Goal: Task Accomplishment & Management: Complete application form

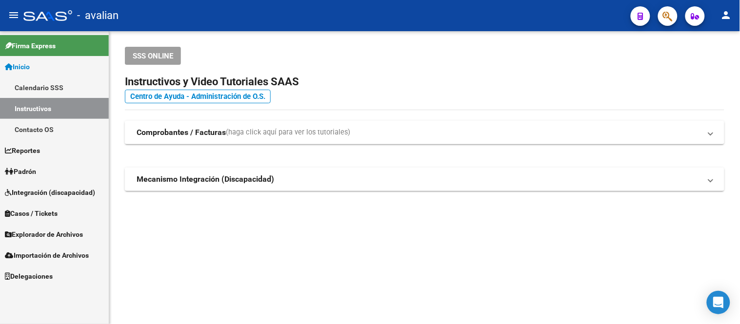
click at [36, 176] on span "Padrón" at bounding box center [20, 171] width 31 height 11
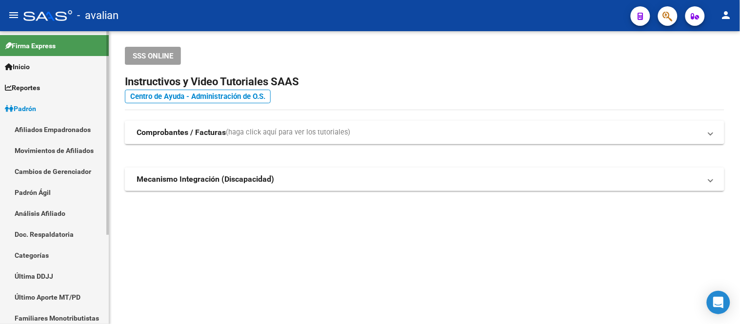
click at [56, 127] on link "Afiliados Empadronados" at bounding box center [54, 129] width 109 height 21
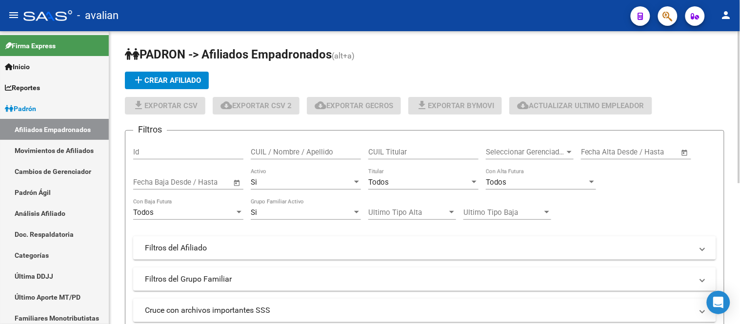
click at [285, 152] on input "CUIL / Nombre / Apellido" at bounding box center [306, 152] width 110 height 9
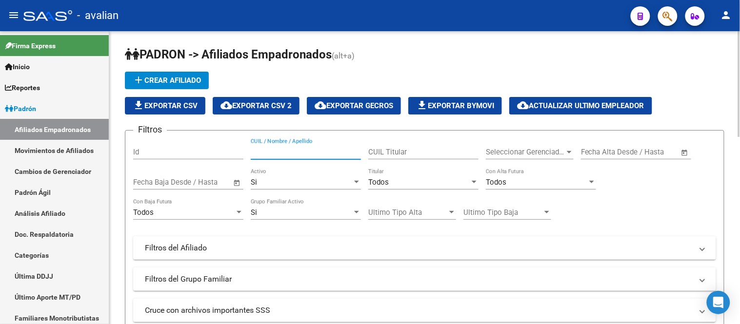
paste input "27454298735"
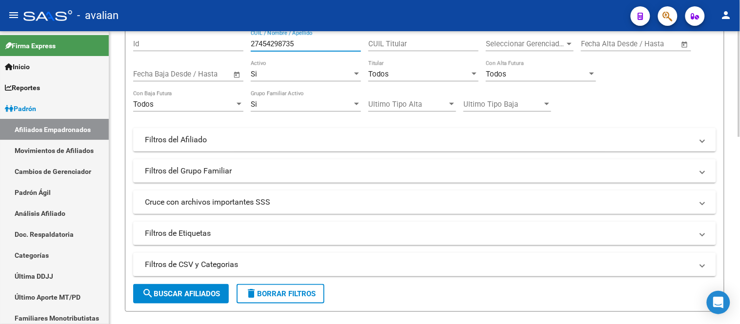
scroll to position [162, 0]
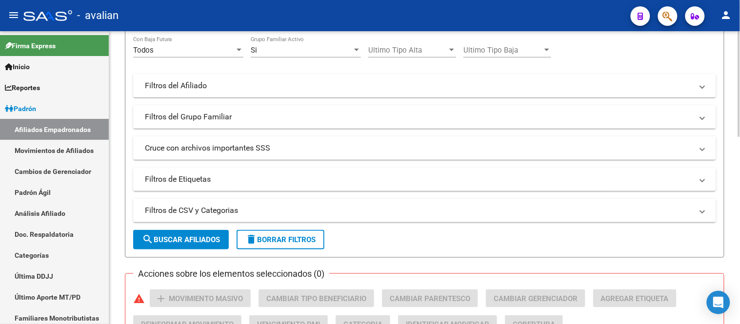
type input "27454298735"
click at [195, 235] on button "search Buscar Afiliados" at bounding box center [181, 240] width 96 height 20
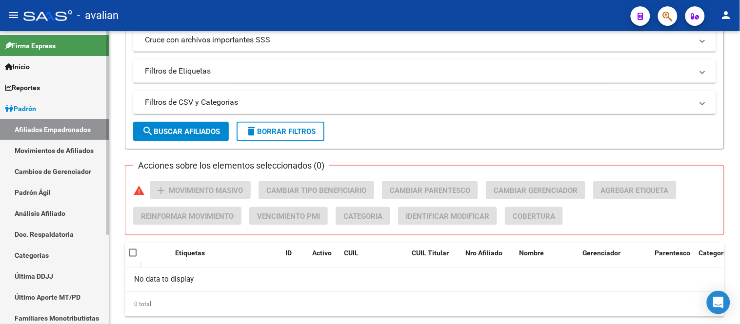
scroll to position [130, 0]
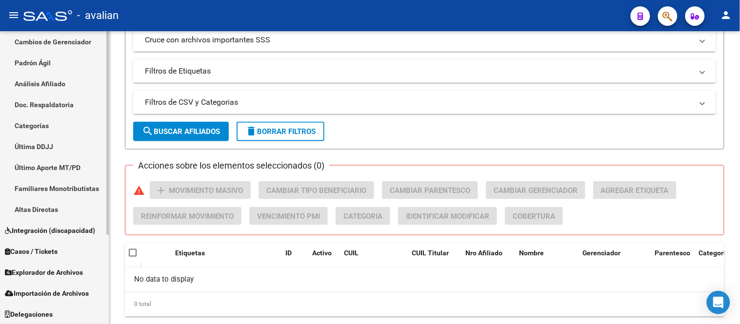
click at [68, 271] on span "Explorador de Archivos" at bounding box center [44, 272] width 78 height 11
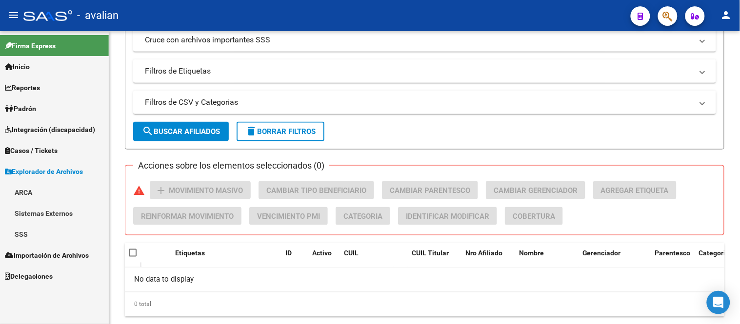
scroll to position [0, 0]
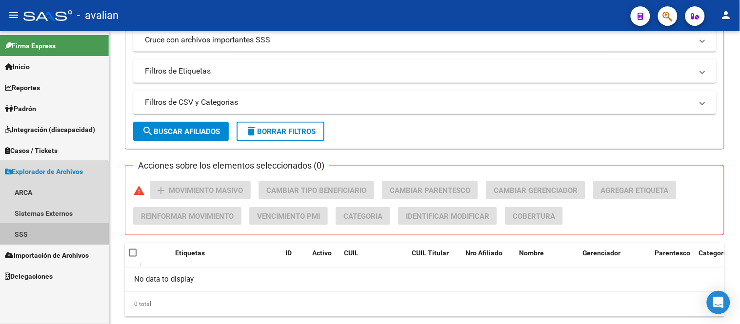
click at [33, 233] on link "SSS" at bounding box center [54, 234] width 109 height 21
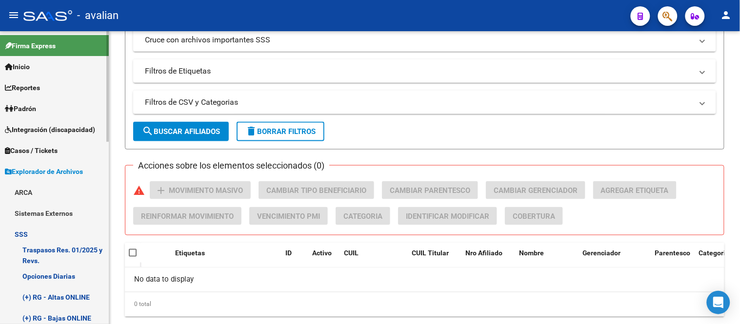
click at [69, 276] on link "Opciones Diarias" at bounding box center [54, 276] width 109 height 21
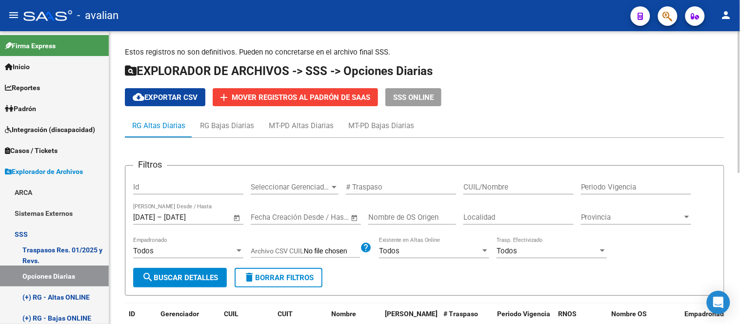
click at [483, 190] on input "CUIL/Nombre" at bounding box center [518, 187] width 110 height 9
paste input "27454298735"
type input "27454298735"
click at [171, 277] on span "search Buscar Detalles" at bounding box center [180, 278] width 76 height 9
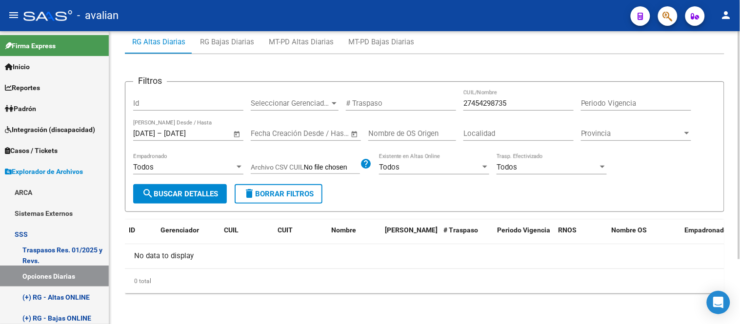
click at [188, 138] on input "31/10/2025" at bounding box center [187, 133] width 47 height 9
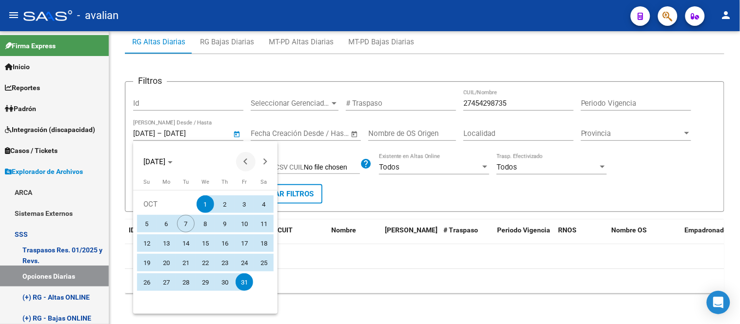
click at [244, 166] on span "Previous month" at bounding box center [246, 162] width 20 height 20
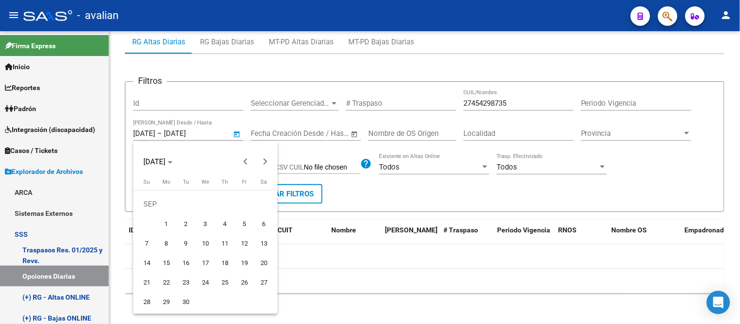
click at [160, 222] on span "1" at bounding box center [167, 224] width 18 height 18
type input "[DATE]"
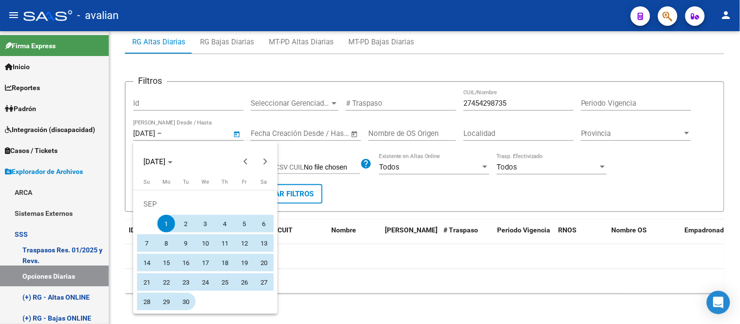
click at [186, 299] on span "30" at bounding box center [186, 302] width 18 height 18
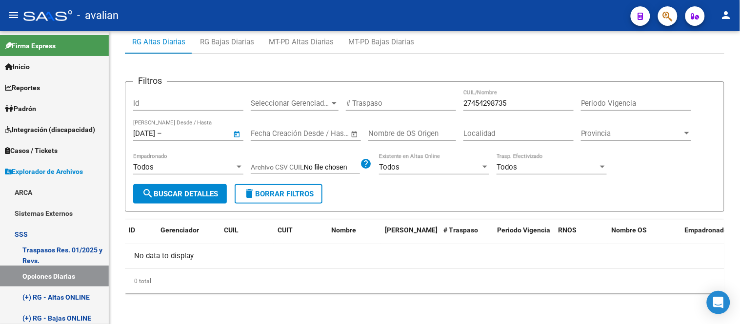
type input "30/09/2025"
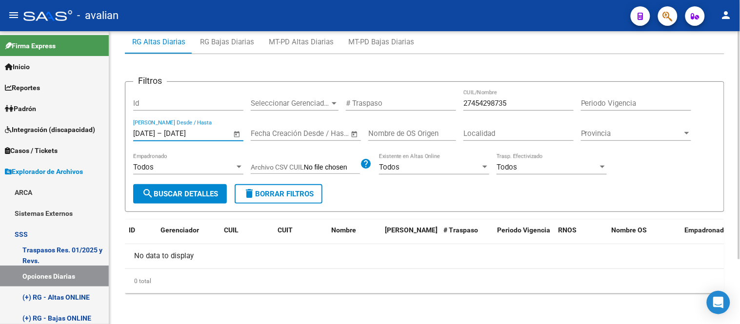
click at [196, 194] on span "search Buscar Detalles" at bounding box center [180, 194] width 76 height 9
click at [155, 133] on input "[DATE]" at bounding box center [144, 133] width 22 height 9
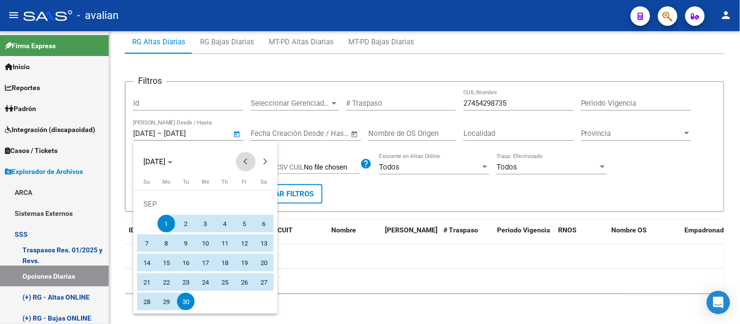
click at [243, 158] on span "Previous month" at bounding box center [246, 162] width 20 height 20
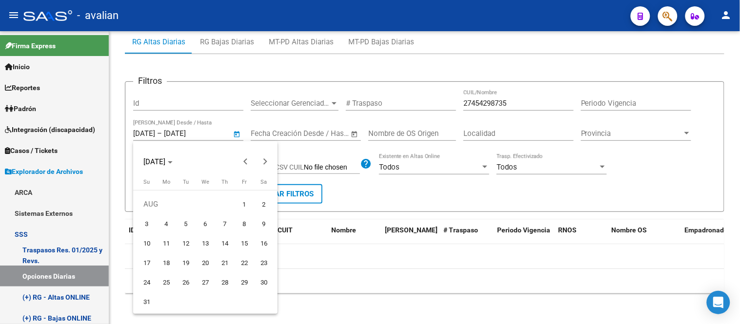
click at [240, 205] on span "1" at bounding box center [245, 205] width 18 height 18
type input "[DATE]"
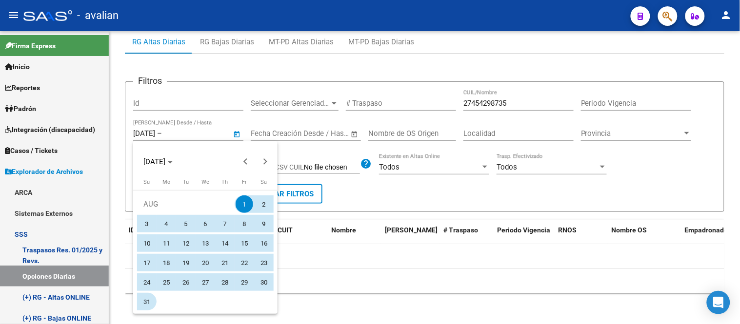
click at [144, 304] on span "31" at bounding box center [147, 302] width 18 height 18
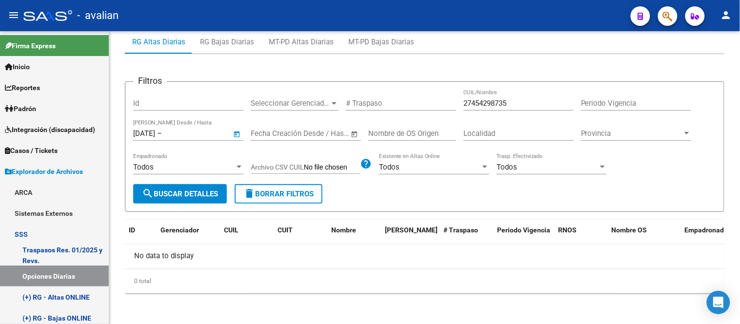
type input "[DATE]"
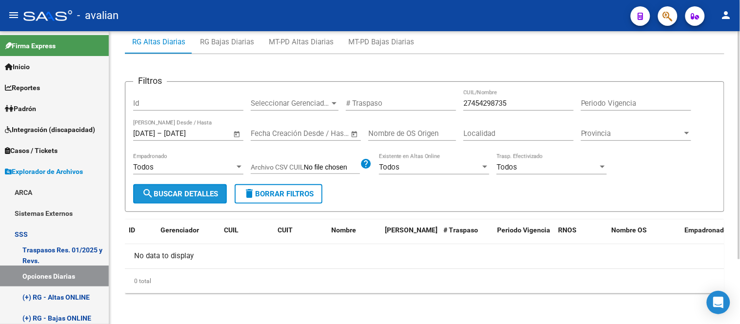
click at [189, 192] on span "search Buscar Detalles" at bounding box center [180, 194] width 76 height 9
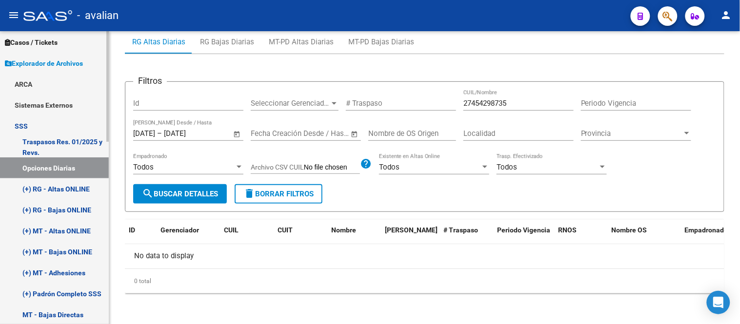
click at [60, 193] on link "(+) RG - Altas ONLINE" at bounding box center [54, 188] width 109 height 21
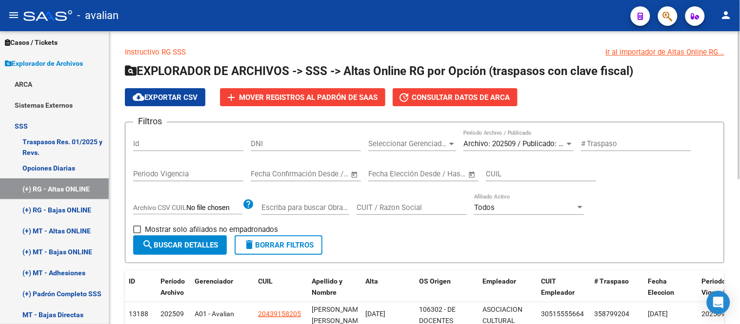
click at [502, 143] on span "Archivo: 202509 / Publicado: 202508" at bounding box center [522, 143] width 119 height 9
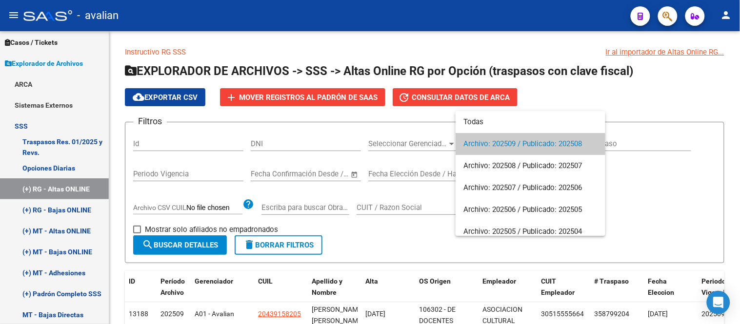
click at [678, 99] on div at bounding box center [370, 162] width 740 height 324
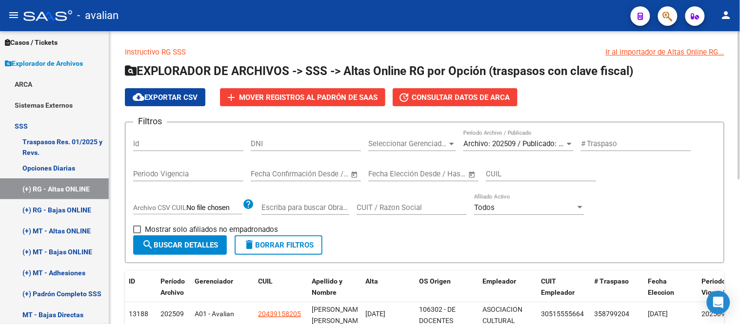
click at [522, 145] on span "Archivo: 202509 / Publicado: 202508" at bounding box center [522, 143] width 119 height 9
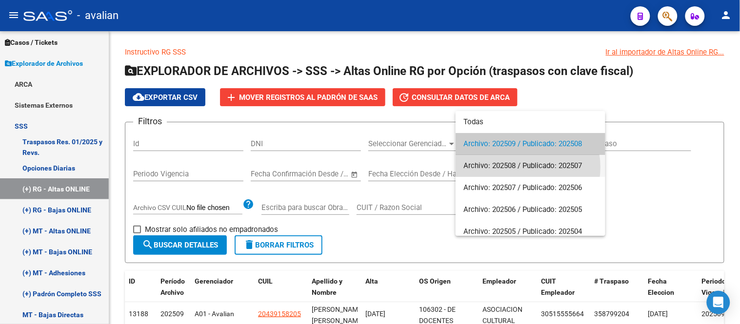
click at [522, 167] on span "Archivo: 202508 / Publicado: 202507" at bounding box center [530, 166] width 134 height 22
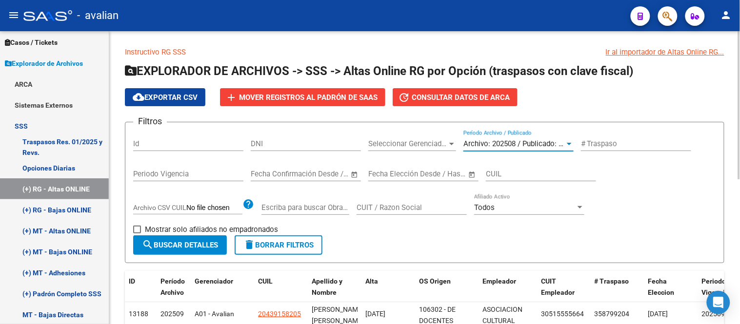
click at [189, 249] on span "search Buscar Detalles" at bounding box center [180, 245] width 76 height 9
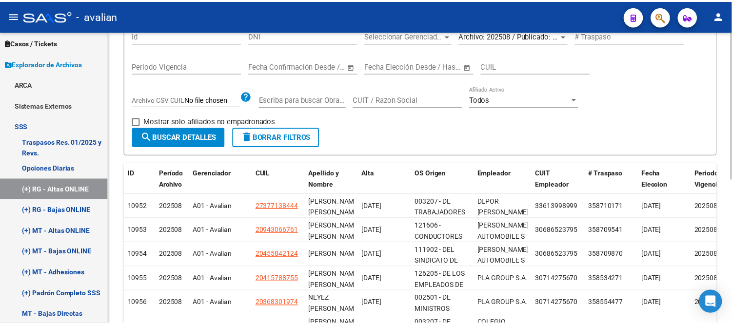
scroll to position [162, 0]
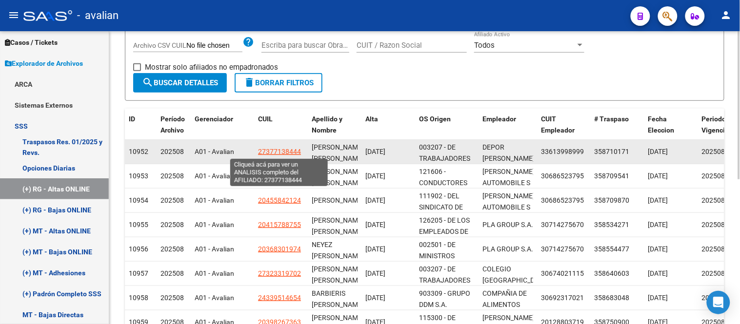
click at [280, 152] on span "27377138444" at bounding box center [279, 152] width 43 height 8
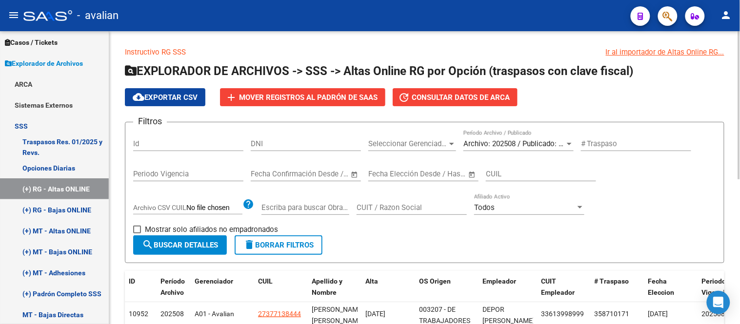
scroll to position [0, 0]
click at [514, 174] on input "CUIL" at bounding box center [541, 174] width 110 height 9
paste input "27-37713844-4"
click at [204, 246] on span "search Buscar Detalles" at bounding box center [180, 245] width 76 height 9
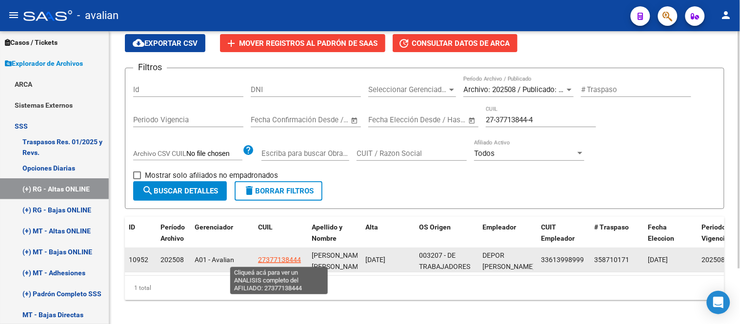
click at [283, 257] on span "27377138444" at bounding box center [279, 260] width 43 height 8
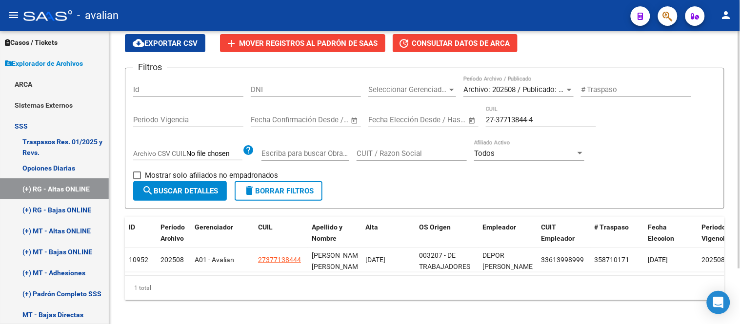
click at [522, 119] on input "27-37713844-4" at bounding box center [541, 120] width 110 height 9
paste input "45429873-5"
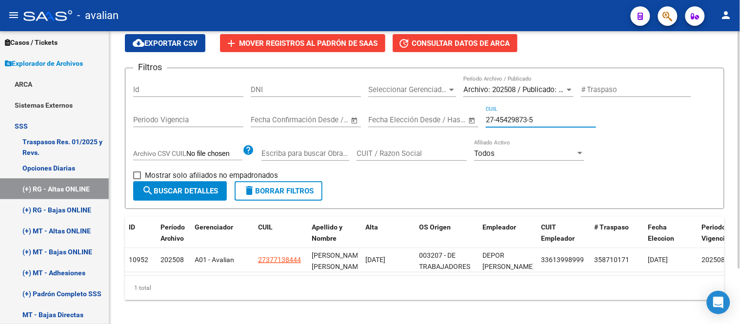
type input "27-45429873-5"
click at [194, 190] on span "search Buscar Detalles" at bounding box center [180, 191] width 76 height 9
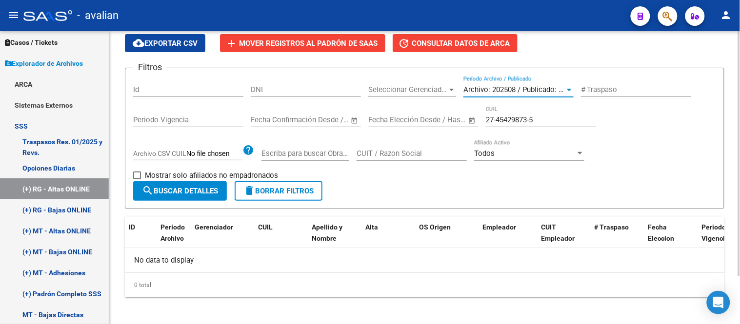
click at [506, 89] on span "Archivo: 202508 / Publicado: 202507" at bounding box center [522, 89] width 119 height 9
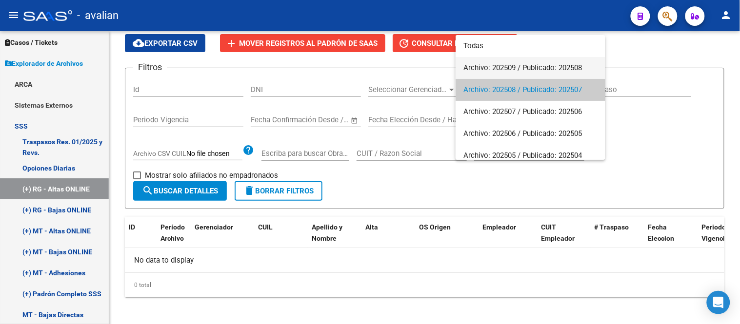
click at [515, 63] on span "Archivo: 202509 / Publicado: 202508" at bounding box center [530, 68] width 134 height 22
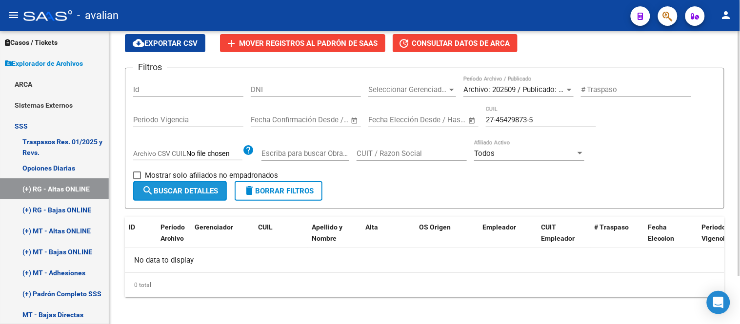
click at [210, 186] on button "search Buscar Detalles" at bounding box center [180, 191] width 94 height 20
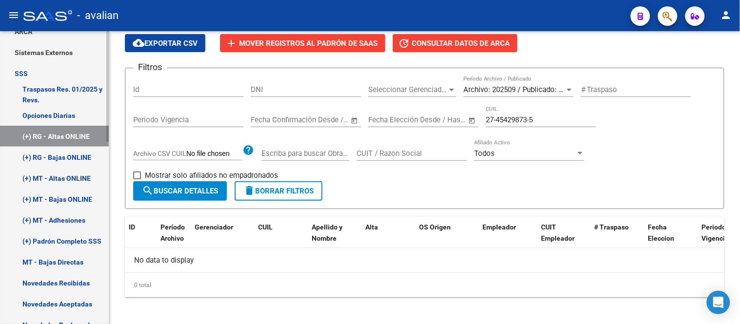
scroll to position [106, 0]
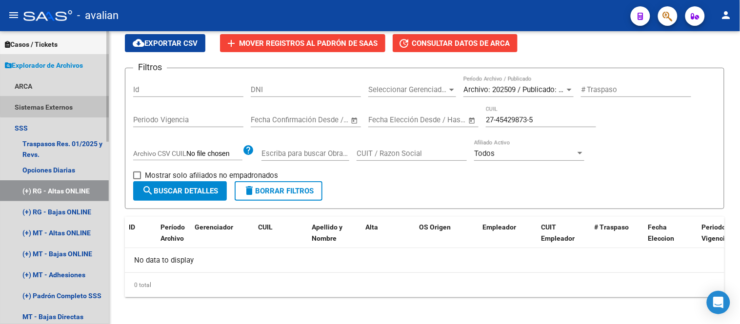
click at [55, 100] on link "Sistemas Externos" at bounding box center [54, 107] width 109 height 21
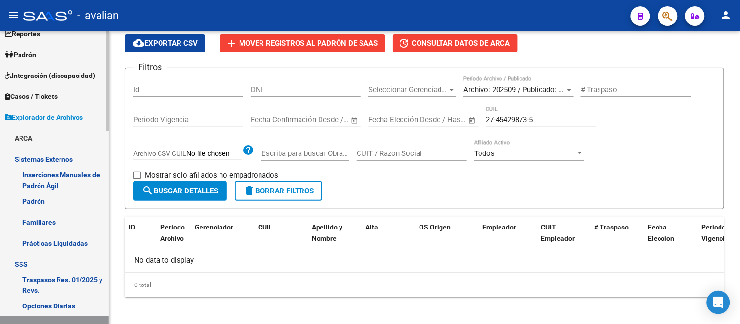
scroll to position [0, 0]
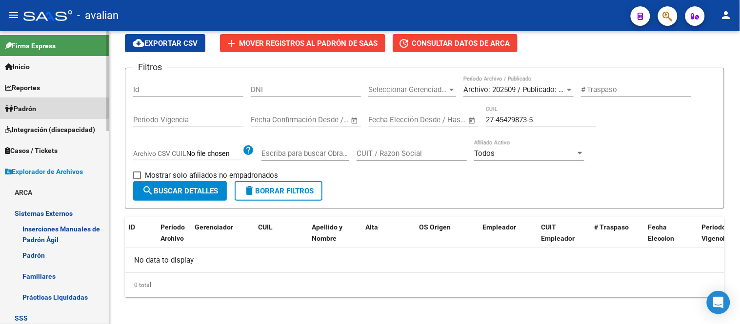
click at [46, 107] on link "Padrón" at bounding box center [54, 108] width 109 height 21
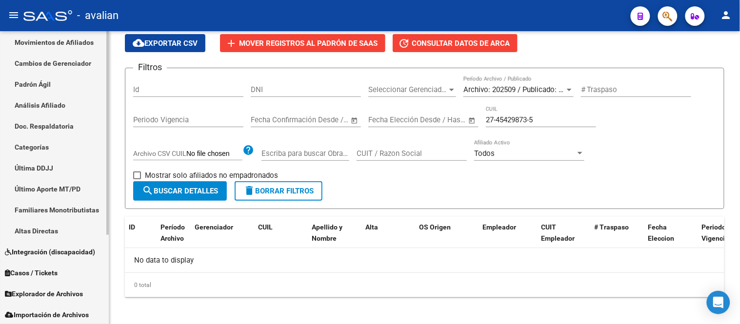
scroll to position [54, 0]
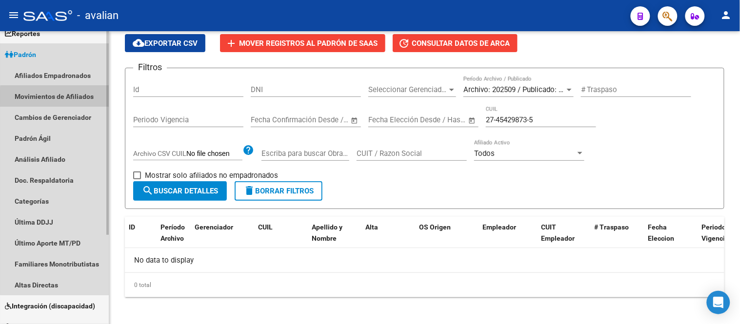
click at [59, 98] on link "Movimientos de Afiliados" at bounding box center [54, 96] width 109 height 21
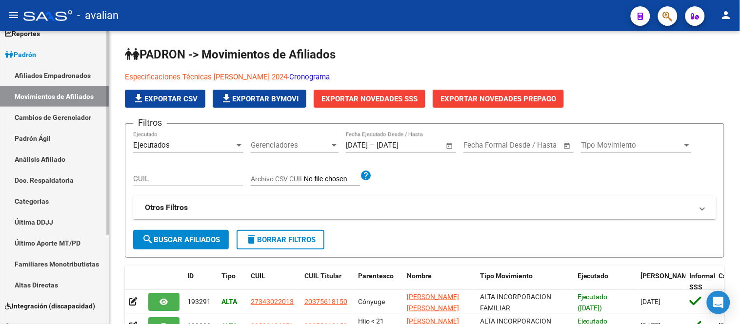
click at [44, 122] on link "Cambios de Gerenciador" at bounding box center [54, 117] width 109 height 21
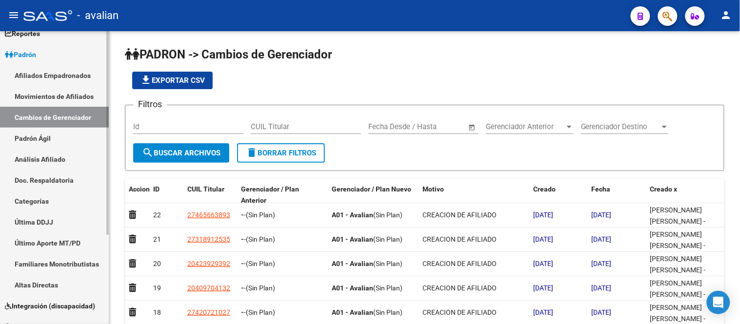
click at [54, 74] on link "Afiliados Empadronados" at bounding box center [54, 75] width 109 height 21
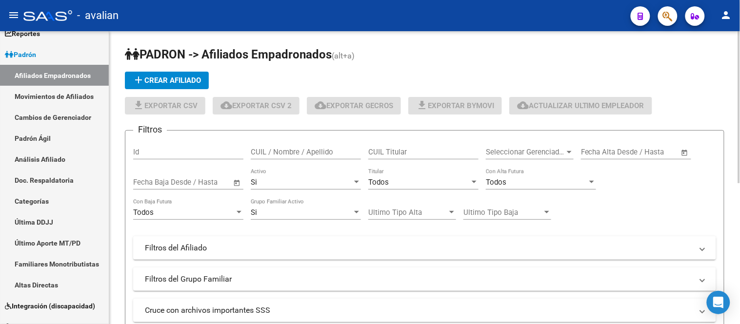
click at [297, 154] on input "CUIL / Nombre / Apellido" at bounding box center [306, 152] width 110 height 9
paste input "27454298735"
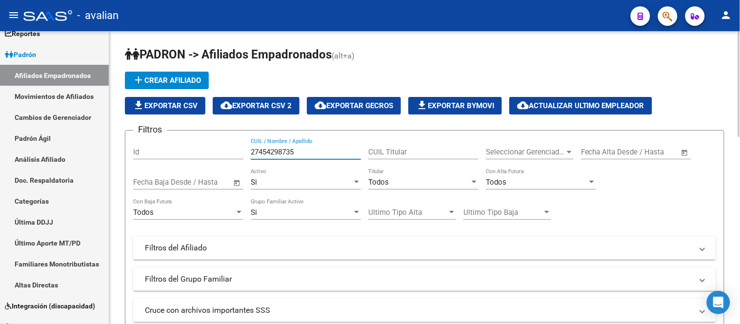
scroll to position [162, 0]
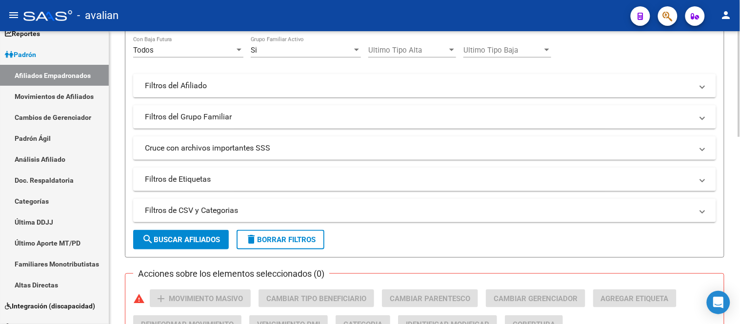
type input "27454298735"
click at [192, 247] on button "search Buscar Afiliados" at bounding box center [181, 240] width 96 height 20
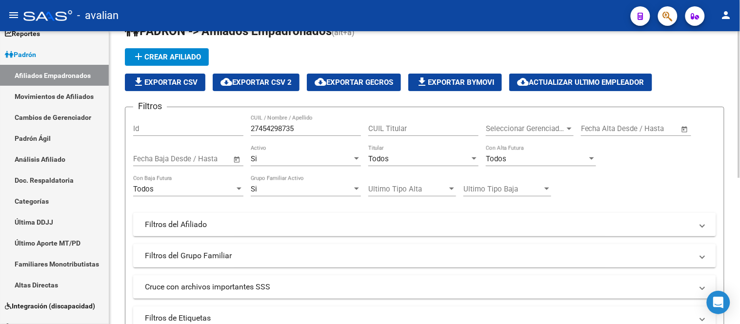
scroll to position [0, 0]
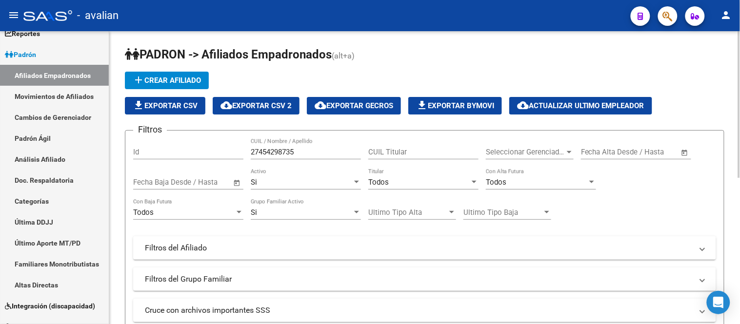
click at [415, 182] on div "Todos" at bounding box center [418, 182] width 101 height 9
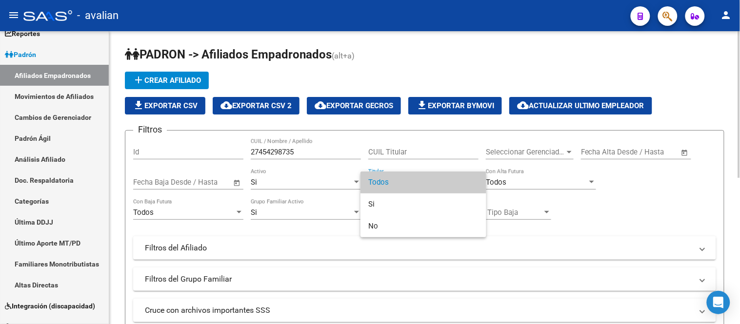
click at [415, 182] on span "Todos" at bounding box center [423, 183] width 110 height 22
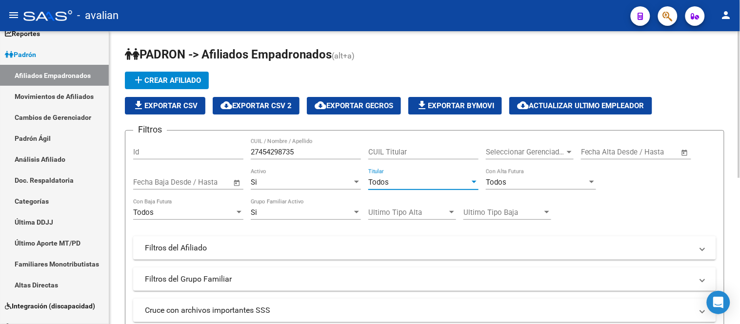
click at [316, 182] on div "Si" at bounding box center [301, 182] width 101 height 9
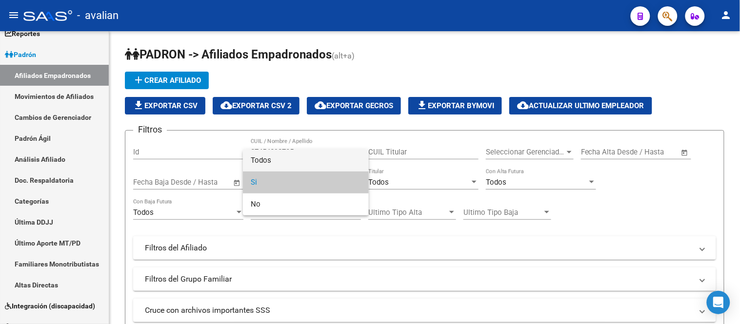
click at [317, 161] on span "Todos" at bounding box center [306, 161] width 110 height 22
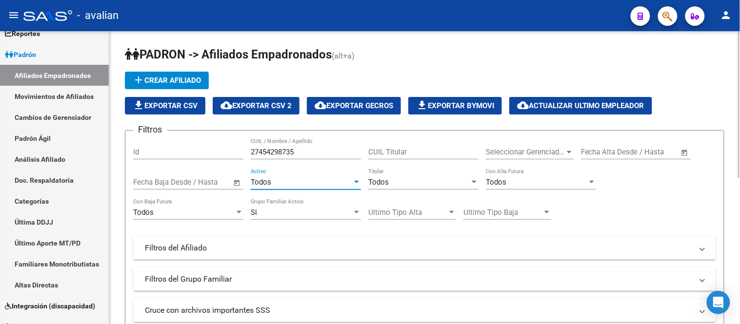
scroll to position [108, 0]
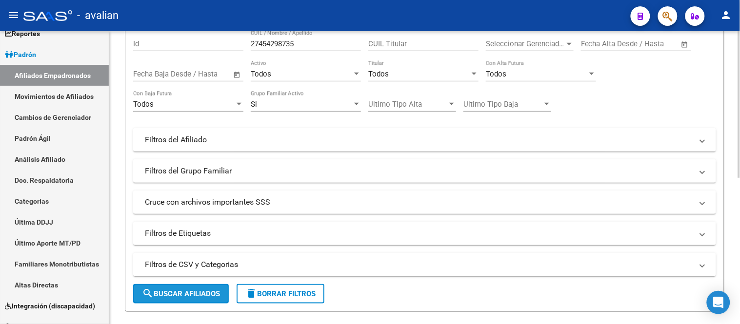
click at [208, 294] on span "search Buscar Afiliados" at bounding box center [181, 294] width 78 height 9
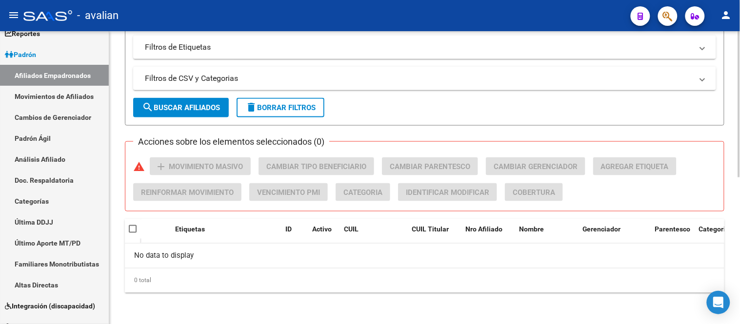
scroll to position [78, 0]
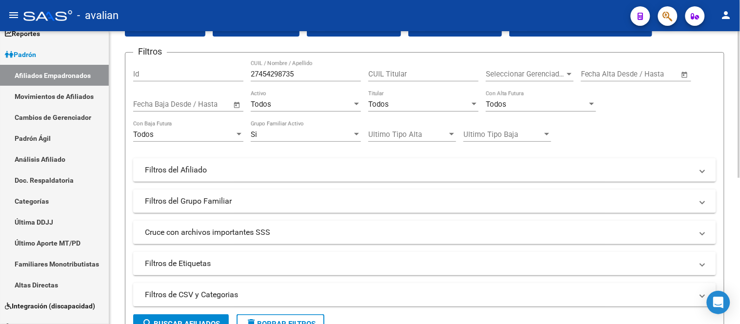
click at [317, 103] on div "Todos" at bounding box center [301, 104] width 101 height 9
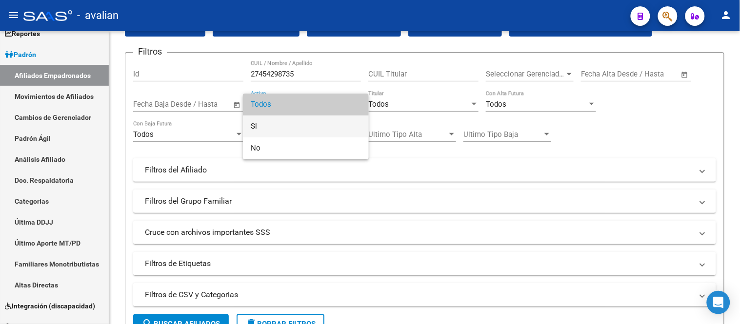
click at [311, 122] on span "Si" at bounding box center [306, 127] width 110 height 22
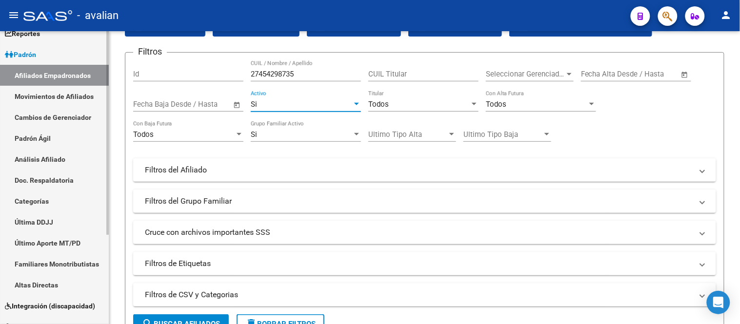
scroll to position [0, 0]
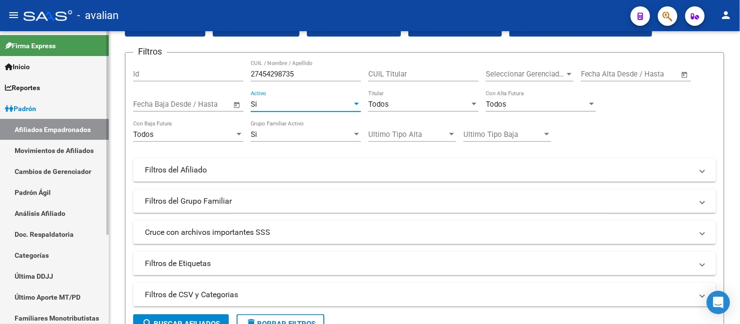
click at [36, 110] on span "Padrón" at bounding box center [20, 108] width 31 height 11
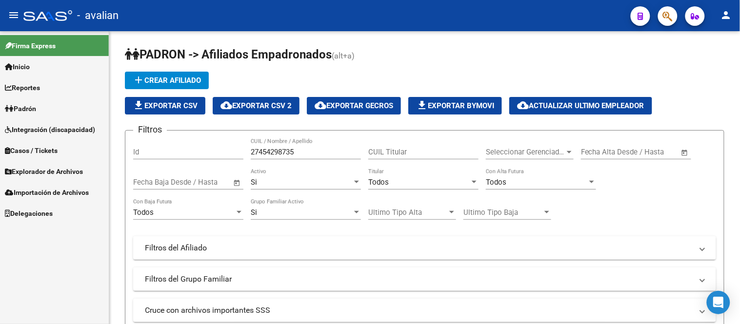
click at [63, 174] on span "Explorador de Archivos" at bounding box center [44, 171] width 78 height 11
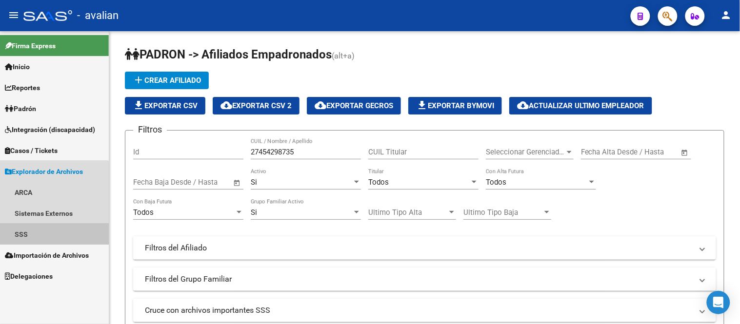
click at [25, 230] on link "SSS" at bounding box center [54, 234] width 109 height 21
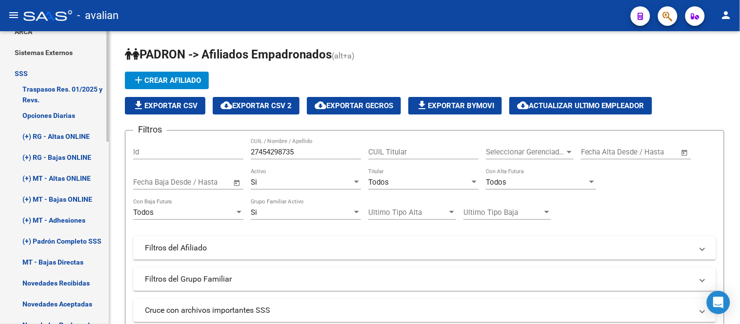
scroll to position [52, 0]
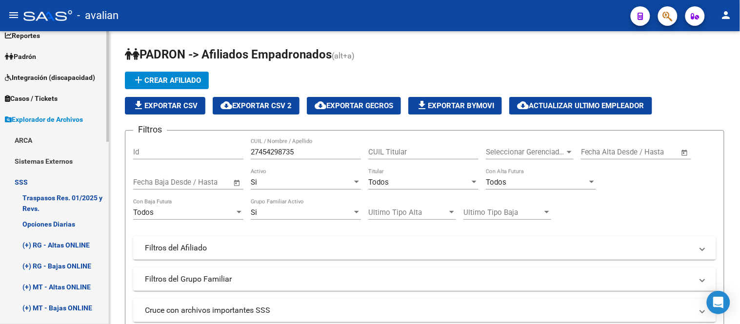
click at [64, 120] on span "Explorador de Archivos" at bounding box center [44, 119] width 78 height 11
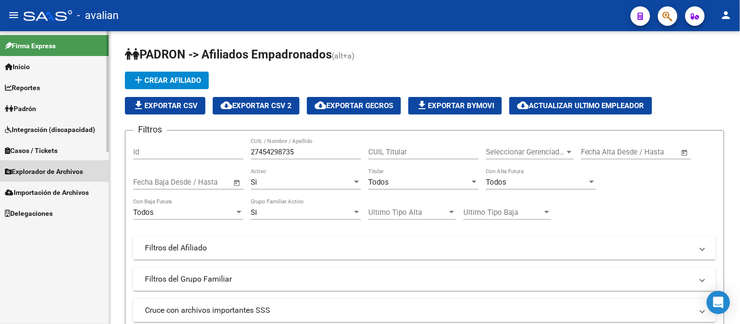
scroll to position [0, 0]
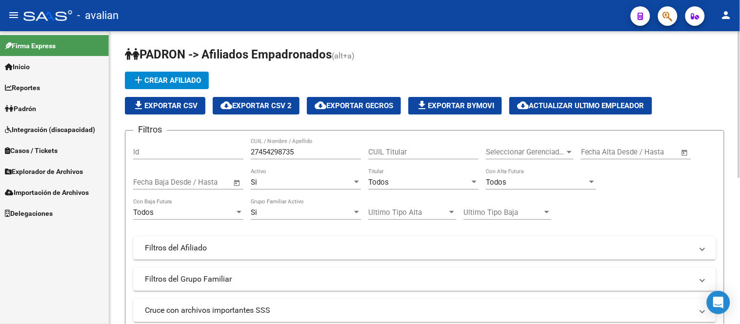
click at [163, 80] on span "add Crear Afiliado" at bounding box center [167, 80] width 68 height 9
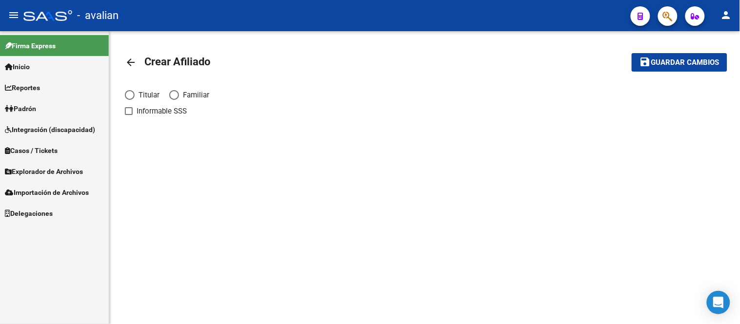
click at [131, 95] on span "Elija una opción" at bounding box center [130, 95] width 10 height 10
click at [131, 95] on input "Titular" at bounding box center [130, 95] width 10 height 10
radio input "true"
checkbox input "true"
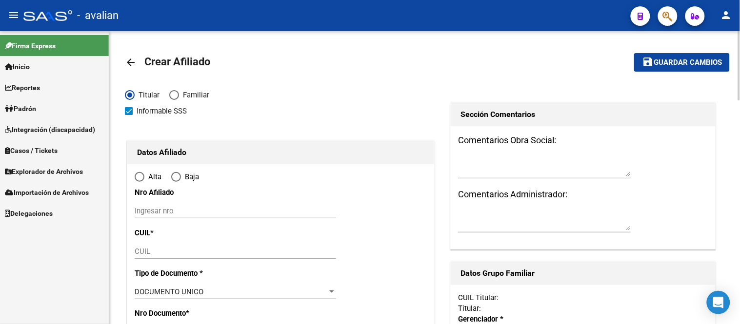
radio input "true"
click at [213, 208] on input "Ingresar nro" at bounding box center [235, 211] width 201 height 9
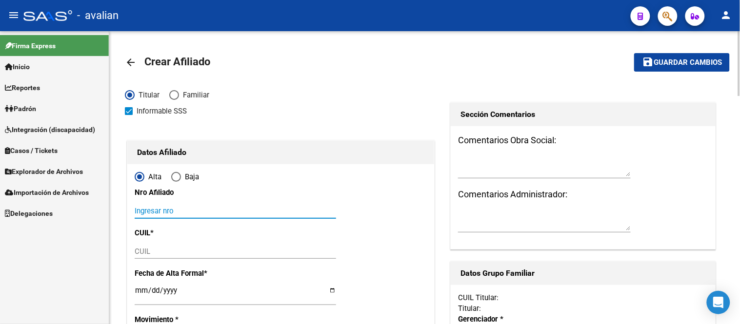
paste input "27454298735"
type input "27454298735"
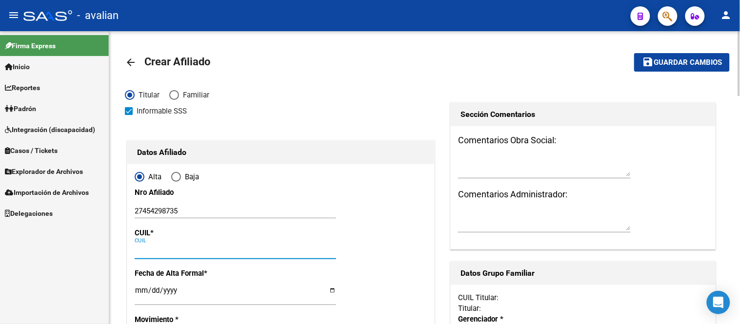
paste input "27-45429873-5"
type input "27-45429873-5"
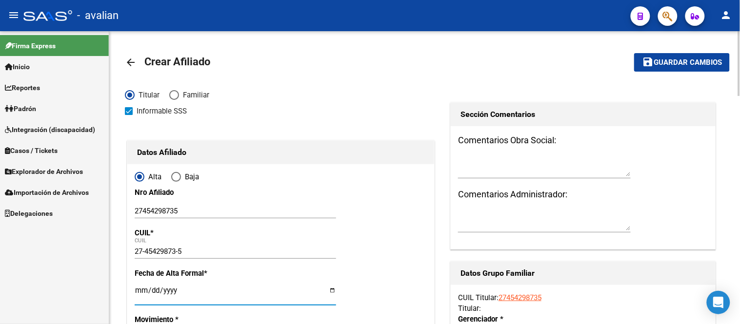
scroll to position [108, 0]
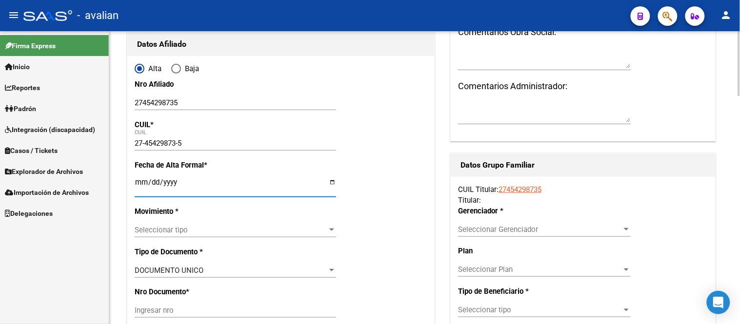
type input "45429873"
type input "PAGANONI"
type input "DELFINA"
type input "2004-01-21"
type input "TANDIL"
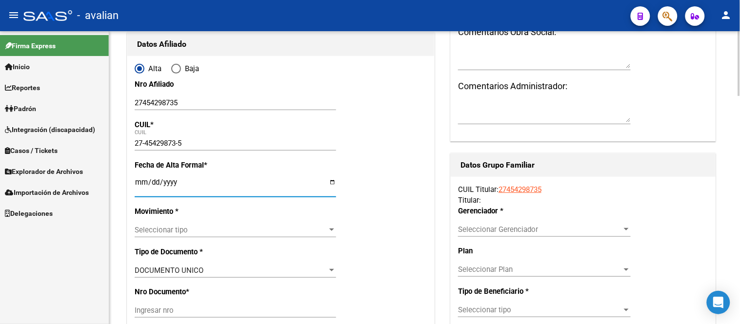
type input "7000"
type input "DEL MEDIO"
type input "124"
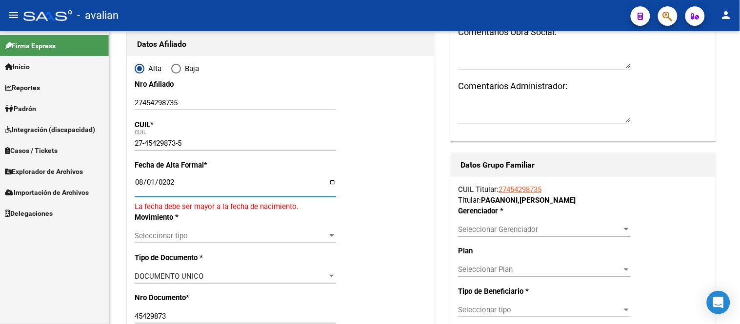
type input "[DATE]"
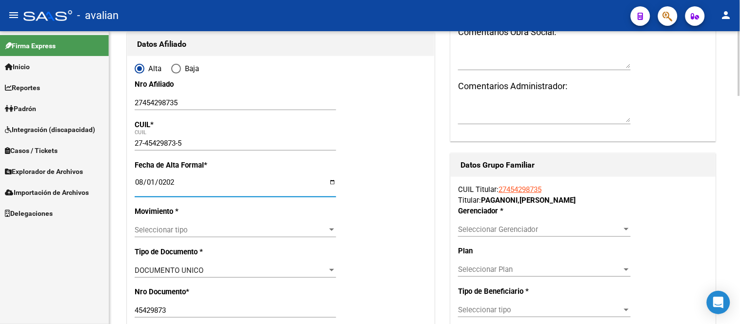
click at [231, 232] on span "Seleccionar tipo" at bounding box center [231, 230] width 193 height 9
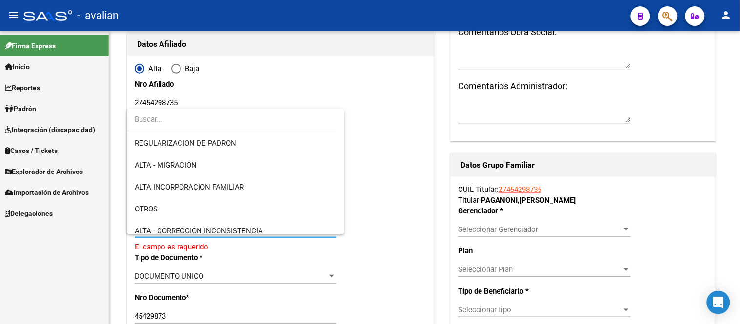
scroll to position [0, 0]
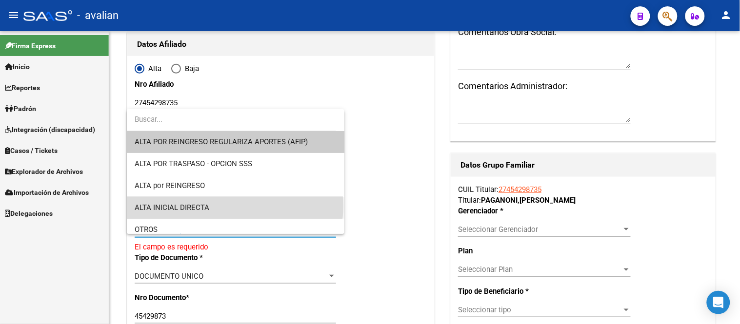
click at [235, 206] on span "ALTA INICIAL DIRECTA" at bounding box center [235, 208] width 201 height 22
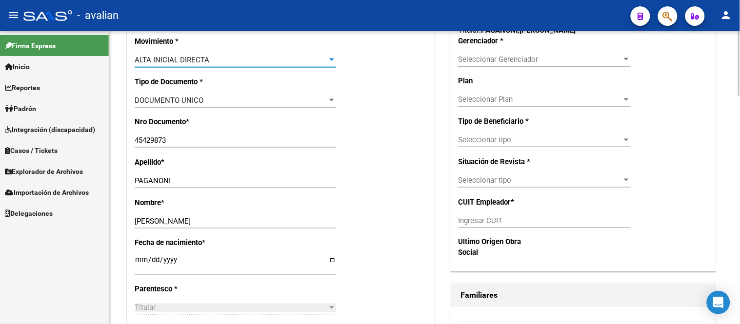
scroll to position [116, 0]
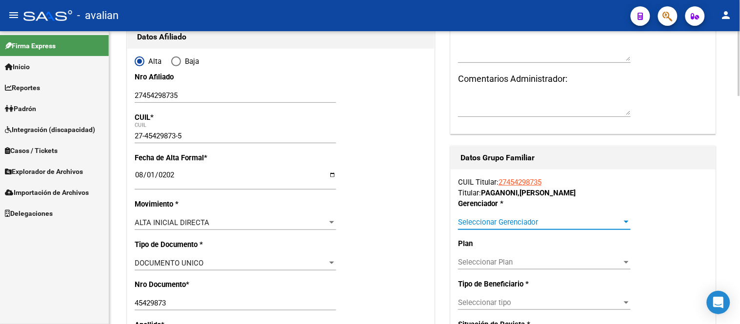
click at [486, 218] on span "Seleccionar Gerenciador" at bounding box center [540, 222] width 164 height 9
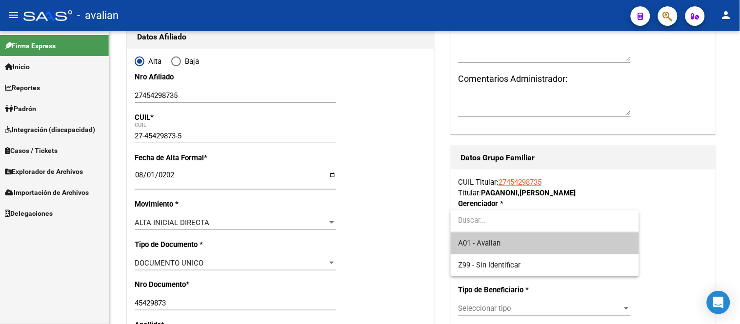
click at [516, 244] on span "A01 - Avalian" at bounding box center [544, 244] width 173 height 22
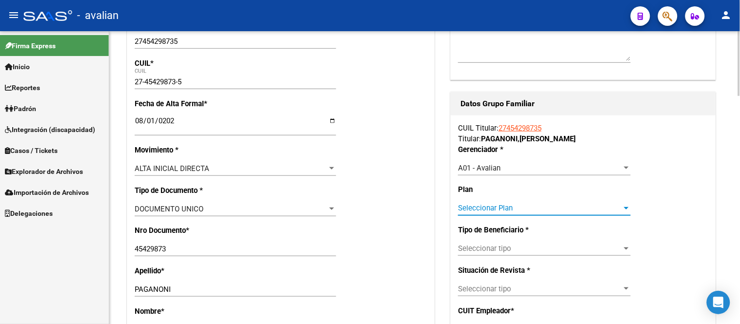
scroll to position [224, 0]
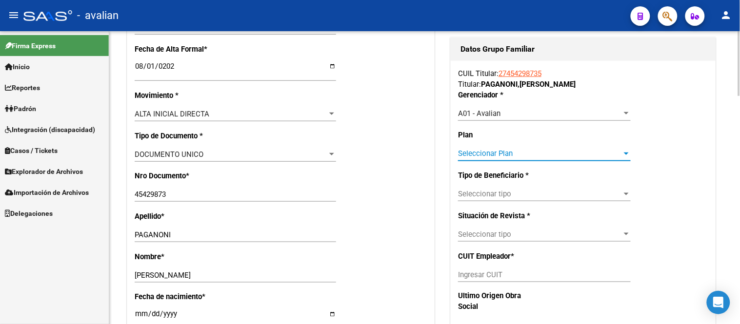
click at [529, 151] on span "Seleccionar Plan" at bounding box center [540, 153] width 164 height 9
click at [529, 151] on input "dropdown search" at bounding box center [545, 153] width 188 height 22
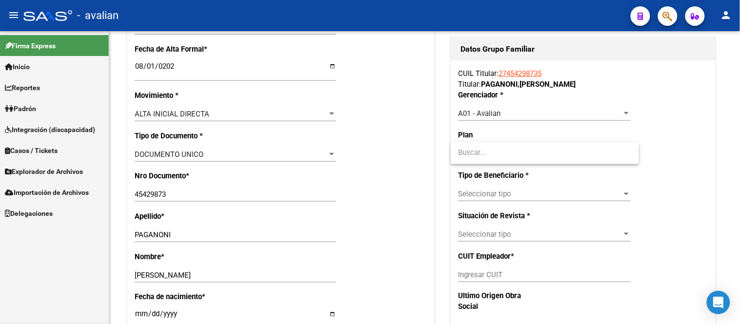
click at [732, 154] on div at bounding box center [370, 162] width 740 height 324
click at [608, 191] on span "Seleccionar tipo" at bounding box center [540, 194] width 164 height 9
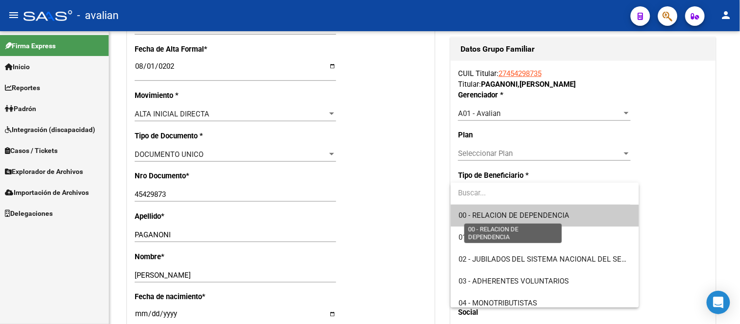
click at [562, 216] on span "00 - RELACION DE DEPENDENCIA" at bounding box center [513, 215] width 111 height 9
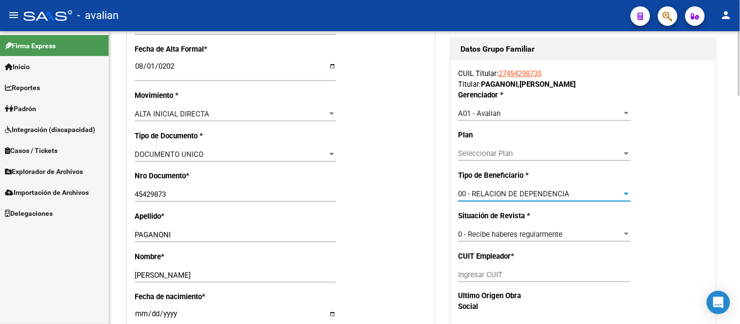
type input "30-50836064-5"
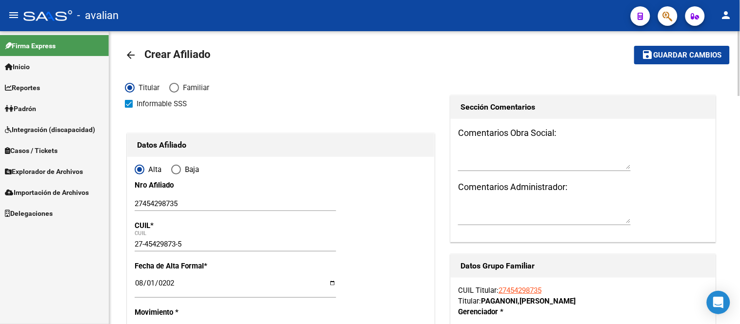
scroll to position [0, 0]
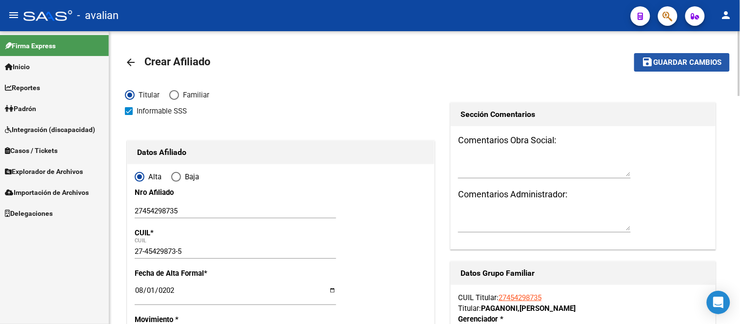
click at [681, 60] on span "Guardar cambios" at bounding box center [687, 63] width 68 height 9
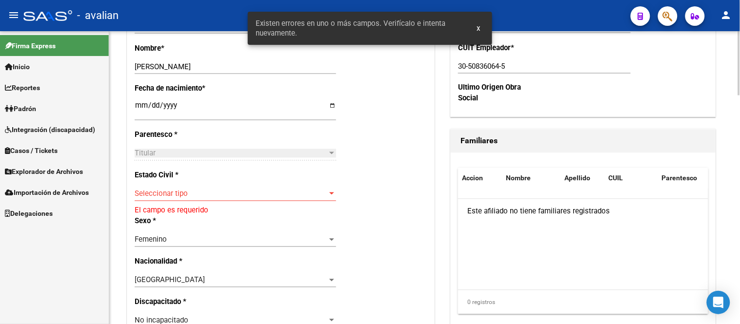
scroll to position [488, 0]
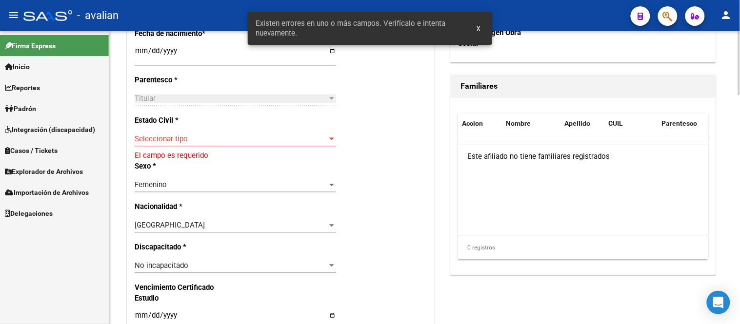
click at [242, 140] on span "Seleccionar tipo" at bounding box center [231, 139] width 193 height 9
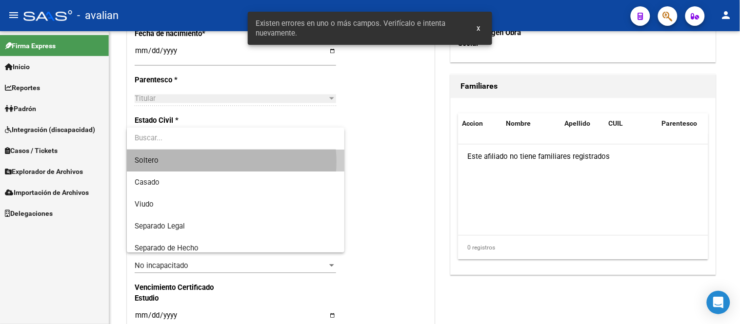
click at [231, 162] on span "Soltero" at bounding box center [235, 161] width 201 height 22
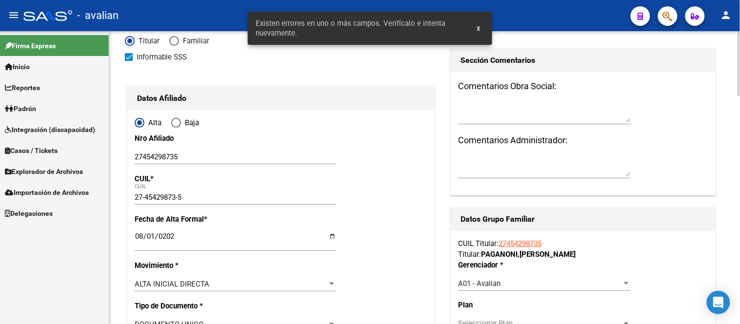
scroll to position [0, 0]
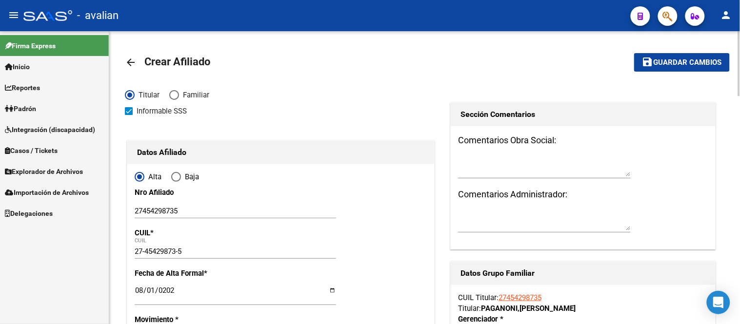
click at [691, 58] on span "save Guardar cambios" at bounding box center [682, 62] width 80 height 9
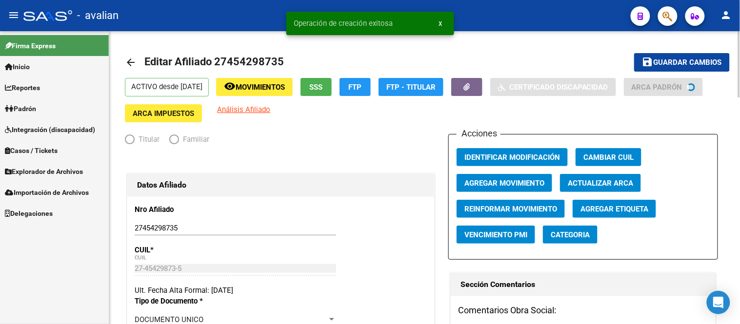
radio input "true"
type input "30-50836064-5"
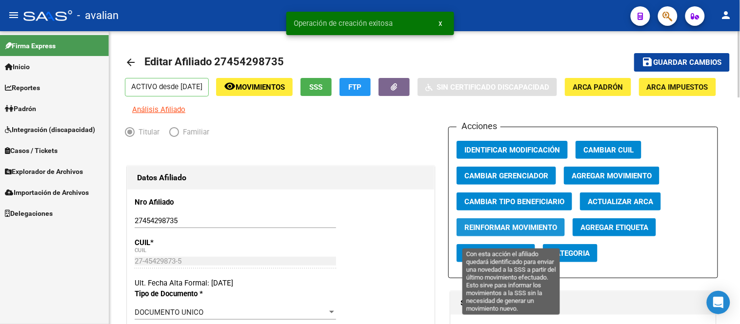
click at [515, 232] on span "Reinformar Movimiento" at bounding box center [510, 227] width 93 height 9
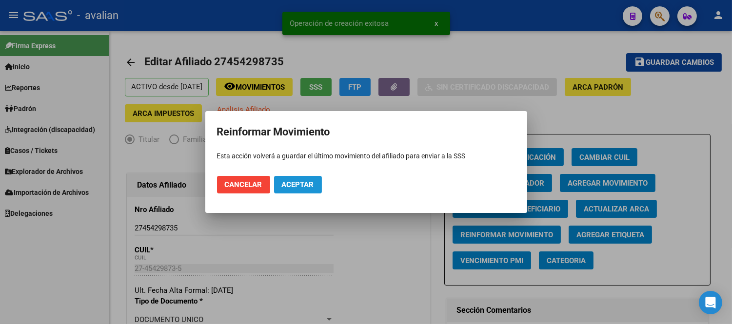
click at [296, 186] on span "Aceptar" at bounding box center [298, 184] width 32 height 9
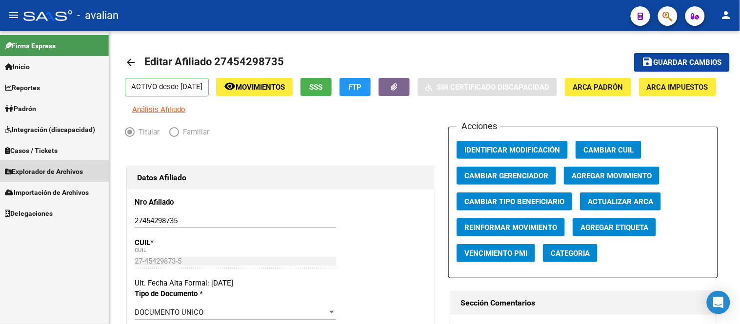
click at [50, 171] on span "Explorador de Archivos" at bounding box center [44, 171] width 78 height 11
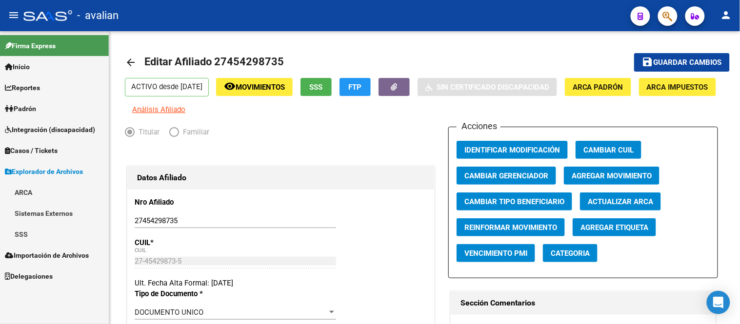
click at [20, 231] on link "SSS" at bounding box center [54, 234] width 109 height 21
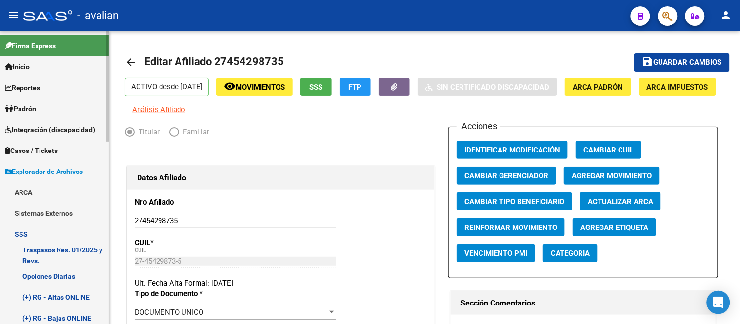
scroll to position [271, 0]
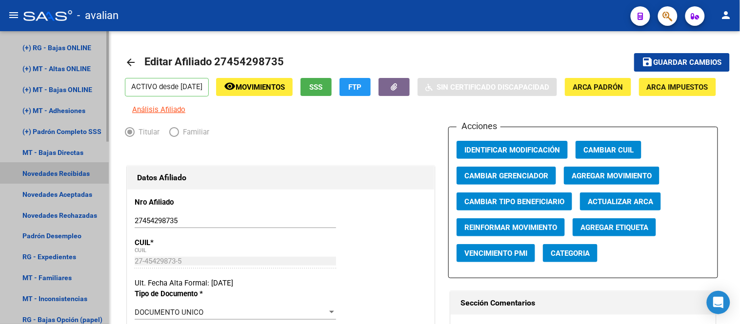
click at [60, 171] on link "Novedades Recibidas" at bounding box center [54, 173] width 109 height 21
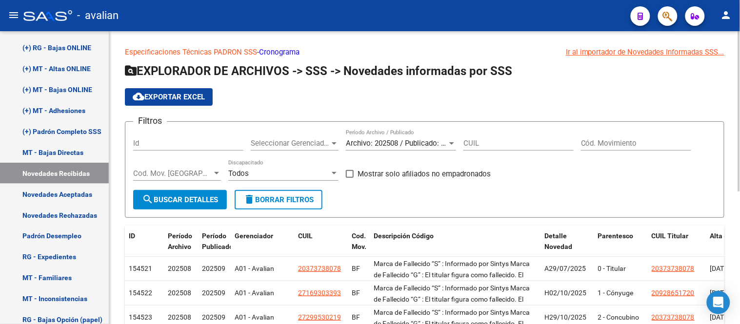
click at [349, 174] on span at bounding box center [350, 174] width 8 height 8
click at [349, 178] on input "Mostrar solo afiliados no empadronados" at bounding box center [349, 178] width 0 height 0
checkbox input "true"
click at [133, 194] on form "Filtros Id Seleccionar Gerenciador Seleccionar Gerenciador Archivo: 202508 / Pu…" at bounding box center [424, 169] width 599 height 97
click at [178, 199] on span "search Buscar Detalles" at bounding box center [180, 200] width 76 height 9
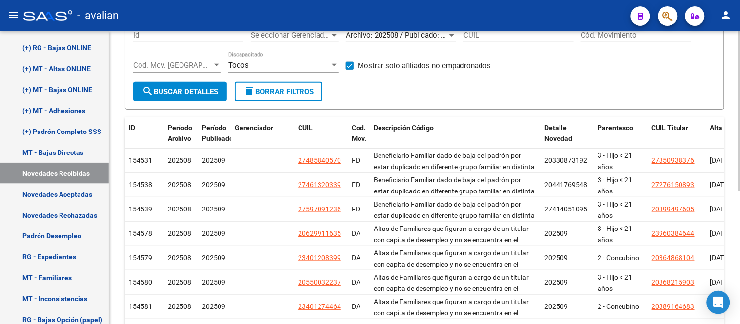
scroll to position [243, 0]
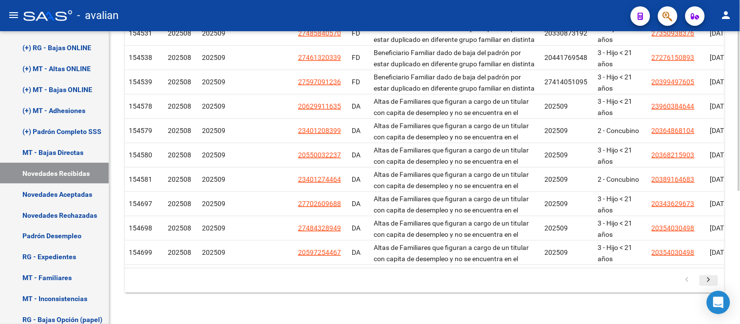
click at [709, 279] on icon "go to next page" at bounding box center [708, 282] width 13 height 12
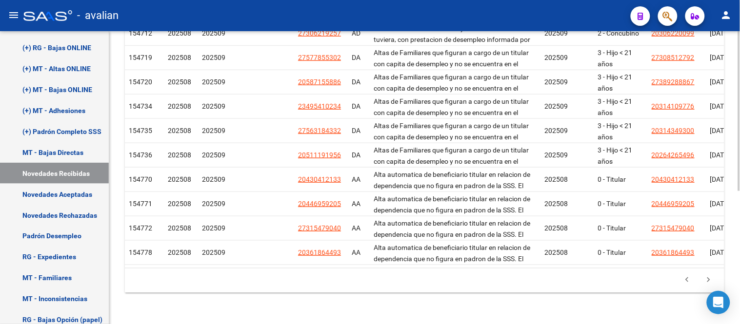
click at [708, 279] on icon "go to next page" at bounding box center [708, 282] width 13 height 12
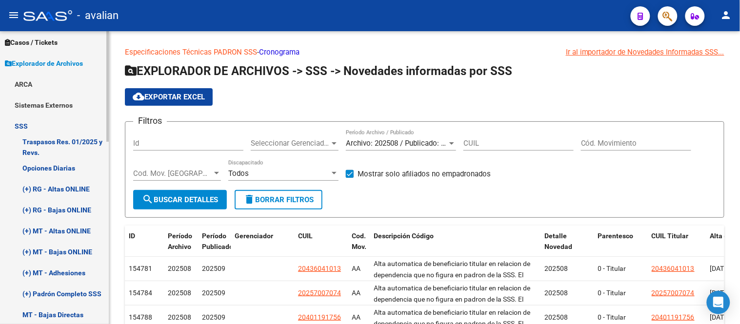
scroll to position [0, 0]
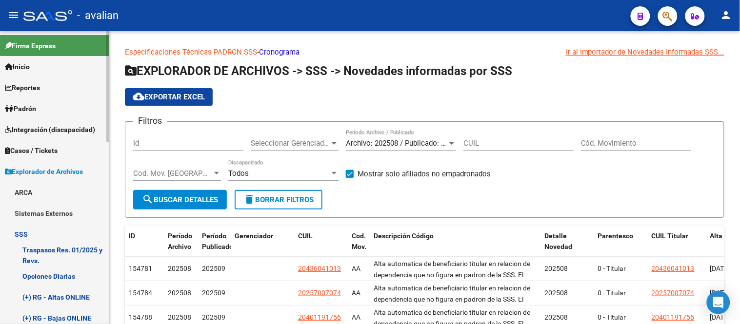
click at [41, 104] on link "Padrón" at bounding box center [54, 108] width 109 height 21
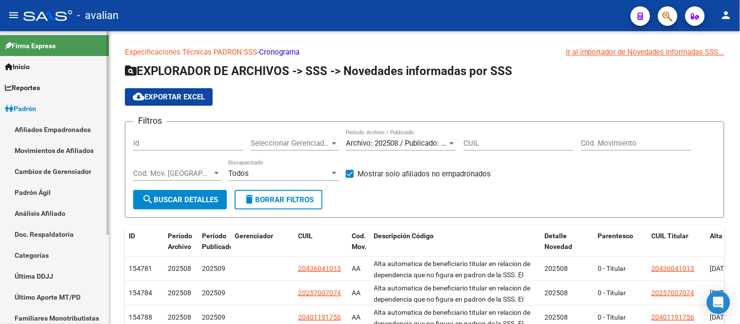
click at [46, 132] on link "Afiliados Empadronados" at bounding box center [54, 129] width 109 height 21
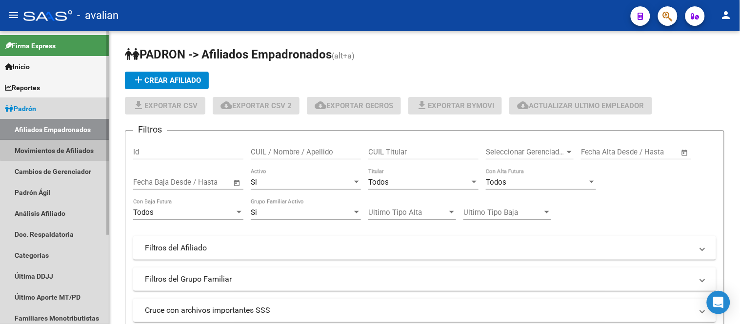
click at [64, 149] on link "Movimientos de Afiliados" at bounding box center [54, 150] width 109 height 21
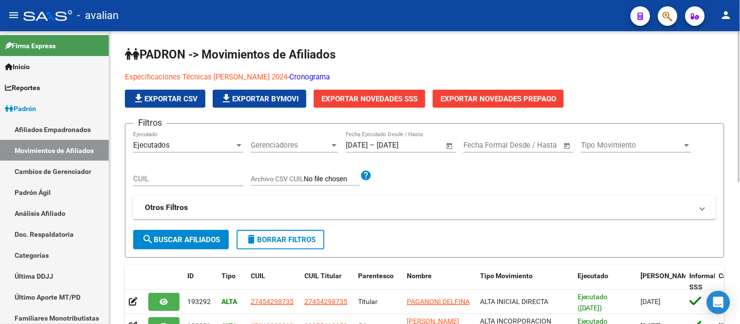
click at [321, 179] on input "Archivo CSV CUIL" at bounding box center [332, 179] width 56 height 9
type input "C:\fakepath\Altas PMO Avalian 2025_08.csv"
click at [191, 242] on span "search Buscar Afiliados" at bounding box center [181, 240] width 78 height 9
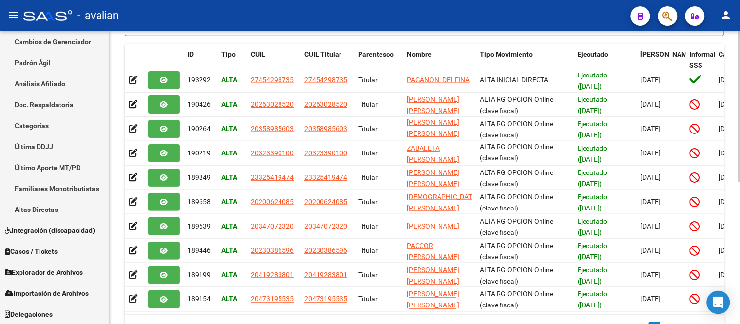
scroll to position [276, 0]
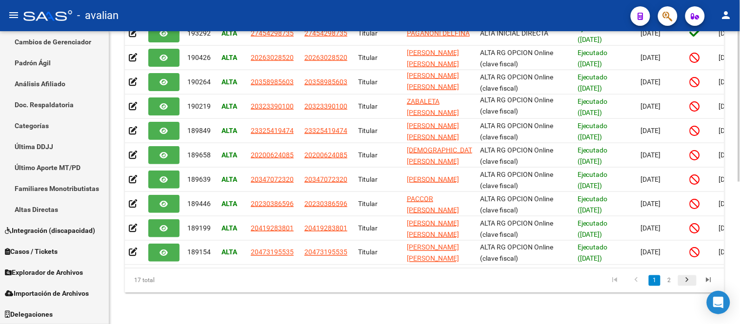
click at [686, 282] on icon "go to next page" at bounding box center [687, 282] width 13 height 12
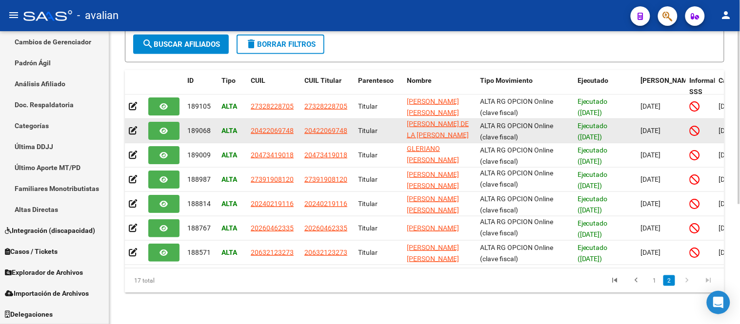
scroll to position [40, 0]
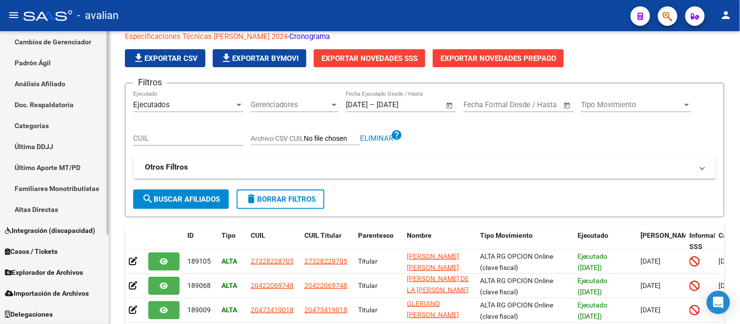
click at [47, 81] on link "Análisis Afiliado" at bounding box center [54, 83] width 109 height 21
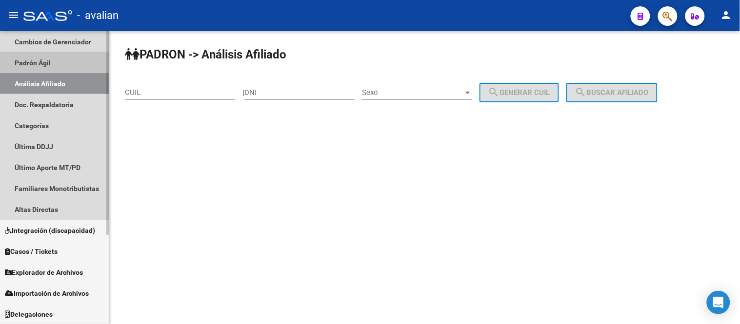
click at [46, 62] on link "Padrón Ágil" at bounding box center [54, 62] width 109 height 21
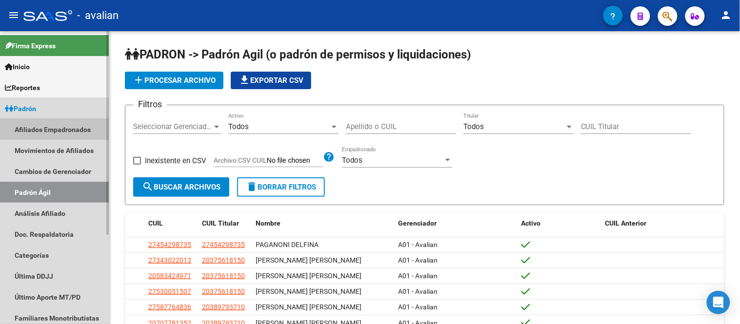
click at [61, 128] on link "Afiliados Empadronados" at bounding box center [54, 129] width 109 height 21
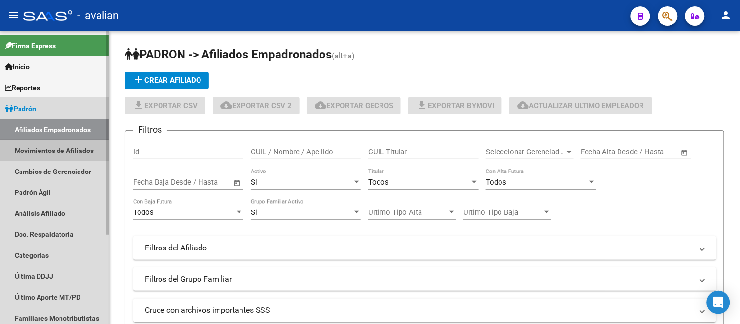
click at [60, 154] on link "Movimientos de Afiliados" at bounding box center [54, 150] width 109 height 21
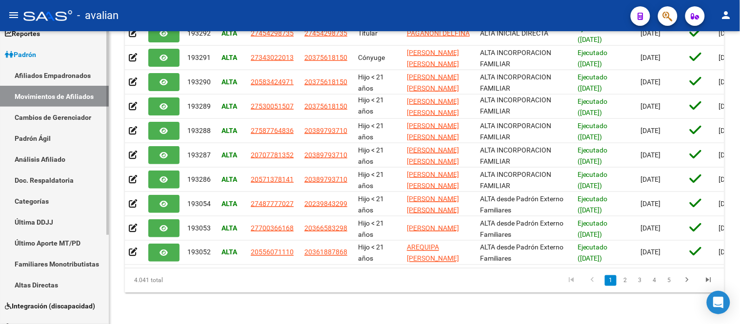
scroll to position [130, 0]
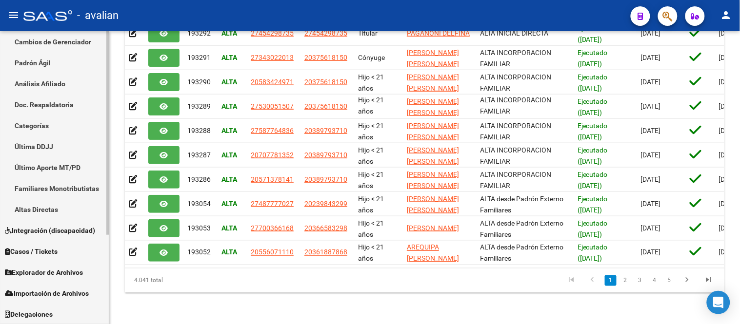
click at [63, 272] on span "Explorador de Archivos" at bounding box center [44, 272] width 78 height 11
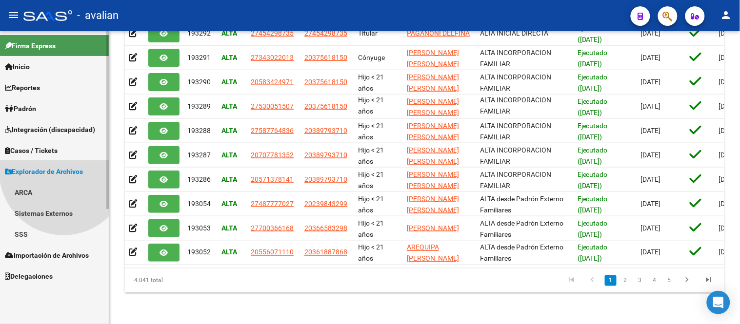
scroll to position [0, 0]
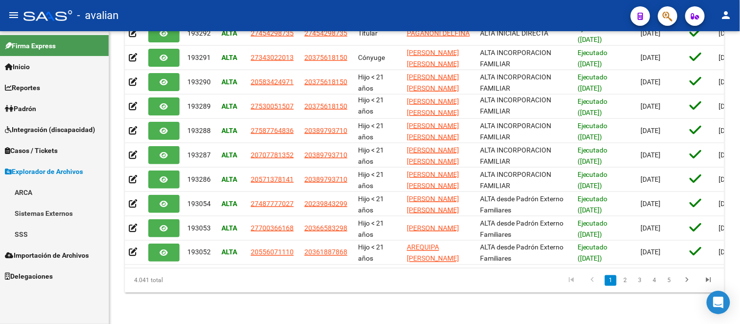
click at [45, 236] on link "SSS" at bounding box center [54, 234] width 109 height 21
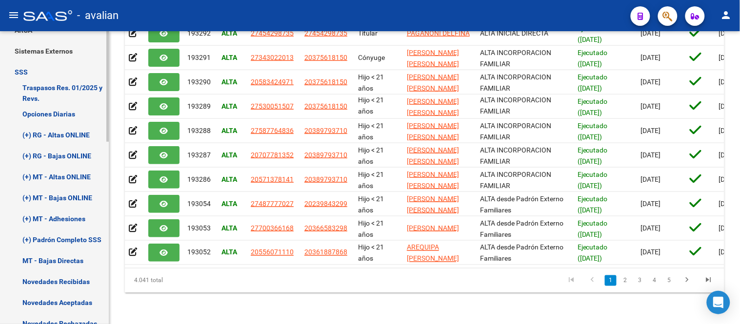
scroll to position [217, 0]
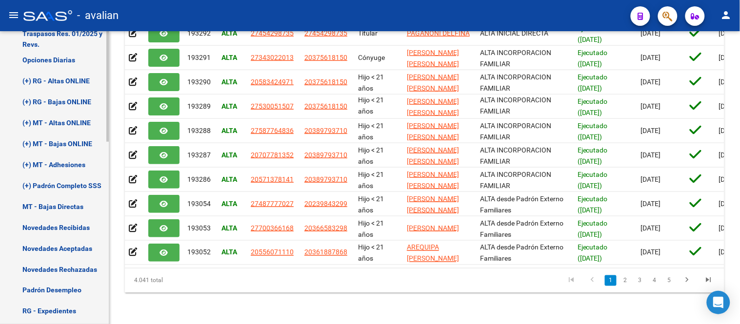
click at [75, 230] on link "Novedades Recibidas" at bounding box center [54, 227] width 109 height 21
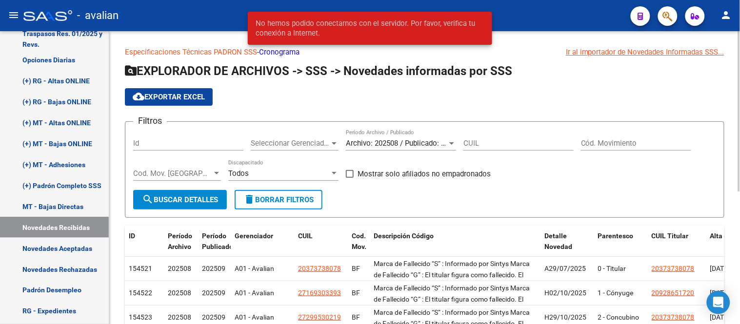
click at [493, 142] on input "CUIL" at bounding box center [518, 143] width 110 height 9
paste input "27-45429873-5"
type input "27-45429873-5"
click at [177, 198] on span "search Buscar Detalles" at bounding box center [180, 200] width 76 height 9
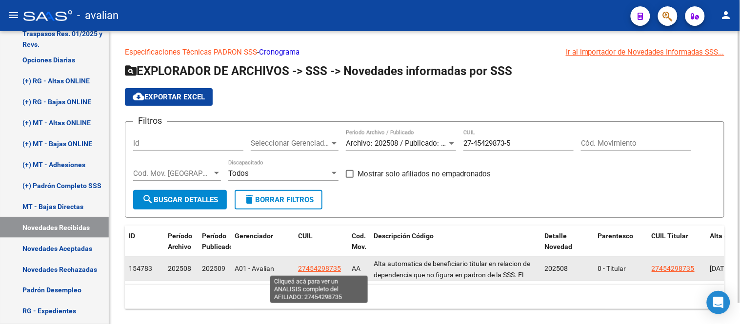
click at [317, 265] on span "27454298735" at bounding box center [319, 269] width 43 height 8
type textarea "27454298735"
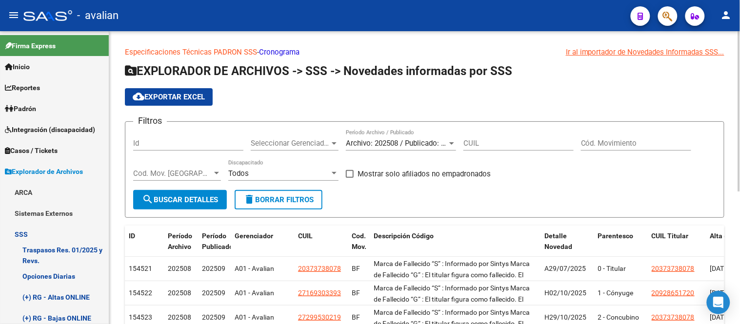
click at [495, 142] on input "CUIL" at bounding box center [518, 143] width 110 height 9
paste input "27-37380147-5"
type input "27-37380147-5"
click at [161, 208] on button "search Buscar Detalles" at bounding box center [180, 200] width 94 height 20
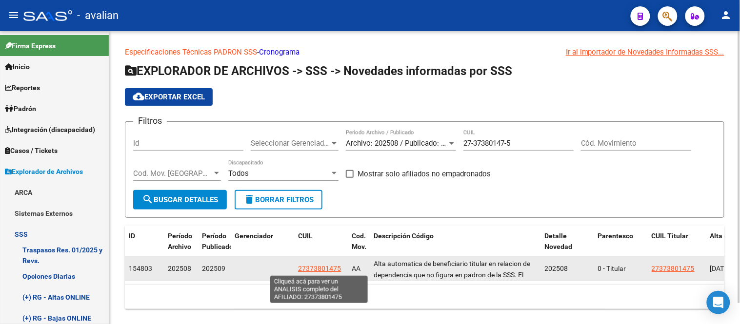
click at [318, 268] on span "27373801475" at bounding box center [319, 269] width 43 height 8
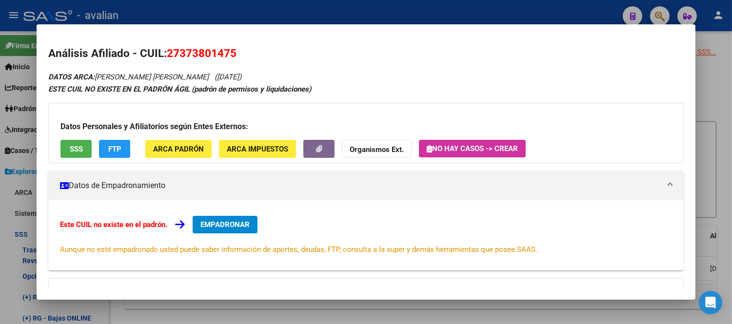
click at [223, 225] on span "EMPADRONAR" at bounding box center [224, 224] width 49 height 9
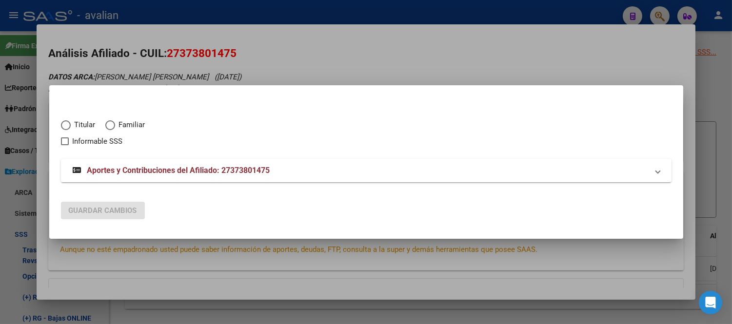
click at [69, 124] on span "Elija una opción" at bounding box center [66, 125] width 10 height 10
click at [69, 124] on input "Titular" at bounding box center [66, 125] width 10 height 10
radio input "true"
checkbox input "true"
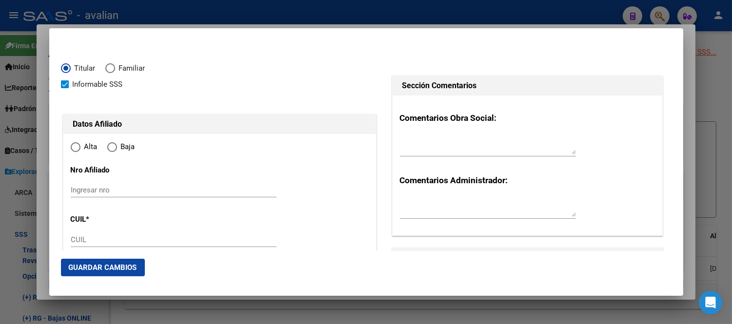
type input "27-37380147-5"
type input "37380147"
type input "[PERSON_NAME] [PERSON_NAME]"
type input "[DATE]"
type input "RAUCH"
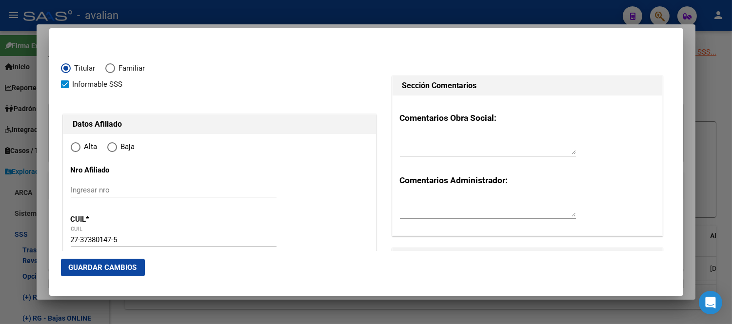
type input "7203"
type input "PJE. D' ERCOLE- CASA"
type input "25"
radio input "true"
type input "RAUCH"
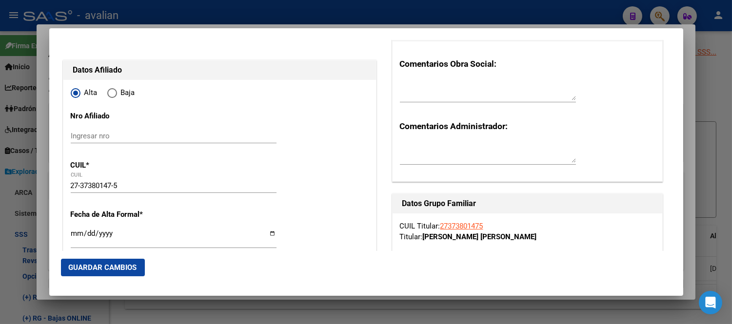
scroll to position [108, 0]
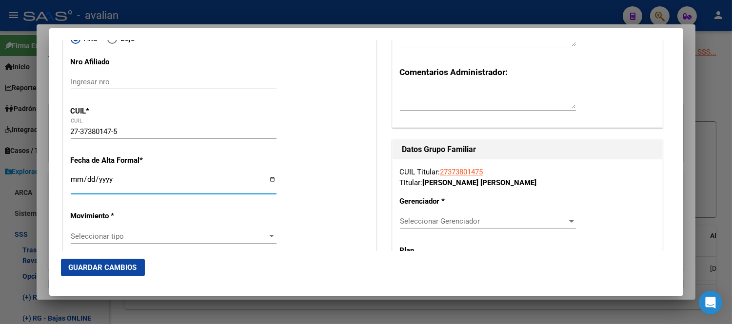
click at [78, 178] on input "Ingresar fecha" at bounding box center [174, 184] width 206 height 16
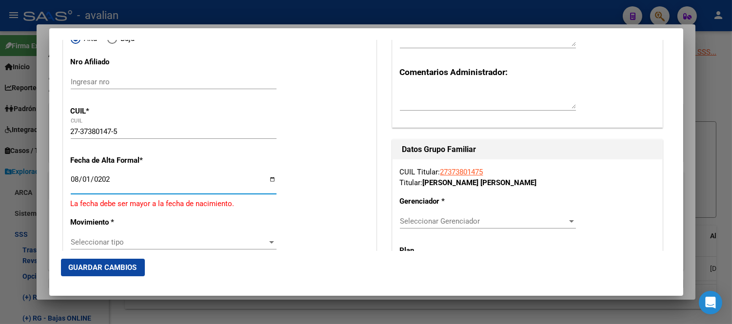
type input "[DATE]"
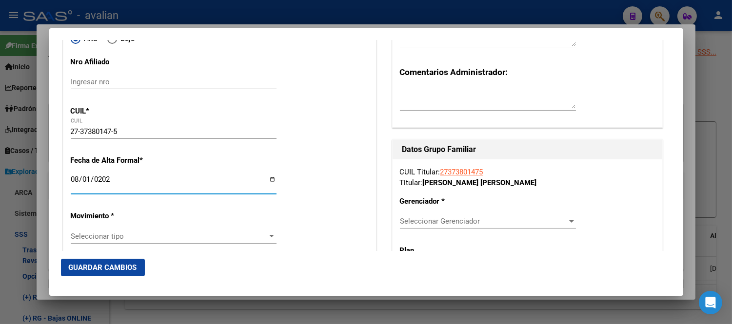
scroll to position [162, 0]
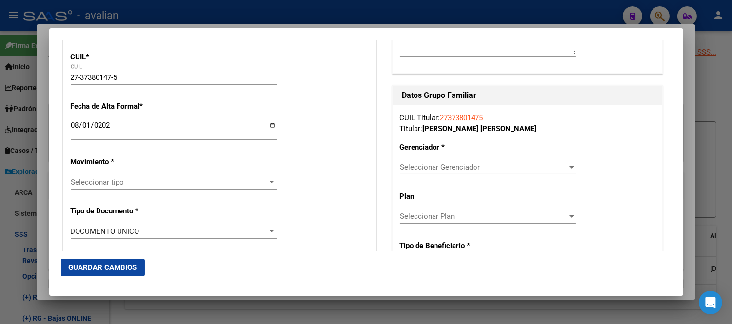
click at [153, 182] on span "Seleccionar tipo" at bounding box center [169, 182] width 197 height 9
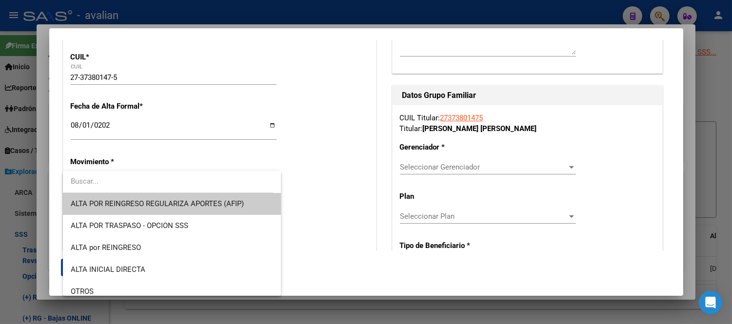
click at [509, 169] on div at bounding box center [366, 162] width 732 height 324
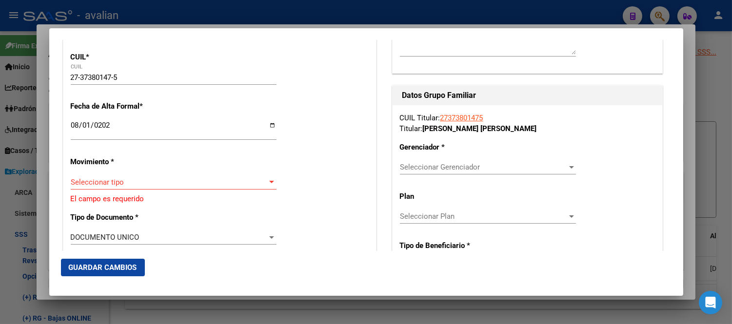
click at [166, 186] on span "Seleccionar tipo" at bounding box center [169, 182] width 197 height 9
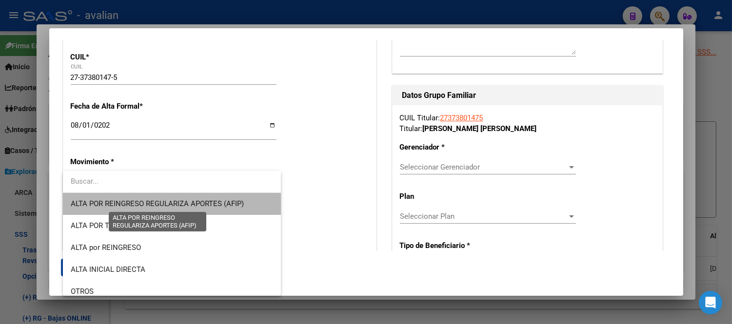
click at [181, 206] on span "ALTA POR REINGRESO REGULARIZA APORTES (AFIP)" at bounding box center [157, 203] width 173 height 9
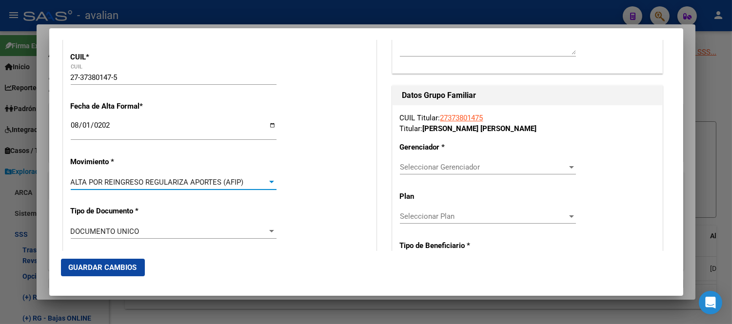
click at [205, 182] on span "ALTA POR REINGRESO REGULARIZA APORTES (AFIP)" at bounding box center [157, 182] width 173 height 9
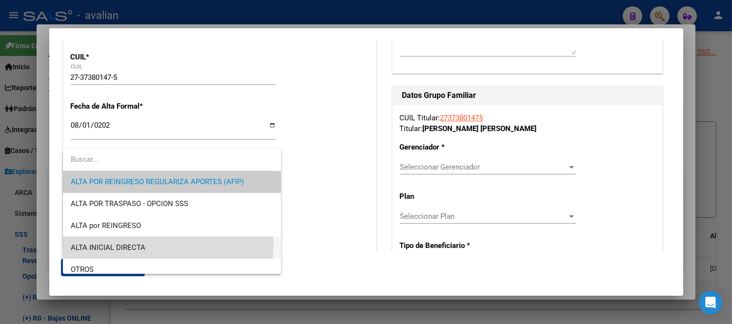
click at [159, 245] on span "ALTA INICIAL DIRECTA" at bounding box center [172, 248] width 202 height 22
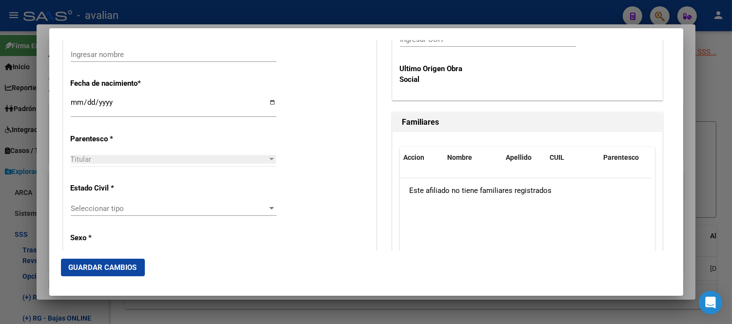
scroll to position [433, 0]
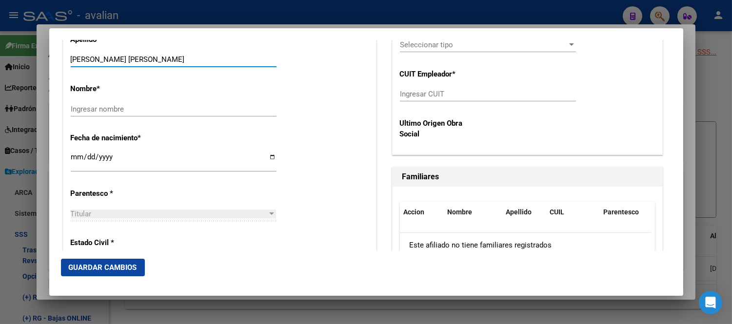
drag, startPoint x: 181, startPoint y: 61, endPoint x: 111, endPoint y: 61, distance: 70.2
click at [111, 61] on input "[PERSON_NAME] [PERSON_NAME]" at bounding box center [174, 59] width 206 height 9
click at [93, 107] on input "Ingresar nombre" at bounding box center [174, 109] width 206 height 9
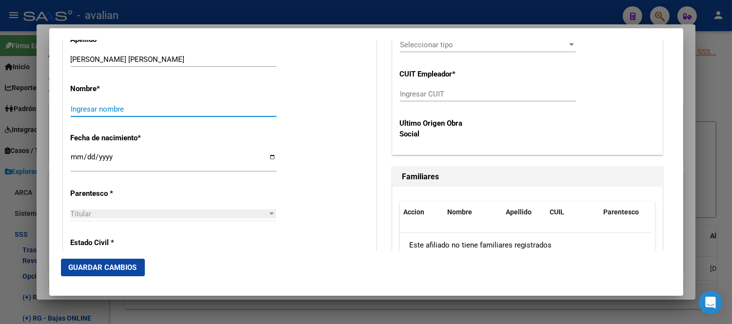
paste input "[PERSON_NAME] [PERSON_NAME]"
type input "[PERSON_NAME] [PERSON_NAME]"
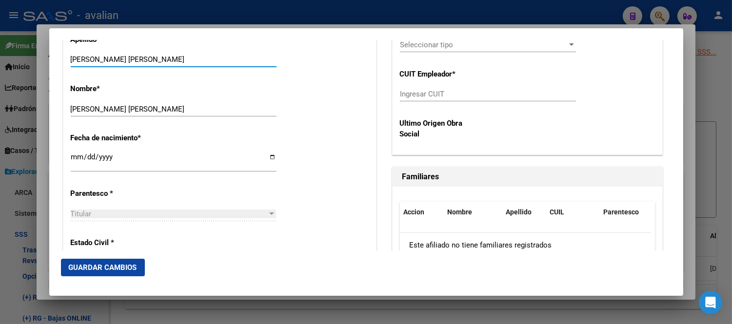
drag, startPoint x: 182, startPoint y: 59, endPoint x: 109, endPoint y: 57, distance: 72.7
click at [109, 57] on input "[PERSON_NAME] [PERSON_NAME]" at bounding box center [174, 59] width 206 height 9
type input "BERNATENE"
click at [74, 108] on input "[PERSON_NAME] [PERSON_NAME]" at bounding box center [174, 109] width 206 height 9
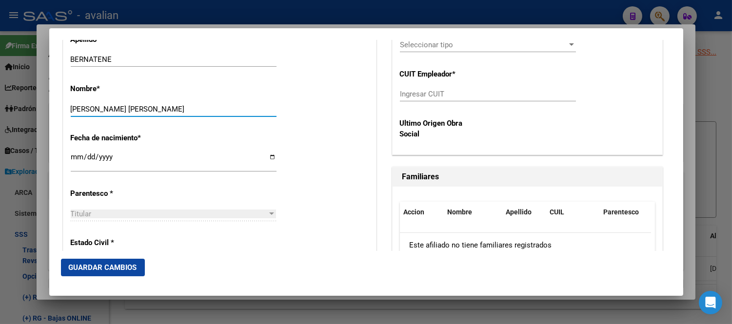
type input "[PERSON_NAME] [PERSON_NAME]"
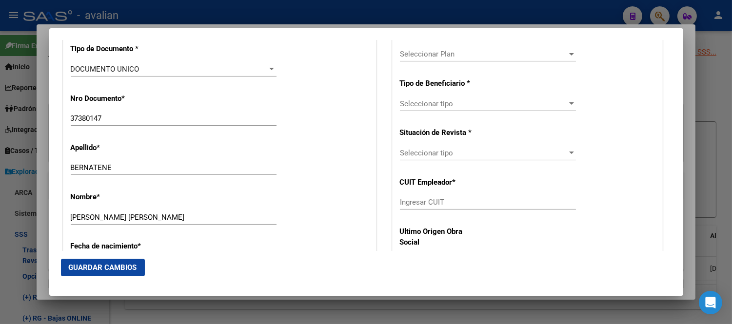
scroll to position [162, 0]
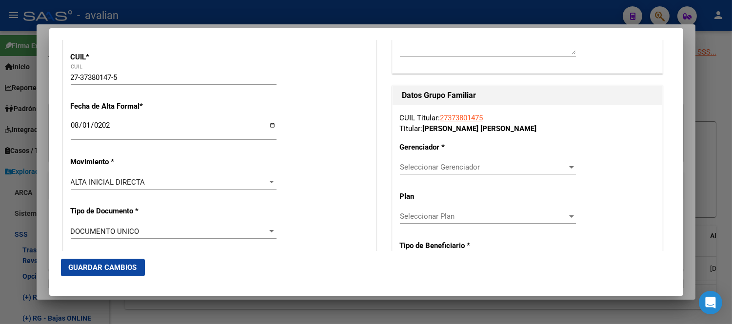
click at [436, 161] on div "Seleccionar Gerenciador Seleccionar Gerenciador" at bounding box center [488, 167] width 176 height 15
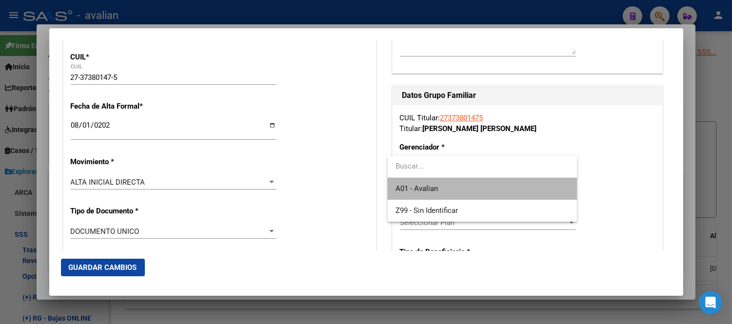
drag, startPoint x: 439, startPoint y: 194, endPoint x: 499, endPoint y: 178, distance: 62.7
click at [440, 193] on span "A01 - Avalian" at bounding box center [483, 189] width 174 height 22
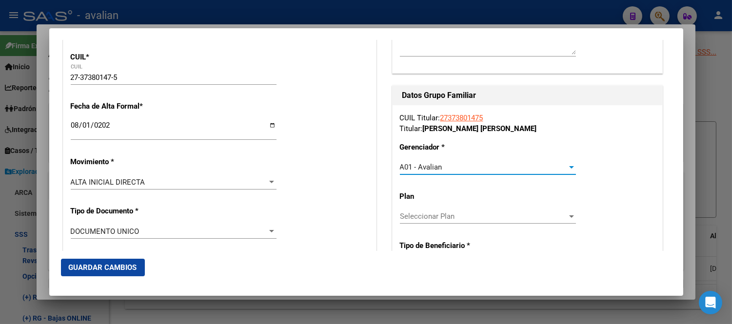
scroll to position [271, 0]
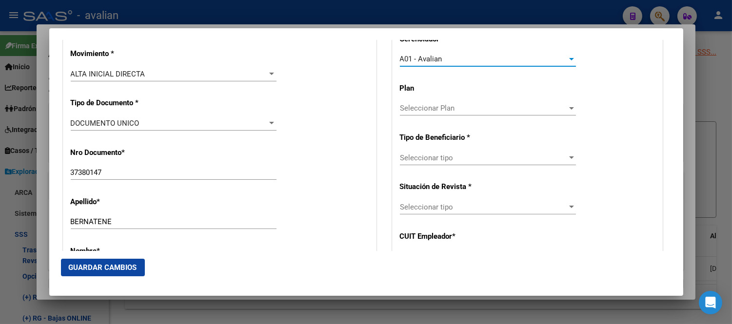
click at [433, 158] on span "Seleccionar tipo" at bounding box center [483, 158] width 167 height 9
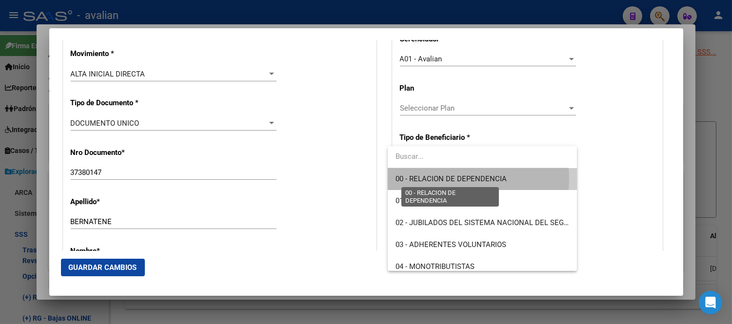
click at [449, 178] on span "00 - RELACION DE DEPENDENCIA" at bounding box center [451, 179] width 111 height 9
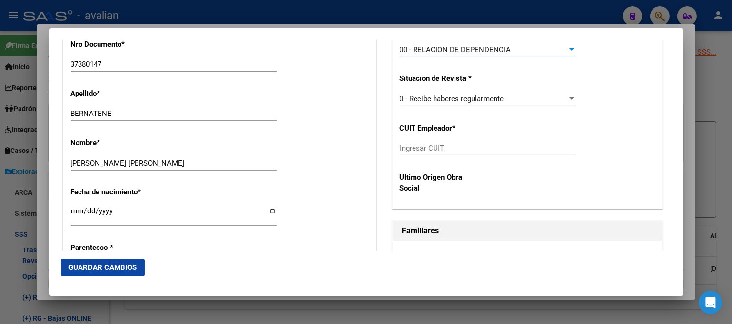
type input "27-23479228-3"
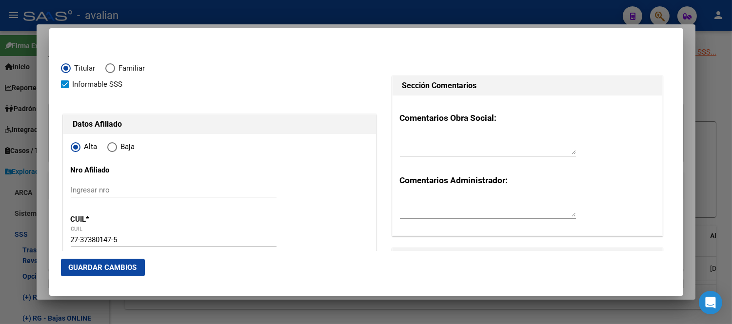
scroll to position [0, 0]
click at [120, 269] on span "Guardar Cambios" at bounding box center [103, 267] width 68 height 9
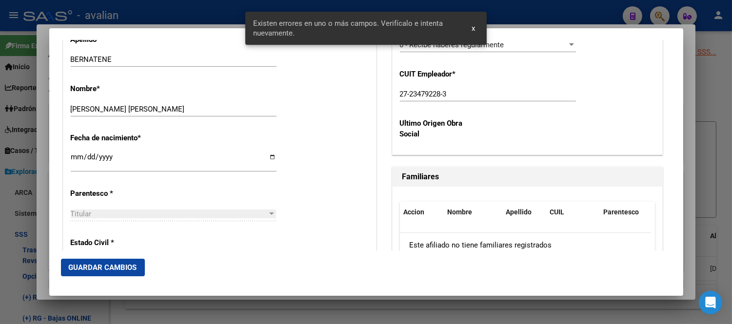
scroll to position [542, 0]
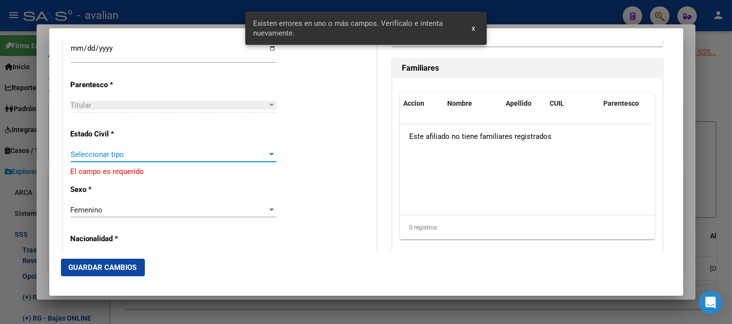
click at [193, 155] on span "Seleccionar tipo" at bounding box center [169, 154] width 197 height 9
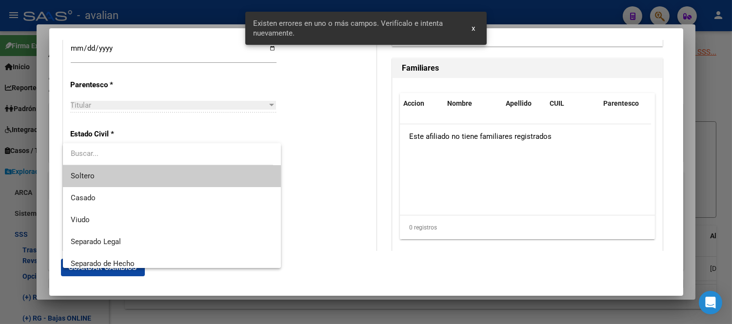
click at [162, 172] on span "Soltero" at bounding box center [172, 176] width 202 height 22
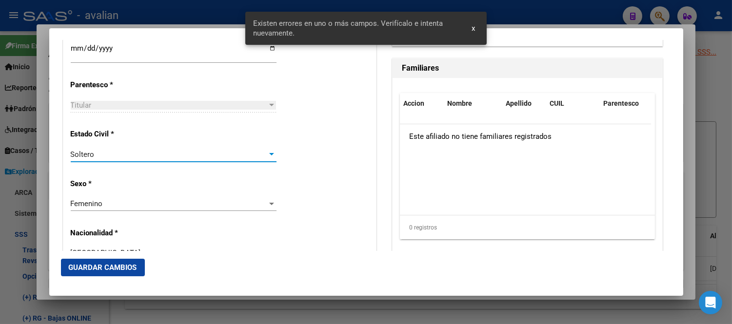
click at [123, 261] on button "Guardar Cambios" at bounding box center [103, 268] width 84 height 18
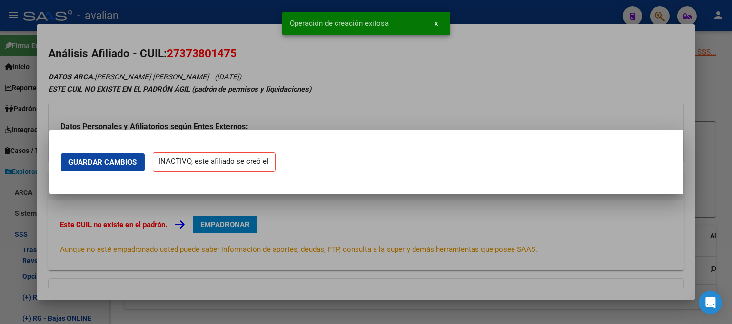
scroll to position [0, 0]
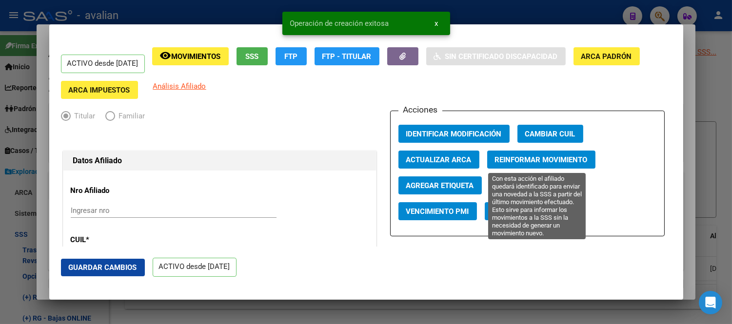
click at [549, 158] on span "Reinformar Movimiento" at bounding box center [541, 160] width 93 height 9
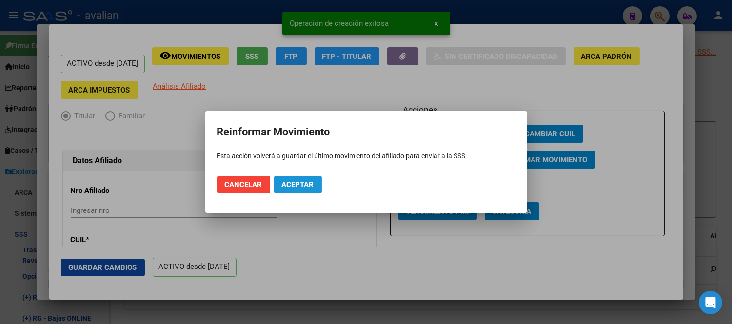
click at [304, 182] on span "Aceptar" at bounding box center [298, 184] width 32 height 9
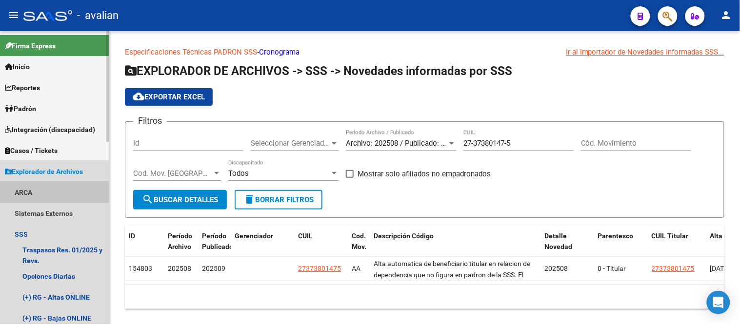
click at [33, 189] on link "ARCA" at bounding box center [54, 192] width 109 height 21
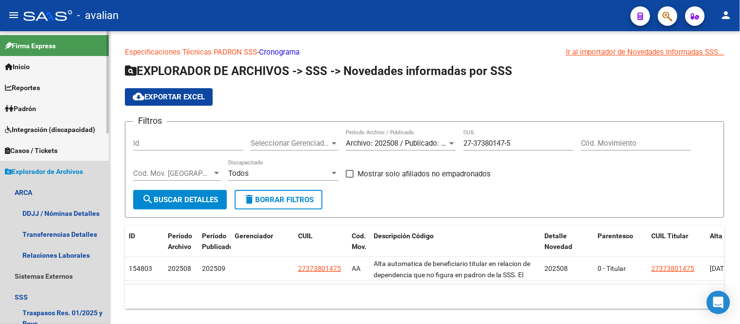
click at [36, 171] on span "Explorador de Archivos" at bounding box center [44, 171] width 78 height 11
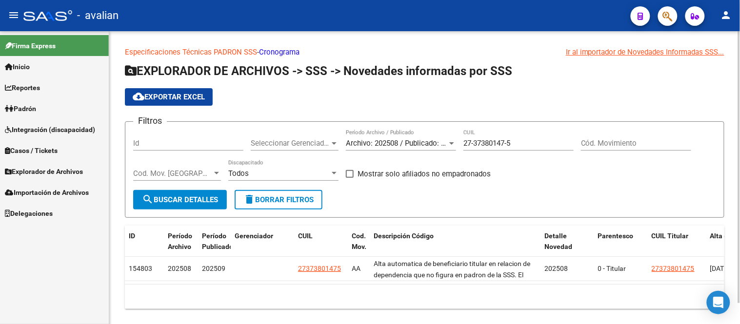
click at [524, 139] on input "27-37380147-5" at bounding box center [518, 143] width 110 height 9
click at [524, 138] on div "27-37380147-5 CUIL" at bounding box center [518, 140] width 110 height 21
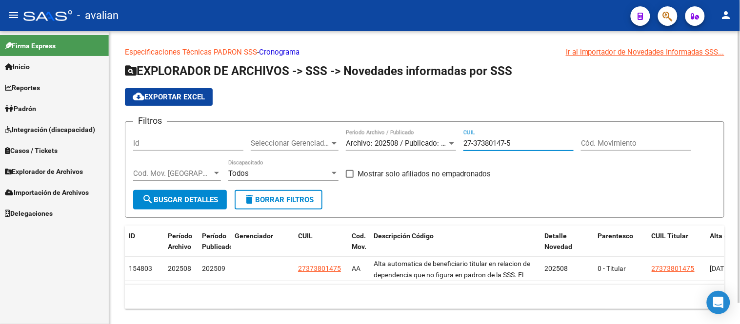
click at [511, 143] on input "27-37380147-5" at bounding box center [518, 143] width 110 height 9
paste input "45404140-8"
type input "27-45404140-8"
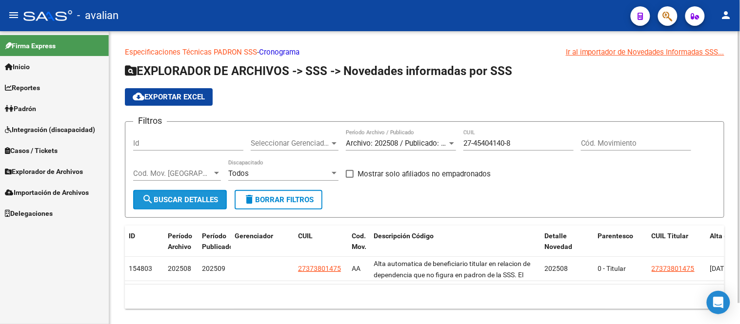
click at [174, 206] on button "search Buscar Detalles" at bounding box center [180, 200] width 94 height 20
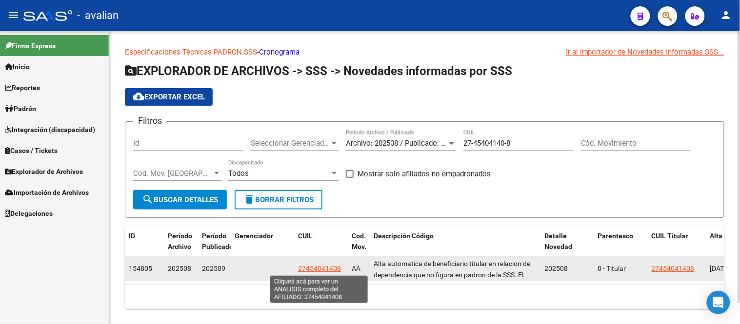
click at [320, 265] on span "27454041408" at bounding box center [319, 269] width 43 height 8
type textarea "27454041408"
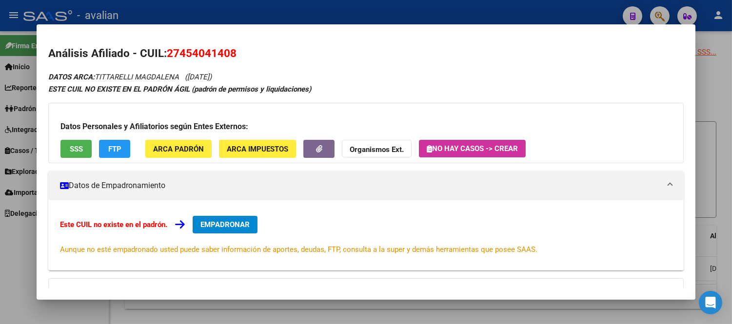
click at [222, 222] on span "EMPADRONAR" at bounding box center [224, 224] width 49 height 9
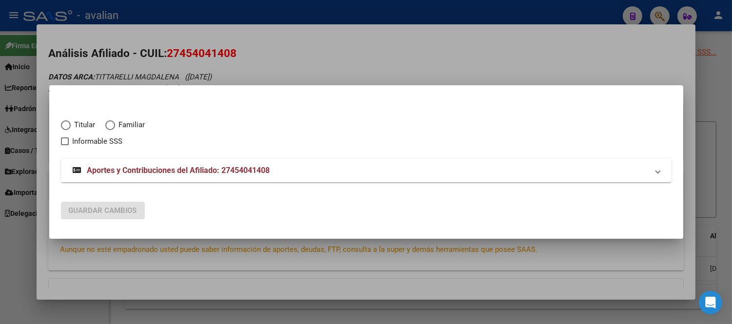
click at [61, 123] on span "Elija una opción" at bounding box center [66, 125] width 10 height 10
click at [61, 123] on input "Titular" at bounding box center [66, 125] width 10 height 10
radio input "true"
checkbox input "true"
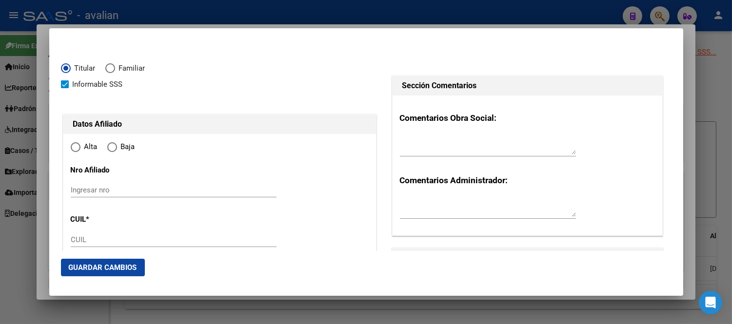
type input "27-45404140-8"
radio input "true"
type input "45404140"
type input "TITTARELLI"
type input "MAGDALENA"
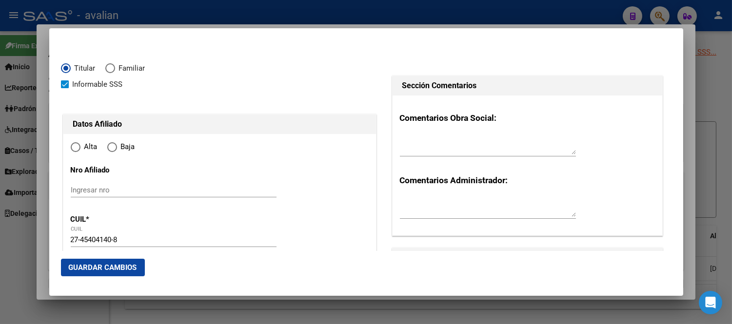
type input "[DATE]"
type input "GENERAL DEHEZA"
type input "5923"
type input "TUCUMAN"
type input "175"
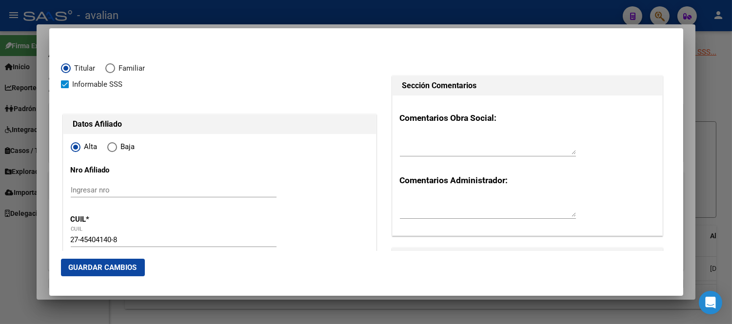
type input "GENERAL DEHEZA"
click at [163, 190] on input "Ingresar nro" at bounding box center [174, 190] width 206 height 9
paste input "27454041408"
type input "27454041408"
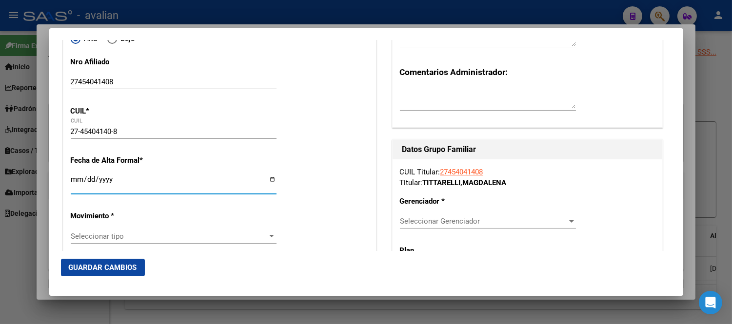
click at [74, 179] on input "Ingresar fecha" at bounding box center [174, 184] width 206 height 16
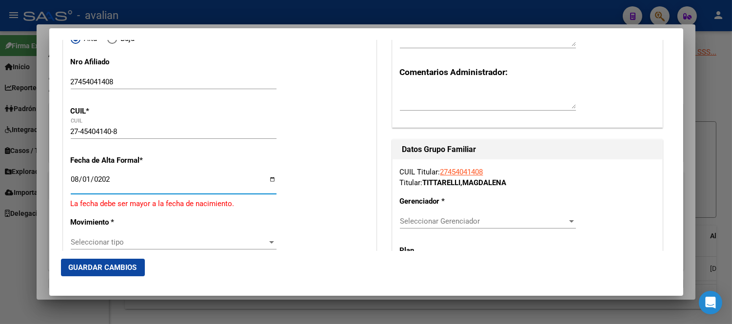
type input "[DATE]"
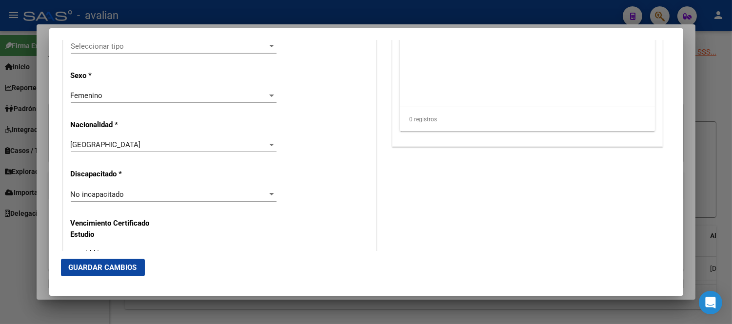
scroll to position [596, 0]
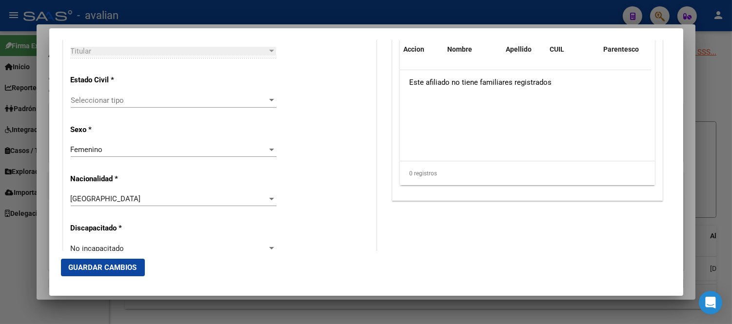
click at [200, 93] on div "Estado Civil * Seleccionar tipo Seleccionar tipo" at bounding box center [220, 91] width 298 height 49
click at [197, 102] on span "Seleccionar tipo" at bounding box center [169, 100] width 197 height 9
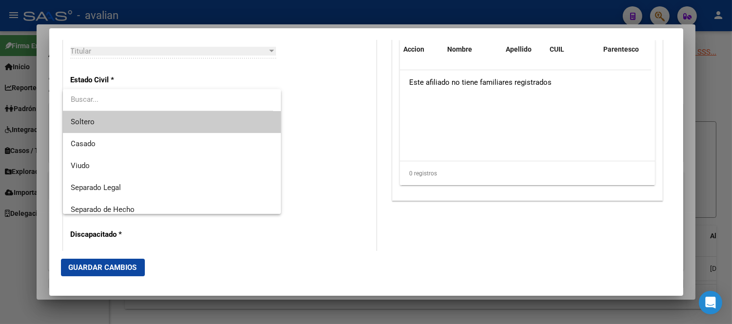
click at [141, 124] on span "Soltero" at bounding box center [172, 122] width 202 height 22
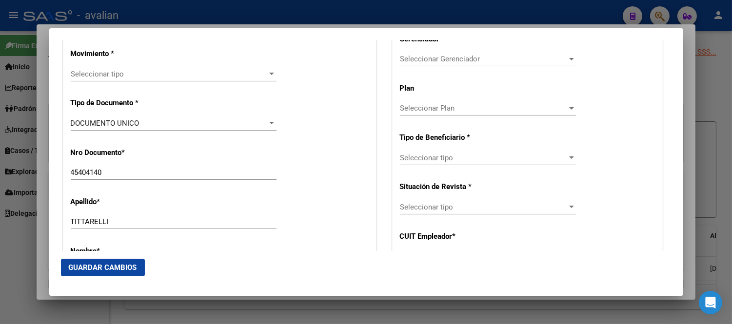
scroll to position [162, 0]
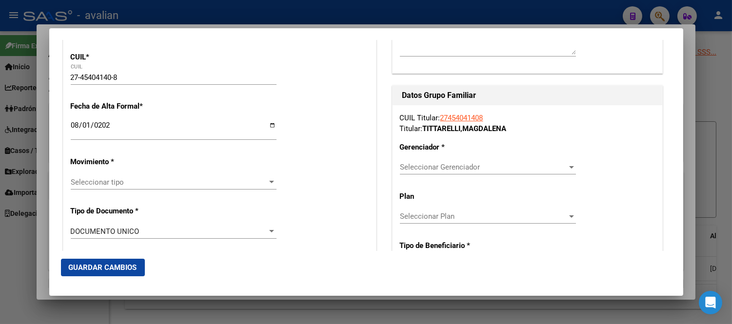
click at [448, 169] on span "Seleccionar Gerenciador" at bounding box center [483, 167] width 167 height 9
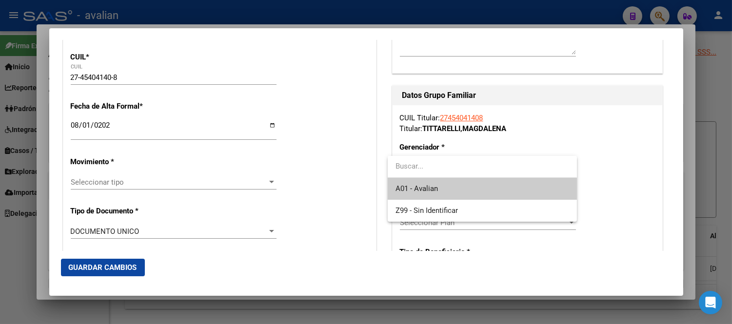
click at [448, 189] on span "A01 - Avalian" at bounding box center [483, 189] width 174 height 22
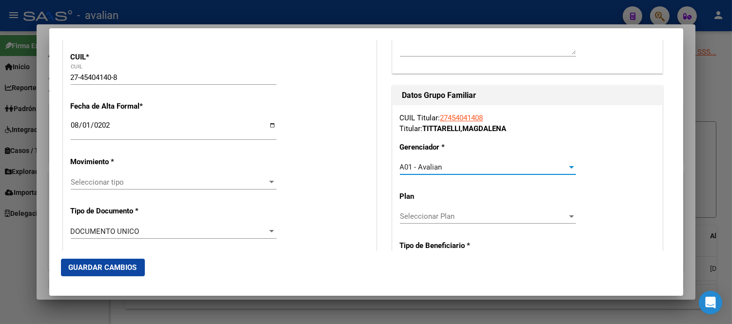
scroll to position [217, 0]
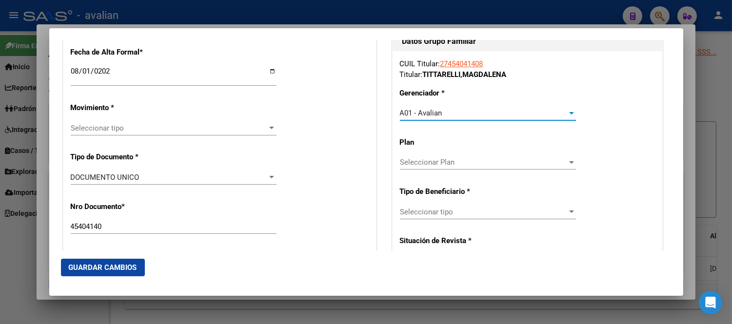
click at [485, 212] on span "Seleccionar tipo" at bounding box center [483, 212] width 167 height 9
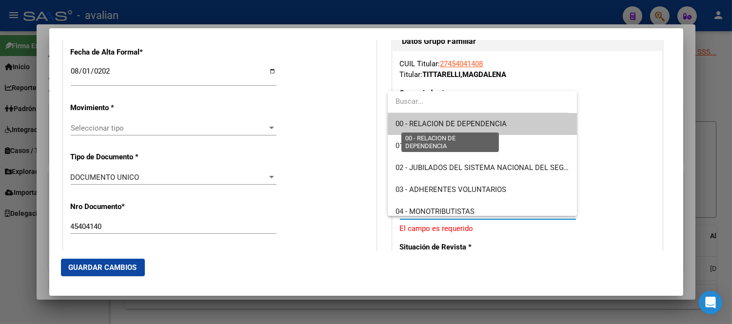
click at [456, 123] on span "00 - RELACION DE DEPENDENCIA" at bounding box center [451, 123] width 111 height 9
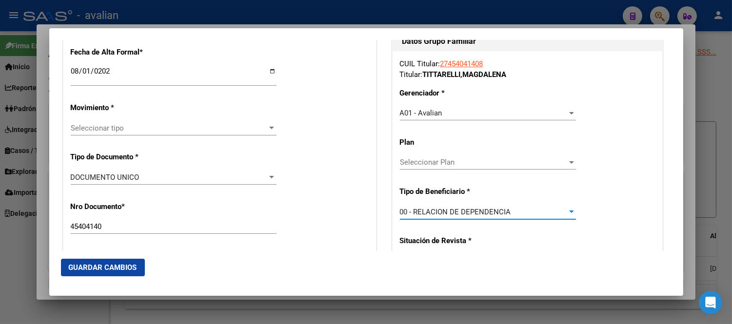
type input "33-71603915-9"
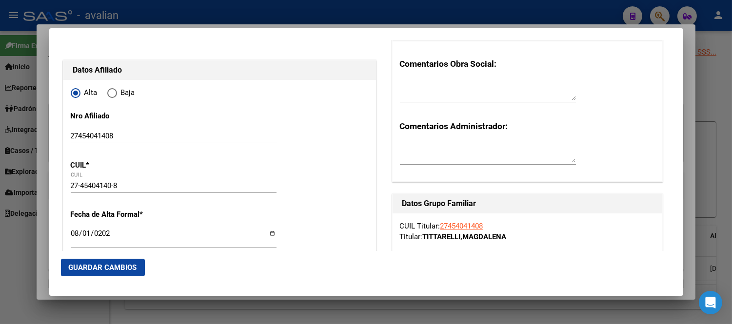
scroll to position [0, 0]
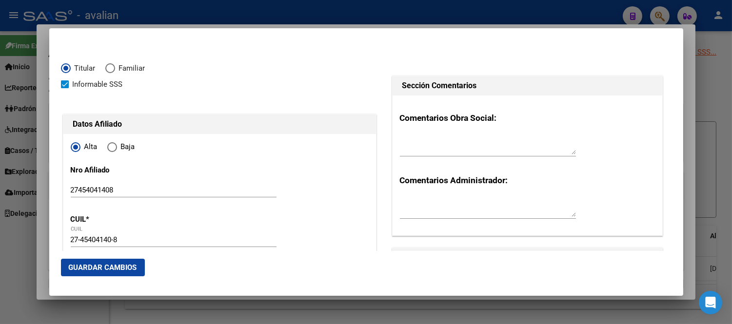
click at [103, 267] on span "Guardar Cambios" at bounding box center [103, 267] width 68 height 9
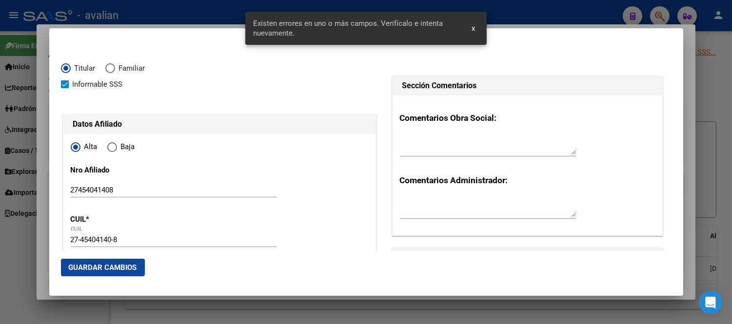
scroll to position [217, 0]
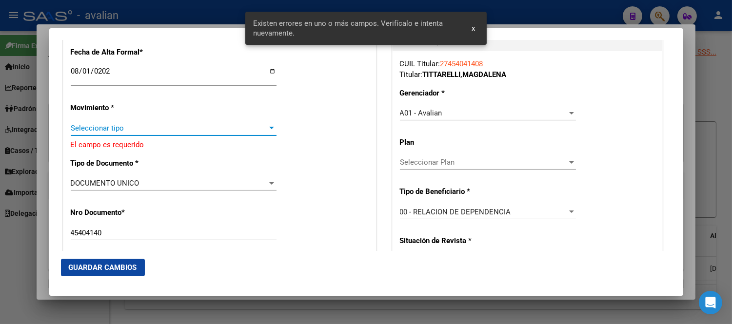
click at [184, 130] on span "Seleccionar tipo" at bounding box center [169, 128] width 197 height 9
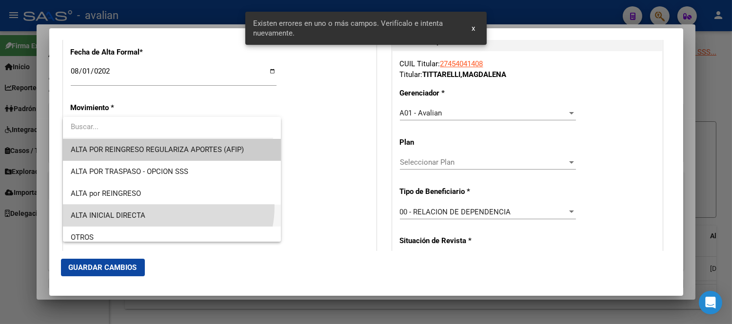
click at [167, 207] on span "ALTA INICIAL DIRECTA" at bounding box center [172, 216] width 202 height 22
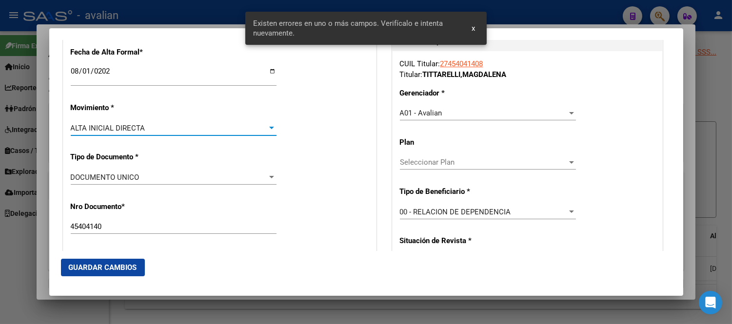
click at [133, 264] on span "Guardar Cambios" at bounding box center [103, 267] width 68 height 9
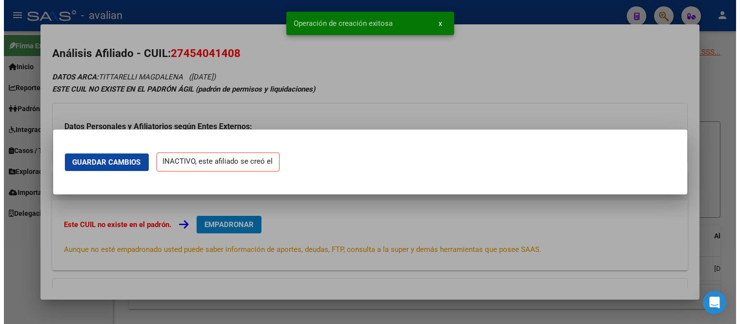
scroll to position [0, 0]
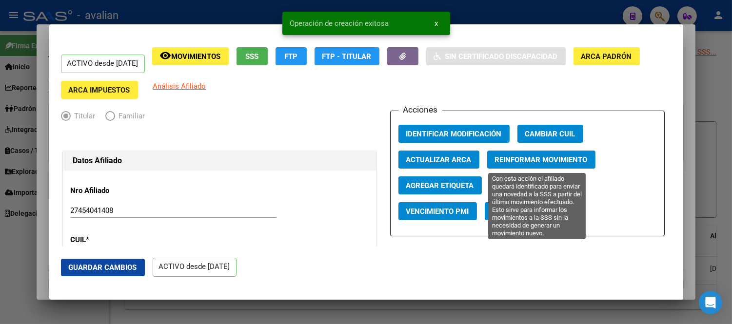
click at [534, 158] on span "Reinformar Movimiento" at bounding box center [541, 160] width 93 height 9
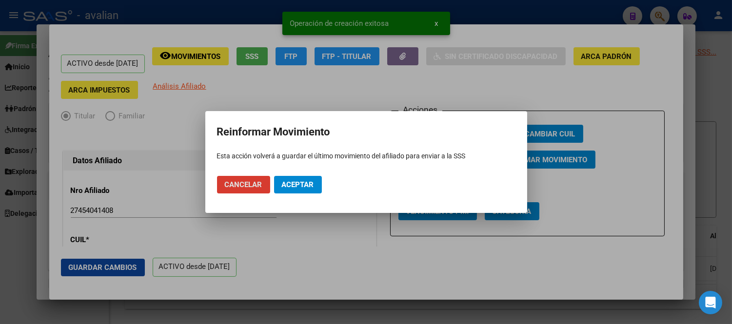
click at [296, 180] on span "Aceptar" at bounding box center [298, 184] width 32 height 9
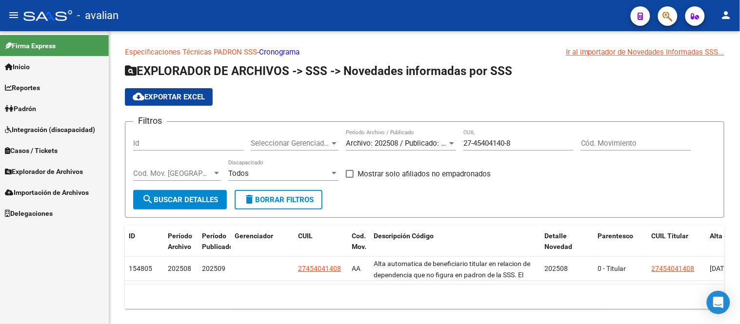
click at [43, 111] on link "Padrón" at bounding box center [54, 108] width 109 height 21
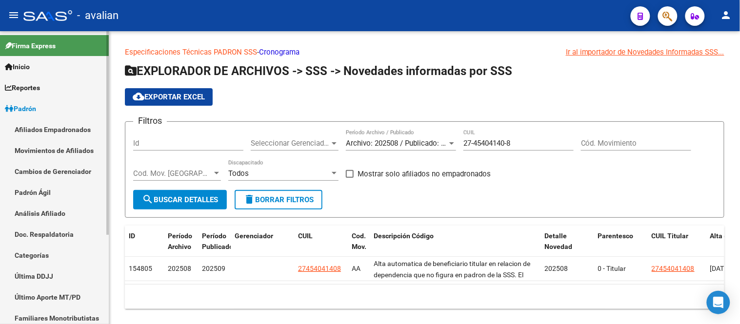
click at [59, 149] on link "Movimientos de Afiliados" at bounding box center [54, 150] width 109 height 21
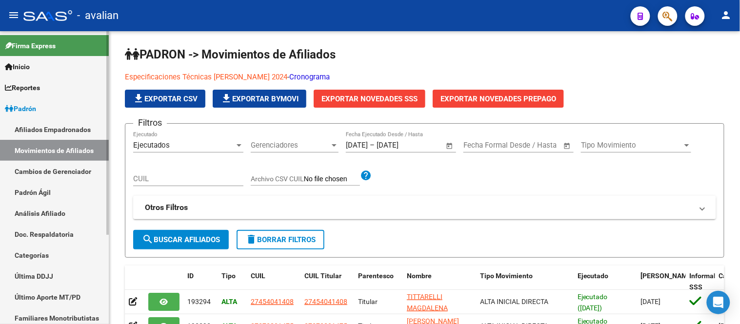
click at [55, 125] on link "Afiliados Empadronados" at bounding box center [54, 129] width 109 height 21
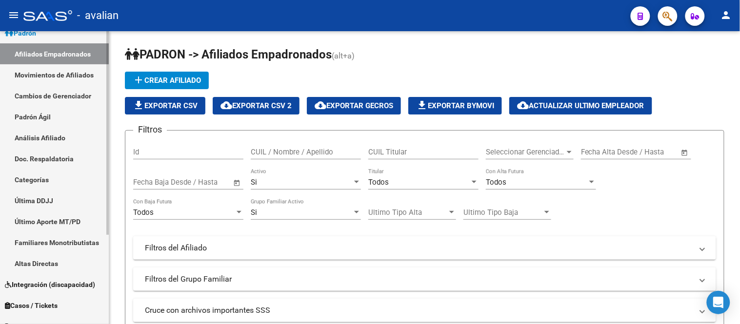
scroll to position [130, 0]
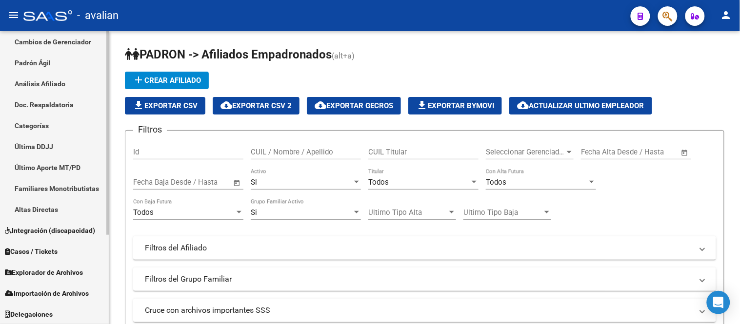
click at [70, 272] on span "Explorador de Archivos" at bounding box center [44, 272] width 78 height 11
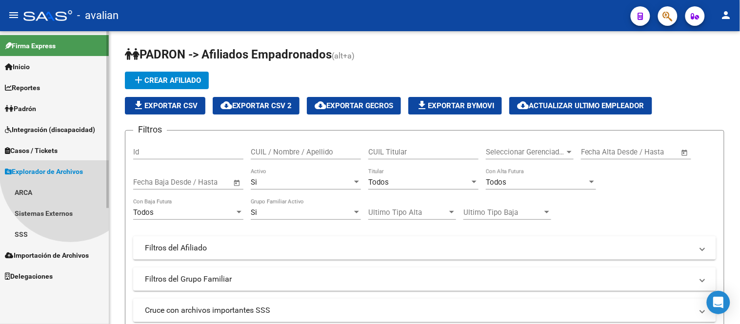
scroll to position [0, 0]
click at [51, 235] on link "SSS" at bounding box center [54, 234] width 109 height 21
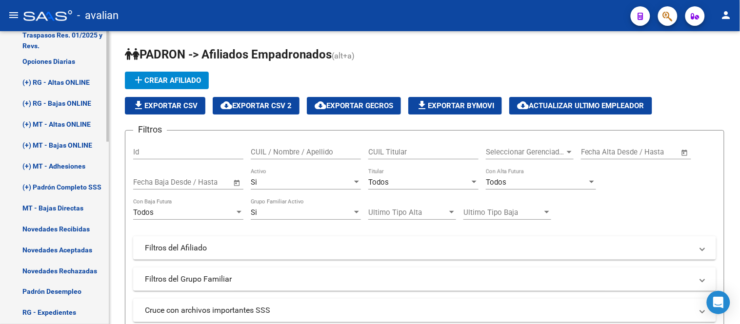
scroll to position [106, 0]
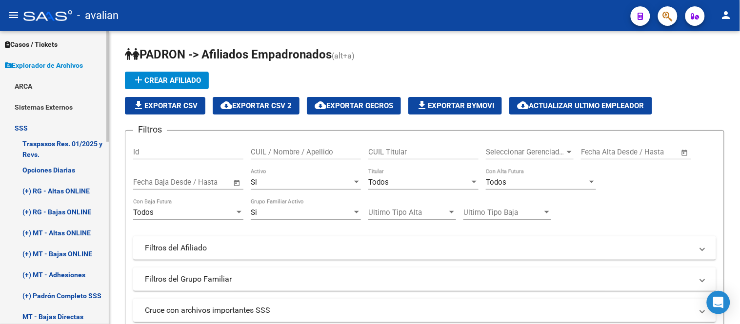
click at [52, 110] on link "Sistemas Externos" at bounding box center [54, 107] width 109 height 21
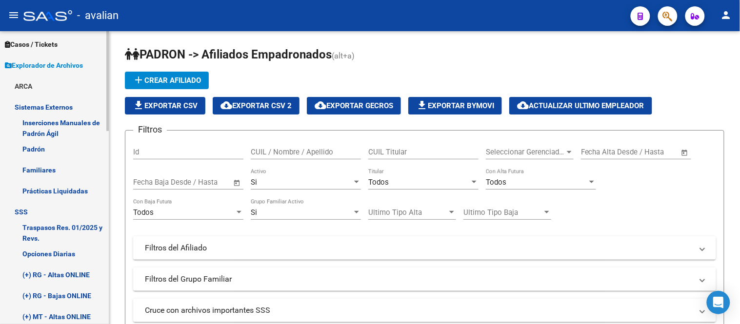
click at [52, 110] on link "Sistemas Externos" at bounding box center [54, 107] width 109 height 21
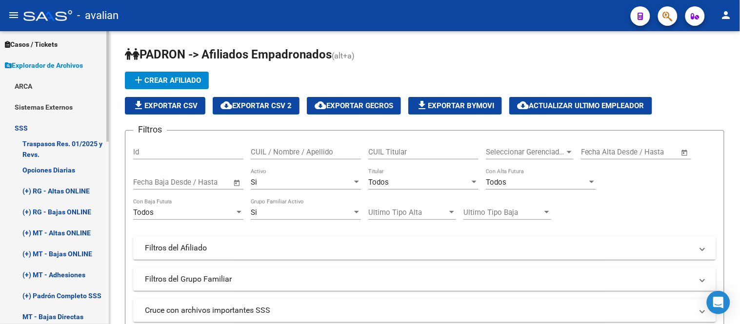
click at [35, 124] on link "SSS" at bounding box center [54, 128] width 109 height 21
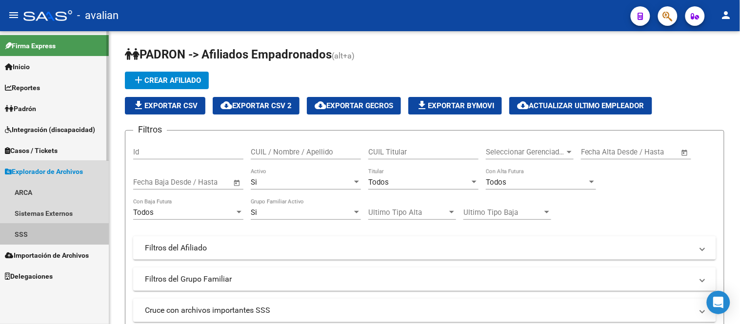
scroll to position [0, 0]
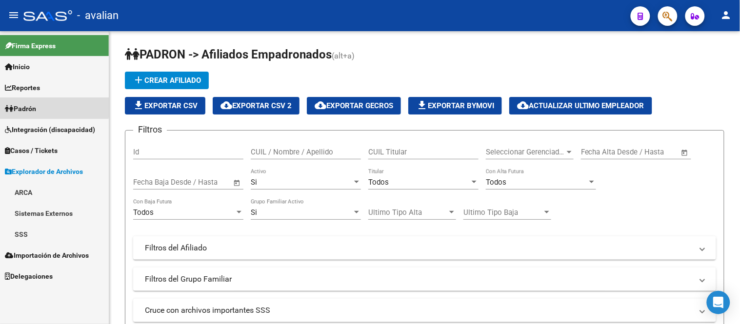
click at [46, 106] on link "Padrón" at bounding box center [54, 108] width 109 height 21
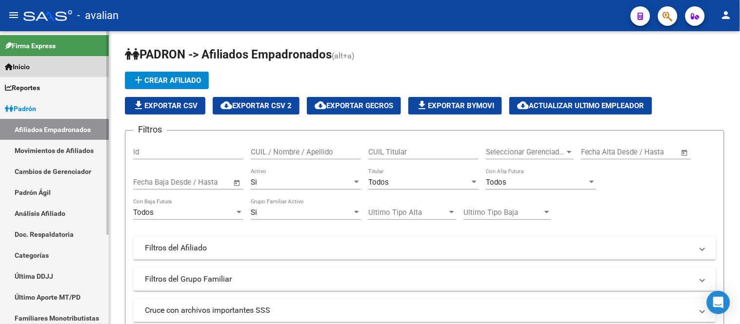
click at [47, 59] on link "Inicio" at bounding box center [54, 66] width 109 height 21
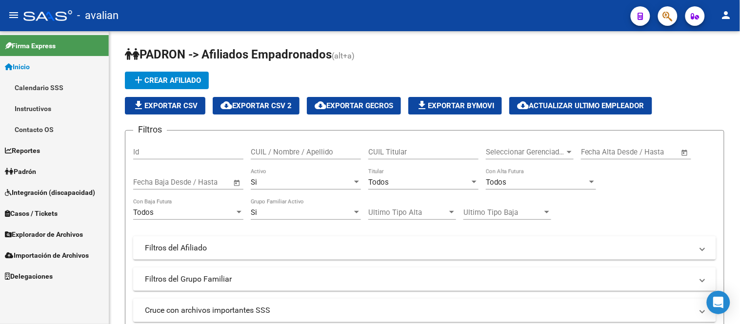
click at [48, 65] on link "Inicio" at bounding box center [54, 66] width 109 height 21
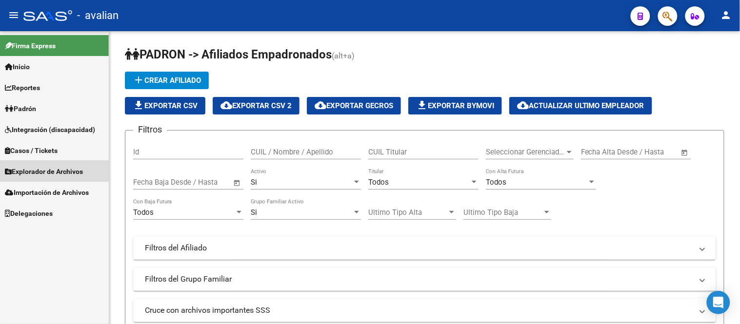
click at [49, 170] on span "Explorador de Archivos" at bounding box center [44, 171] width 78 height 11
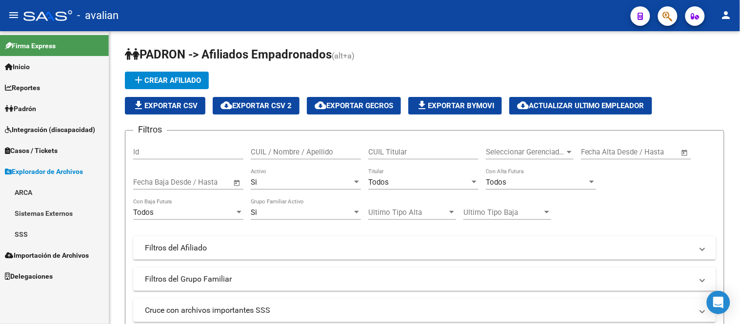
click at [36, 233] on link "SSS" at bounding box center [54, 234] width 109 height 21
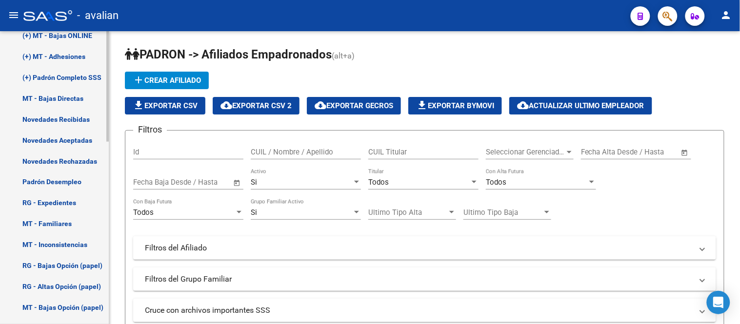
scroll to position [486, 0]
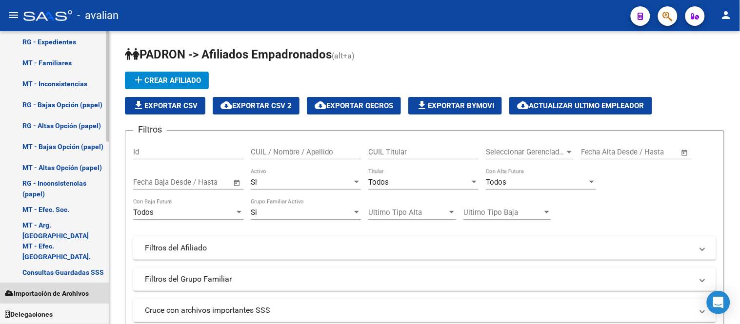
click at [72, 291] on span "Importación de Archivos" at bounding box center [47, 294] width 84 height 11
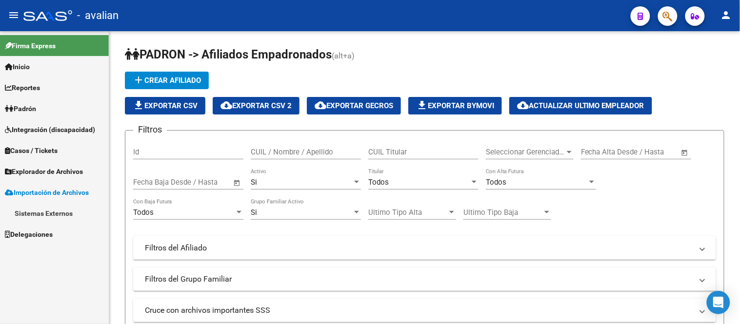
scroll to position [0, 0]
click at [60, 213] on link "Sistemas Externos" at bounding box center [54, 213] width 109 height 21
click at [52, 232] on link "Padrón" at bounding box center [54, 234] width 109 height 21
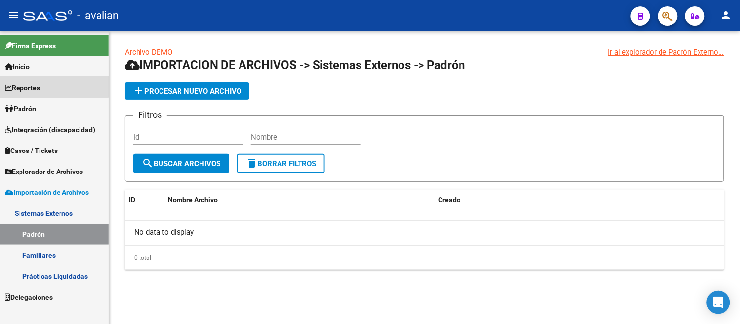
click at [46, 77] on link "Reportes" at bounding box center [54, 87] width 109 height 21
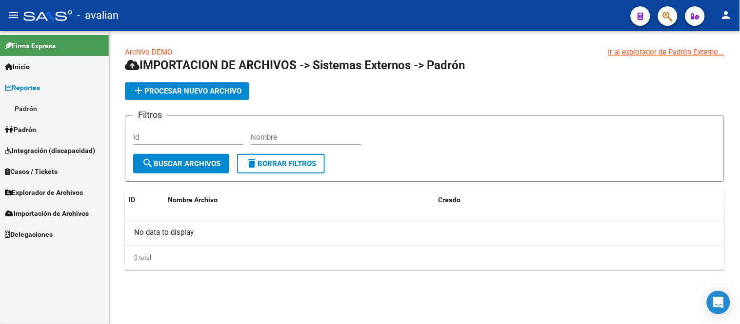
click at [38, 85] on span "Reportes" at bounding box center [22, 87] width 35 height 11
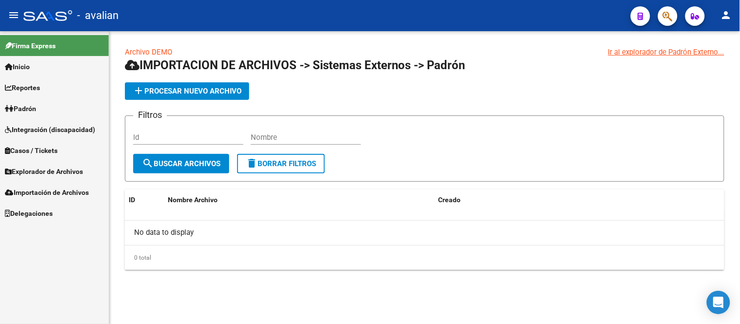
click at [44, 110] on link "Padrón" at bounding box center [54, 108] width 109 height 21
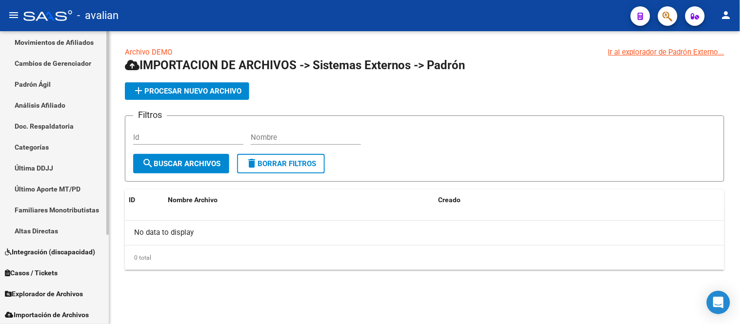
scroll to position [130, 0]
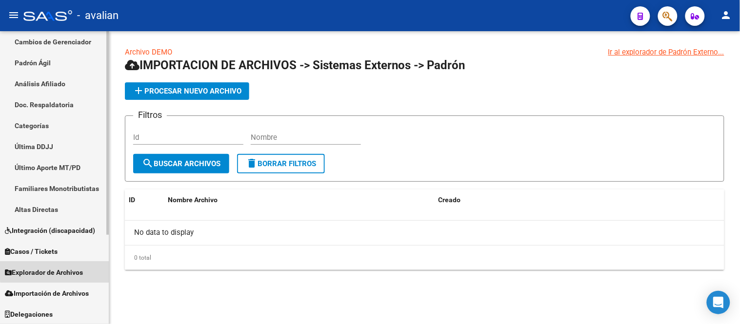
click at [59, 271] on span "Explorador de Archivos" at bounding box center [44, 272] width 78 height 11
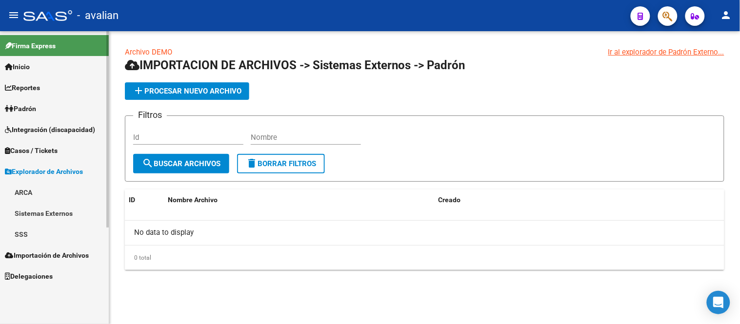
scroll to position [0, 0]
click at [19, 233] on link "SSS" at bounding box center [54, 234] width 109 height 21
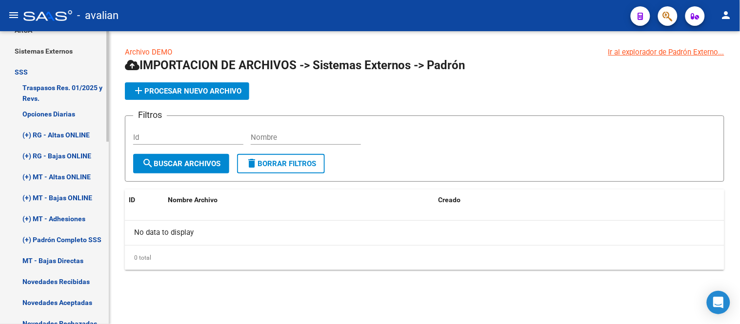
scroll to position [217, 0]
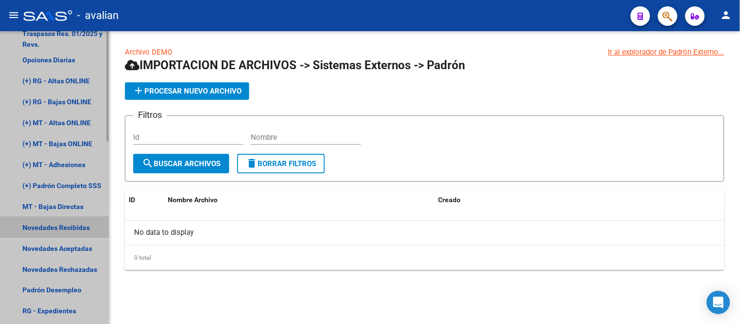
click at [71, 223] on link "Novedades Recibidas" at bounding box center [54, 227] width 109 height 21
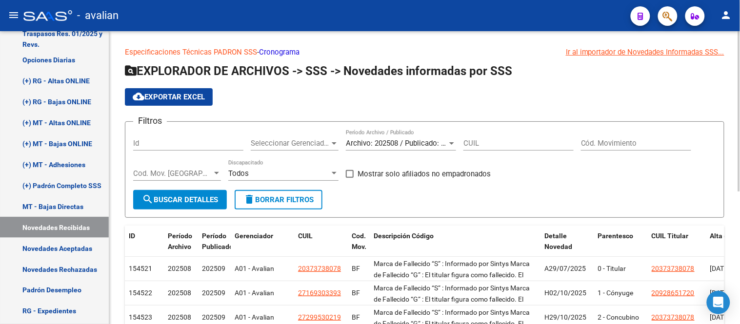
scroll to position [54, 0]
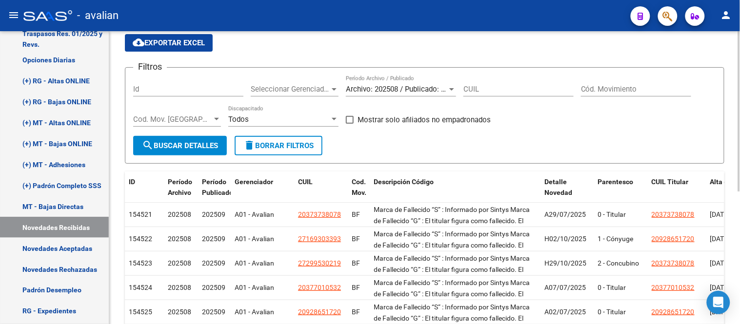
click at [352, 122] on span at bounding box center [350, 120] width 8 height 8
click at [350, 124] on input "Mostrar solo afiliados no empadronados" at bounding box center [349, 124] width 0 height 0
click at [206, 140] on button "search Buscar Detalles" at bounding box center [180, 146] width 94 height 20
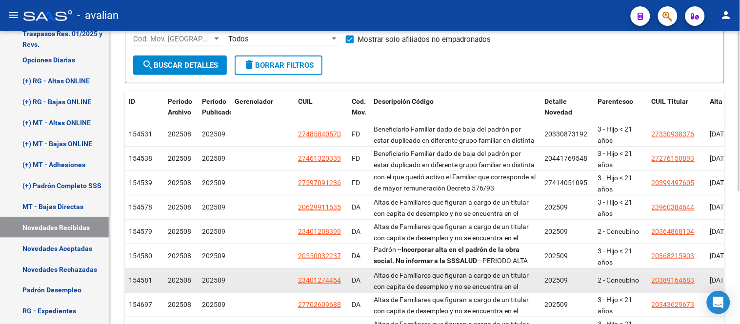
scroll to position [0, 0]
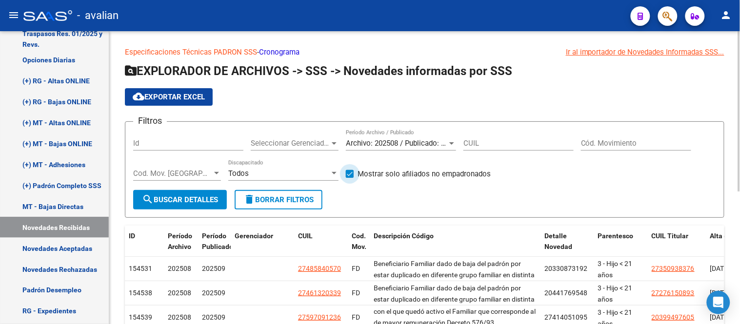
click at [350, 176] on span at bounding box center [350, 174] width 8 height 8
click at [350, 178] on input "Mostrar solo afiliados no empadronados" at bounding box center [349, 178] width 0 height 0
checkbox input "false"
click at [216, 196] on span "search Buscar Detalles" at bounding box center [180, 200] width 76 height 9
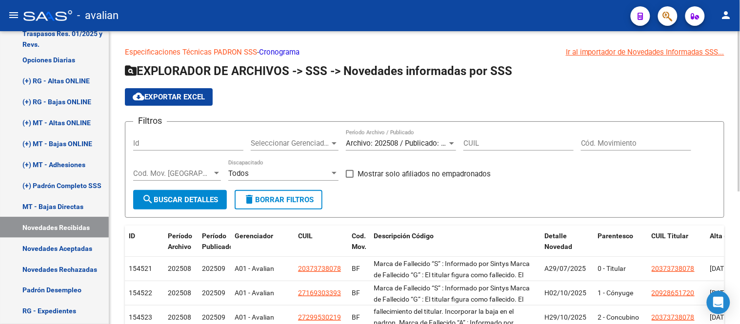
scroll to position [157, 0]
click at [594, 140] on input "Cód. Movimiento" at bounding box center [636, 143] width 110 height 9
click at [460, 142] on div "Filtros Id Seleccionar Gerenciador Seleccionar Gerenciador Archivo: 202508 / Pu…" at bounding box center [424, 160] width 583 height 60
click at [325, 143] on span "Seleccionar Gerenciador" at bounding box center [290, 143] width 79 height 9
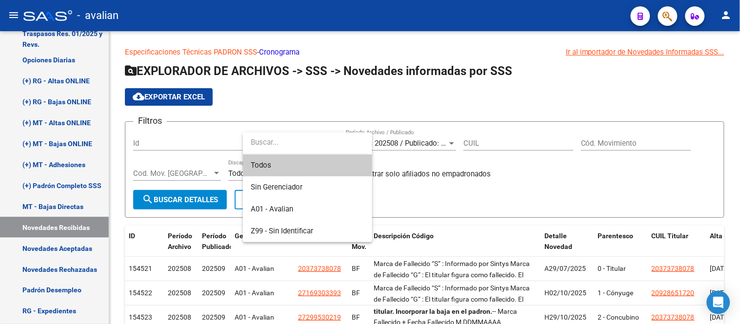
click at [339, 109] on div at bounding box center [370, 162] width 740 height 324
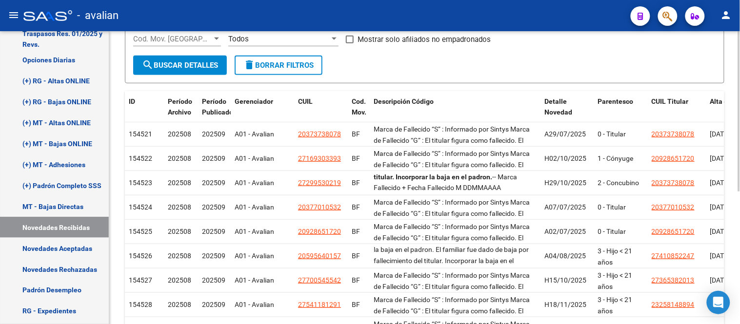
scroll to position [80, 0]
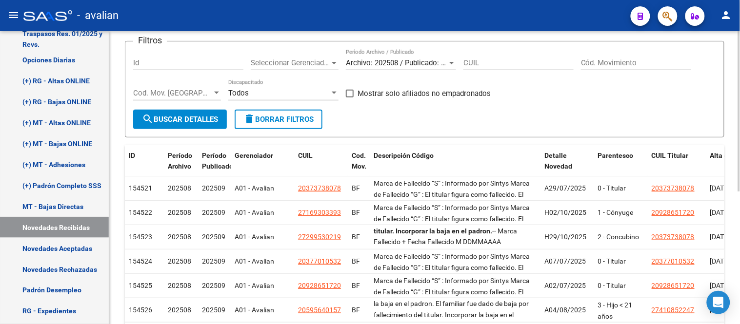
click at [218, 93] on div at bounding box center [216, 93] width 5 height 2
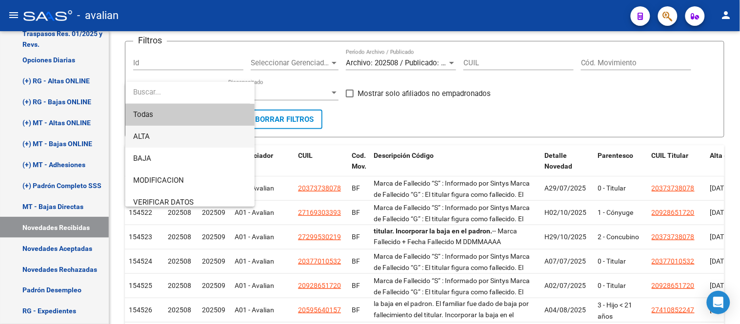
click at [205, 138] on span "ALTA" at bounding box center [190, 137] width 114 height 22
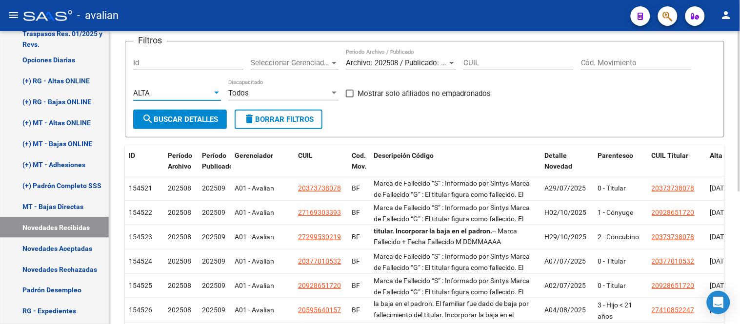
click at [176, 116] on span "search Buscar Detalles" at bounding box center [180, 119] width 76 height 9
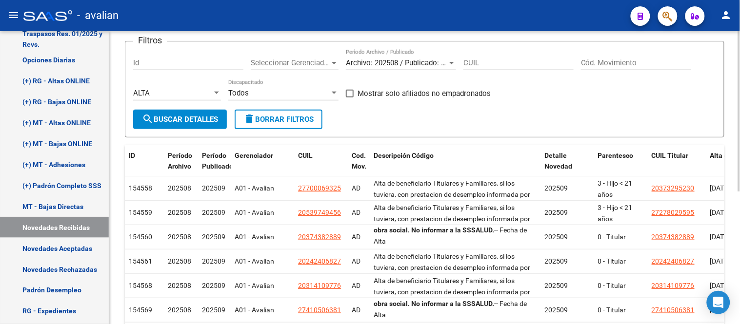
scroll to position [35, 0]
click at [629, 63] on input "Cód. Movimiento" at bounding box center [636, 63] width 110 height 9
type input "AA"
click at [200, 120] on span "search Buscar Detalles" at bounding box center [180, 119] width 76 height 9
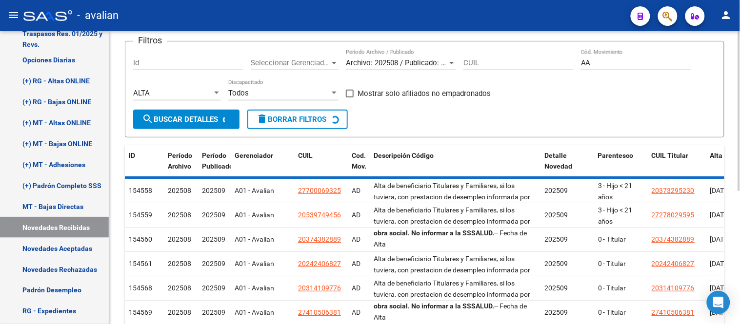
scroll to position [12, 0]
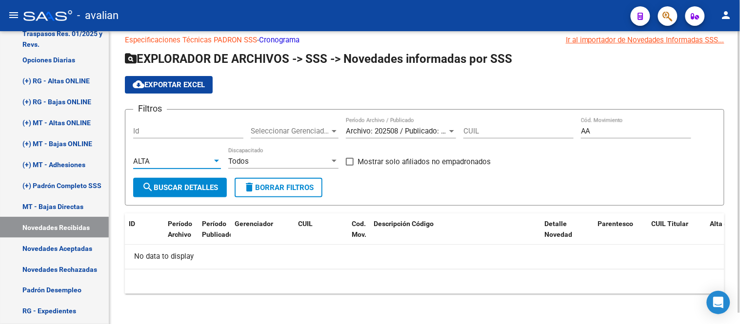
click at [213, 158] on div at bounding box center [216, 162] width 9 height 8
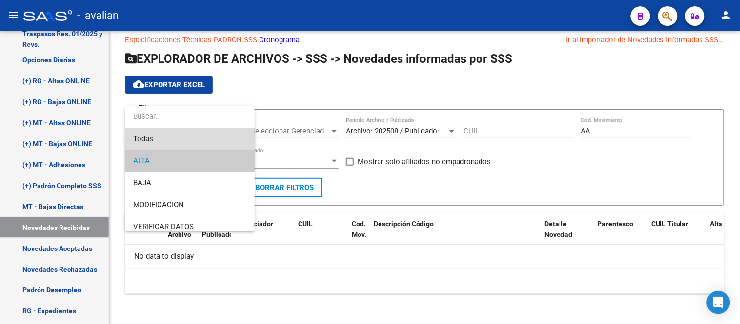
click at [207, 147] on span "Todas" at bounding box center [190, 139] width 114 height 22
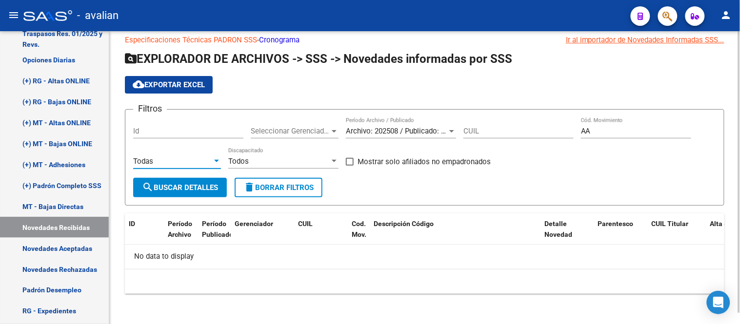
click at [201, 191] on span "search Buscar Detalles" at bounding box center [180, 187] width 76 height 9
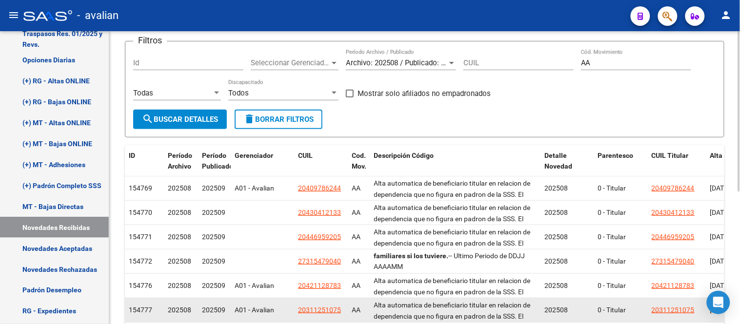
scroll to position [26, 0]
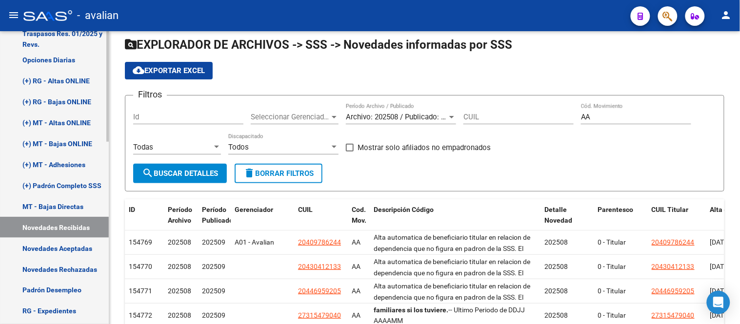
click at [68, 248] on link "Novedades Aceptadas" at bounding box center [54, 248] width 109 height 21
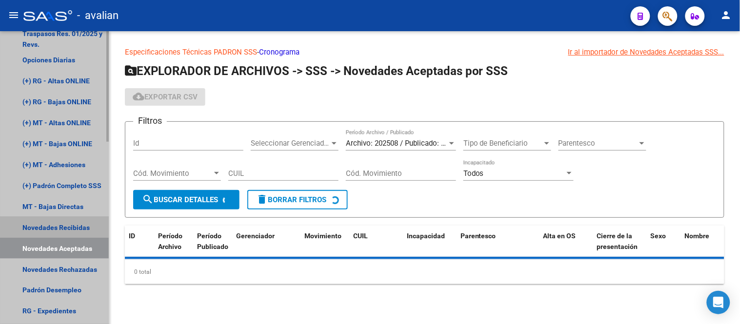
click at [64, 222] on link "Novedades Recibidas" at bounding box center [54, 227] width 109 height 21
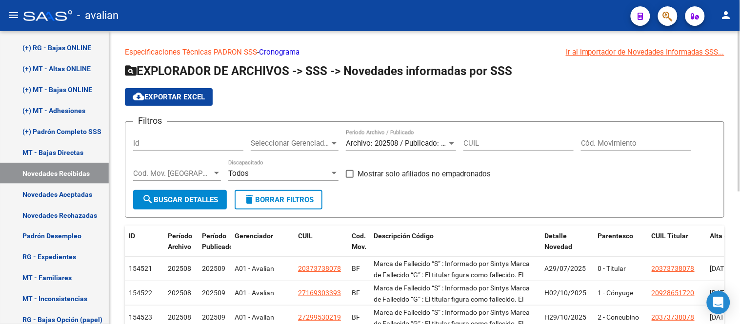
scroll to position [54, 0]
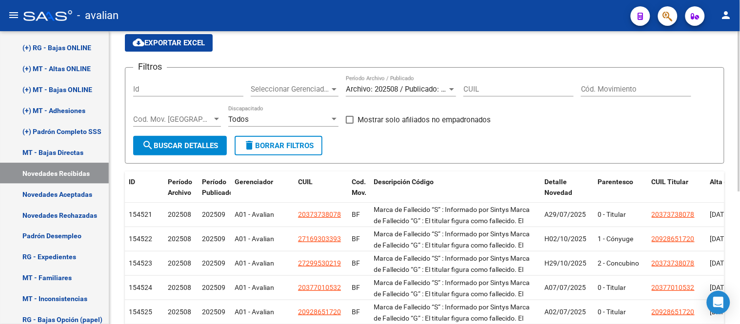
click at [350, 119] on span at bounding box center [350, 120] width 8 height 8
click at [350, 124] on input "Mostrar solo afiliados no empadronados" at bounding box center [349, 124] width 0 height 0
checkbox input "true"
click at [184, 150] on button "search Buscar Detalles" at bounding box center [180, 146] width 94 height 20
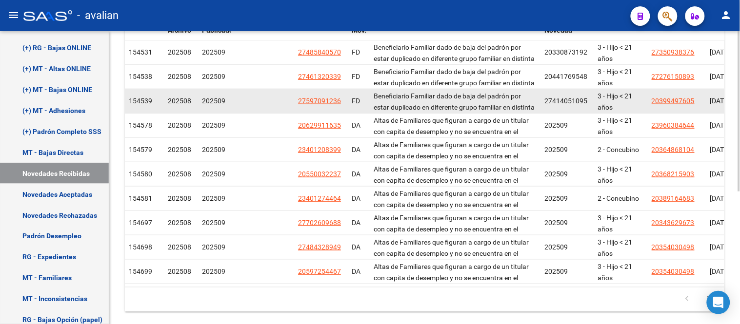
scroll to position [243, 0]
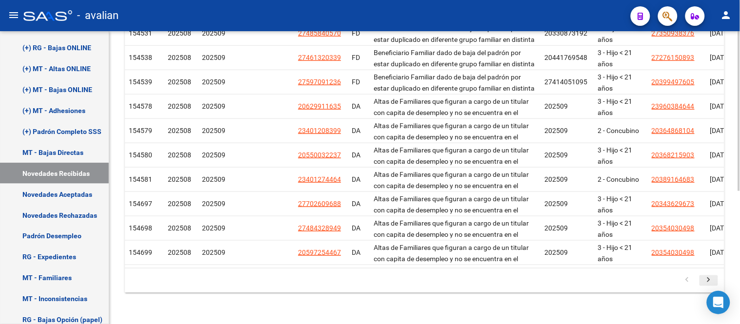
click at [705, 283] on icon "go to next page" at bounding box center [708, 282] width 13 height 12
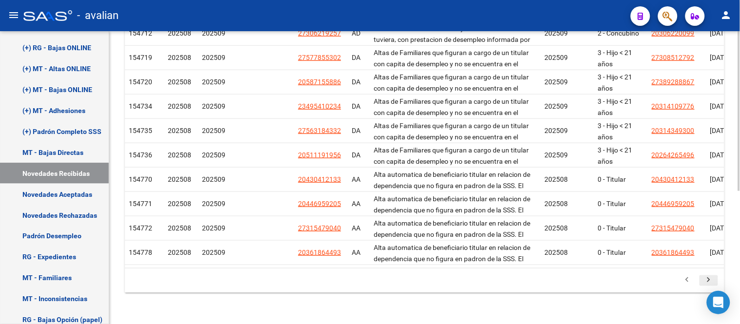
click at [705, 283] on icon "go to next page" at bounding box center [708, 282] width 13 height 12
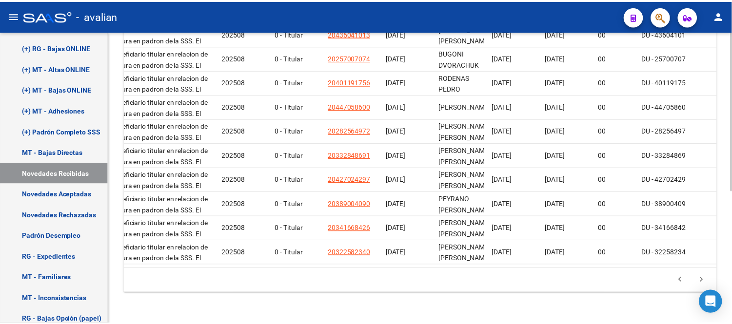
scroll to position [0, 313]
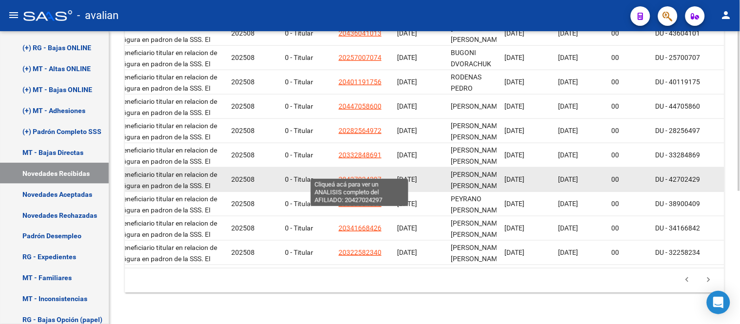
click at [367, 176] on span "20427024297" at bounding box center [359, 180] width 43 height 8
type textarea "20427024297"
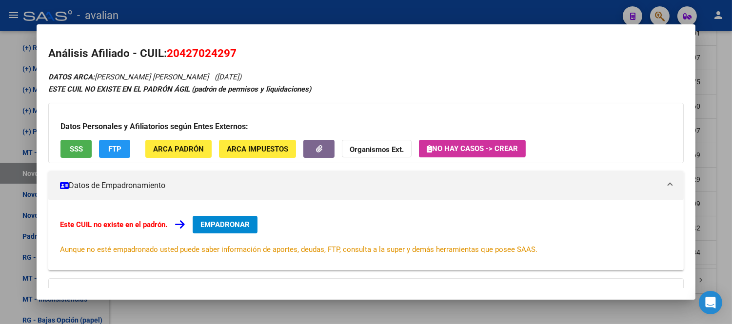
drag, startPoint x: 167, startPoint y: 52, endPoint x: 230, endPoint y: 54, distance: 63.4
click at [230, 54] on span "20427024297" at bounding box center [202, 53] width 70 height 13
copy span "20427024297"
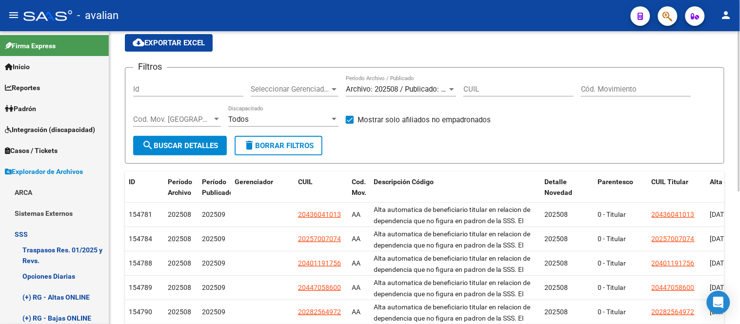
scroll to position [0, 0]
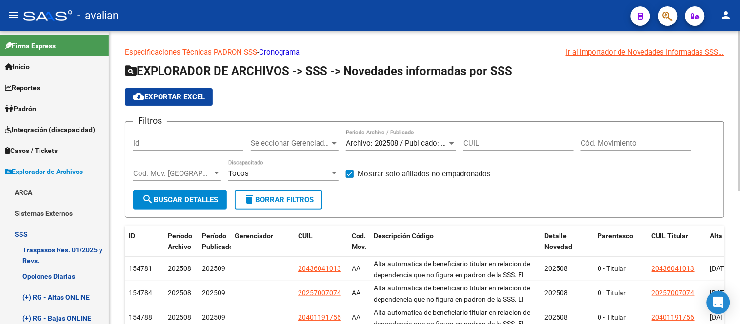
click at [621, 142] on input "Cód. Movimiento" at bounding box center [636, 143] width 110 height 9
click at [215, 173] on div at bounding box center [216, 173] width 5 height 2
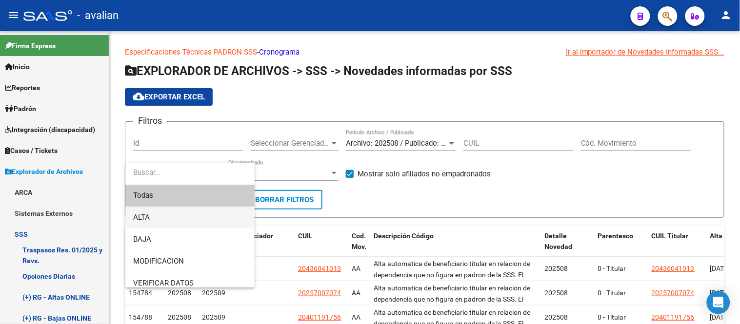
click at [182, 213] on span "ALTA" at bounding box center [190, 218] width 114 height 22
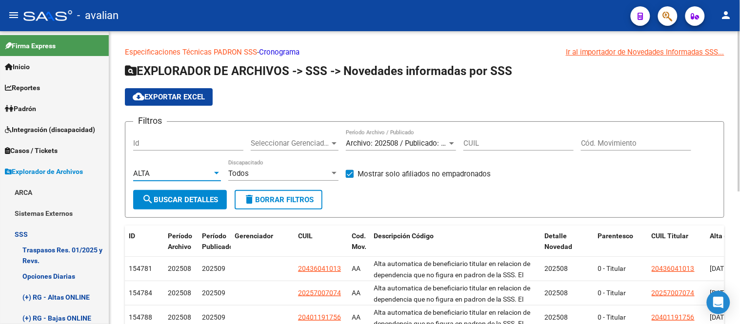
click at [197, 202] on span "search Buscar Detalles" at bounding box center [180, 200] width 76 height 9
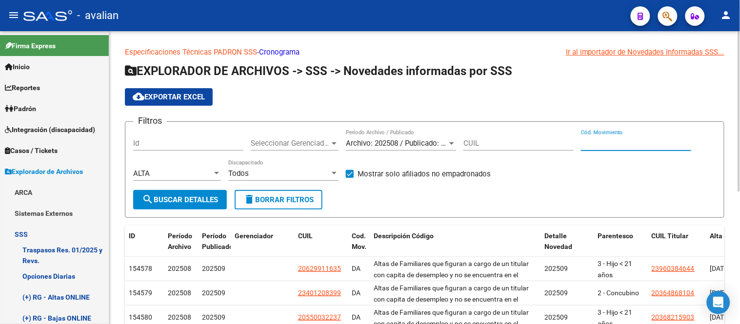
click at [603, 140] on input "Cód. Movimiento" at bounding box center [636, 143] width 110 height 9
type input "AA"
click at [191, 202] on span "search Buscar Detalles" at bounding box center [180, 200] width 76 height 9
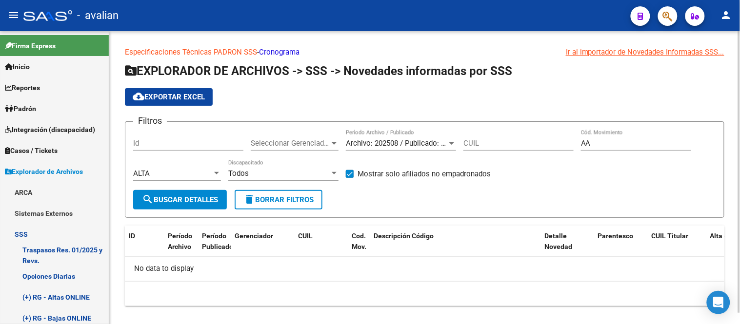
scroll to position [12, 0]
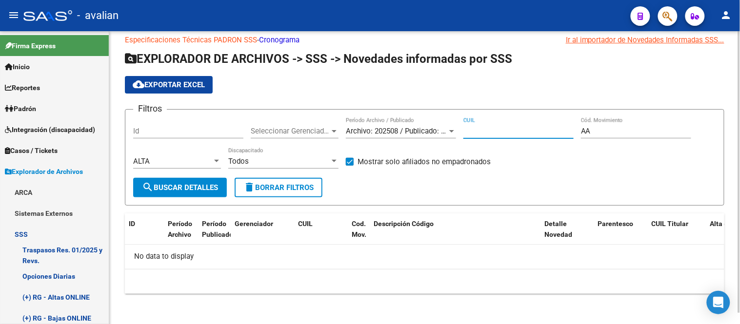
click at [488, 133] on input "CUIL" at bounding box center [518, 131] width 110 height 9
paste input "23-42293270-4"
type input "23-42293270-4"
click at [299, 184] on span "delete Borrar Filtros" at bounding box center [278, 187] width 70 height 9
checkbox input "false"
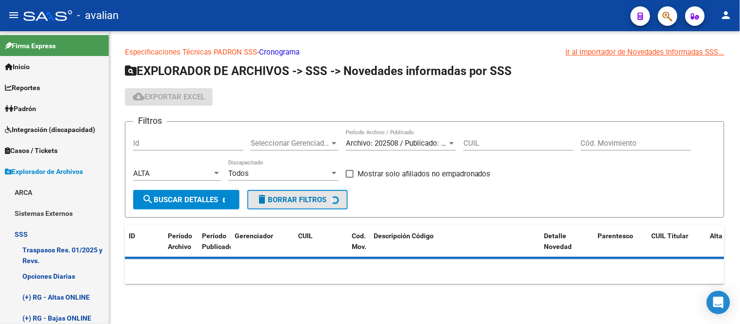
scroll to position [0, 0]
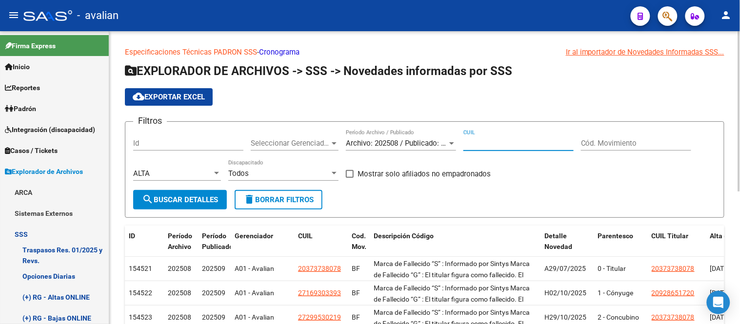
click at [513, 144] on input "CUIL" at bounding box center [518, 143] width 110 height 9
paste input "23-42293270-4"
type input "23-42293270-4"
click at [188, 196] on span "search Buscar Detalles" at bounding box center [180, 200] width 76 height 9
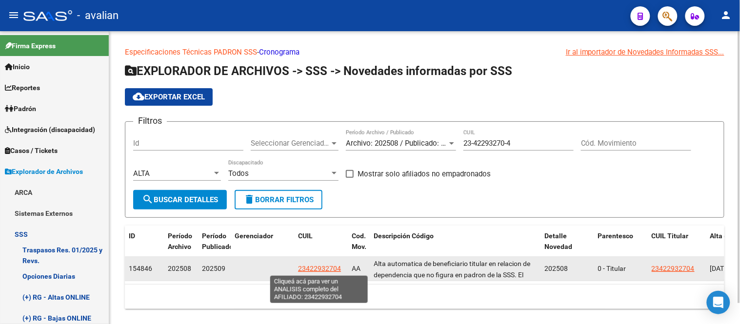
click at [320, 270] on span "23422932704" at bounding box center [319, 269] width 43 height 8
type textarea "23422932704"
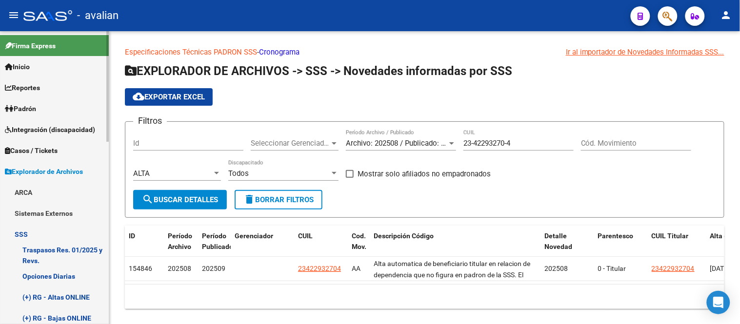
click at [36, 108] on span "Padrón" at bounding box center [20, 108] width 31 height 11
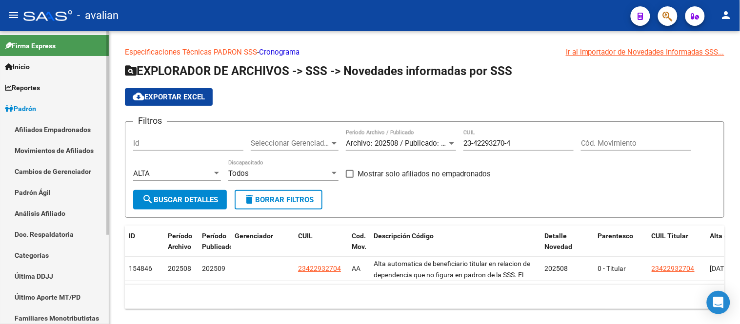
click at [51, 192] on link "Padrón Ágil" at bounding box center [54, 192] width 109 height 21
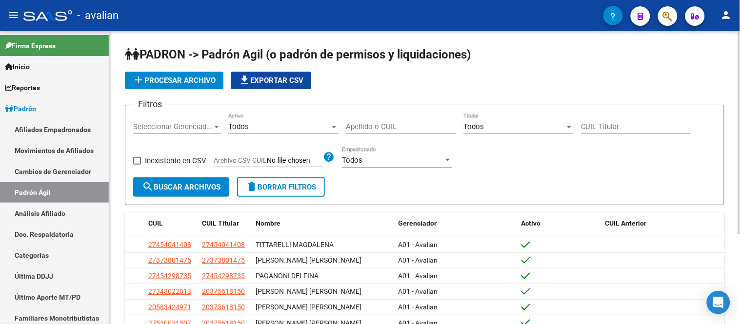
click at [205, 84] on span "add Procesar archivo" at bounding box center [174, 80] width 83 height 9
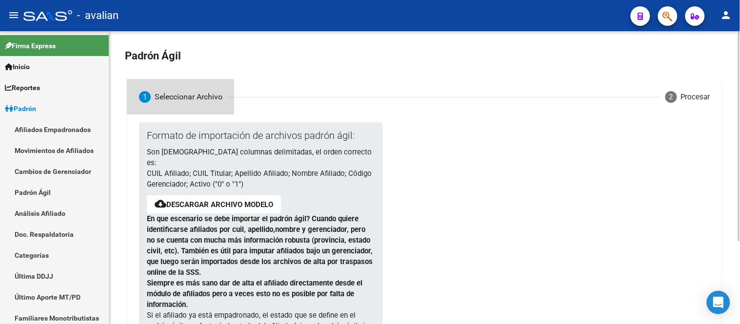
click at [184, 90] on mat-step-header "1 Seleccionar Archivo" at bounding box center [180, 96] width 107 height 35
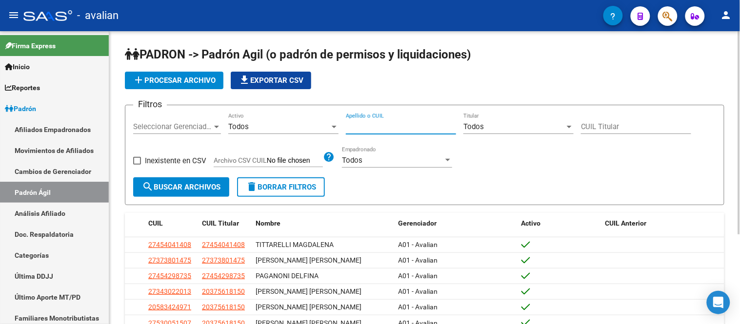
click at [406, 122] on input "Apellido o CUIL" at bounding box center [401, 126] width 110 height 9
paste input "23422932704"
type input "23422932704"
click at [196, 184] on span "search Buscar Archivos" at bounding box center [181, 187] width 79 height 9
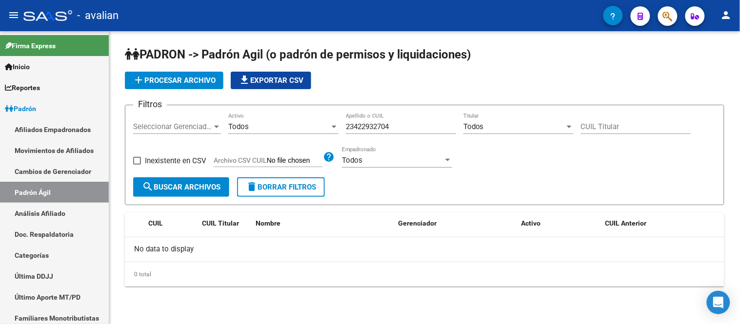
click at [606, 124] on input "CUIL Titular" at bounding box center [636, 126] width 110 height 9
drag, startPoint x: 416, startPoint y: 127, endPoint x: 312, endPoint y: 127, distance: 103.4
click at [313, 127] on div "Filtros Seleccionar Gerenciador Seleccionar Gerenciador Todos Activo 2342293270…" at bounding box center [424, 145] width 583 height 64
click at [312, 127] on div "Todos" at bounding box center [278, 126] width 101 height 9
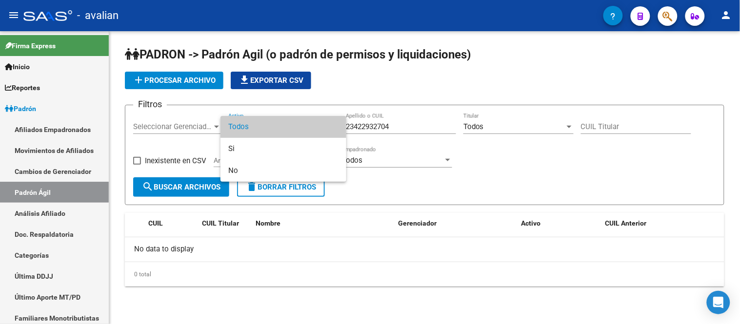
click at [613, 130] on div at bounding box center [370, 162] width 740 height 324
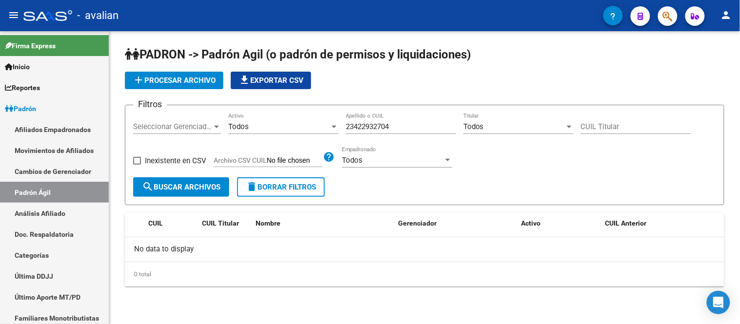
click at [621, 125] on input "CUIL Titular" at bounding box center [636, 126] width 110 height 9
paste input "23-42293270-4"
type input "23-42293270-4"
click at [188, 183] on span "search Buscar Archivos" at bounding box center [181, 187] width 79 height 9
click at [288, 163] on input "Archivo CSV CUIL" at bounding box center [295, 161] width 56 height 9
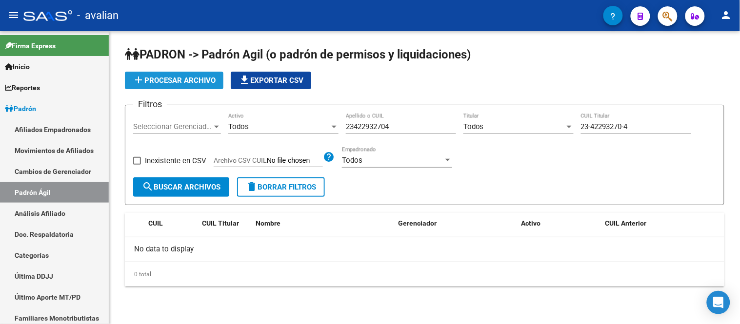
click at [202, 80] on span "add Procesar archivo" at bounding box center [174, 80] width 83 height 9
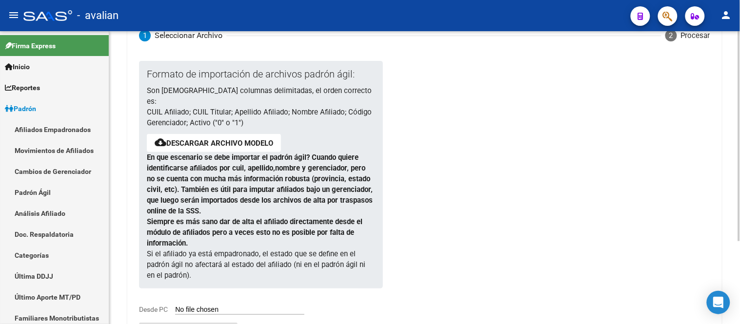
scroll to position [7, 0]
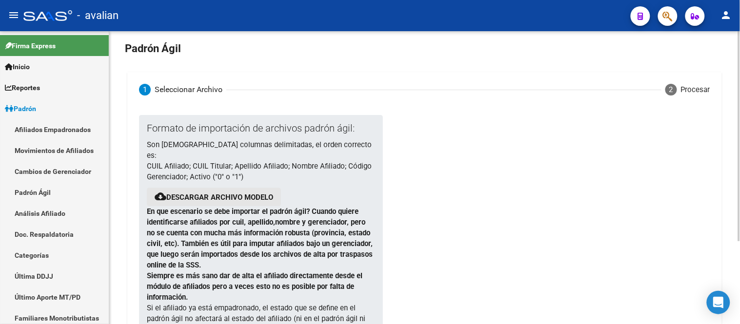
click at [197, 193] on link "Descargar archivo modelo" at bounding box center [219, 197] width 107 height 9
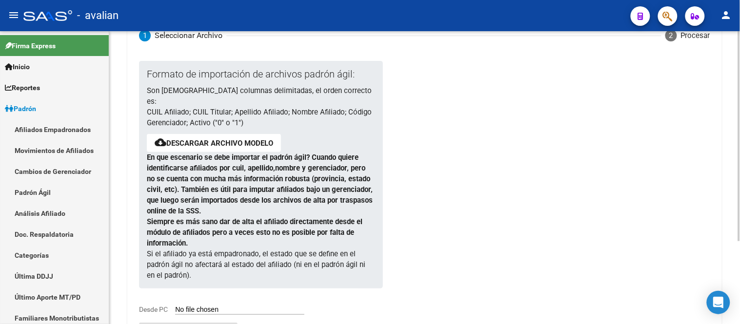
drag, startPoint x: 148, startPoint y: 97, endPoint x: 247, endPoint y: 109, distance: 99.7
click at [231, 103] on p "Son [DEMOGRAPHIC_DATA] columnas delimitadas, el orden correcto es: CUIL Afiliad…" at bounding box center [261, 106] width 228 height 43
click at [247, 109] on p "Son [DEMOGRAPHIC_DATA] columnas delimitadas, el orden correcto es: CUIL Afiliad…" at bounding box center [261, 106] width 228 height 43
click at [242, 111] on p "Son [DEMOGRAPHIC_DATA] columnas delimitadas, el orden correcto es: CUIL Afiliad…" at bounding box center [261, 106] width 228 height 43
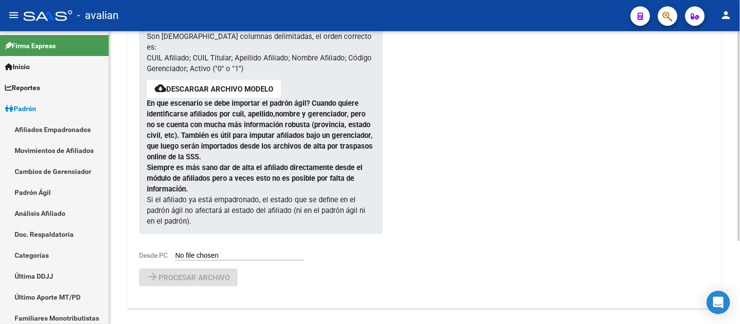
drag, startPoint x: 147, startPoint y: 187, endPoint x: 182, endPoint y: 207, distance: 40.7
click at [182, 207] on div "Formato de importación de archivos [PERSON_NAME] ágil: Son [DEMOGRAPHIC_DATA] c…" at bounding box center [260, 121] width 243 height 228
click at [285, 198] on div "Formato de importación de archivos [PERSON_NAME] ágil: Son [DEMOGRAPHIC_DATA] c…" at bounding box center [260, 121] width 243 height 228
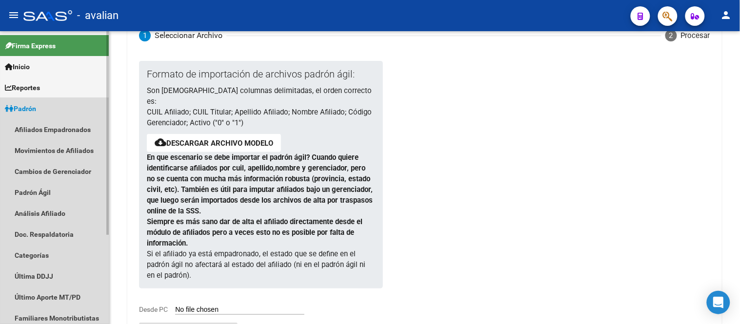
click at [50, 113] on link "Padrón" at bounding box center [54, 108] width 109 height 21
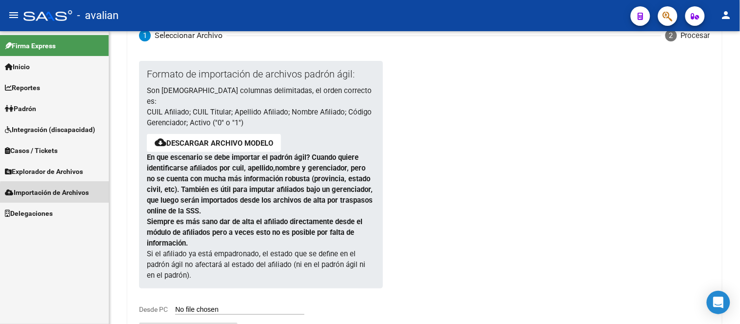
click at [61, 194] on span "Importación de Archivos" at bounding box center [47, 192] width 84 height 11
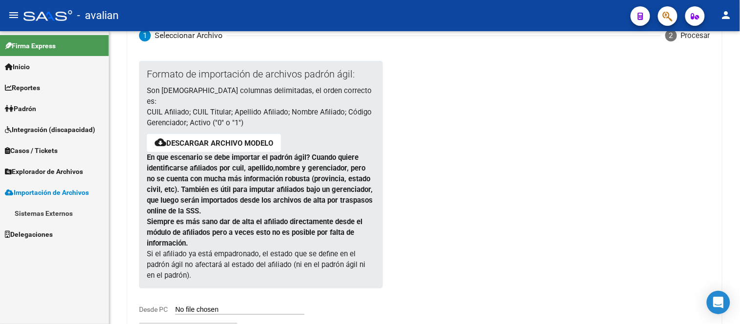
click at [65, 216] on link "Sistemas Externos" at bounding box center [54, 213] width 109 height 21
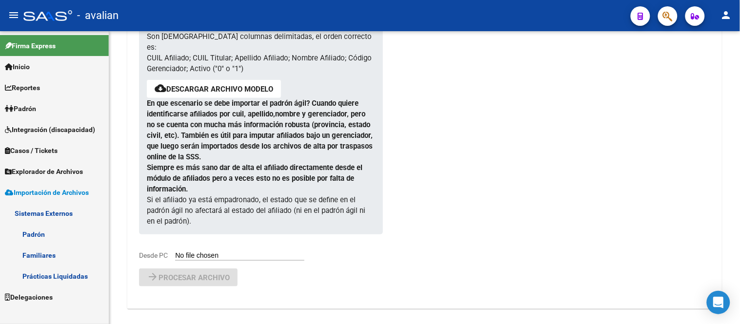
click at [49, 228] on link "Padrón" at bounding box center [54, 234] width 109 height 21
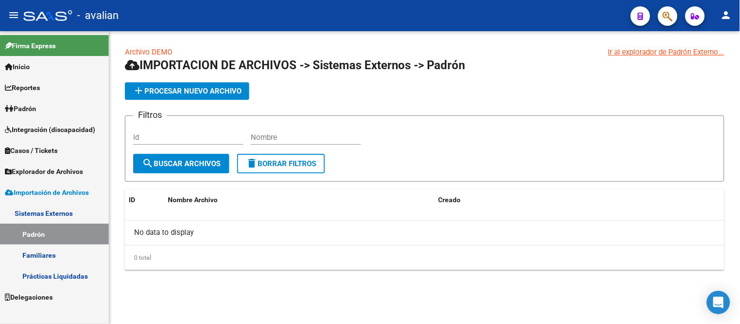
click at [144, 52] on link "Archivo DEMO" at bounding box center [148, 52] width 47 height 9
click at [168, 140] on input "Id" at bounding box center [188, 137] width 110 height 9
click at [186, 92] on span "add Procesar nuevo archivo" at bounding box center [187, 91] width 109 height 9
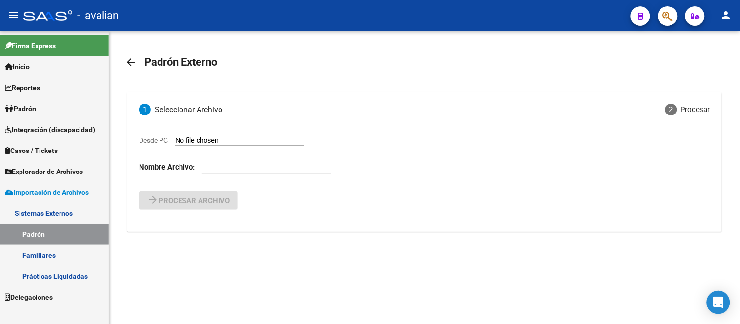
click at [47, 104] on link "Padrón" at bounding box center [54, 108] width 109 height 21
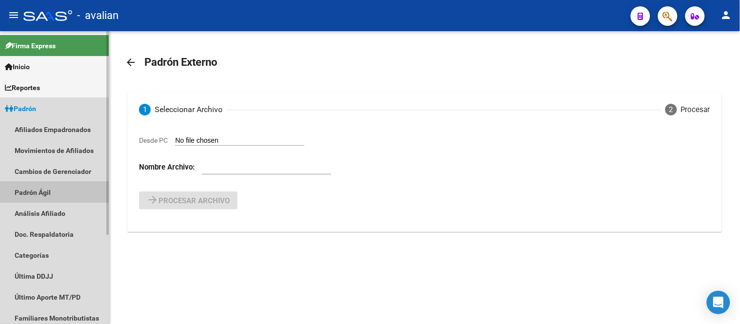
click at [40, 192] on link "Padrón Ágil" at bounding box center [54, 192] width 109 height 21
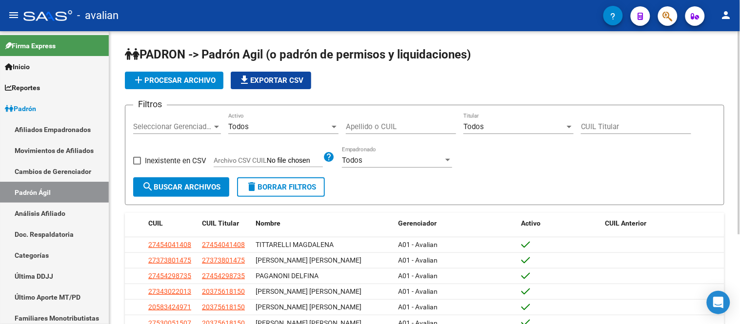
click at [192, 189] on span "search Buscar Archivos" at bounding box center [181, 187] width 79 height 9
click at [291, 156] on app-file-filter "Archivo CSV CUIL help" at bounding box center [274, 158] width 121 height 15
click at [291, 163] on input "Archivo CSV CUIL" at bounding box center [295, 161] width 56 height 9
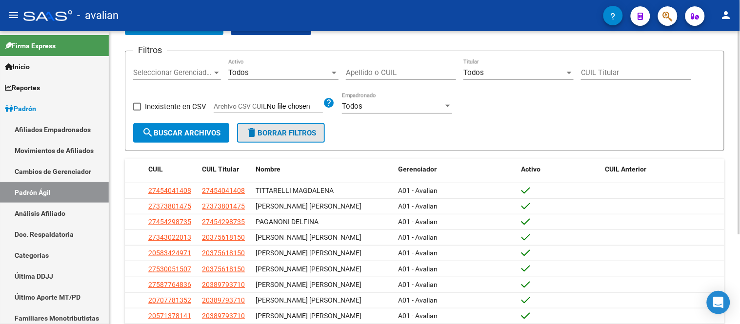
click at [294, 138] on button "delete Borrar Filtros" at bounding box center [281, 133] width 88 height 20
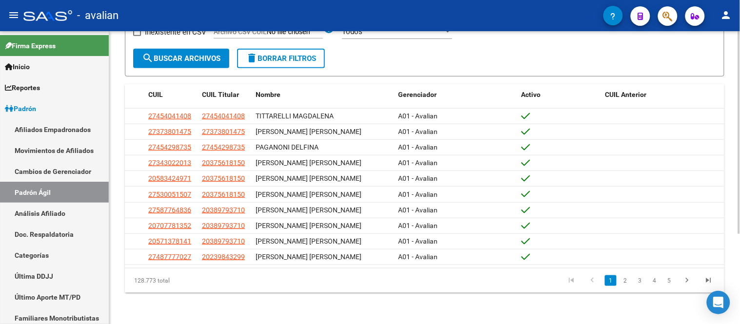
scroll to position [0, 0]
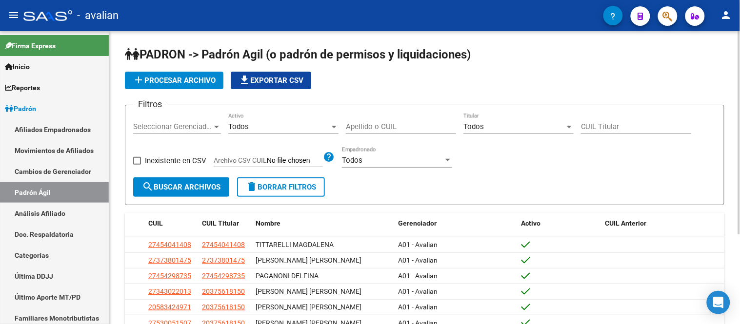
click at [188, 79] on span "add Procesar archivo" at bounding box center [174, 80] width 83 height 9
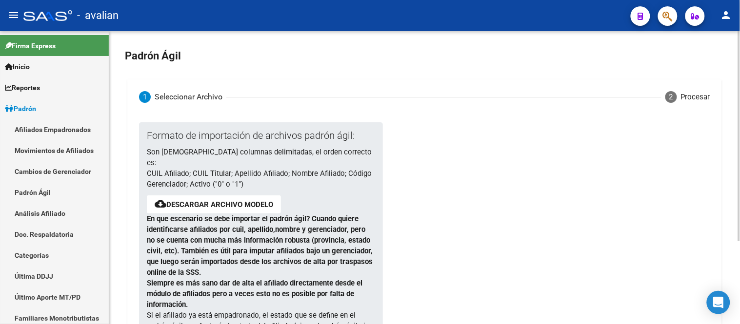
scroll to position [54, 0]
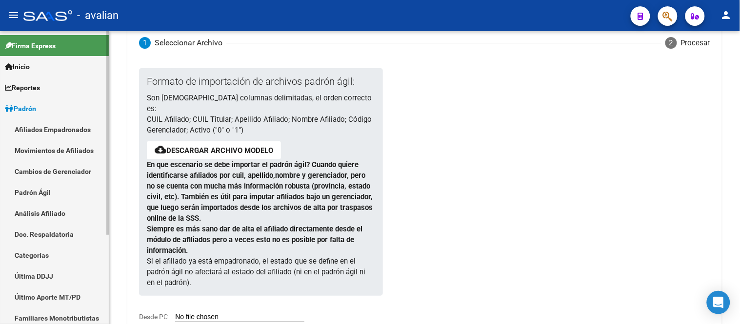
click at [62, 125] on link "Afiliados Empadronados" at bounding box center [54, 129] width 109 height 21
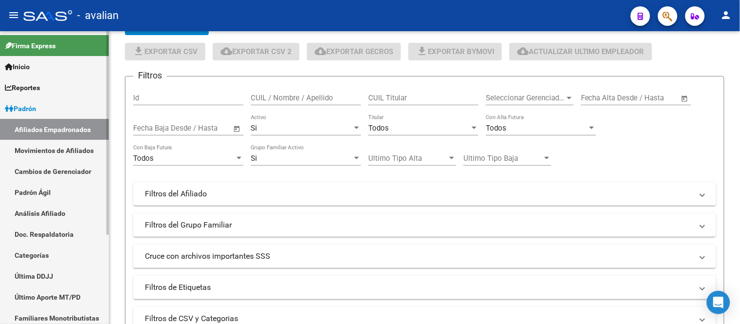
click at [57, 107] on link "Padrón" at bounding box center [54, 108] width 109 height 21
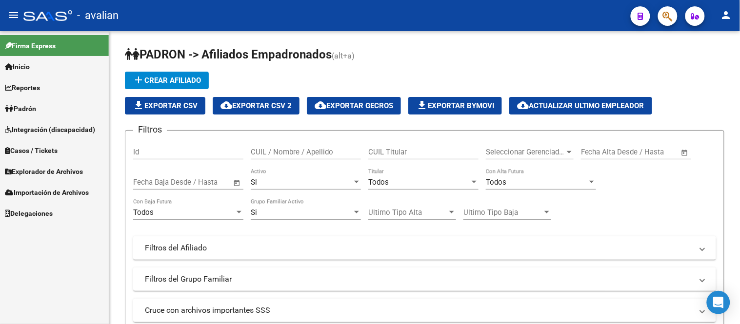
click at [49, 106] on link "Padrón" at bounding box center [54, 108] width 109 height 21
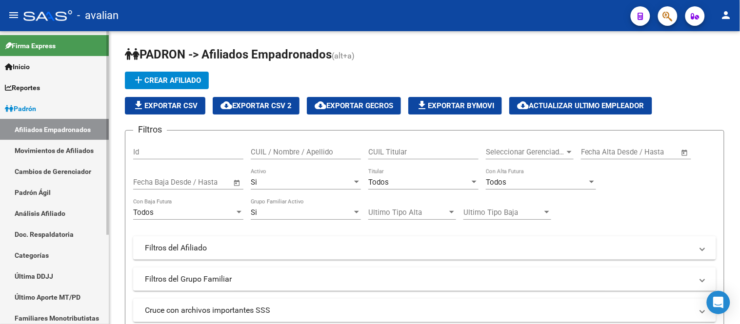
click at [47, 193] on link "Padrón Ágil" at bounding box center [54, 192] width 109 height 21
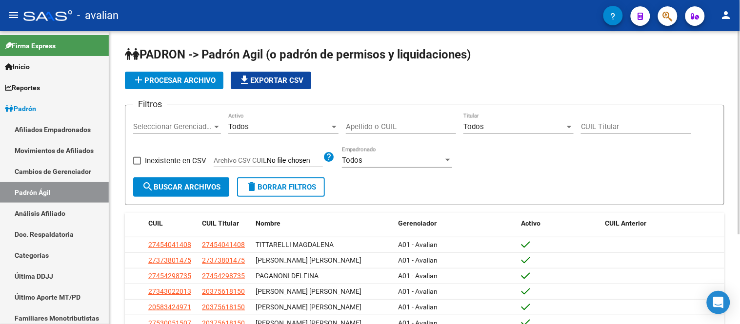
click at [304, 161] on input "Archivo CSV CUIL" at bounding box center [295, 161] width 56 height 9
click at [167, 77] on span "add Procesar archivo" at bounding box center [174, 80] width 83 height 9
click at [301, 159] on input "Archivo CSV CUIL" at bounding box center [295, 161] width 56 height 9
type input "C:\fakepath\PadronAgil Novedades 2025_08.csv"
click at [191, 183] on span "search Buscar Archivos" at bounding box center [181, 187] width 79 height 9
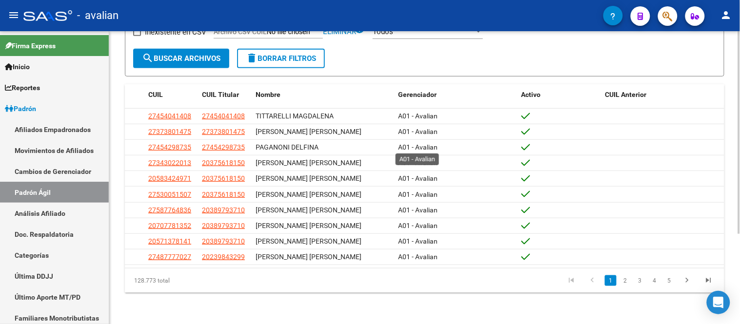
scroll to position [22, 0]
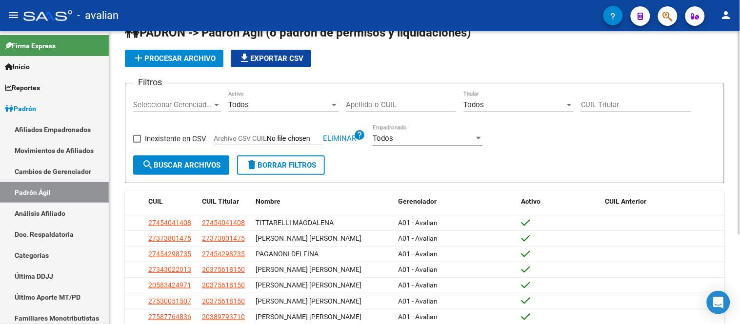
click at [191, 157] on button "search Buscar Archivos" at bounding box center [181, 166] width 96 height 20
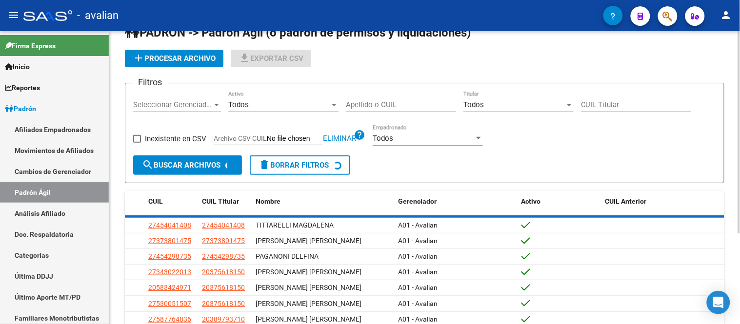
scroll to position [0, 0]
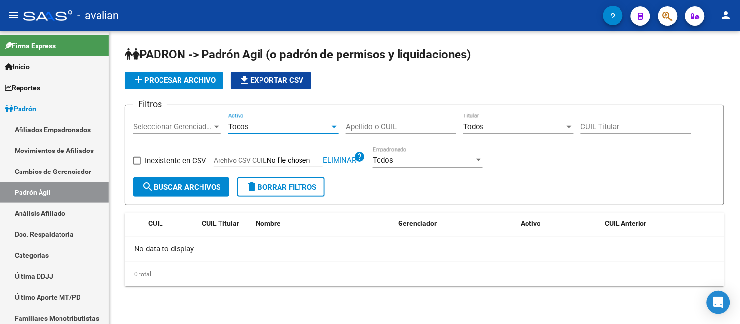
click at [264, 124] on div "Todos" at bounding box center [278, 126] width 101 height 9
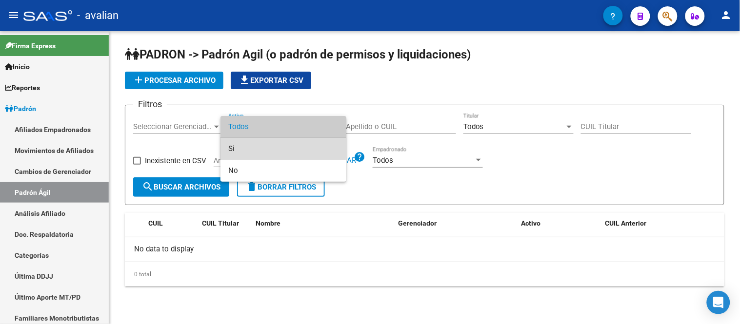
click at [269, 146] on span "Si" at bounding box center [283, 149] width 110 height 22
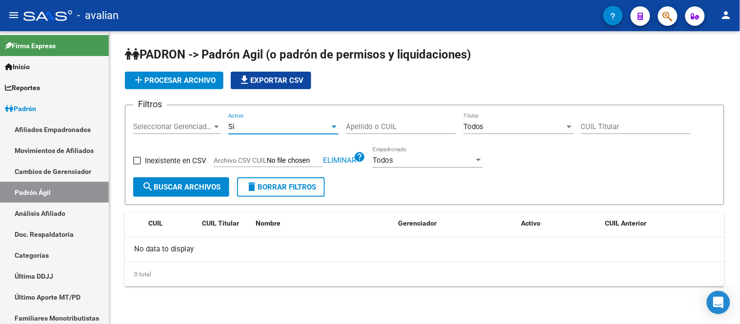
click at [264, 124] on div "Si" at bounding box center [278, 126] width 101 height 9
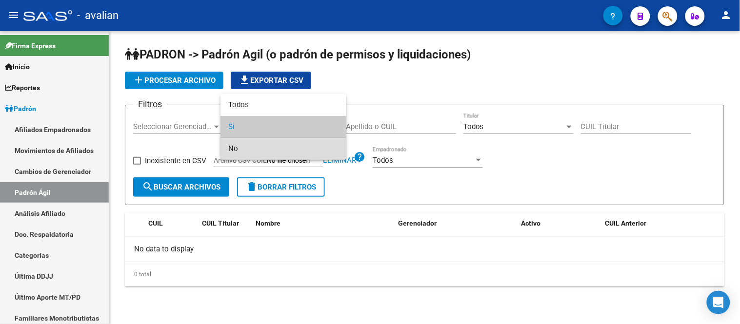
click at [269, 150] on span "No" at bounding box center [283, 149] width 110 height 22
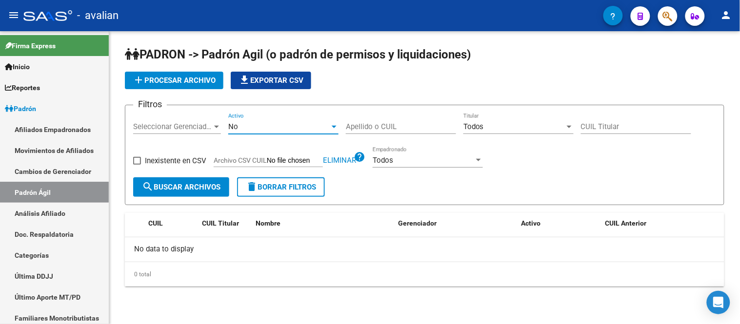
click at [483, 128] on span "Todos" at bounding box center [473, 126] width 20 height 9
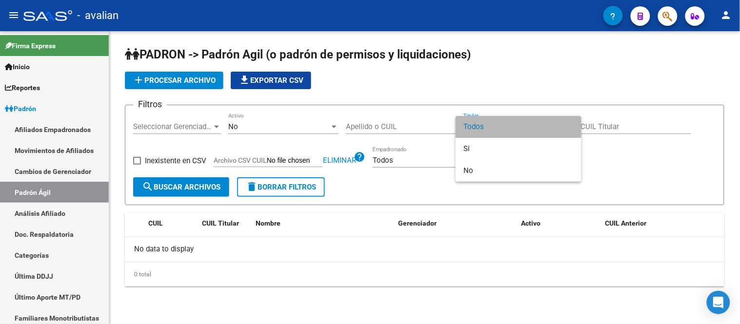
click at [486, 123] on span "Todos" at bounding box center [518, 127] width 110 height 22
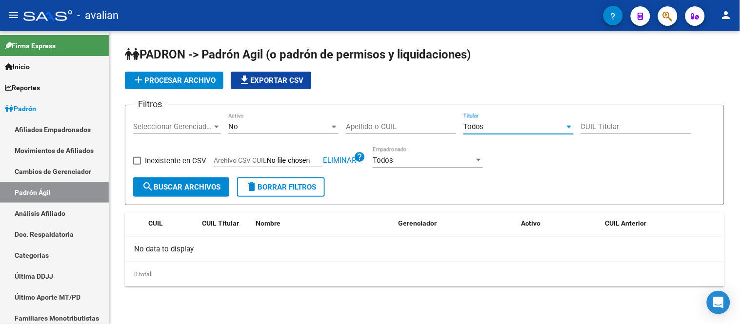
click at [172, 181] on button "search Buscar Archivos" at bounding box center [181, 188] width 96 height 20
click at [247, 128] on div "No" at bounding box center [278, 126] width 101 height 9
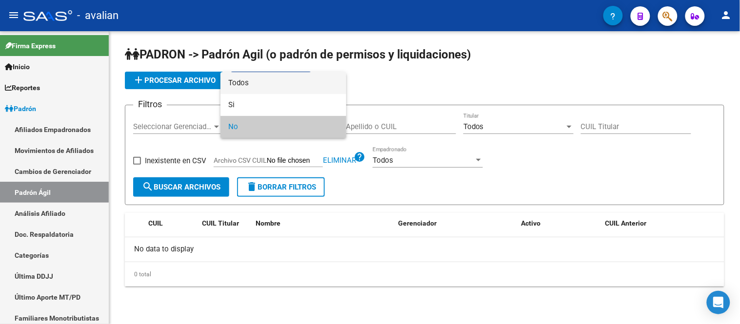
click at [254, 80] on span "Todos" at bounding box center [283, 83] width 110 height 22
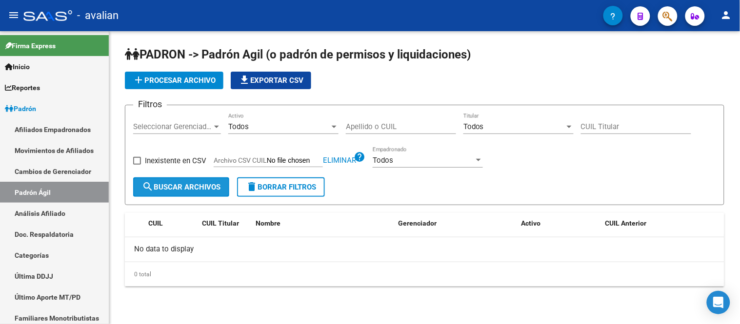
click at [196, 191] on span "search Buscar Archivos" at bounding box center [181, 187] width 79 height 9
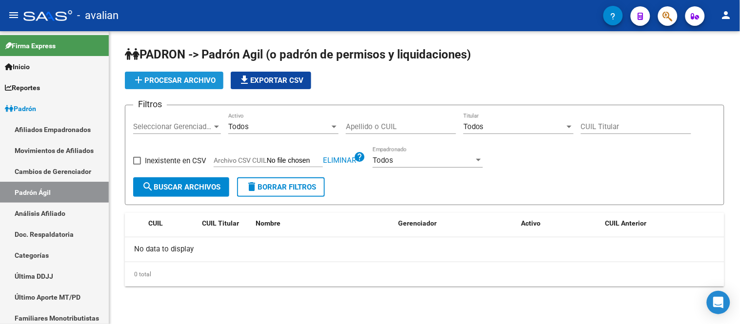
click at [176, 79] on span "add Procesar archivo" at bounding box center [174, 80] width 83 height 9
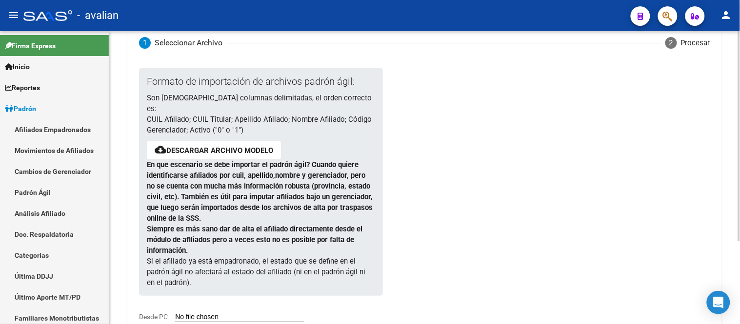
scroll to position [116, 0]
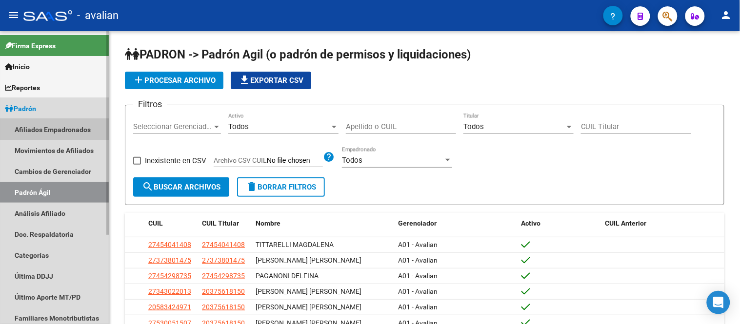
click at [53, 127] on link "Afiliados Empadronados" at bounding box center [54, 129] width 109 height 21
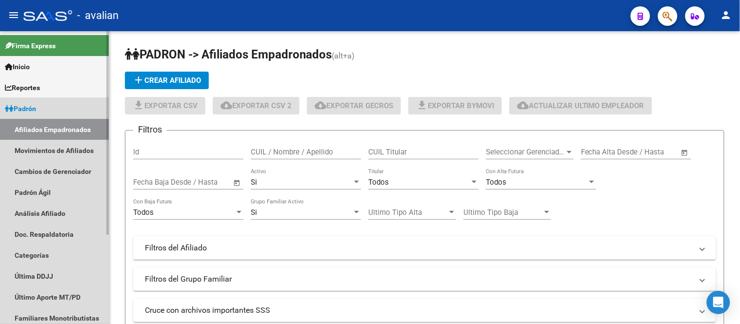
click at [45, 105] on link "Padrón" at bounding box center [54, 108] width 109 height 21
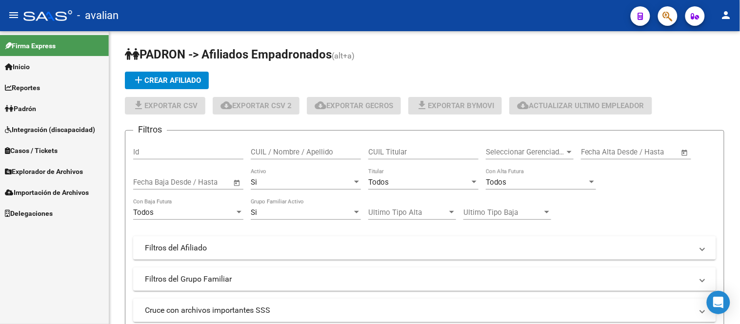
click at [37, 102] on link "Padrón" at bounding box center [54, 108] width 109 height 21
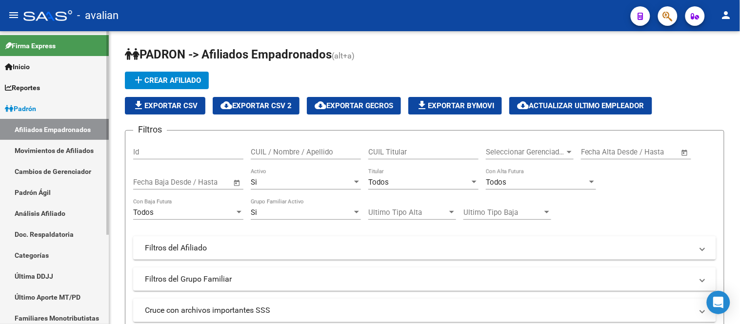
click at [40, 186] on link "Padrón Ágil" at bounding box center [54, 192] width 109 height 21
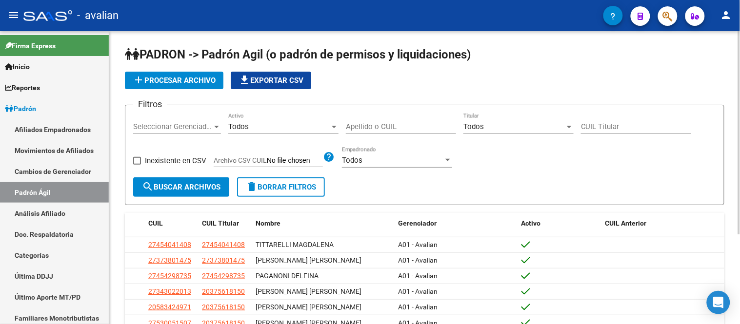
click at [187, 74] on button "add Procesar archivo" at bounding box center [174, 81] width 99 height 18
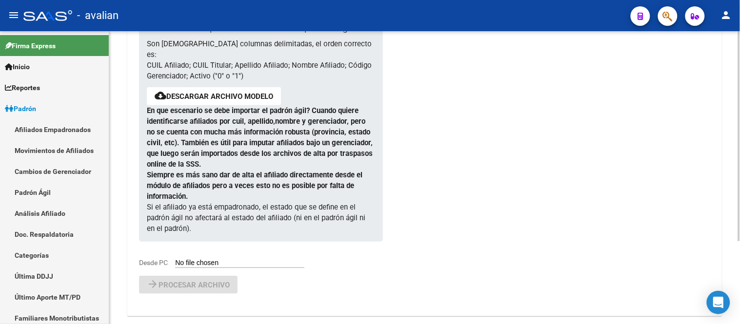
scroll to position [116, 0]
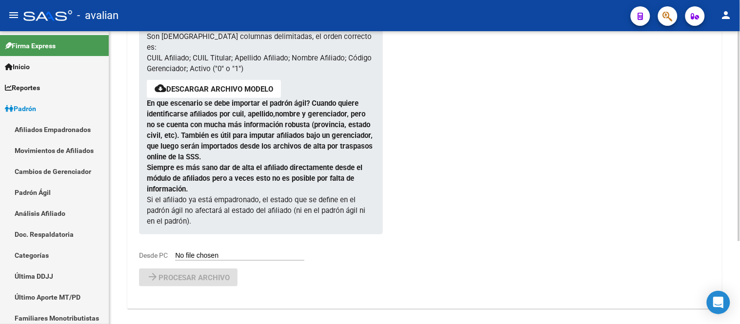
click at [208, 252] on input "Desde PC" at bounding box center [239, 256] width 129 height 9
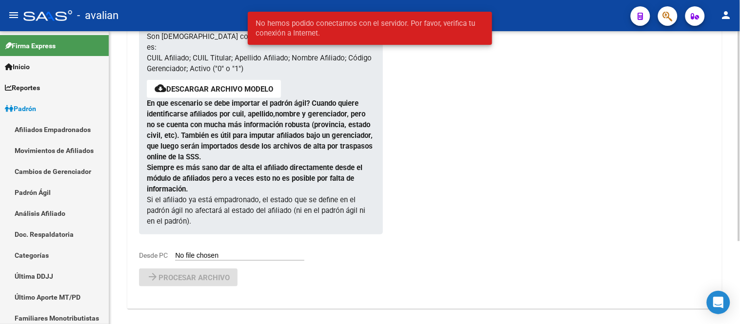
type input "C:\fakepath\PadronAgil Novedades 2025_08.csv"
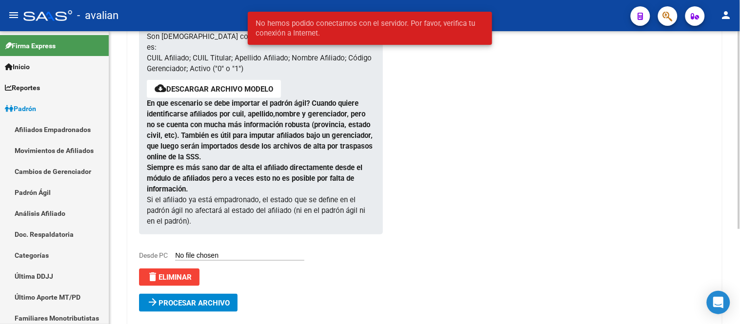
scroll to position [141, 0]
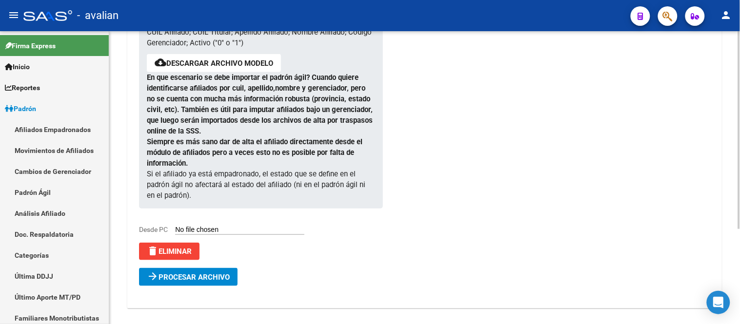
click at [194, 273] on span "Procesar archivo" at bounding box center [193, 277] width 71 height 9
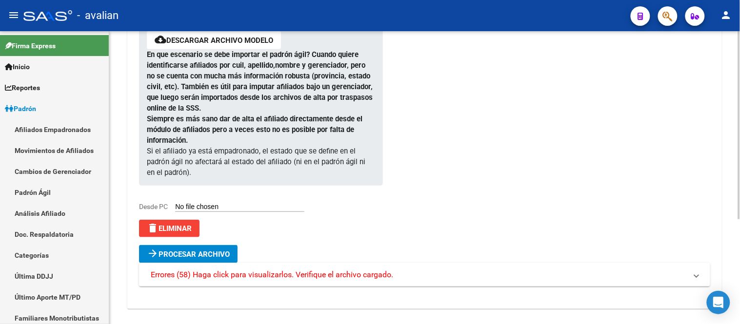
click at [325, 270] on span "Errores (58) Haga click para visualizarlos. Verifique el archivo cargado." at bounding box center [272, 275] width 242 height 11
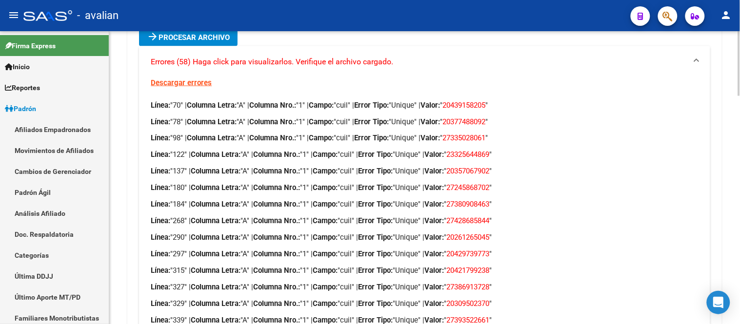
scroll to position [327, 0]
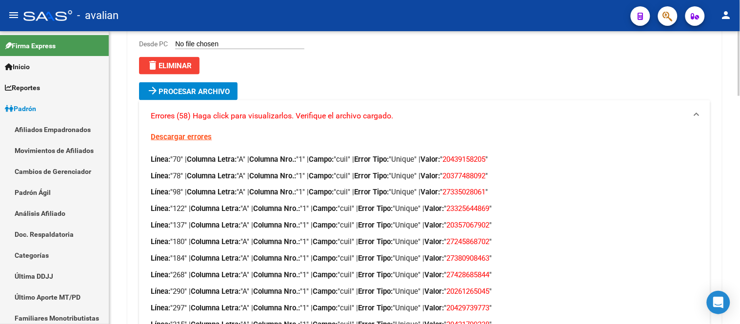
click at [185, 133] on link "Descargar errores" at bounding box center [181, 137] width 61 height 9
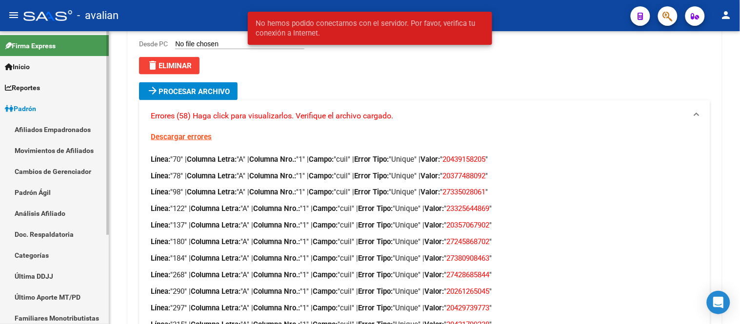
click at [44, 127] on link "Afiliados Empadronados" at bounding box center [54, 129] width 109 height 21
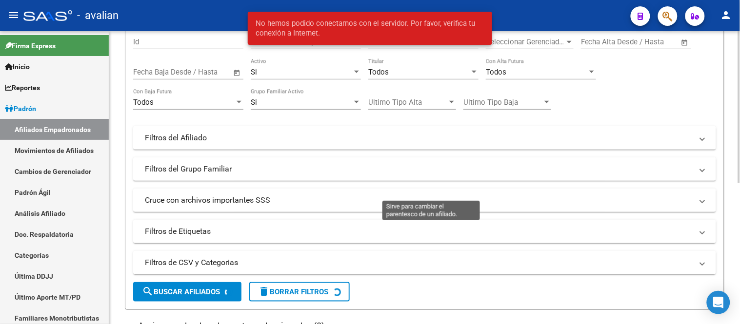
scroll to position [56, 0]
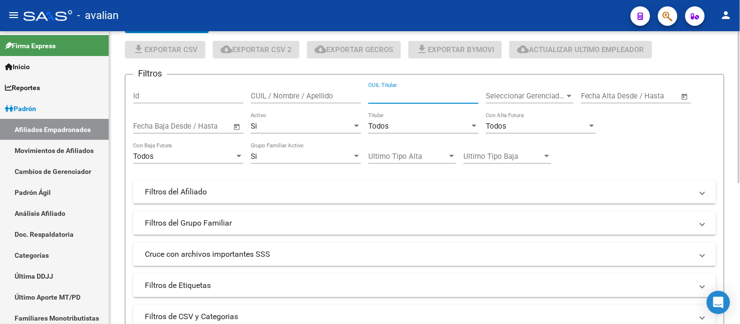
click at [412, 94] on input "CUIL Titular" at bounding box center [423, 96] width 110 height 9
paste input "20341975124"
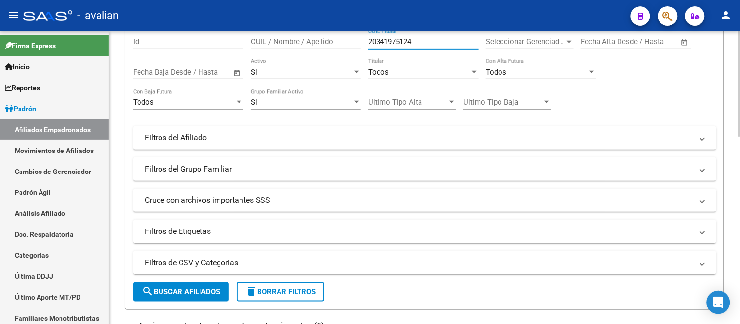
scroll to position [164, 0]
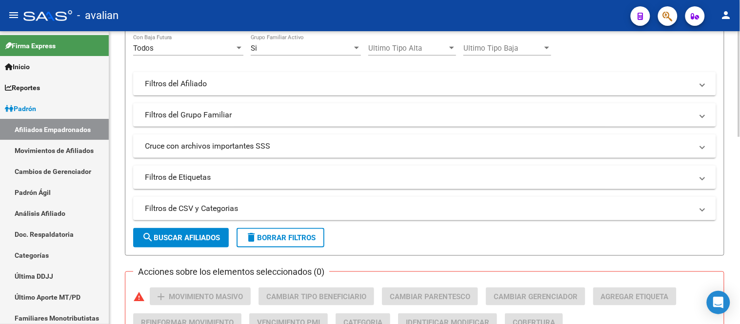
type input "20341975124"
click at [184, 231] on button "search Buscar Afiliados" at bounding box center [181, 238] width 96 height 20
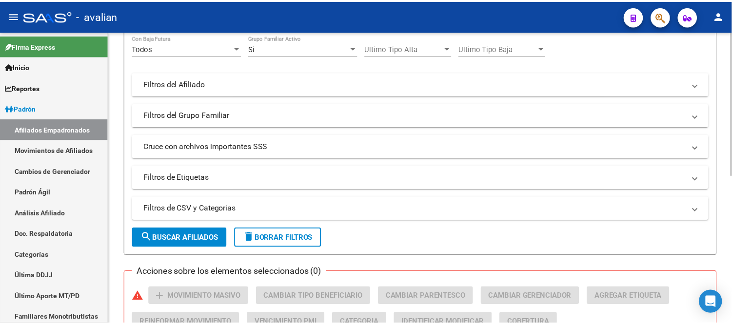
scroll to position [303, 0]
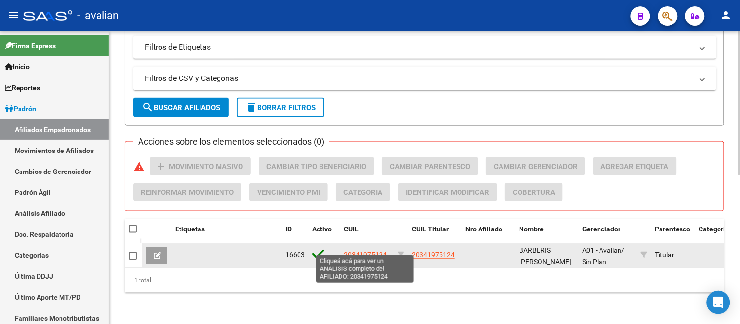
click at [376, 252] on span "20341975124" at bounding box center [365, 256] width 43 height 8
type textarea "20341975124"
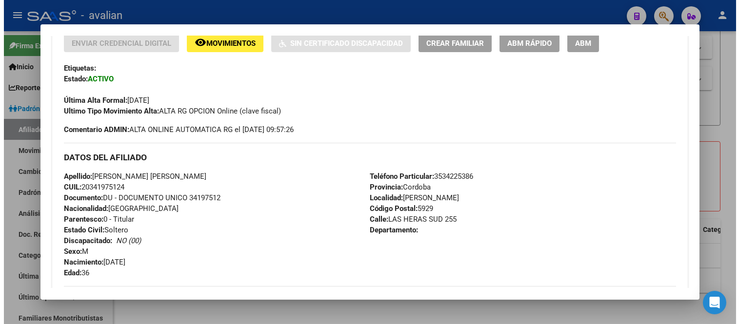
scroll to position [162, 0]
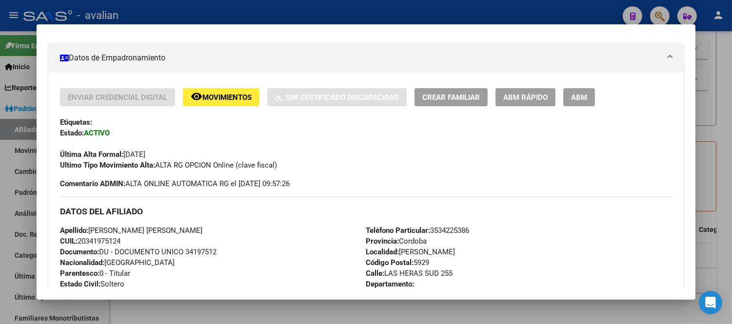
click at [223, 93] on span "Movimientos" at bounding box center [226, 97] width 49 height 9
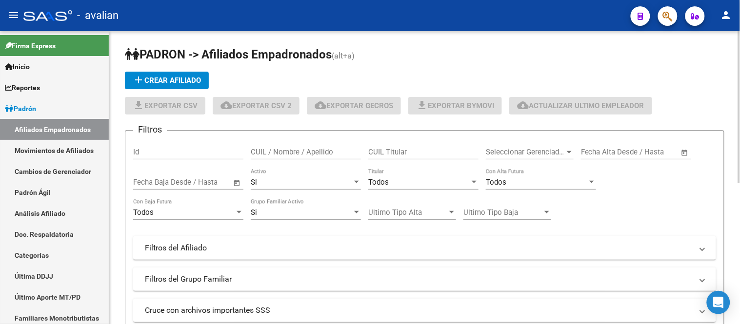
click at [401, 149] on input "CUIL Titular" at bounding box center [423, 152] width 110 height 9
click at [311, 155] on input "CUIL / Nombre / Apellido" at bounding box center [306, 152] width 110 height 9
paste input "20240079810"
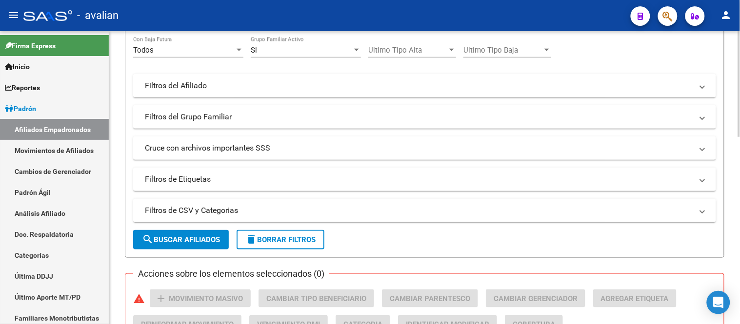
type input "20240079810"
click at [196, 241] on span "search Buscar Afiliados" at bounding box center [181, 240] width 78 height 9
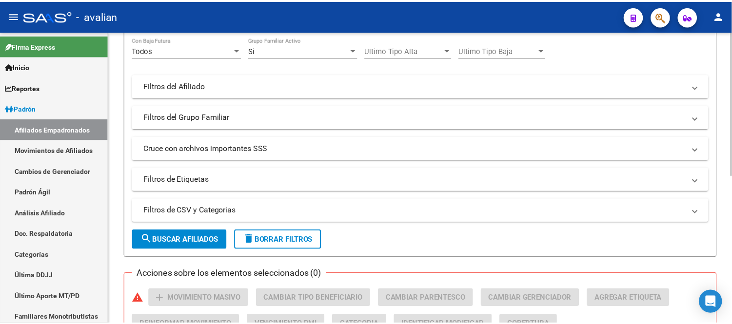
scroll to position [303, 0]
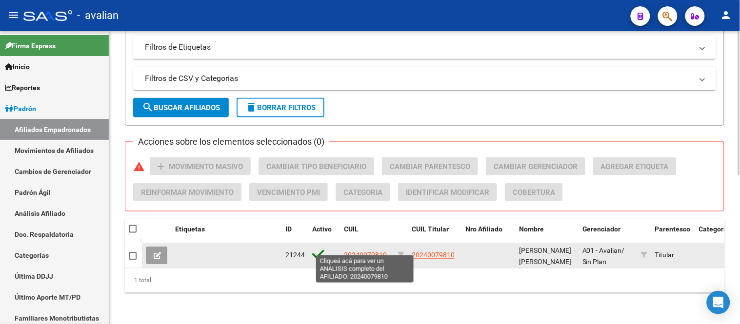
click at [372, 252] on span "20240079810" at bounding box center [365, 256] width 43 height 8
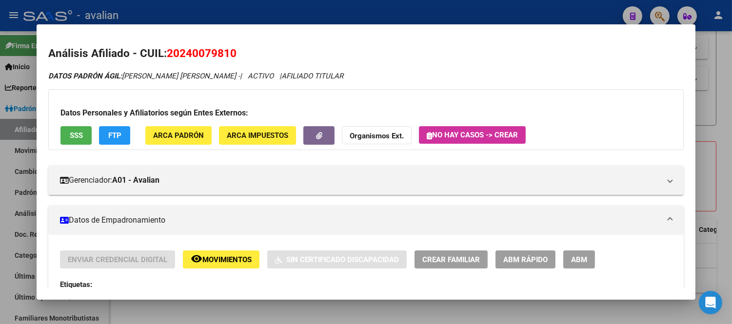
click at [225, 256] on span "Movimientos" at bounding box center [226, 260] width 49 height 9
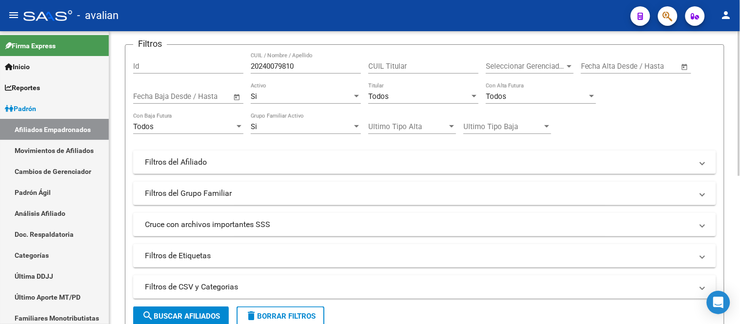
scroll to position [0, 0]
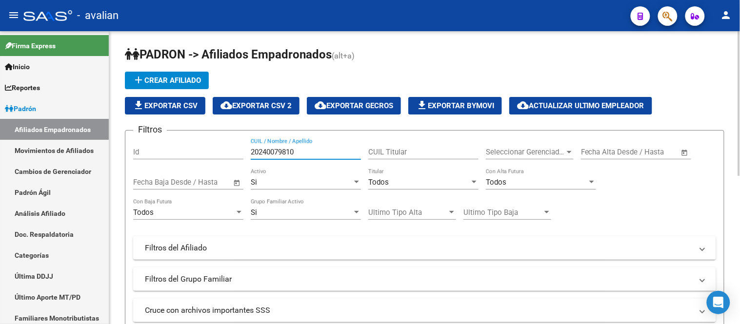
click at [310, 148] on input "20240079810" at bounding box center [306, 152] width 110 height 9
paste input "439158205"
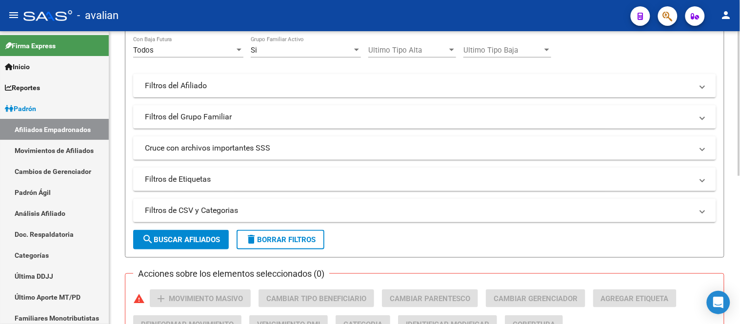
type input "20439158205"
click at [198, 236] on span "search Buscar Afiliados" at bounding box center [181, 240] width 78 height 9
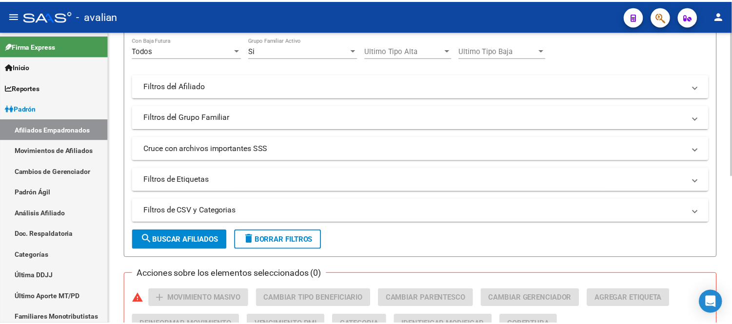
scroll to position [303, 0]
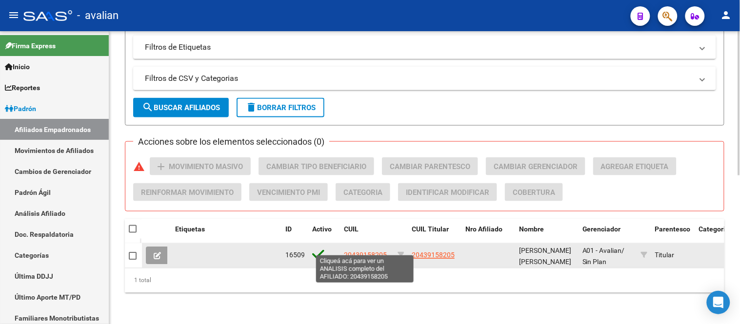
click at [358, 252] on span "20439158205" at bounding box center [365, 256] width 43 height 8
type textarea "20439158205"
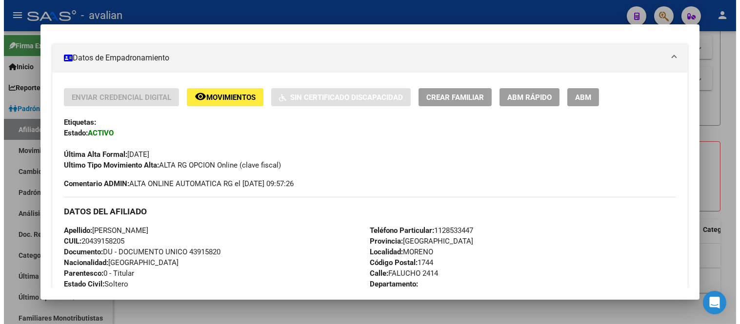
scroll to position [108, 0]
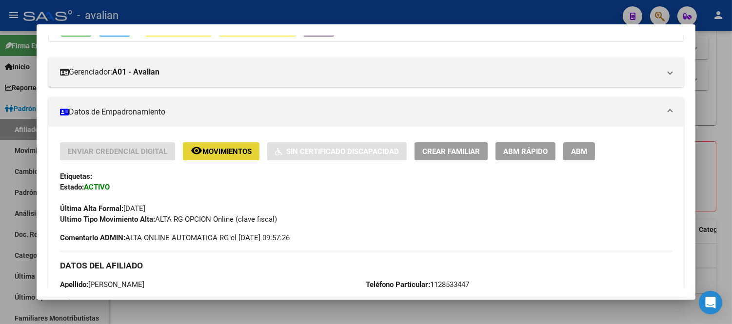
click at [211, 153] on span "Movimientos" at bounding box center [226, 151] width 49 height 9
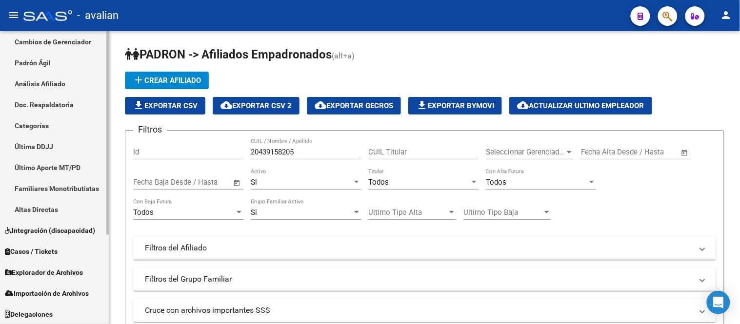
scroll to position [0, 0]
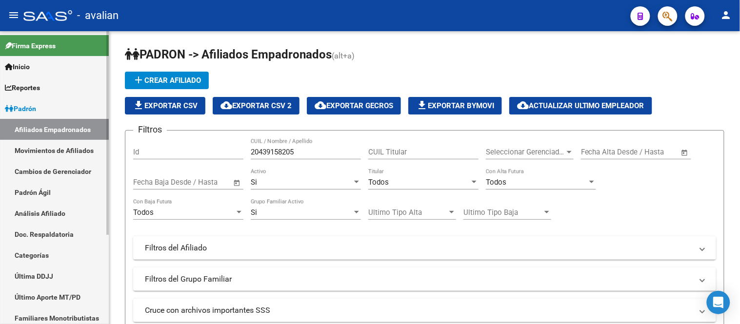
click at [44, 104] on link "Padrón" at bounding box center [54, 108] width 109 height 21
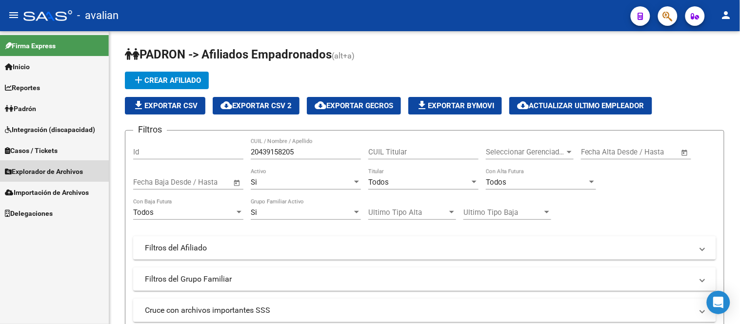
click at [46, 169] on span "Explorador de Archivos" at bounding box center [44, 171] width 78 height 11
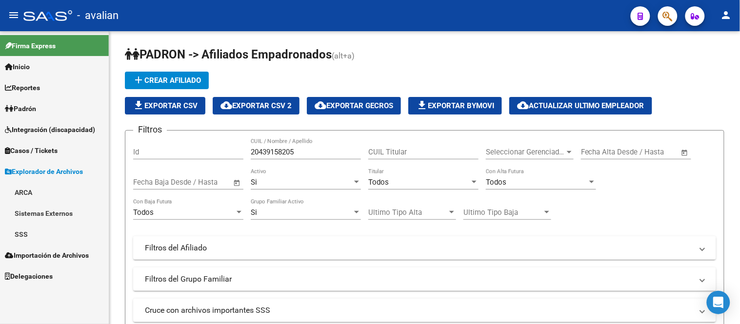
click at [46, 169] on span "Explorador de Archivos" at bounding box center [44, 171] width 78 height 11
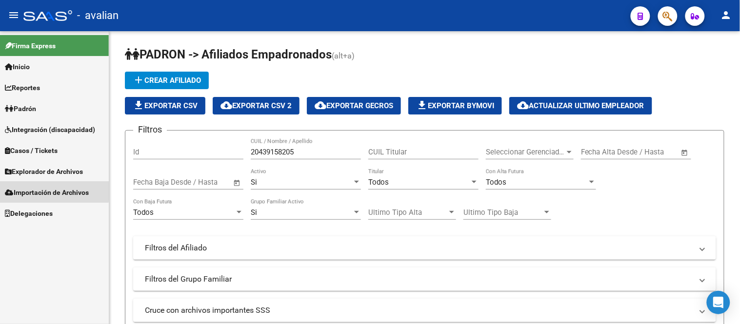
click at [50, 191] on span "Importación de Archivos" at bounding box center [47, 192] width 84 height 11
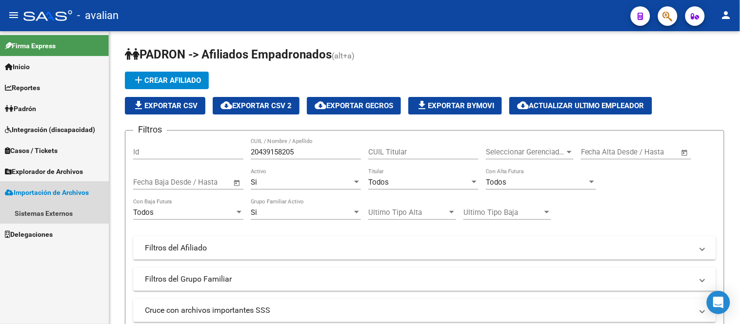
click at [50, 191] on span "Importación de Archivos" at bounding box center [47, 192] width 84 height 11
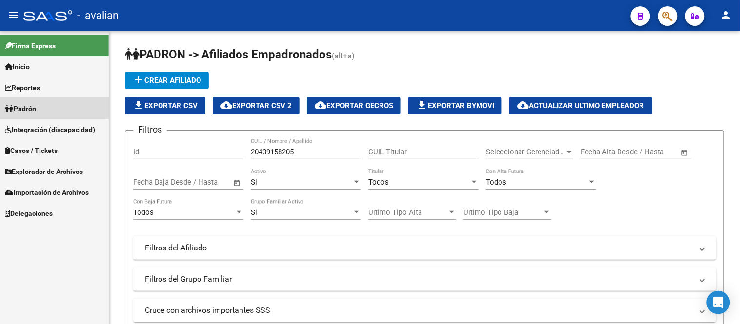
click at [48, 111] on link "Padrón" at bounding box center [54, 108] width 109 height 21
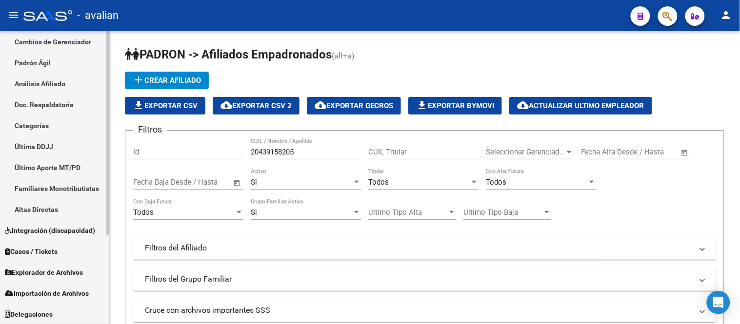
scroll to position [76, 0]
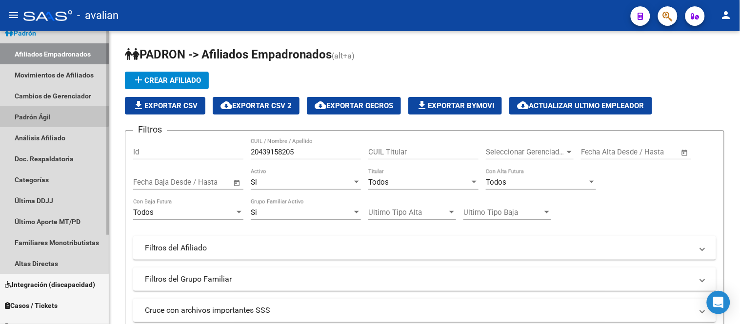
click at [54, 113] on link "Padrón Ágil" at bounding box center [54, 116] width 109 height 21
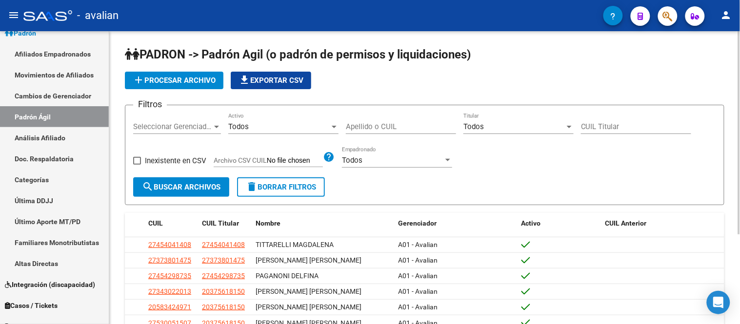
click at [272, 80] on span "file_download Exportar CSV" at bounding box center [270, 80] width 65 height 9
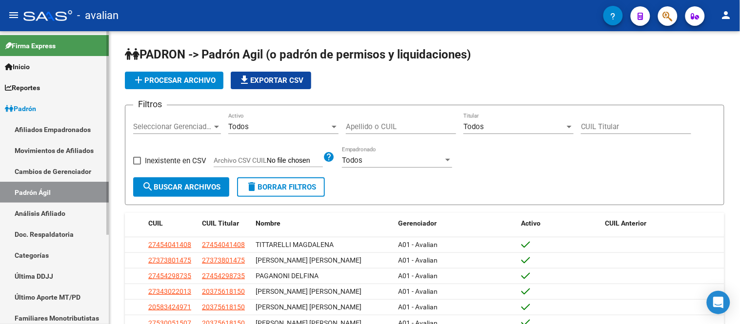
click at [55, 127] on link "Afiliados Empadronados" at bounding box center [54, 129] width 109 height 21
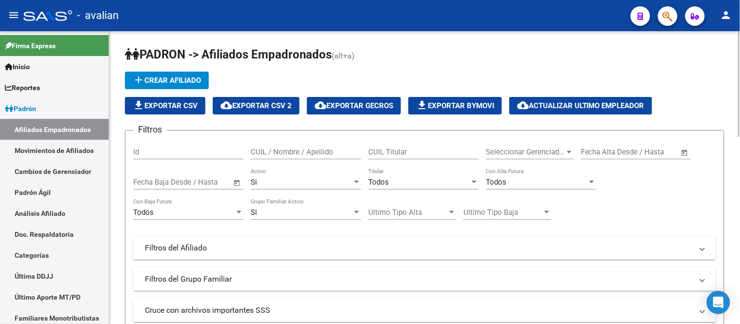
click at [169, 108] on span "file_download Exportar CSV" at bounding box center [165, 105] width 65 height 9
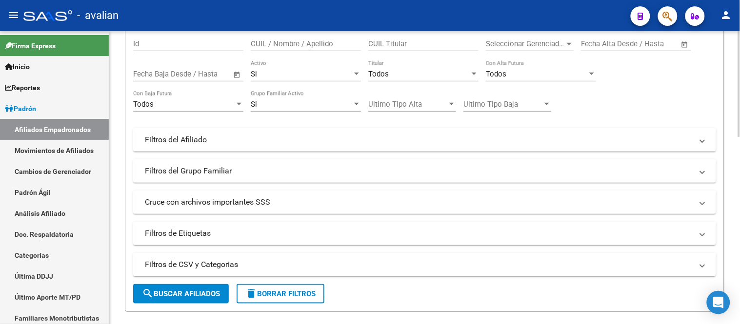
scroll to position [54, 0]
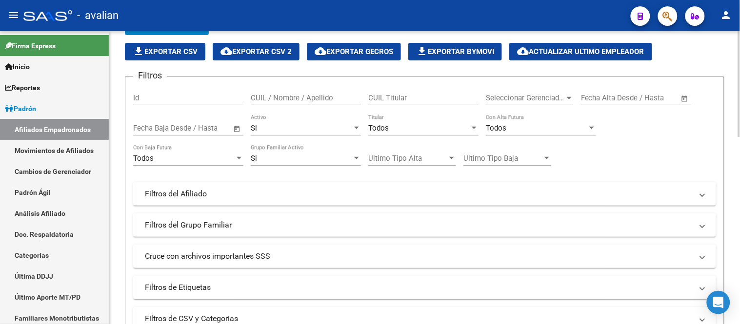
click at [315, 98] on input "CUIL / Nombre / Apellido" at bounding box center [306, 98] width 110 height 9
paste input "20147049480"
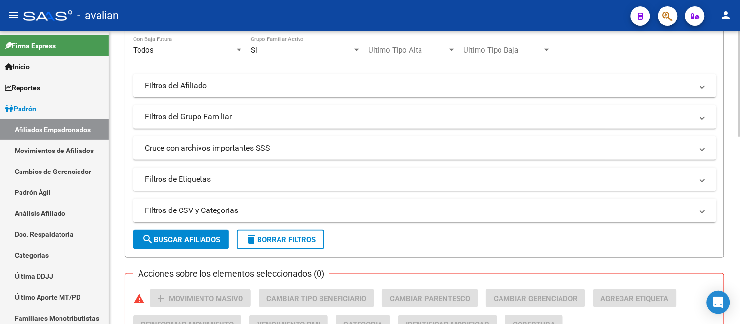
scroll to position [217, 0]
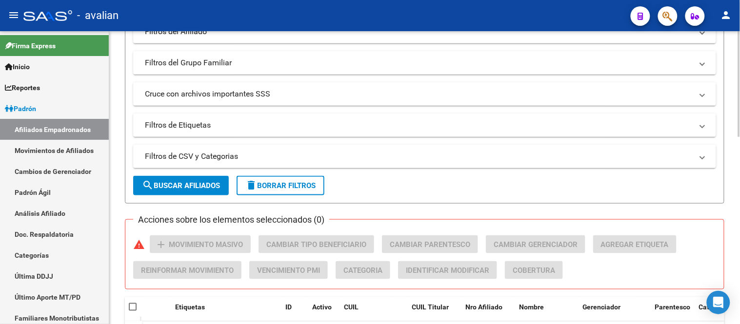
type input "20147049480"
click at [191, 188] on span "search Buscar Afiliados" at bounding box center [181, 185] width 78 height 9
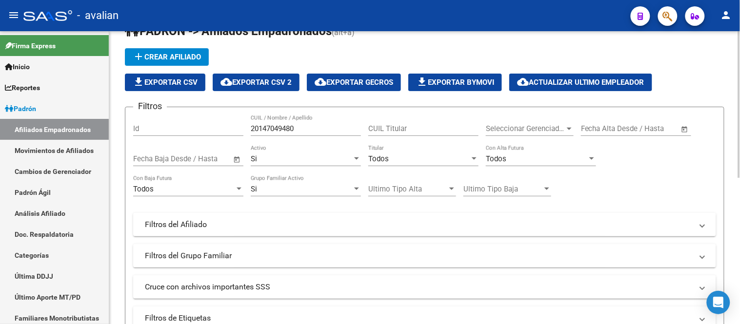
scroll to position [295, 0]
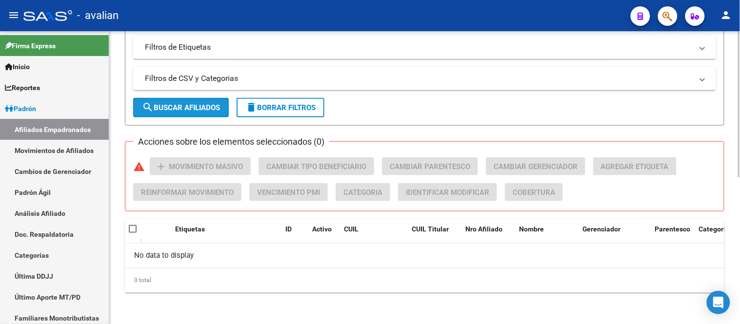
click at [199, 109] on span "search Buscar Afiliados" at bounding box center [181, 107] width 78 height 9
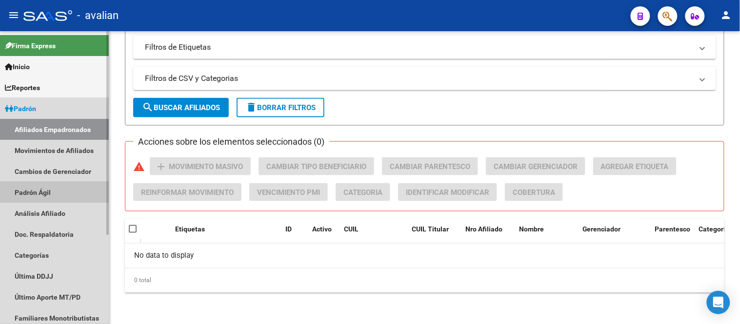
click at [55, 193] on link "Padrón Ágil" at bounding box center [54, 192] width 109 height 21
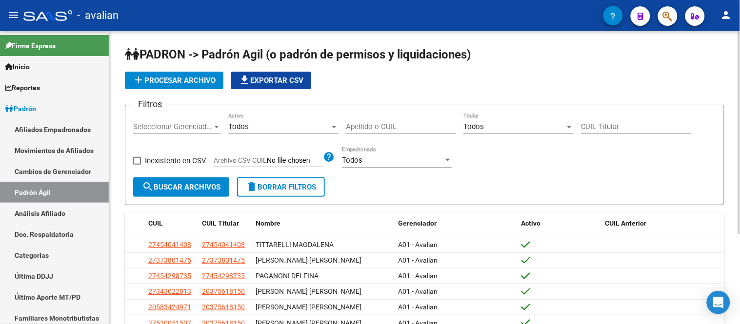
click at [609, 122] on input "CUIL Titular" at bounding box center [636, 126] width 110 height 9
paste input "20-14704948-0"
type input "20-14704948-0"
click at [163, 196] on button "search Buscar Archivos" at bounding box center [181, 188] width 96 height 20
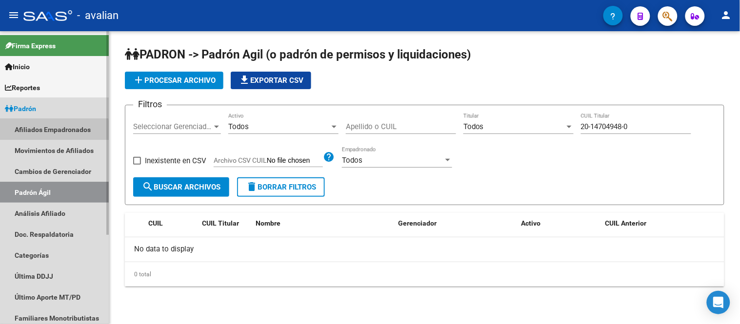
click at [44, 132] on link "Afiliados Empadronados" at bounding box center [54, 129] width 109 height 21
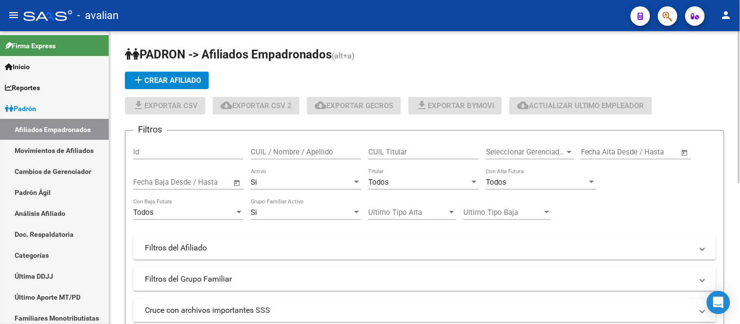
click at [313, 153] on input "CUIL / Nombre / Apellido" at bounding box center [306, 152] width 110 height 9
paste input "27454298735"
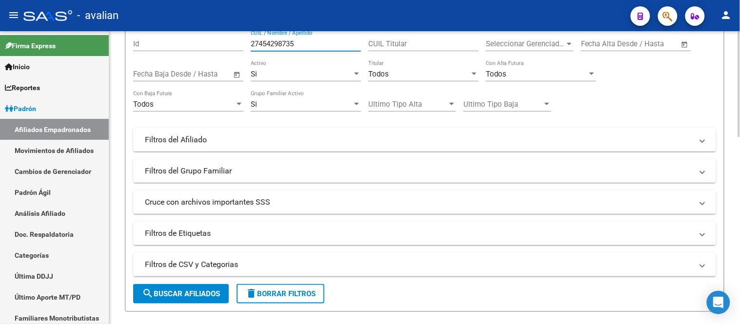
scroll to position [162, 0]
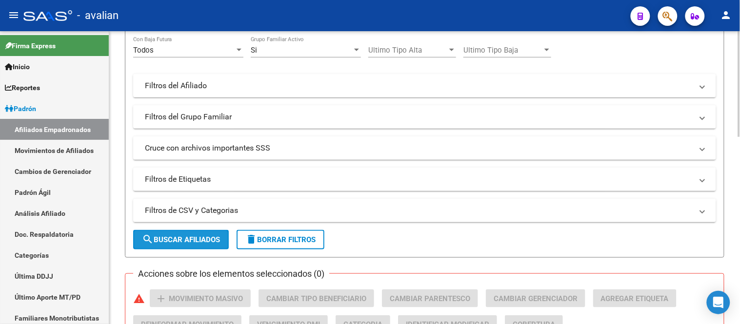
click at [200, 242] on span "search Buscar Afiliados" at bounding box center [181, 240] width 78 height 9
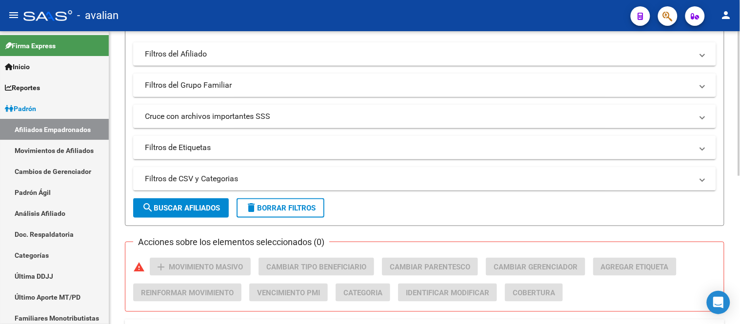
scroll to position [0, 0]
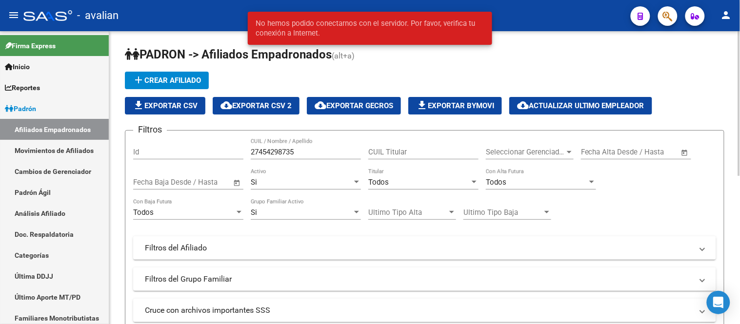
click at [321, 150] on input "27454298735" at bounding box center [306, 152] width 110 height 9
paste input "37380147"
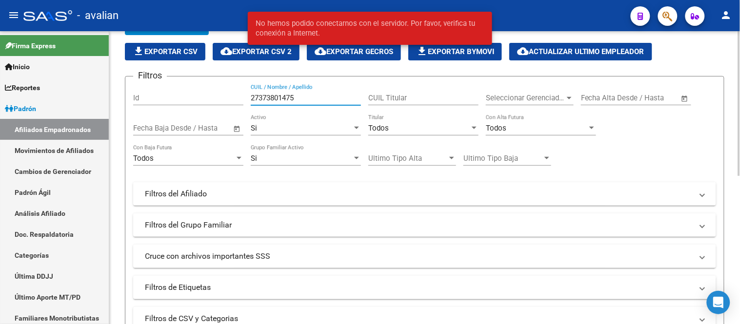
scroll to position [162, 0]
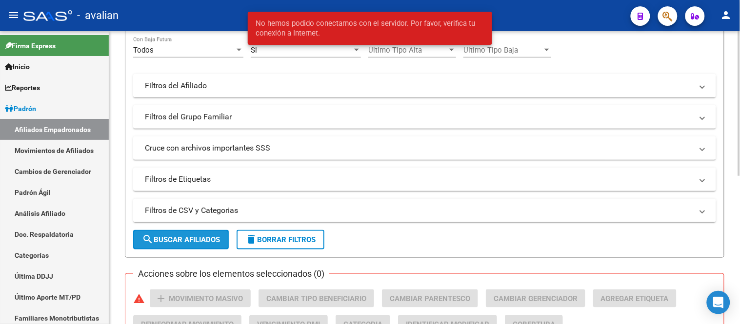
click at [188, 237] on span "search Buscar Afiliados" at bounding box center [181, 240] width 78 height 9
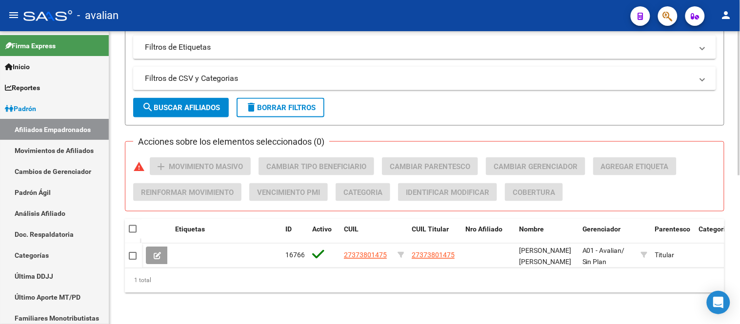
scroll to position [86, 0]
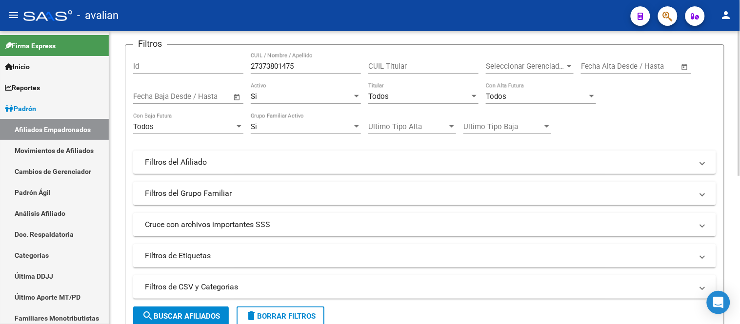
click at [311, 67] on input "27373801475" at bounding box center [306, 66] width 110 height 9
paste input "454041408"
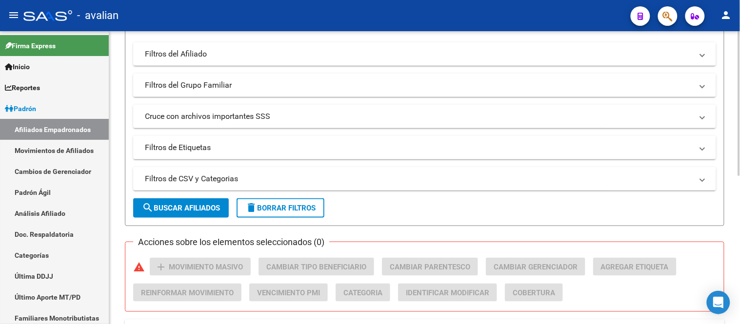
click at [196, 205] on span "search Buscar Afiliados" at bounding box center [181, 208] width 78 height 9
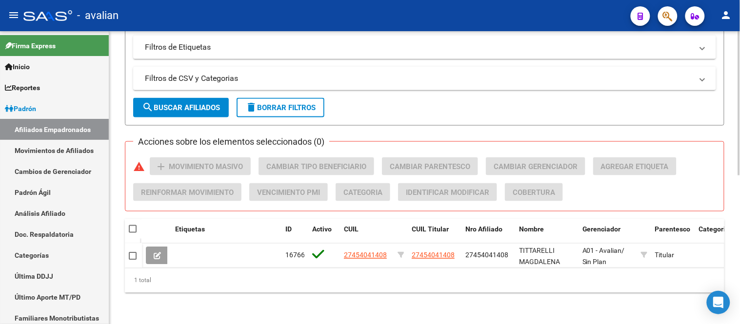
scroll to position [86, 0]
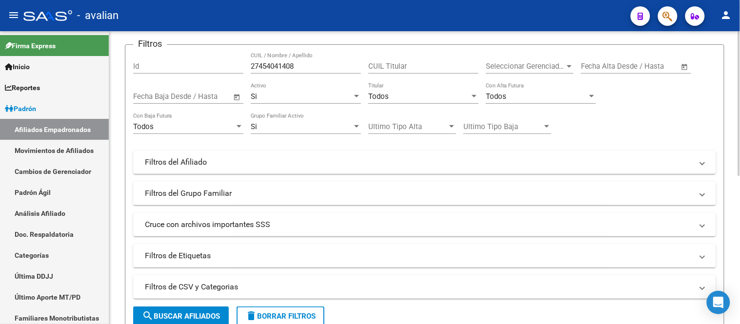
click at [328, 69] on input "27454041408" at bounding box center [306, 66] width 110 height 9
paste input "3422932704"
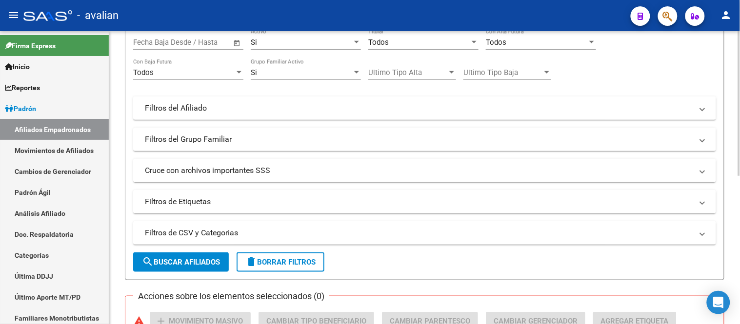
click at [209, 261] on span "search Buscar Afiliados" at bounding box center [181, 262] width 78 height 9
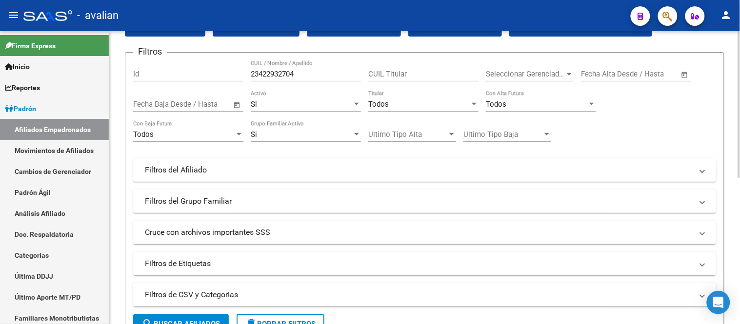
scroll to position [23, 0]
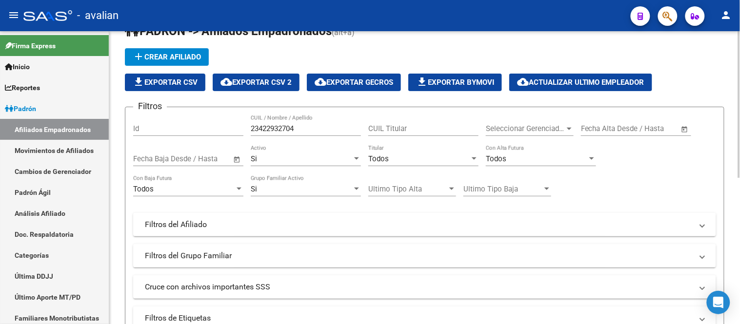
click at [317, 128] on input "23422932704" at bounding box center [306, 128] width 110 height 9
paste input "38981321"
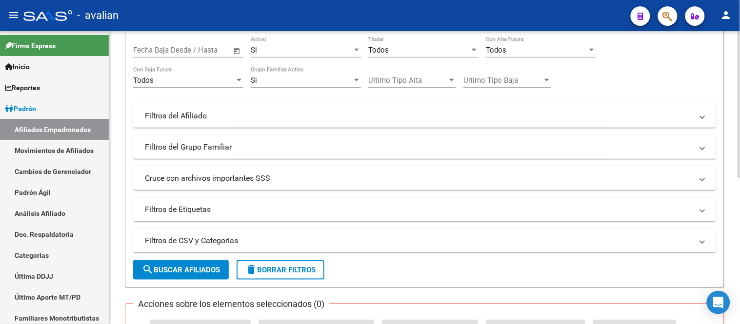
click at [203, 267] on span "search Buscar Afiliados" at bounding box center [181, 270] width 78 height 9
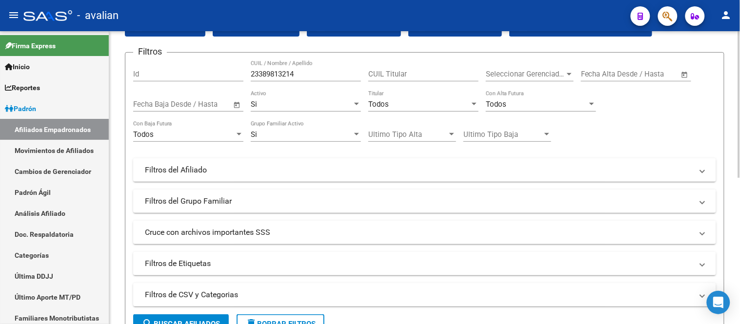
click at [314, 73] on input "23389813214" at bounding box center [306, 74] width 110 height 9
paste input "423010509"
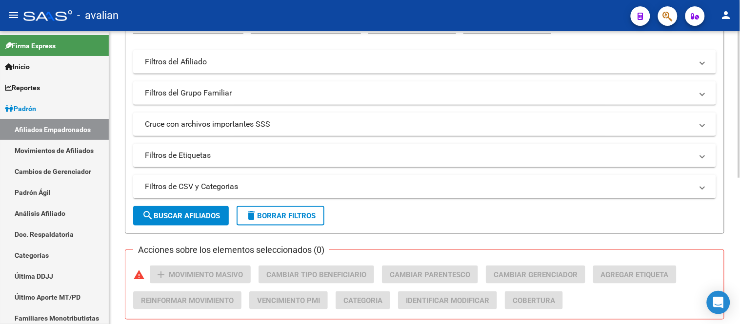
type input "23423010509"
click at [197, 210] on button "search Buscar Afiliados" at bounding box center [181, 216] width 96 height 20
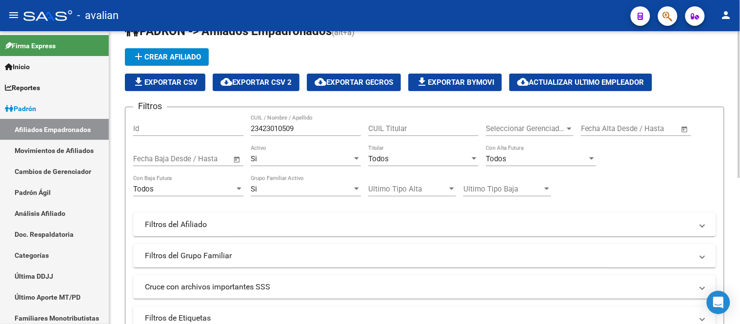
scroll to position [0, 0]
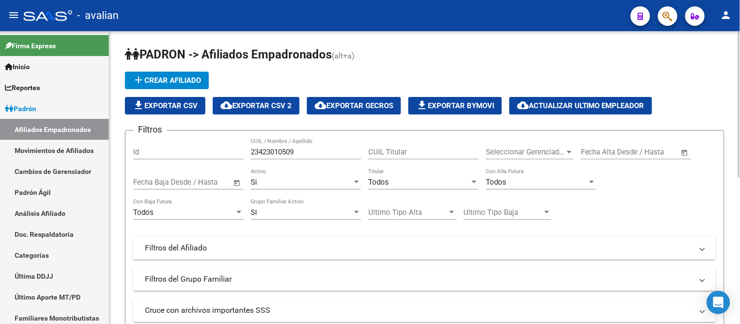
click at [178, 80] on span "add Crear Afiliado" at bounding box center [167, 80] width 68 height 9
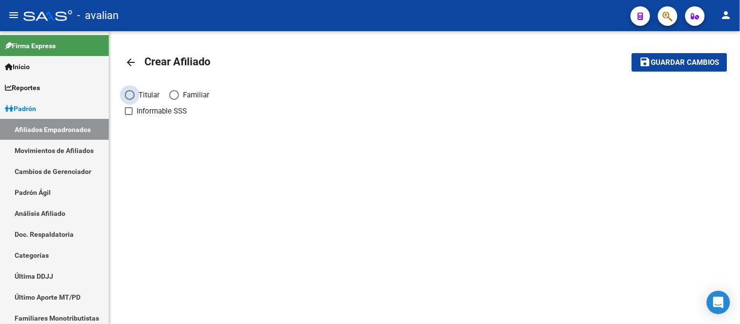
click at [132, 95] on span "Elija una opción" at bounding box center [130, 95] width 10 height 10
click at [132, 95] on input "Titular" at bounding box center [130, 95] width 10 height 10
radio input "true"
checkbox input "true"
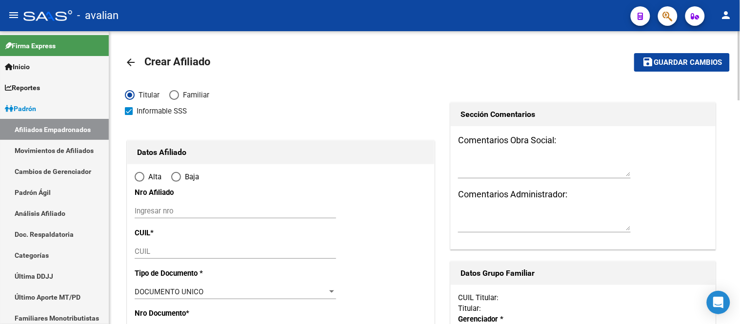
radio input "true"
click at [217, 212] on input "Ingresar nro" at bounding box center [235, 211] width 201 height 9
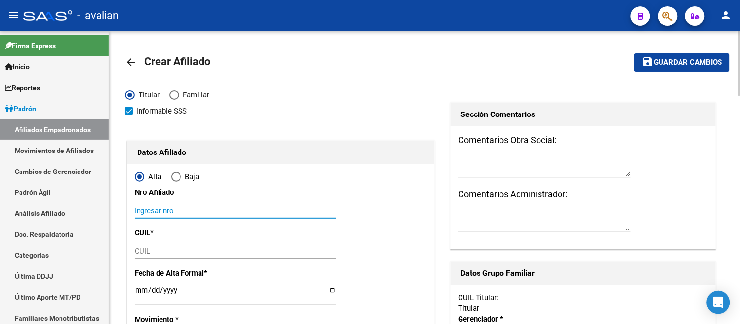
paste input "23423010509"
type input "23423010509"
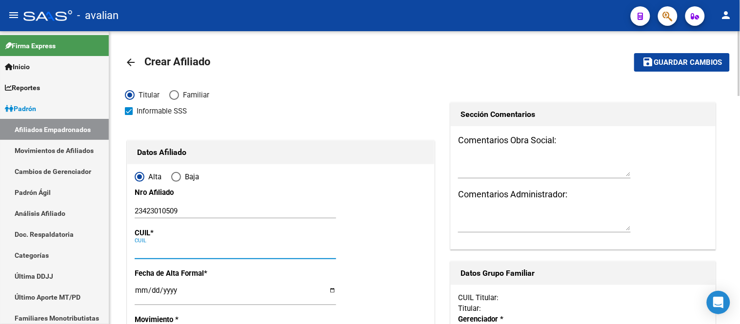
paste input "23-42301050-9"
type input "23-42301050-9"
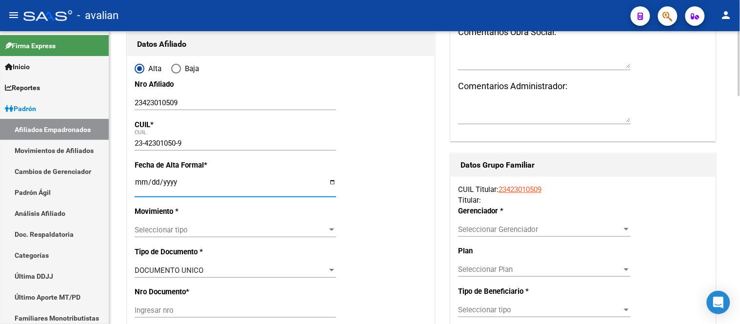
type input "42301050"
type input "LEVA GONZALO JESUS"
type input "2000-01-06"
type input "FUNES"
type input "2132"
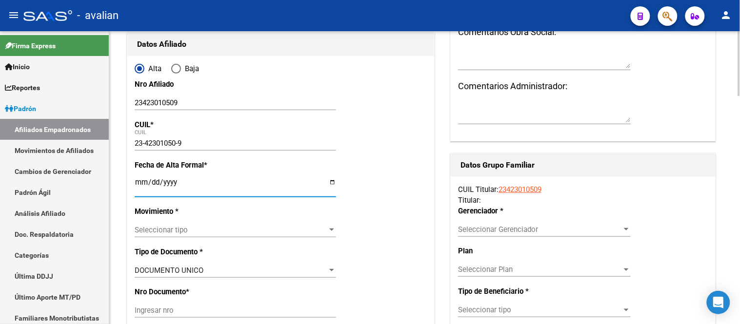
type input "GDOR. VERA"
type input "2164"
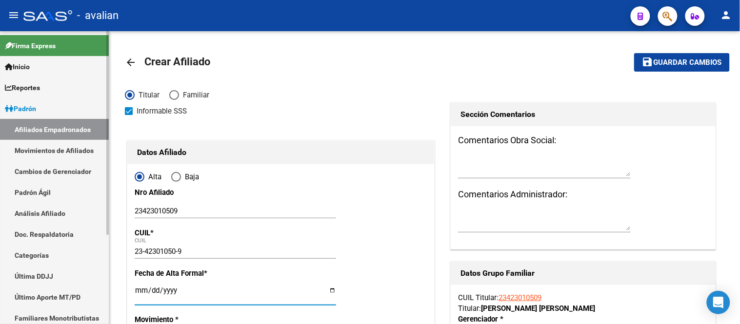
click at [49, 159] on link "Movimientos de Afiliados" at bounding box center [54, 150] width 109 height 21
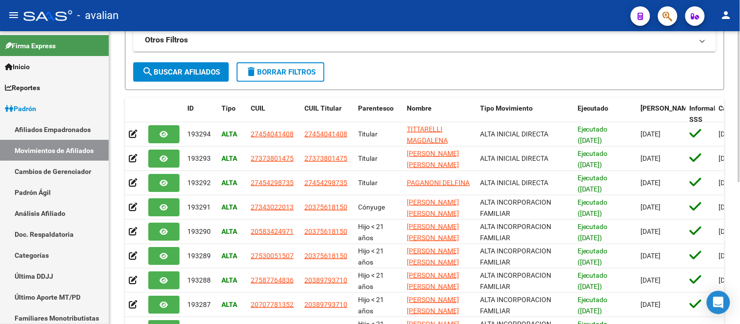
scroll to position [276, 0]
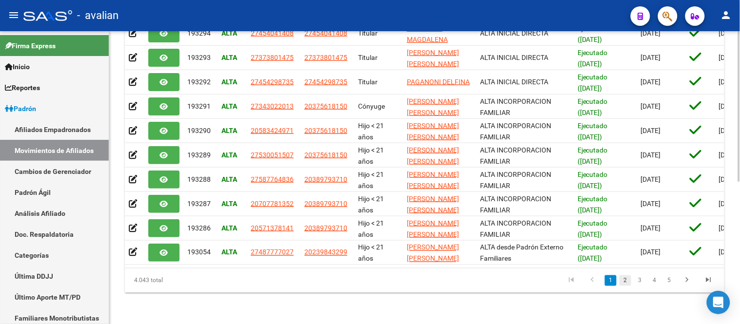
click at [629, 281] on link "2" at bounding box center [625, 281] width 12 height 11
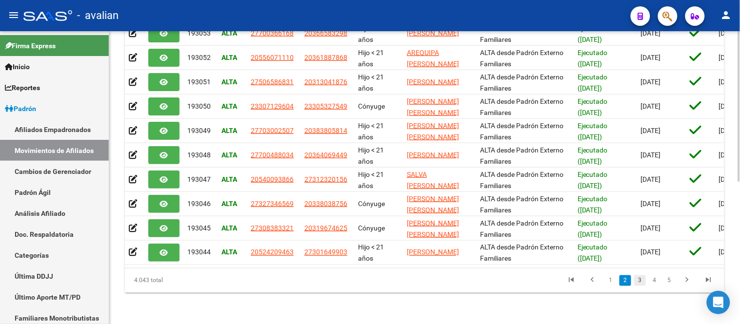
click at [644, 282] on link "3" at bounding box center [640, 281] width 12 height 11
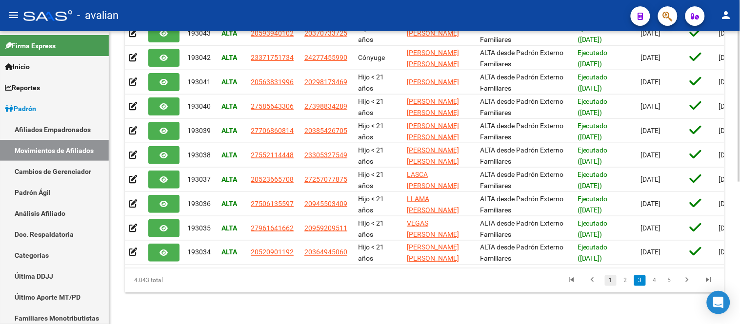
click at [611, 282] on link "1" at bounding box center [611, 281] width 12 height 11
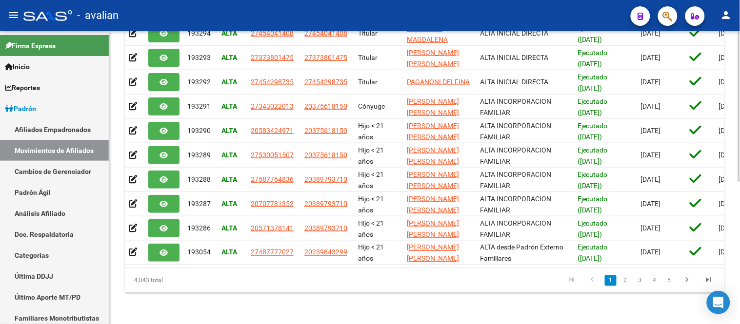
scroll to position [168, 0]
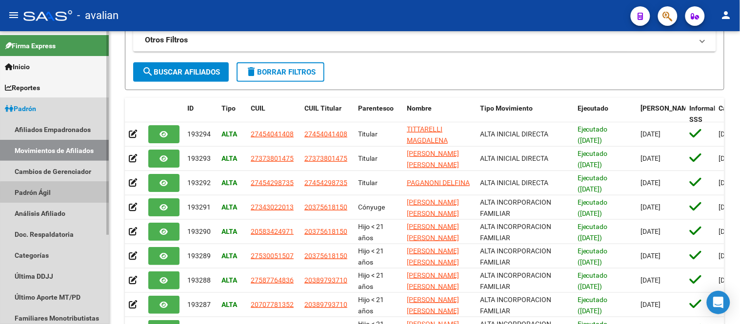
click at [56, 193] on link "Padrón Ágil" at bounding box center [54, 192] width 109 height 21
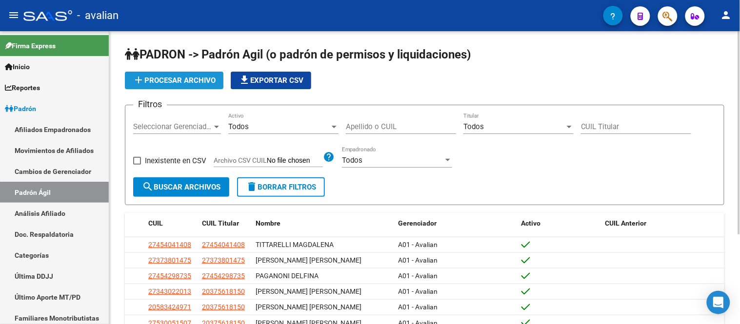
click at [188, 83] on span "add Procesar archivo" at bounding box center [174, 80] width 83 height 9
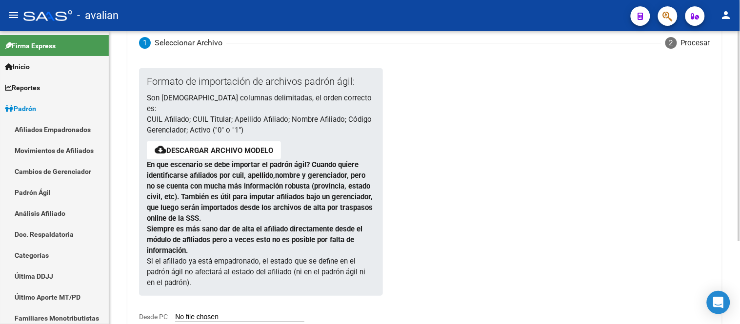
scroll to position [116, 0]
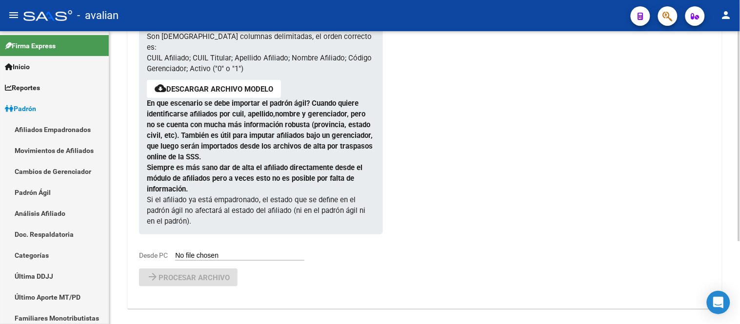
click at [197, 237] on div "Formato de importación de archivos padrón ágil: Son 6 columnas delimitadas, el …" at bounding box center [253, 134] width 228 height 254
click at [197, 252] on input "Desde PC" at bounding box center [239, 256] width 129 height 9
type input "C:\fakepath\PadronAgil Novedades 2025_08.csv"
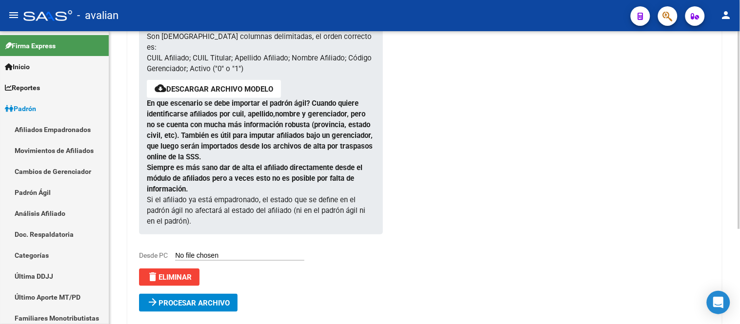
scroll to position [141, 0]
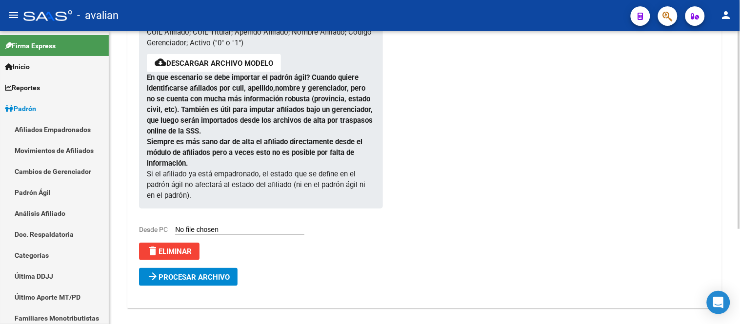
click at [411, 219] on div at bounding box center [526, 124] width 289 height 287
click at [179, 273] on span "Procesar archivo" at bounding box center [193, 277] width 71 height 9
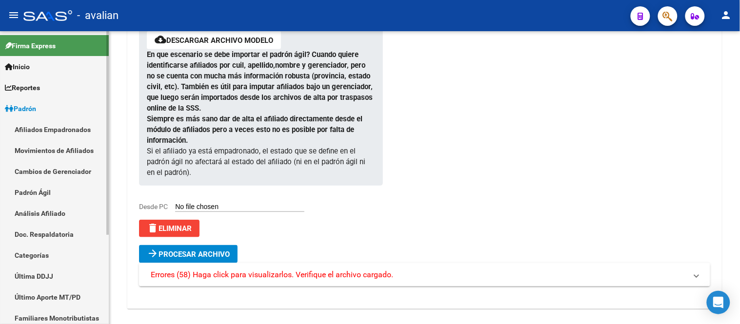
click at [45, 135] on link "Afiliados Empadronados" at bounding box center [54, 129] width 109 height 21
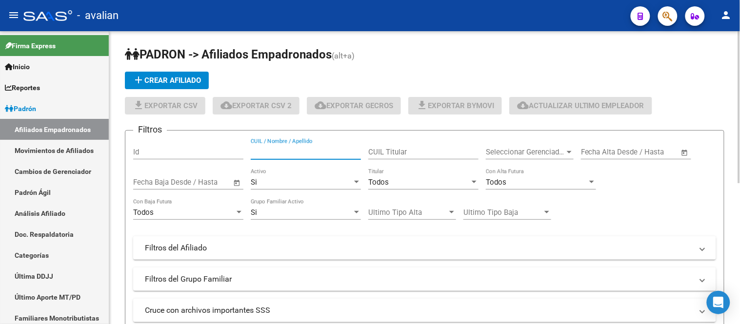
click at [309, 150] on input "CUIL / Nombre / Apellido" at bounding box center [306, 152] width 110 height 9
paste input "20439158205"
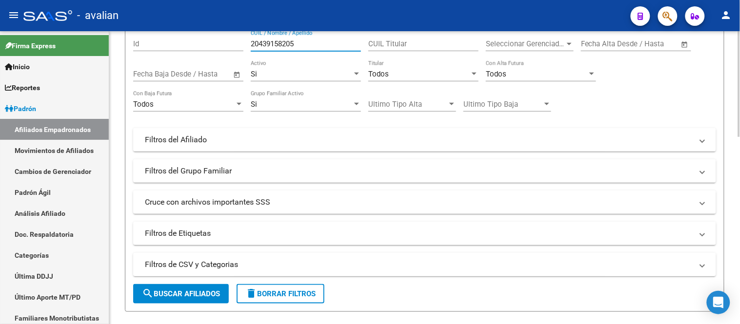
scroll to position [162, 0]
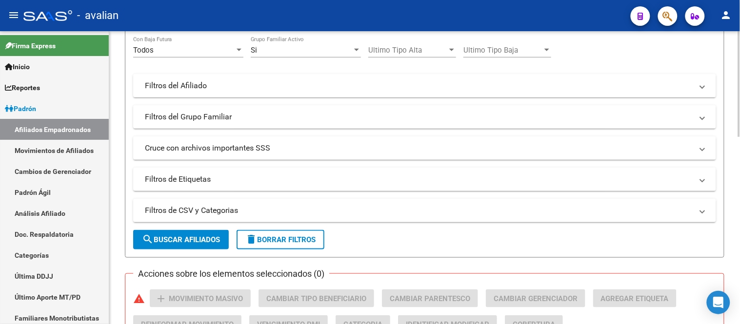
click at [196, 236] on span "search Buscar Afiliados" at bounding box center [181, 240] width 78 height 9
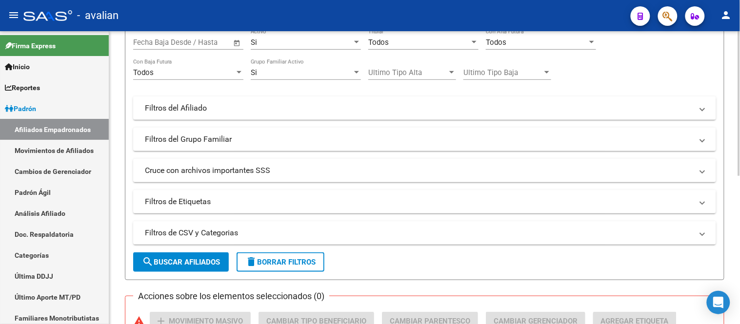
scroll to position [86, 0]
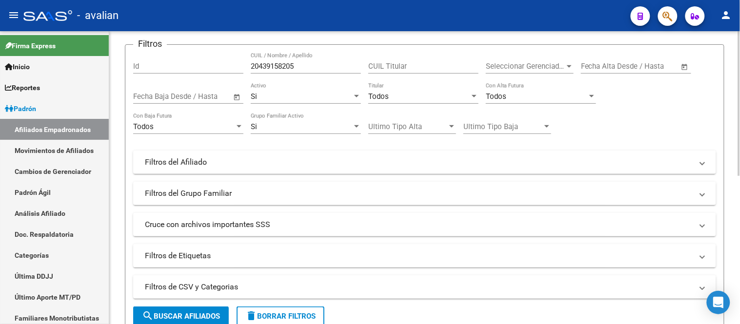
click at [304, 62] on input "20439158205" at bounding box center [306, 66] width 110 height 9
paste input "377488092"
type input "20377488092"
click at [196, 318] on span "search Buscar Afiliados" at bounding box center [181, 316] width 78 height 9
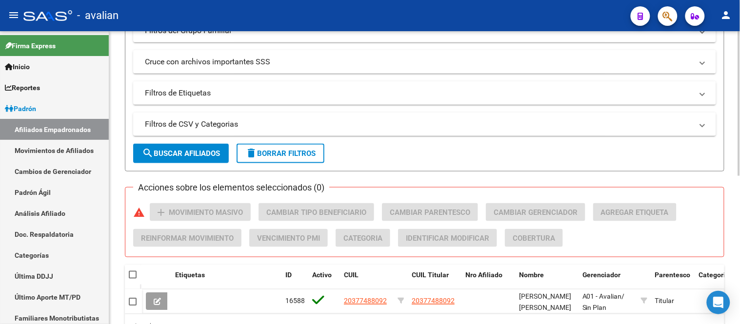
scroll to position [303, 0]
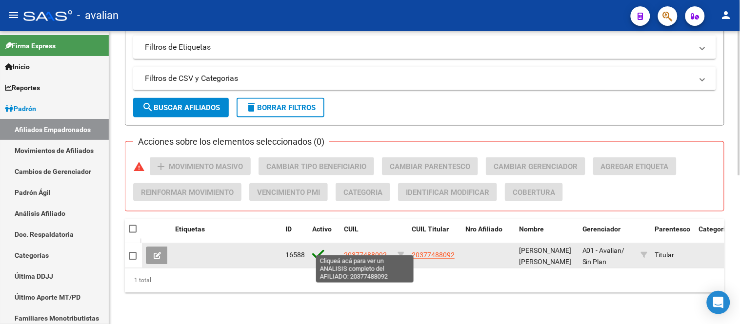
click at [371, 252] on span "20377488092" at bounding box center [365, 256] width 43 height 8
type textarea "20377488092"
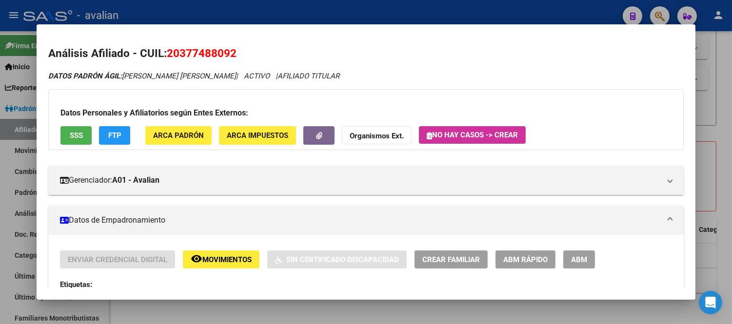
click at [228, 264] on span "Movimientos" at bounding box center [226, 260] width 49 height 9
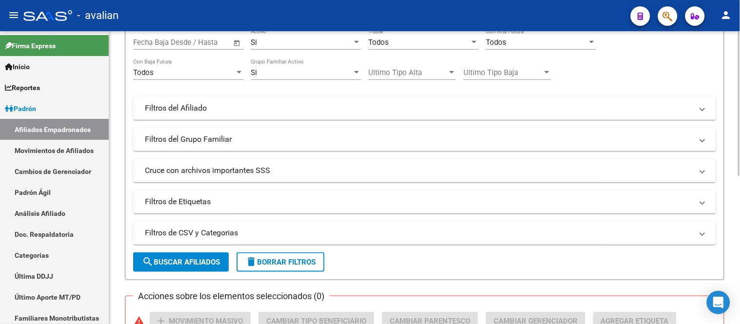
scroll to position [32, 0]
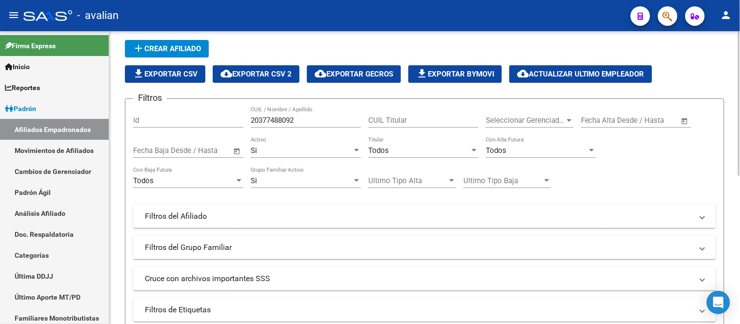
click at [294, 122] on input "20377488092" at bounding box center [306, 120] width 110 height 9
paste input "7335028061"
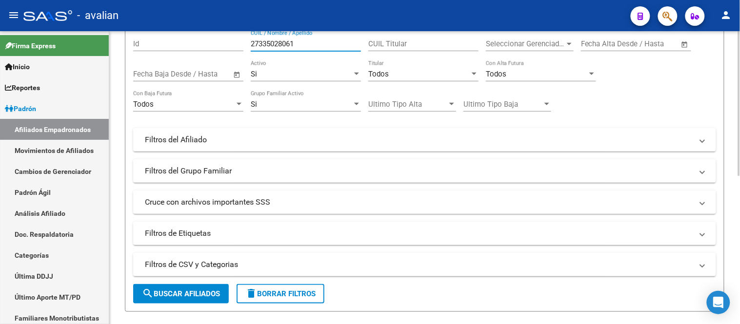
scroll to position [162, 0]
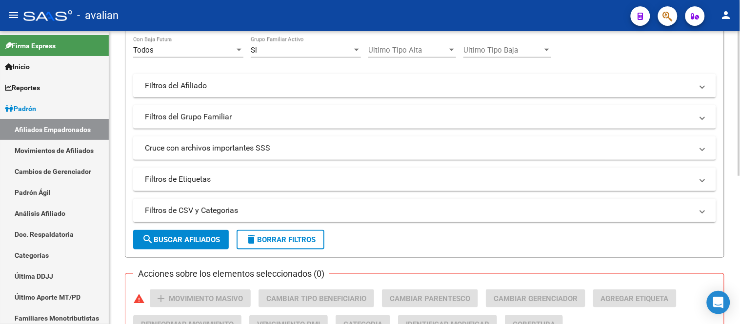
type input "27335028061"
click at [184, 243] on span "search Buscar Afiliados" at bounding box center [181, 240] width 78 height 9
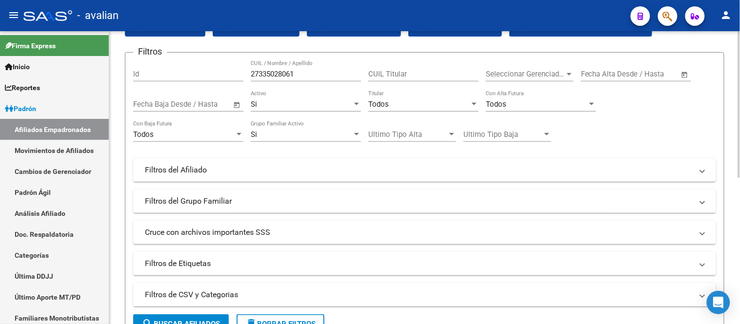
scroll to position [0, 0]
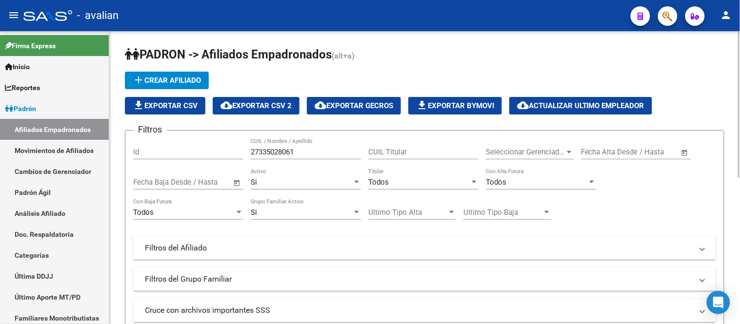
click at [173, 77] on span "add Crear Afiliado" at bounding box center [167, 80] width 68 height 9
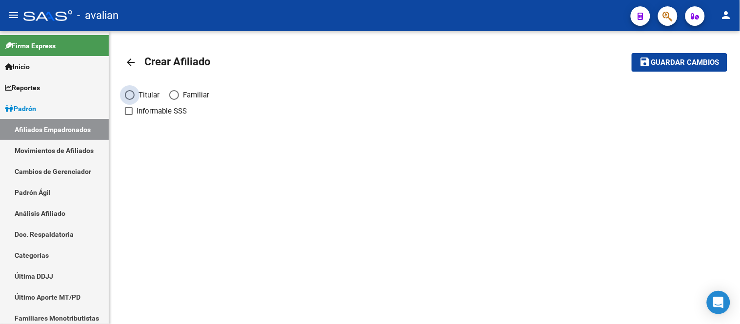
click at [130, 95] on span "Elija una opción" at bounding box center [130, 95] width 0 height 0
click at [129, 95] on input "Titular" at bounding box center [130, 95] width 10 height 10
radio input "true"
checkbox input "true"
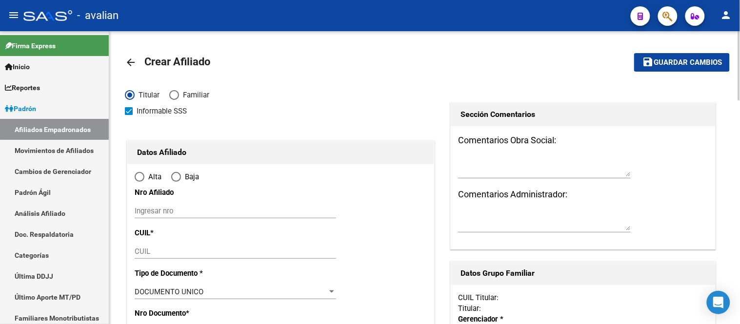
radio input "true"
drag, startPoint x: 200, startPoint y: 217, endPoint x: 200, endPoint y: 206, distance: 10.2
click at [200, 216] on div "Ingresar nro" at bounding box center [235, 211] width 201 height 15
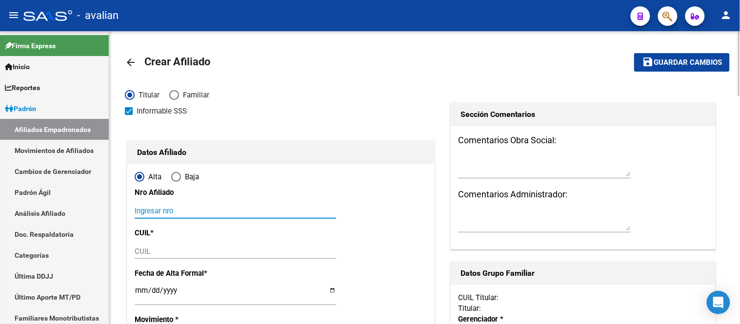
paste input "27335028061"
type input "27335028061"
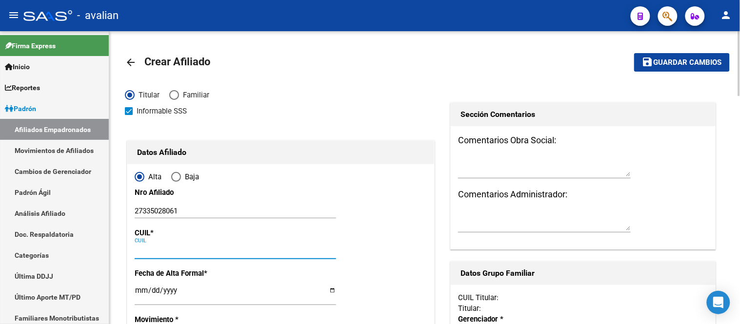
paste input "27-33502806-1"
type input "27-33502806-1"
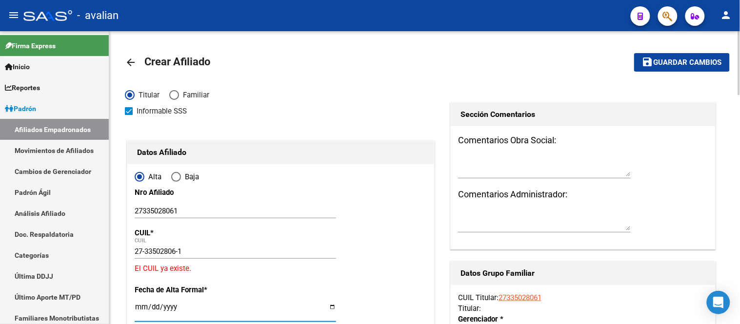
scroll to position [162, 0]
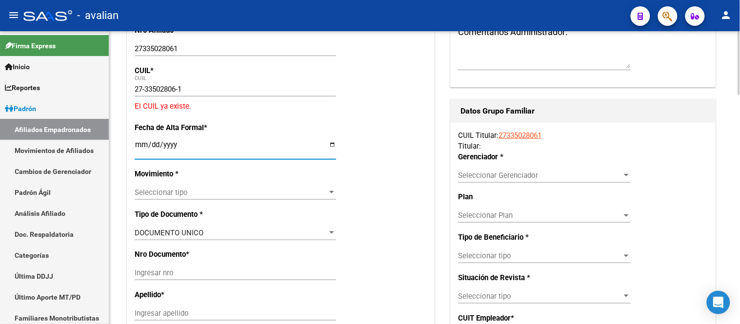
type input "33502806"
type input "RAFFO"
type input "MARIA FLORENCIA"
type input "1988-03-04"
type input "PARANA"
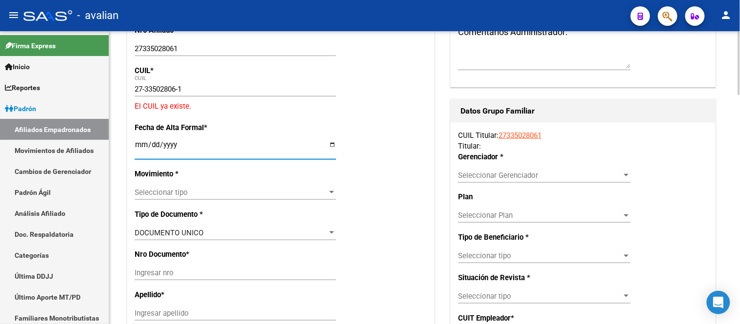
type input "3100"
type input "LOS JACARANDAES"
type input "1143"
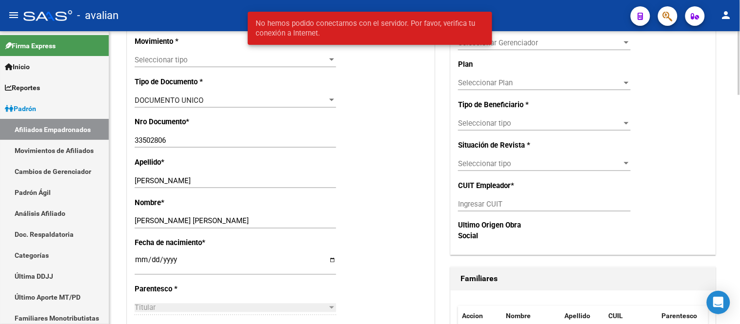
scroll to position [79, 0]
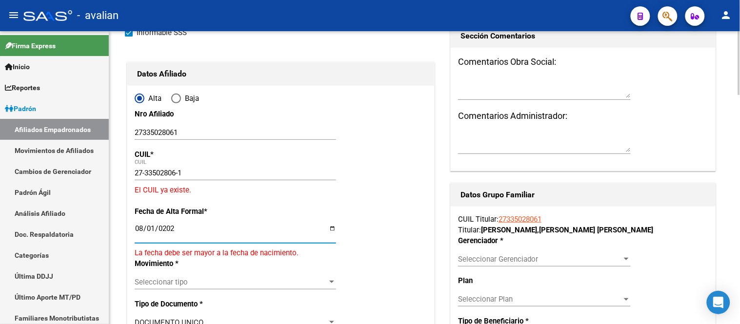
type input "[DATE]"
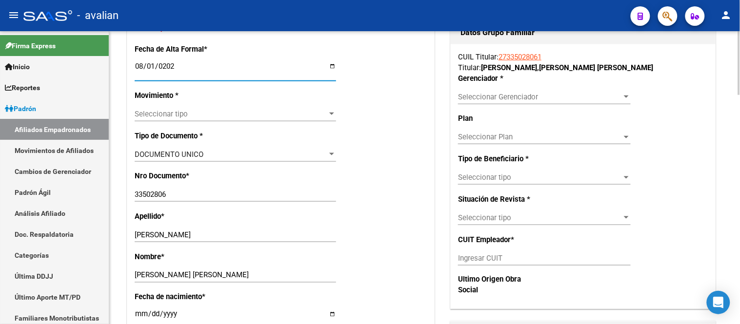
scroll to position [0, 0]
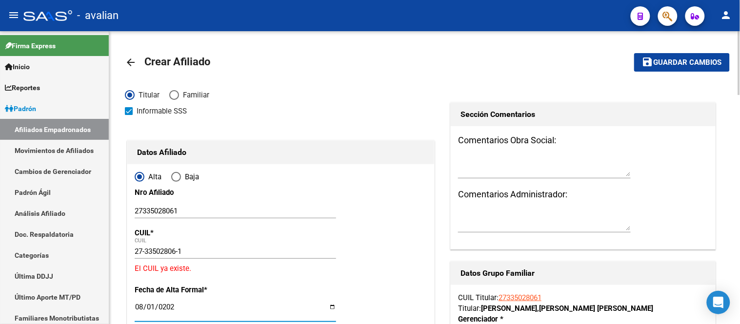
click at [669, 64] on span "Guardar cambios" at bounding box center [687, 63] width 68 height 9
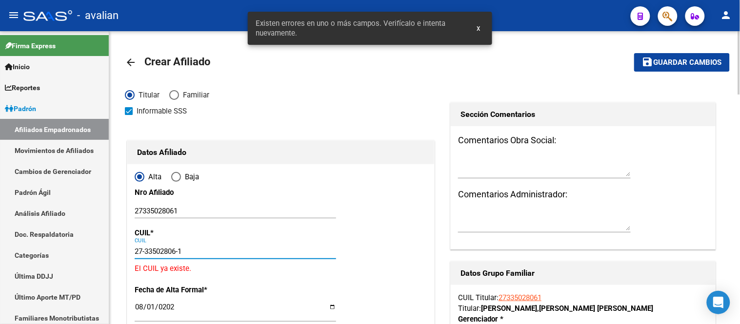
click at [172, 247] on input "27-33502806-1" at bounding box center [235, 251] width 201 height 9
click at [187, 250] on input "27-33502806-1" at bounding box center [235, 251] width 201 height 9
drag, startPoint x: 187, startPoint y: 250, endPoint x: 145, endPoint y: 251, distance: 41.5
click at [182, 250] on input "27-33502806-1" at bounding box center [235, 251] width 201 height 9
drag, startPoint x: 145, startPoint y: 251, endPoint x: 111, endPoint y: 251, distance: 34.1
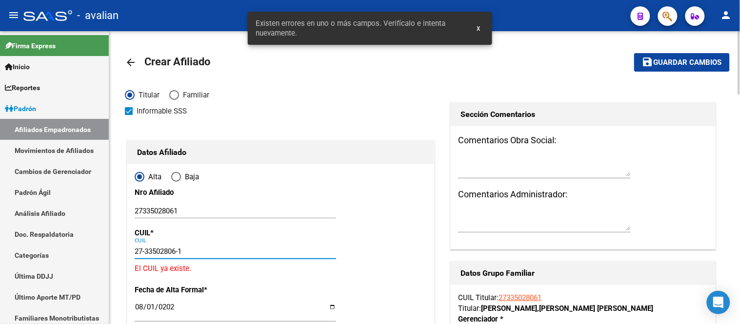
drag, startPoint x: 197, startPoint y: 251, endPoint x: 101, endPoint y: 251, distance: 95.6
click at [101, 251] on mat-sidenav-container "Firma Express Inicio Calendario SSS Instructivos Contacto OS Reportes Padrón Tr…" at bounding box center [370, 177] width 740 height 293
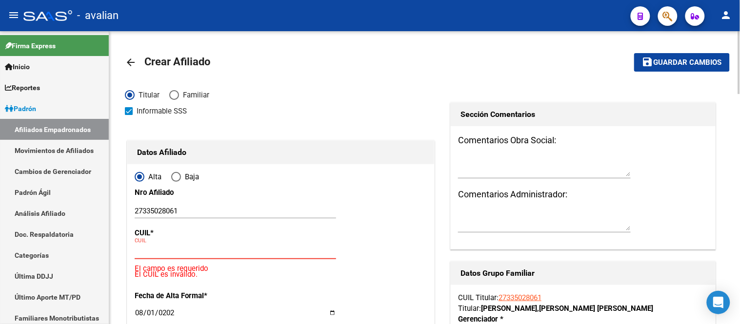
click at [685, 63] on span "Guardar cambios" at bounding box center [687, 63] width 68 height 9
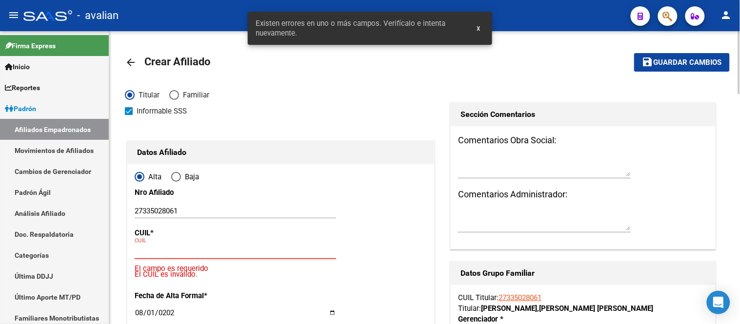
click at [224, 252] on input "CUIL" at bounding box center [235, 251] width 201 height 9
paste input "27-33502806-1"
type input "27-33502806-1"
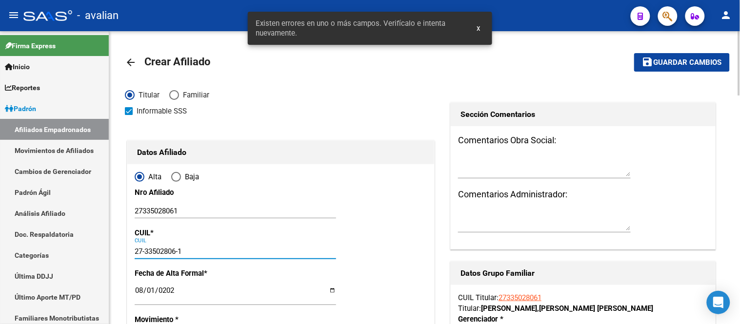
type input "PARANA"
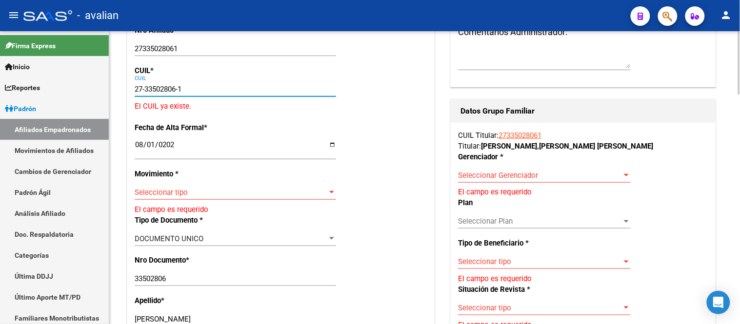
scroll to position [217, 0]
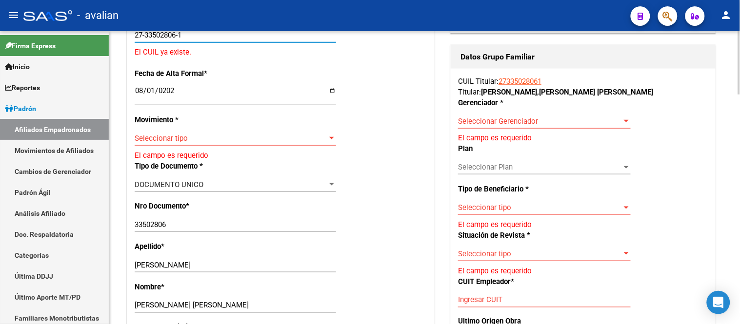
type input "27-33502806-1"
click at [268, 140] on span "Seleccionar tipo" at bounding box center [231, 138] width 193 height 9
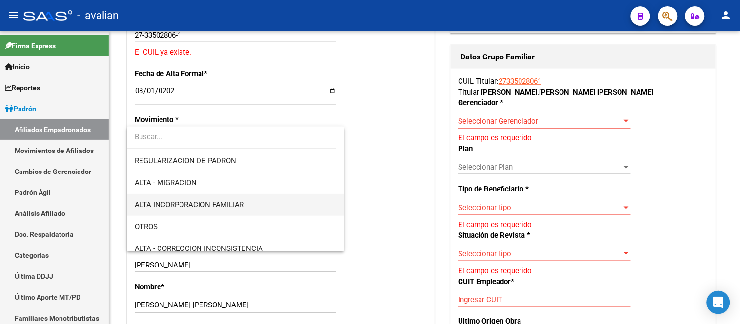
scroll to position [0, 0]
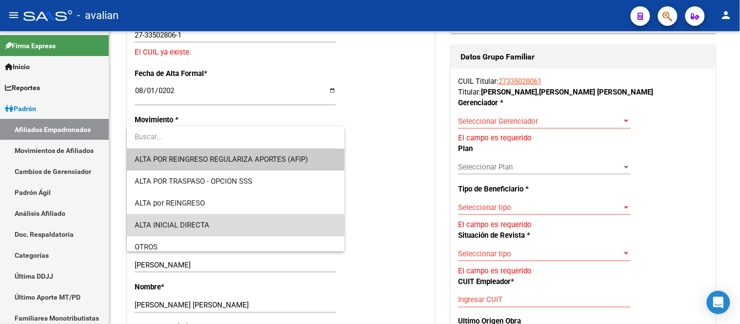
click at [236, 222] on span "ALTA INICIAL DIRECTA" at bounding box center [235, 226] width 201 height 22
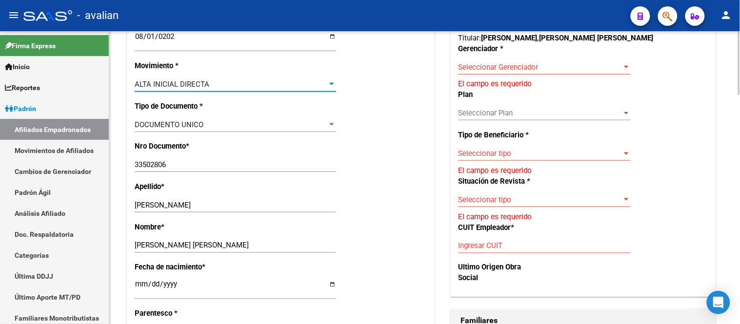
scroll to position [217, 0]
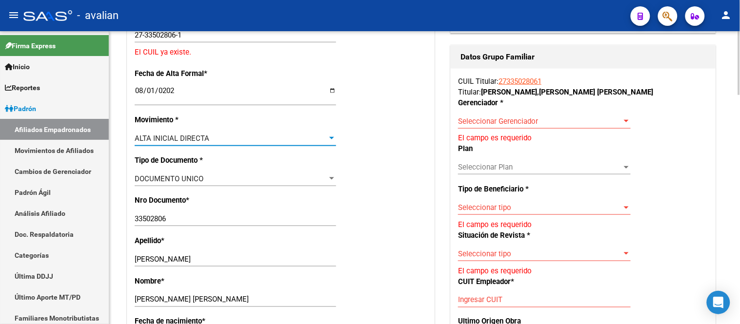
click at [495, 120] on span "Seleccionar Gerenciador" at bounding box center [540, 121] width 164 height 9
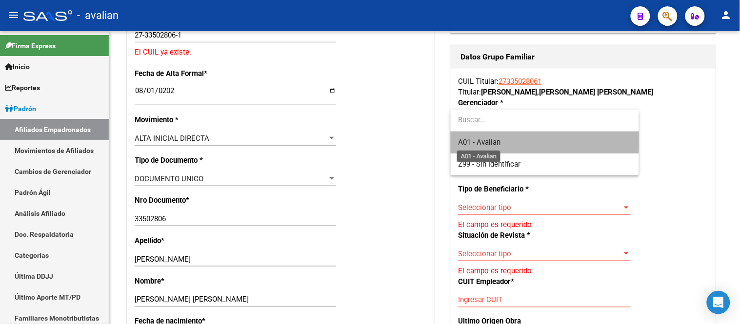
click at [495, 139] on span "A01 - Avalian" at bounding box center [479, 142] width 42 height 9
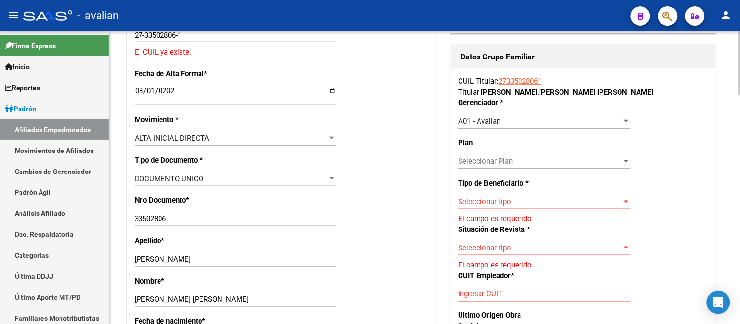
click at [508, 210] on div "Seleccionar tipo Seleccionar tipo" at bounding box center [544, 207] width 173 height 24
click at [505, 201] on span "Seleccionar tipo" at bounding box center [540, 202] width 164 height 9
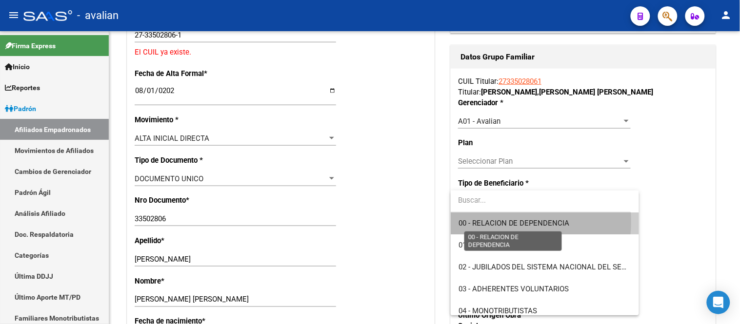
click at [503, 222] on span "00 - RELACION DE DEPENDENCIA" at bounding box center [513, 223] width 111 height 9
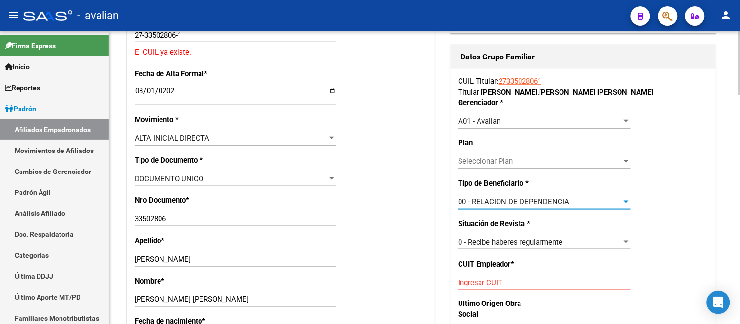
type input "30-71624544-2"
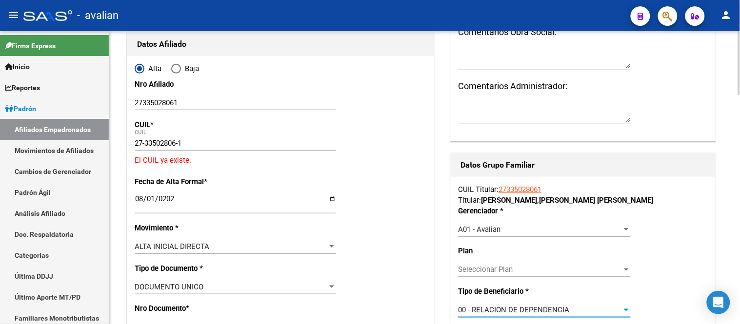
scroll to position [0, 0]
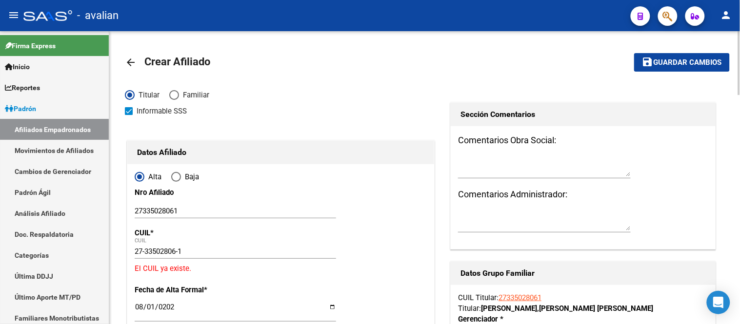
click at [171, 267] on div "27-33502806-1 CUIL" at bounding box center [235, 256] width 201 height 24
click at [148, 270] on p "El CUIL ya existe." at bounding box center [281, 268] width 292 height 11
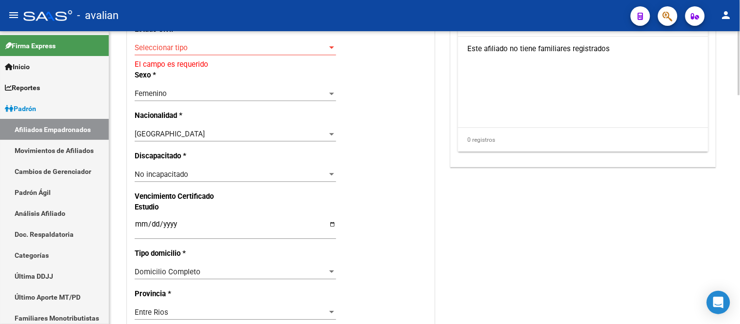
scroll to position [542, 0]
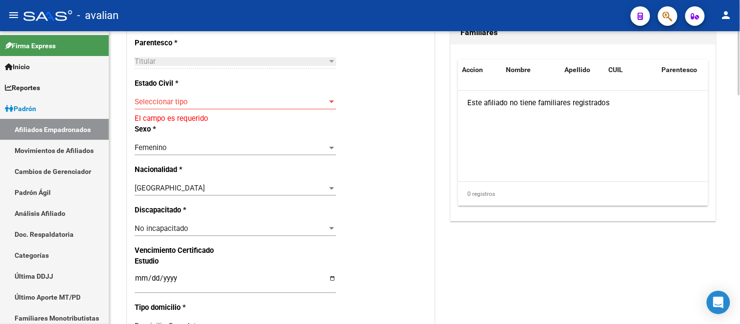
click at [226, 105] on span "Seleccionar tipo" at bounding box center [231, 102] width 193 height 9
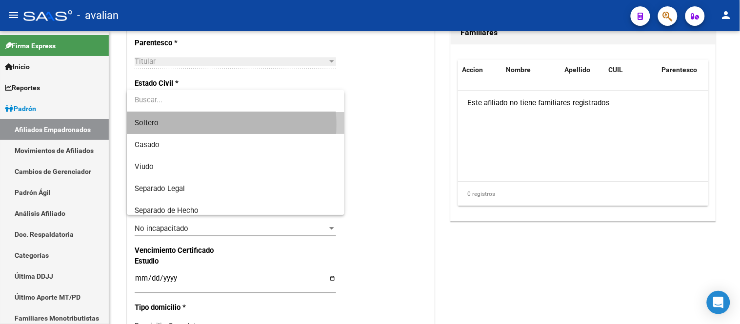
click at [204, 125] on span "Soltero" at bounding box center [235, 123] width 201 height 22
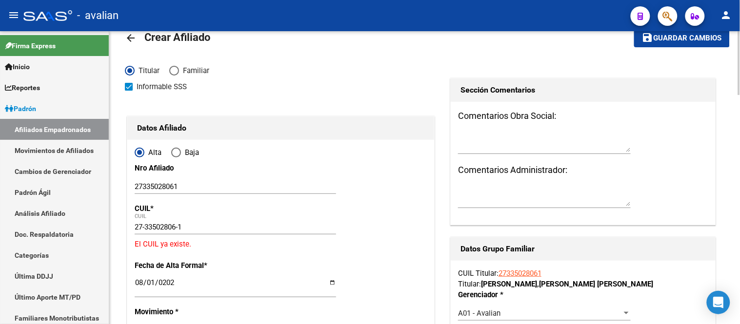
scroll to position [0, 0]
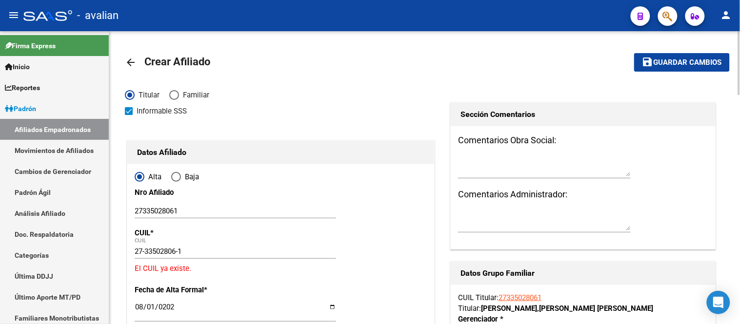
click at [671, 58] on span "save Guardar cambios" at bounding box center [682, 62] width 80 height 9
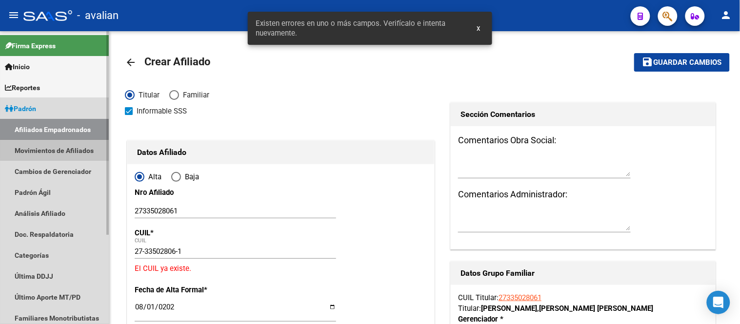
click at [56, 149] on link "Movimientos de Afiliados" at bounding box center [54, 150] width 109 height 21
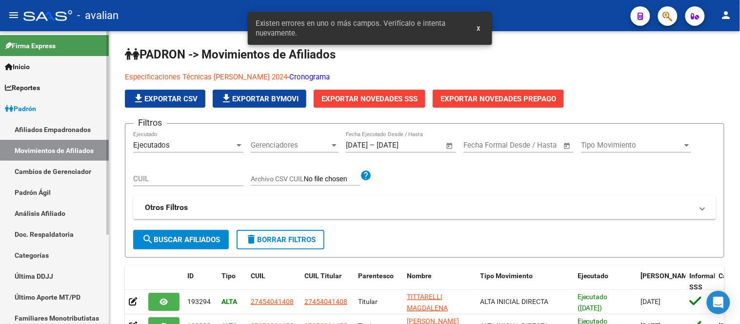
click at [40, 128] on link "Afiliados Empadronados" at bounding box center [54, 129] width 109 height 21
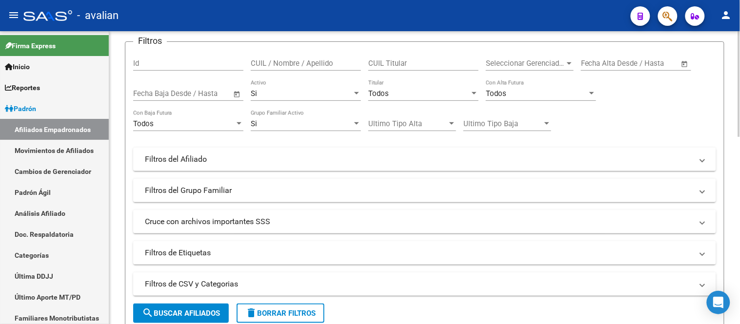
scroll to position [54, 0]
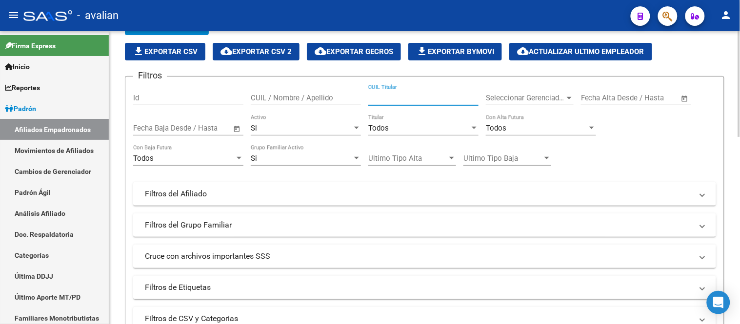
click at [390, 99] on input "CUIL Titular" at bounding box center [423, 98] width 110 height 9
paste input "27335028061"
type input "27335028061"
click at [307, 126] on div "Si" at bounding box center [301, 128] width 101 height 9
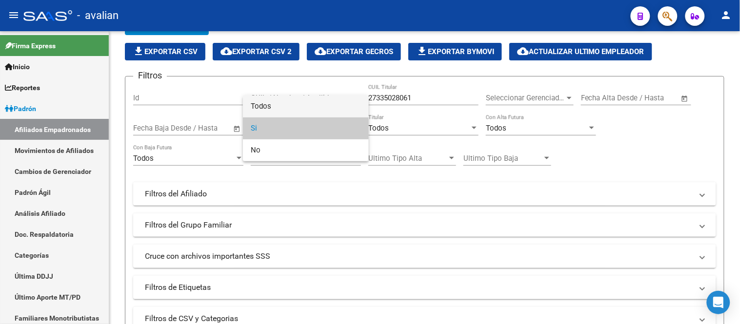
click at [293, 103] on span "Todos" at bounding box center [306, 107] width 110 height 22
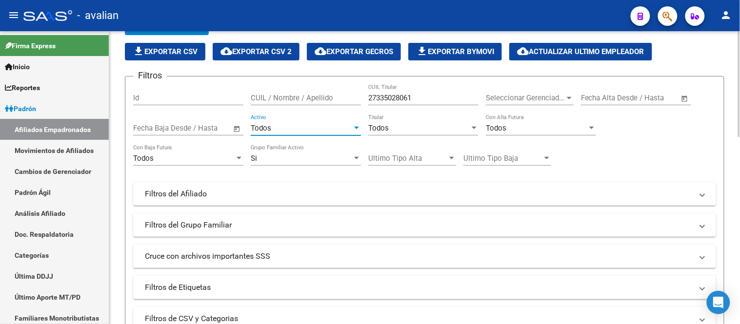
scroll to position [217, 0]
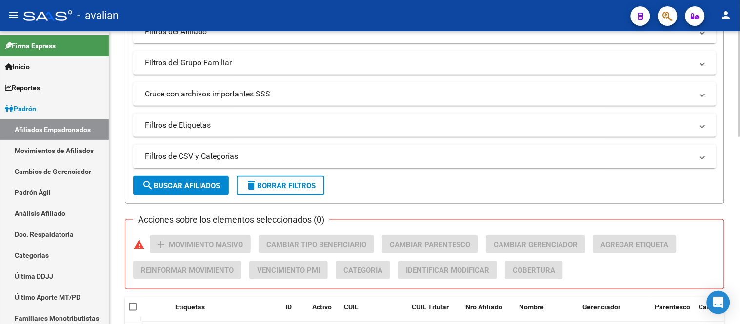
click at [192, 179] on button "search Buscar Afiliados" at bounding box center [181, 186] width 96 height 20
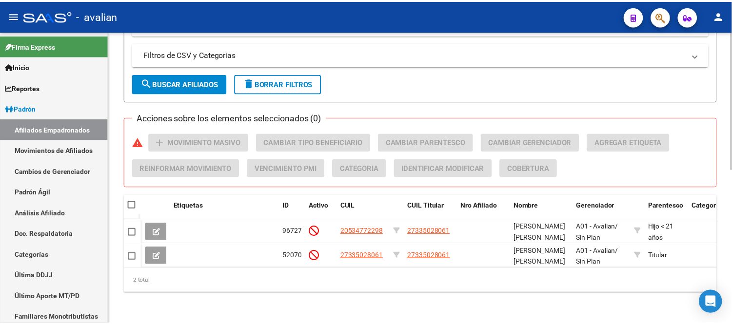
scroll to position [327, 0]
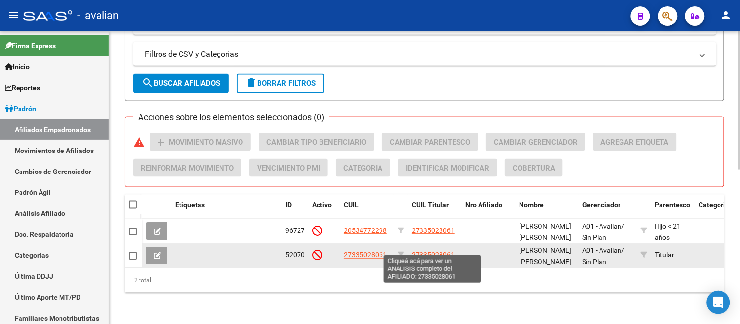
click at [443, 252] on span "27335028061" at bounding box center [433, 256] width 43 height 8
type textarea "27335028061"
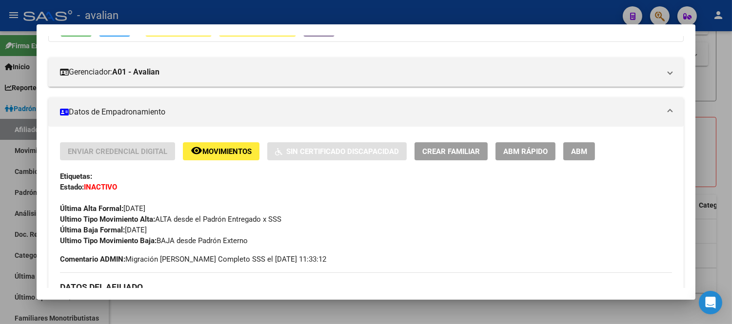
scroll to position [54, 0]
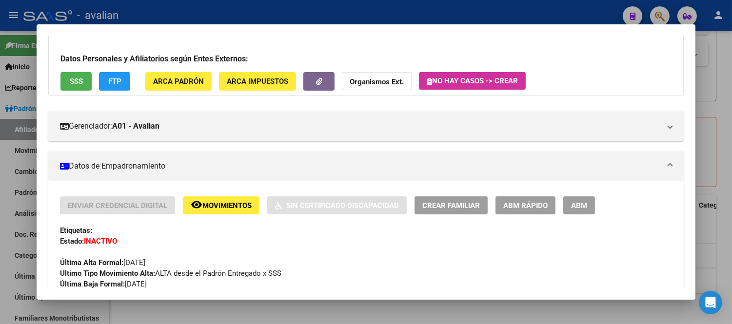
click at [572, 207] on span "ABM" at bounding box center [579, 205] width 16 height 9
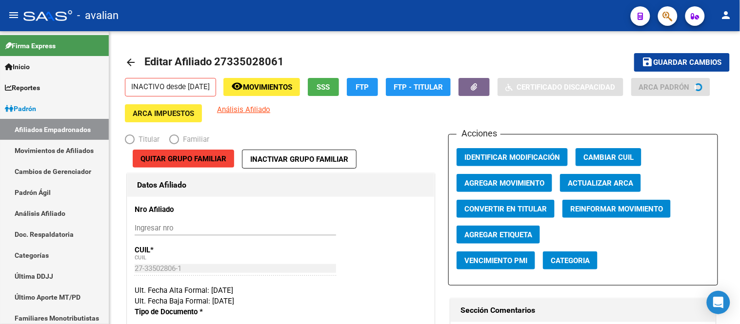
radio input "true"
type input "30-71624544-2"
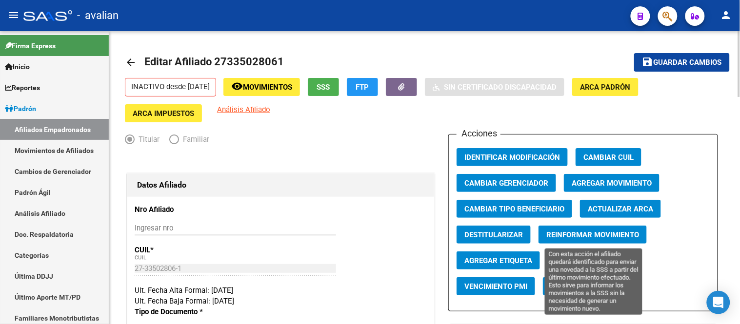
click at [596, 237] on span "Reinformar Movimiento" at bounding box center [592, 235] width 93 height 9
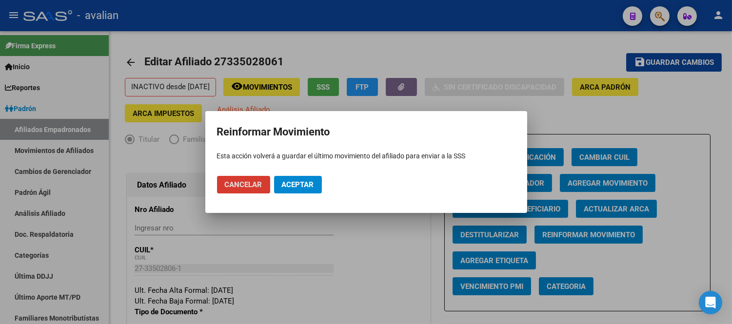
click at [304, 185] on span "Aceptar" at bounding box center [298, 184] width 32 height 9
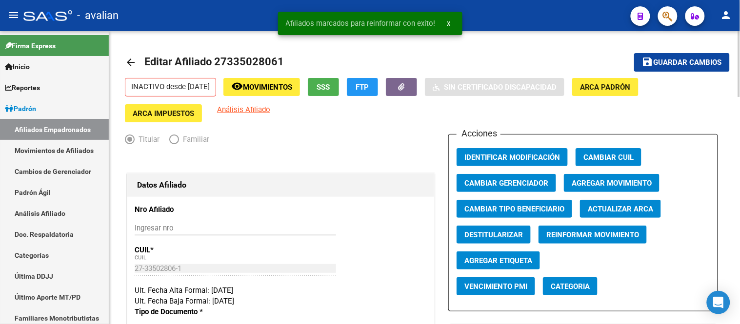
drag, startPoint x: 218, startPoint y: 80, endPoint x: 214, endPoint y: 85, distance: 6.9
click at [216, 83] on p "INACTIVO desde 01/07/2025" at bounding box center [170, 87] width 91 height 19
click at [274, 90] on span "Movimientos" at bounding box center [267, 87] width 49 height 9
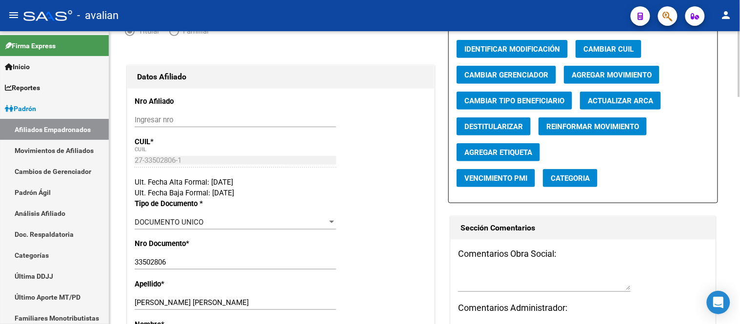
scroll to position [162, 0]
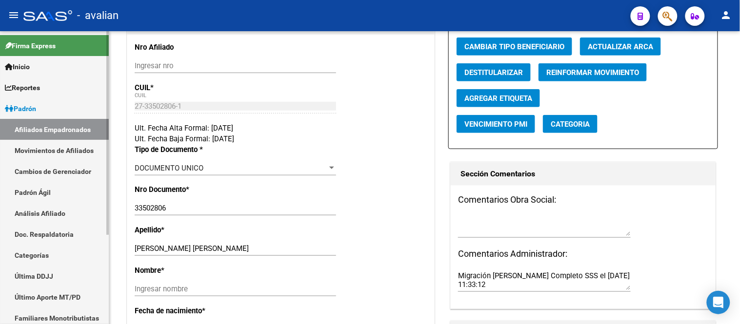
click at [60, 144] on link "Movimientos de Afiliados" at bounding box center [54, 150] width 109 height 21
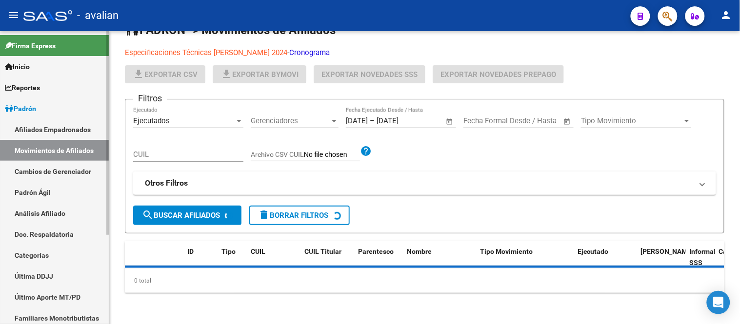
click at [60, 125] on link "Afiliados Empadronados" at bounding box center [54, 129] width 109 height 21
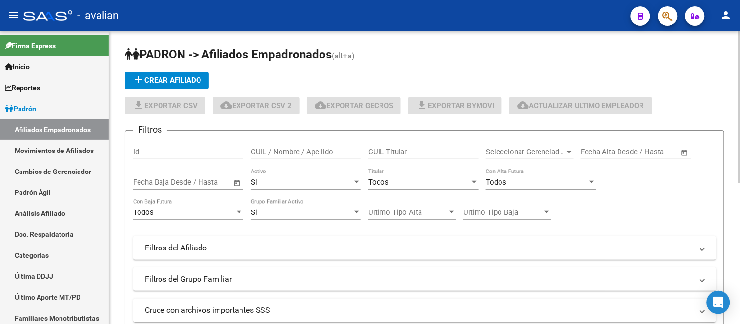
click at [426, 157] on div "CUIL Titular" at bounding box center [423, 149] width 110 height 21
paste input "27335028061"
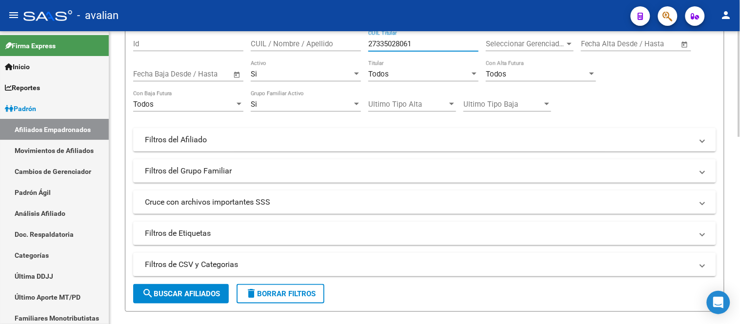
scroll to position [162, 0]
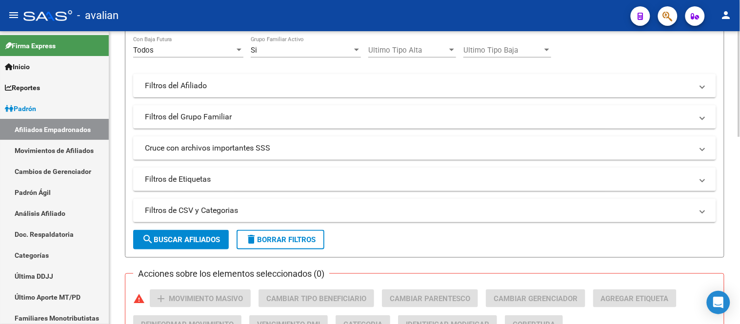
type input "27335028061"
click at [176, 236] on span "search Buscar Afiliados" at bounding box center [181, 240] width 78 height 9
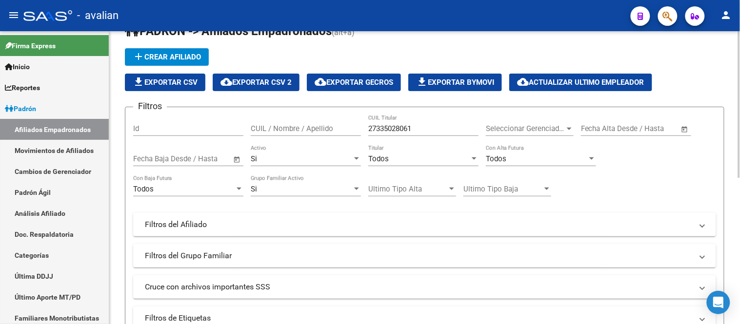
scroll to position [0, 0]
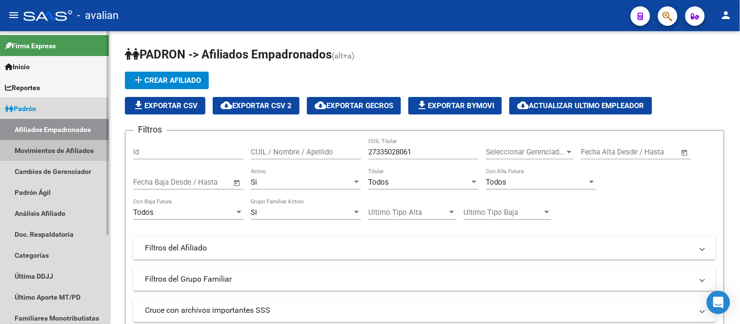
click at [65, 151] on link "Movimientos de Afiliados" at bounding box center [54, 150] width 109 height 21
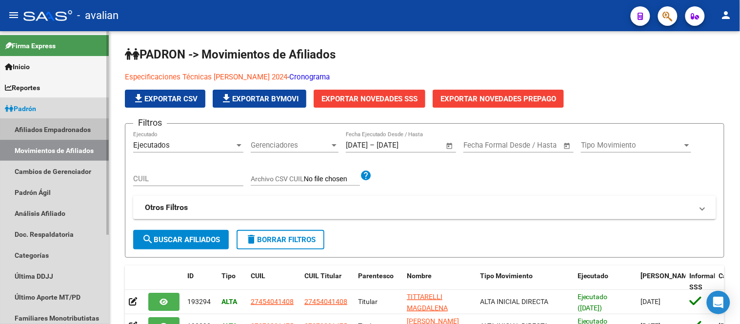
click at [56, 126] on link "Afiliados Empadronados" at bounding box center [54, 129] width 109 height 21
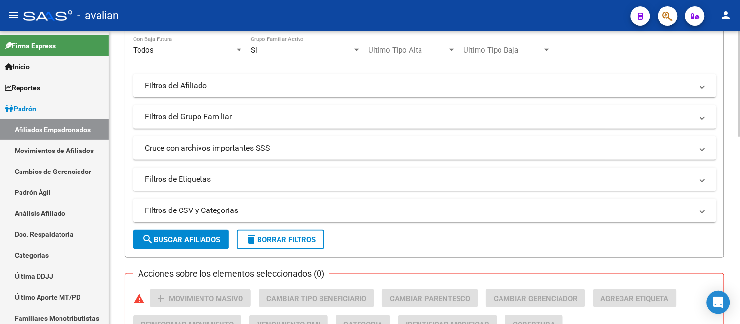
scroll to position [54, 0]
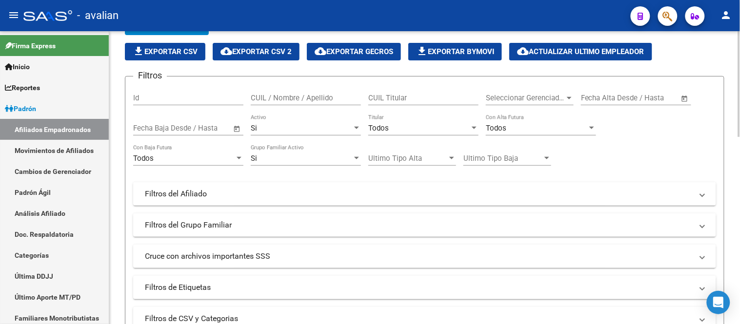
click at [402, 98] on input "CUIL Titular" at bounding box center [423, 98] width 110 height 9
paste input "27335028061"
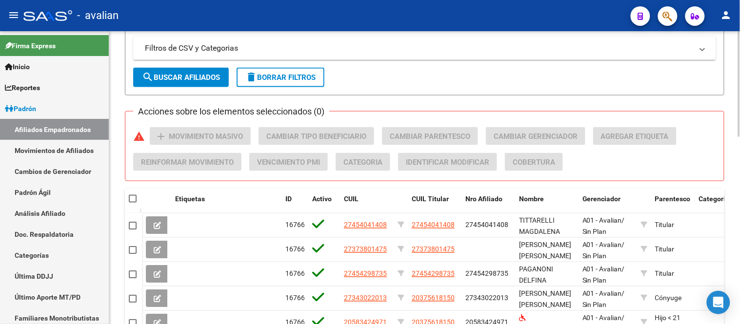
type input "27335028061"
click at [183, 74] on span "search Buscar Afiliados" at bounding box center [181, 77] width 78 height 9
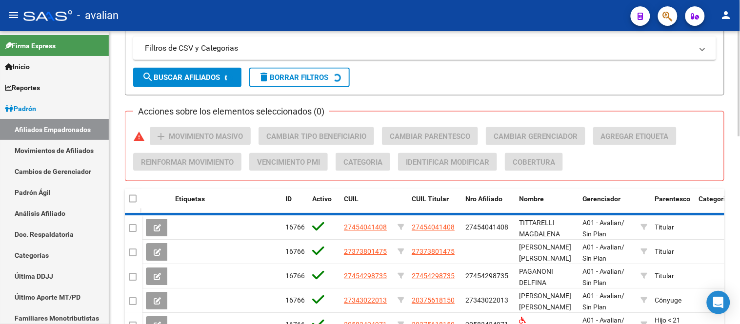
scroll to position [295, 0]
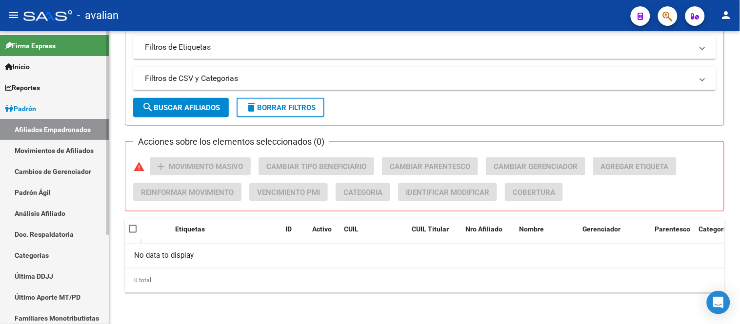
click at [59, 191] on link "Padrón Ágil" at bounding box center [54, 192] width 109 height 21
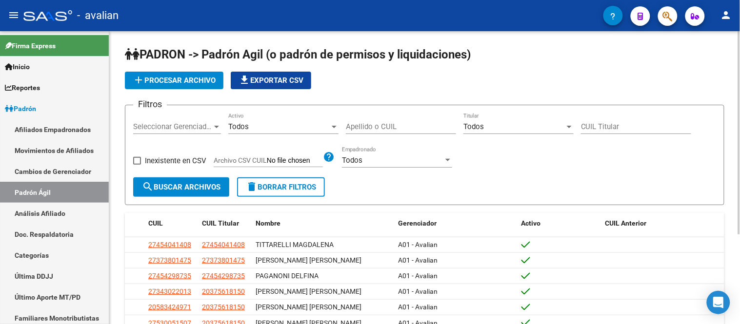
click at [623, 120] on div "CUIL Titular" at bounding box center [636, 123] width 110 height 21
paste input "27-33502806-1"
type input "27-33502806-1"
click at [172, 187] on span "search Buscar Archivos" at bounding box center [181, 187] width 79 height 9
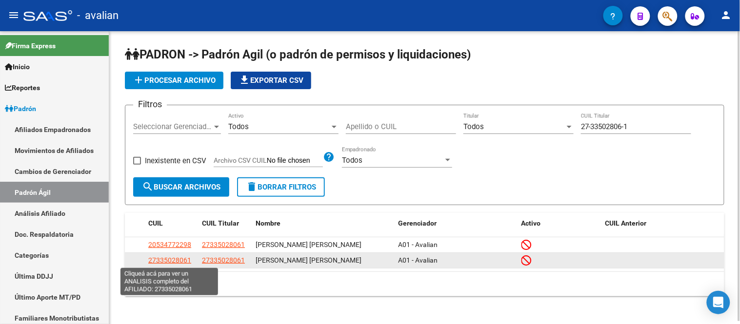
click at [181, 260] on span "27335028061" at bounding box center [169, 261] width 43 height 8
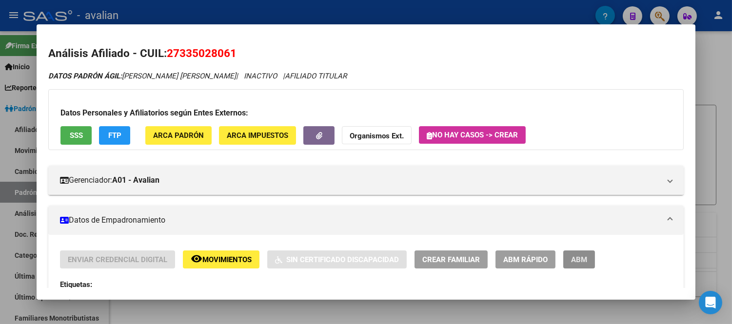
click at [579, 257] on span "ABM" at bounding box center [579, 260] width 16 height 9
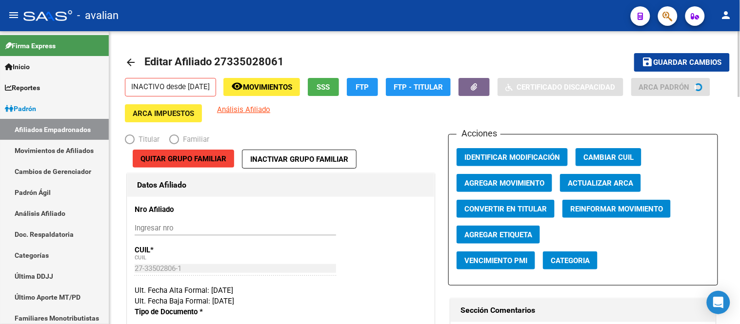
radio input "true"
type input "30-71624544-2"
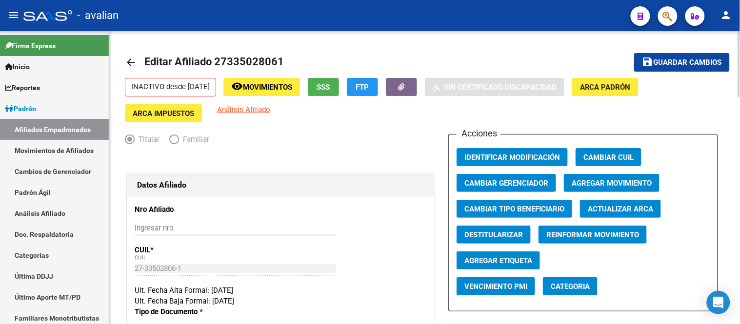
click at [636, 178] on button "Agregar Movimiento" at bounding box center [612, 183] width 96 height 18
click at [280, 88] on span "Movimientos" at bounding box center [267, 87] width 49 height 9
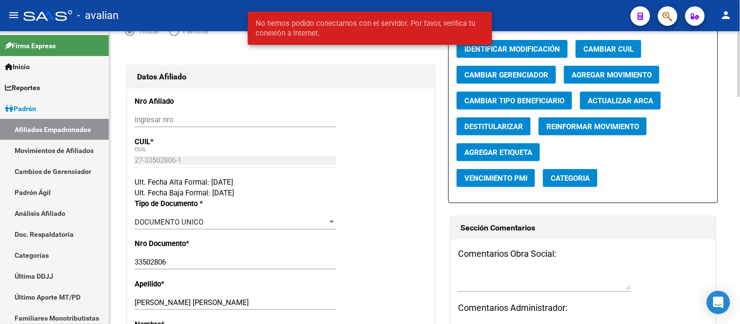
scroll to position [54, 0]
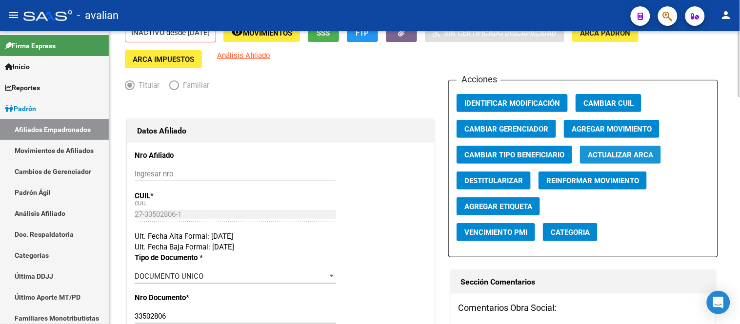
click at [632, 158] on span "Actualizar ARCA" at bounding box center [620, 155] width 65 height 9
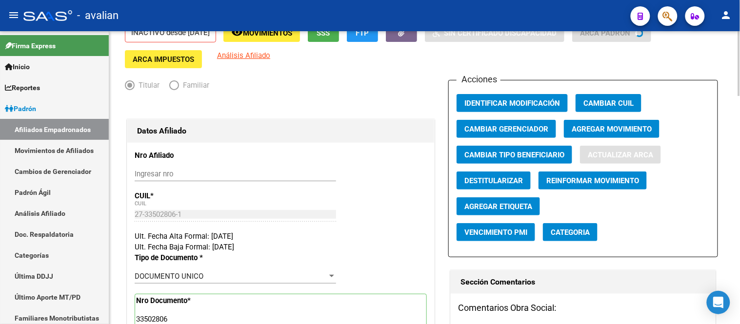
type input "RAFFO"
type input "MARIA FLORENCIA"
type input "PARANA"
type input "LOS JACARANDAES"
type input "1143"
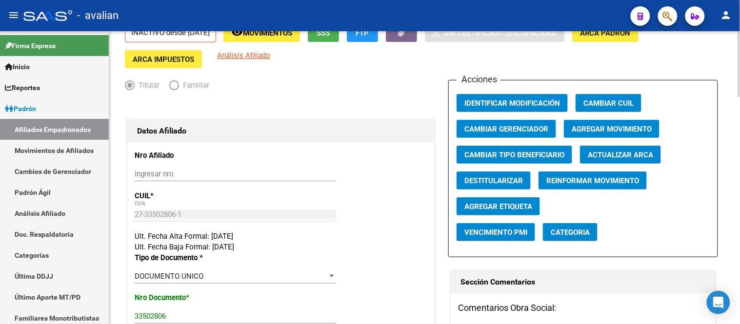
scroll to position [0, 0]
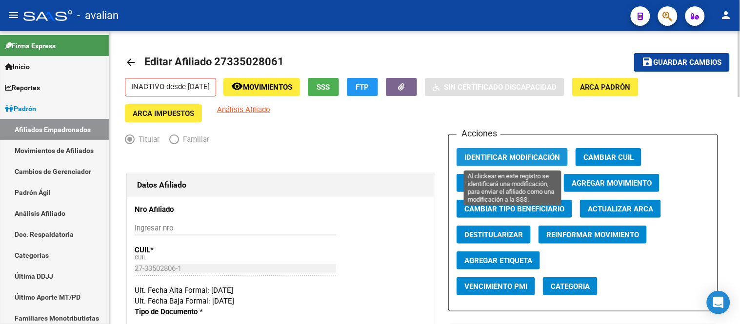
click at [509, 161] on span "Identificar Modificación" at bounding box center [512, 157] width 96 height 9
click at [484, 157] on span "Identificar Modificación" at bounding box center [512, 157] width 96 height 9
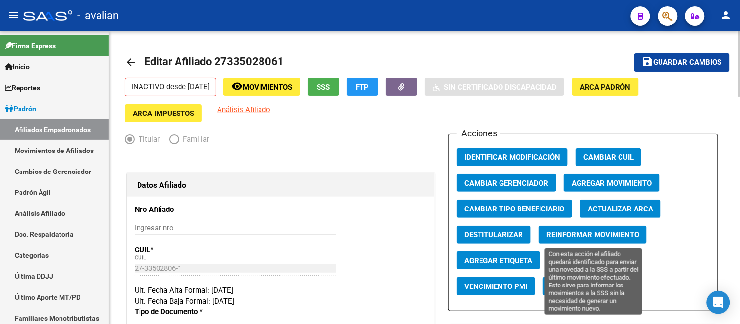
click at [601, 233] on span "Reinformar Movimiento" at bounding box center [592, 235] width 93 height 9
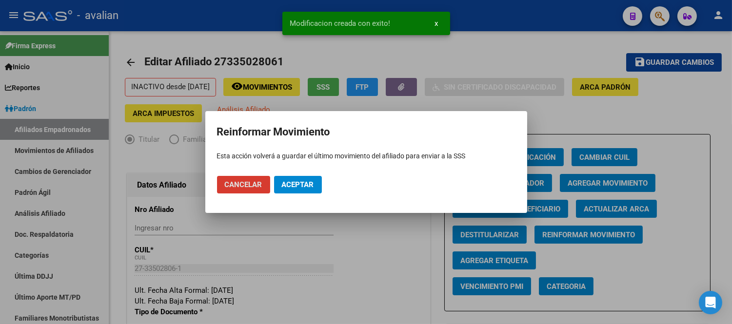
click at [305, 183] on span "Aceptar" at bounding box center [298, 184] width 32 height 9
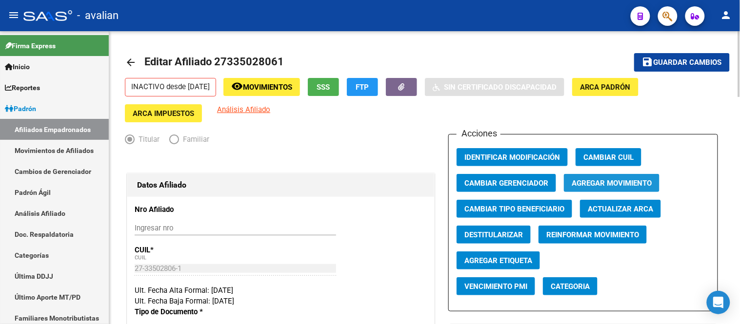
click at [636, 187] on span "Agregar Movimiento" at bounding box center [612, 183] width 80 height 9
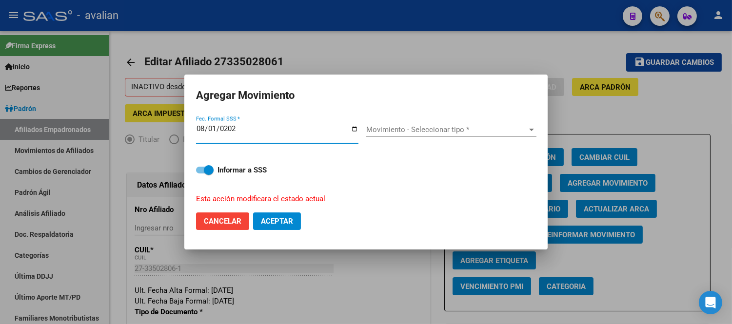
type input "[DATE]"
click at [433, 124] on div "Movimiento - Seleccionar tipo * Movimiento - Seleccionar tipo *" at bounding box center [451, 129] width 170 height 15
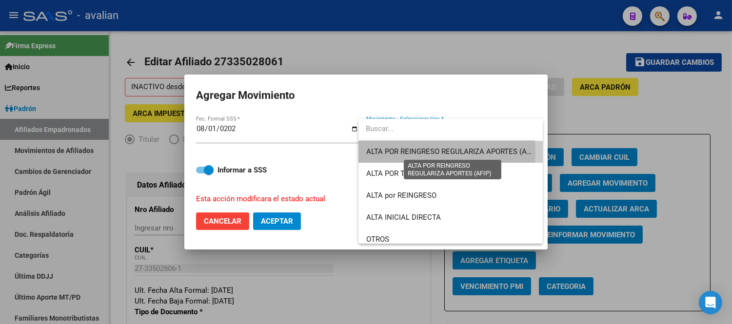
click at [435, 152] on span "ALTA POR REINGRESO REGULARIZA APORTES (AFIP)" at bounding box center [452, 151] width 173 height 9
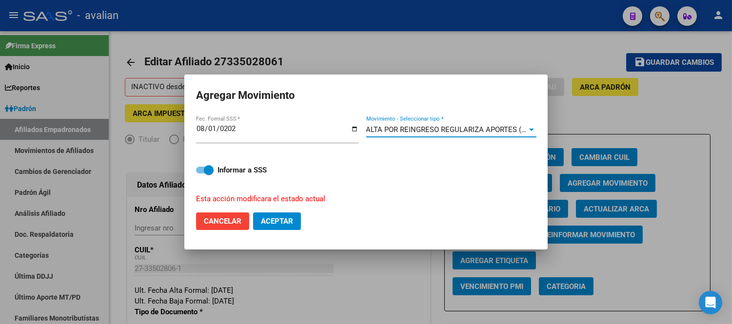
click at [279, 220] on span "Aceptar" at bounding box center [277, 221] width 32 height 9
checkbox input "false"
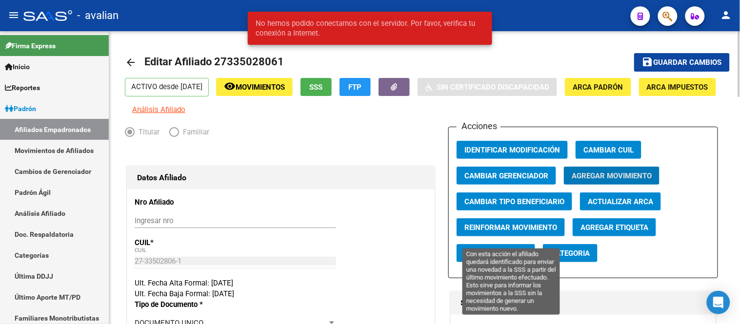
click at [529, 232] on span "Reinformar Movimiento" at bounding box center [510, 227] width 93 height 9
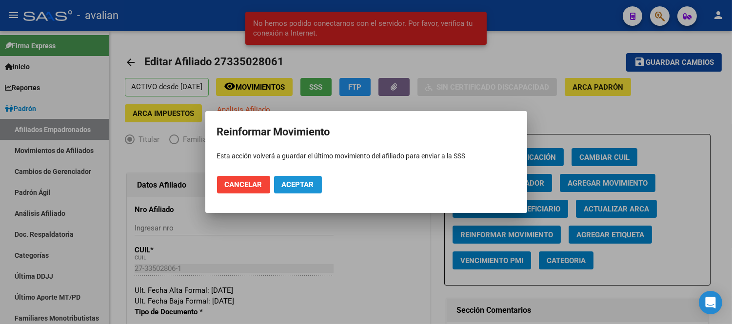
click at [295, 186] on span "Aceptar" at bounding box center [298, 184] width 32 height 9
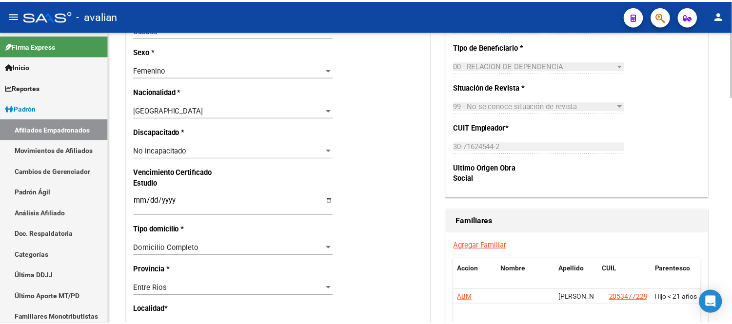
scroll to position [650, 0]
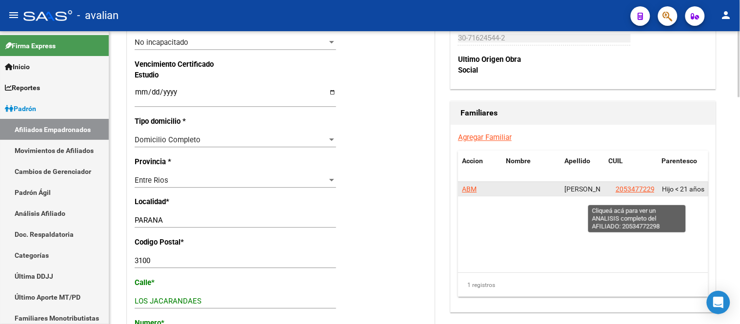
click at [637, 193] on span "20534772298" at bounding box center [636, 189] width 43 height 8
type textarea "20534772298"
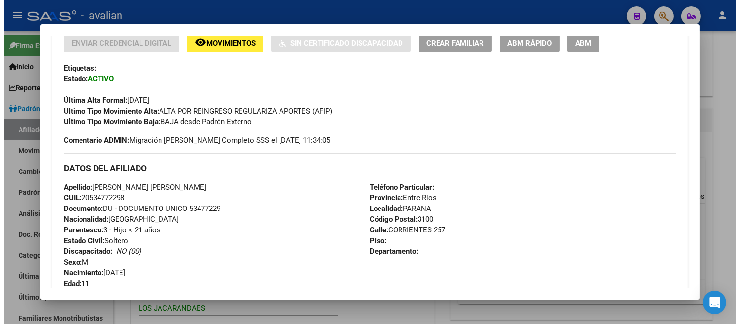
scroll to position [271, 0]
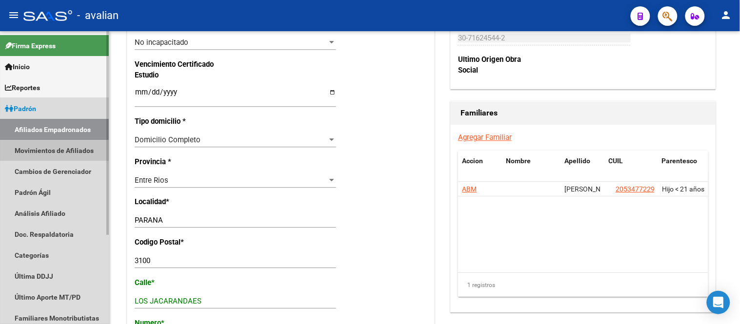
click at [66, 145] on link "Movimientos de Afiliados" at bounding box center [54, 150] width 109 height 21
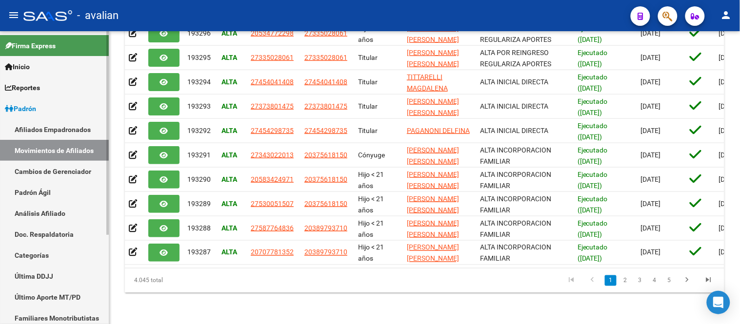
click at [61, 128] on link "Afiliados Empadronados" at bounding box center [54, 129] width 109 height 21
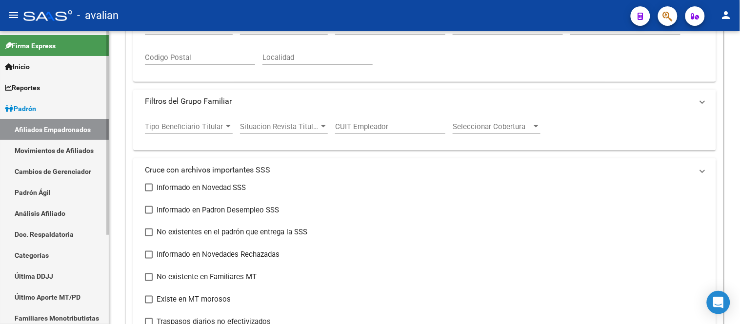
scroll to position [273, 0]
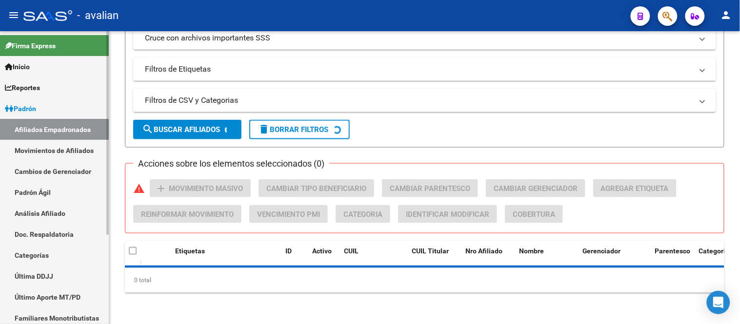
click at [59, 152] on link "Movimientos de Afiliados" at bounding box center [54, 150] width 109 height 21
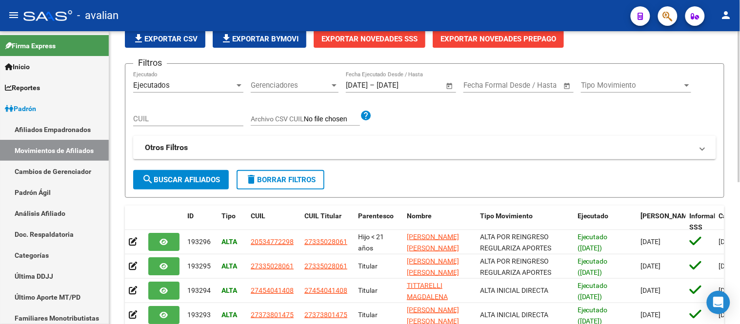
scroll to position [6, 0]
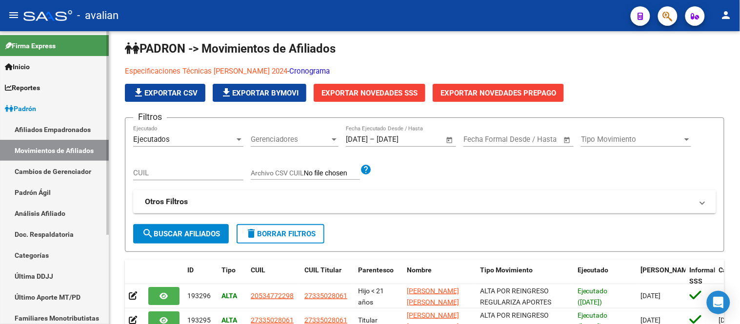
click at [55, 128] on link "Afiliados Empadronados" at bounding box center [54, 129] width 109 height 21
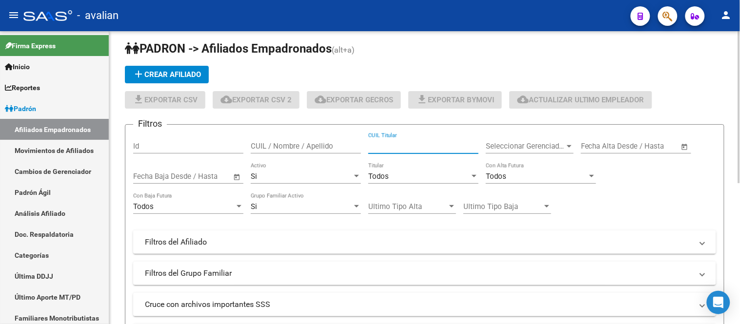
click at [420, 145] on input "CUIL Titular" at bounding box center [423, 146] width 110 height 9
paste input "23325644869"
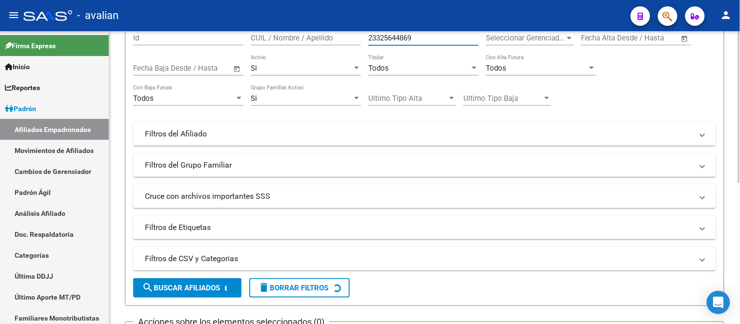
scroll to position [168, 0]
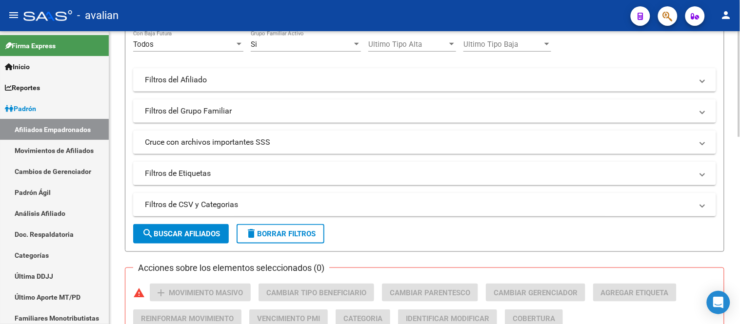
click at [193, 230] on span "search Buscar Afiliados" at bounding box center [181, 234] width 78 height 9
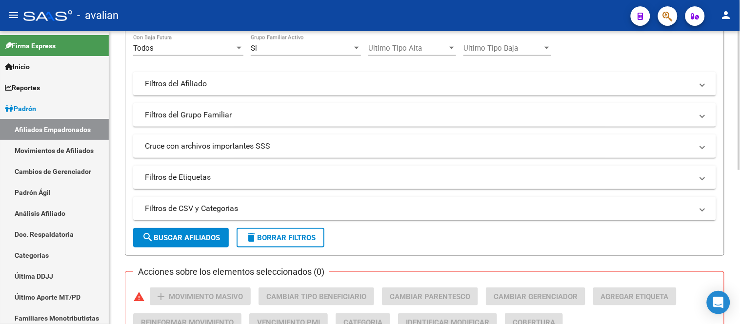
scroll to position [56, 0]
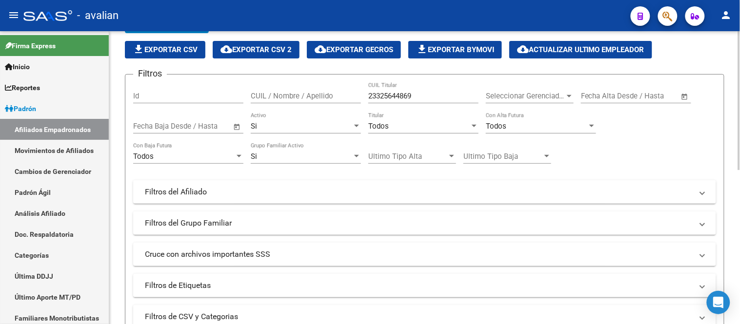
click at [442, 93] on input "23325644869" at bounding box center [423, 96] width 110 height 9
paste input "0357067902"
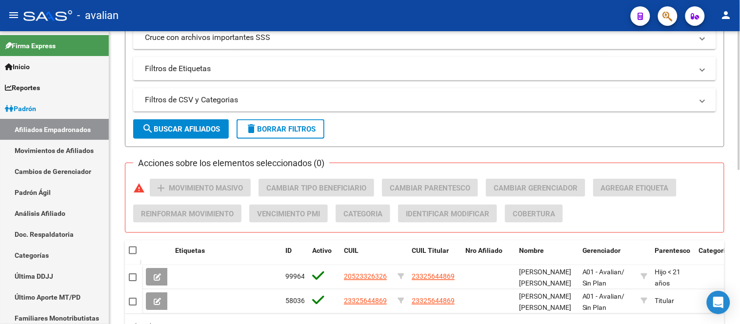
type input "20357067902"
click at [206, 128] on span "search Buscar Afiliados" at bounding box center [181, 129] width 78 height 9
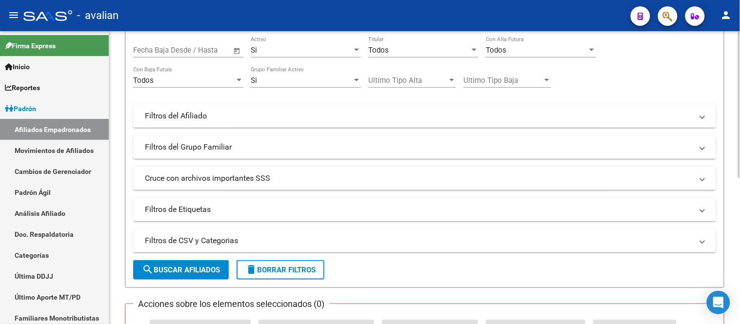
scroll to position [23, 0]
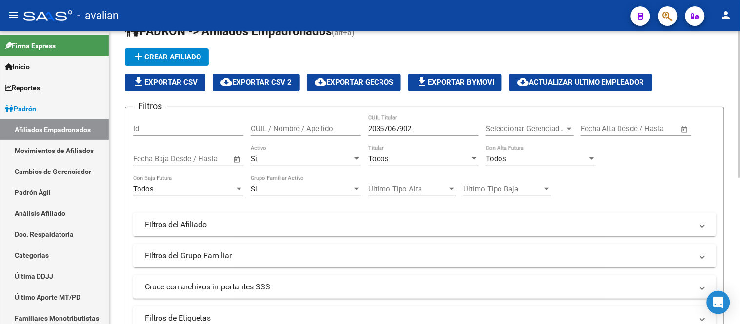
click at [299, 158] on div "Si" at bounding box center [301, 159] width 101 height 9
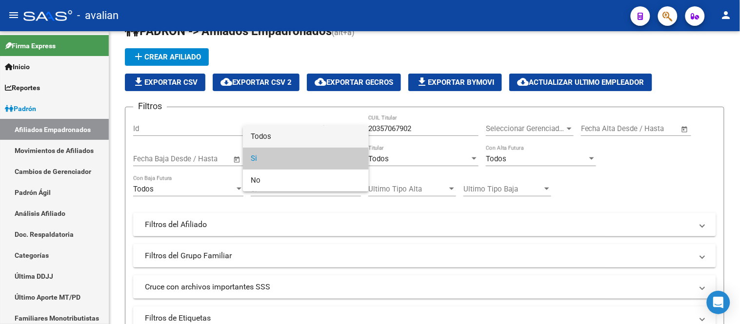
click at [294, 137] on span "Todos" at bounding box center [306, 137] width 110 height 22
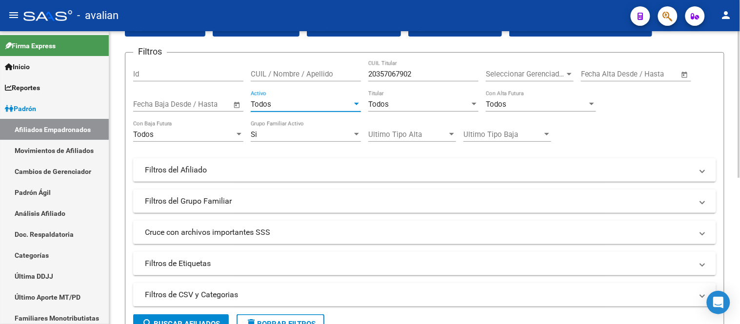
scroll to position [132, 0]
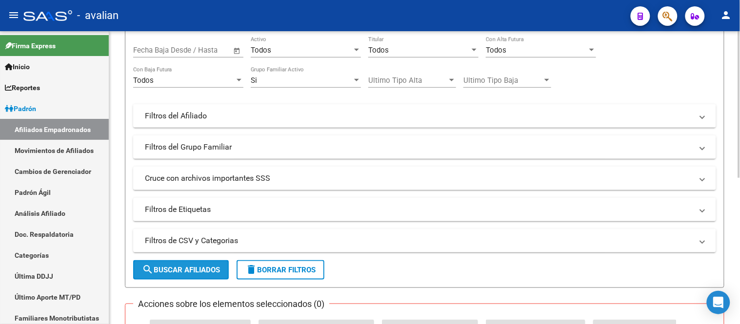
click at [212, 271] on span "search Buscar Afiliados" at bounding box center [181, 270] width 78 height 9
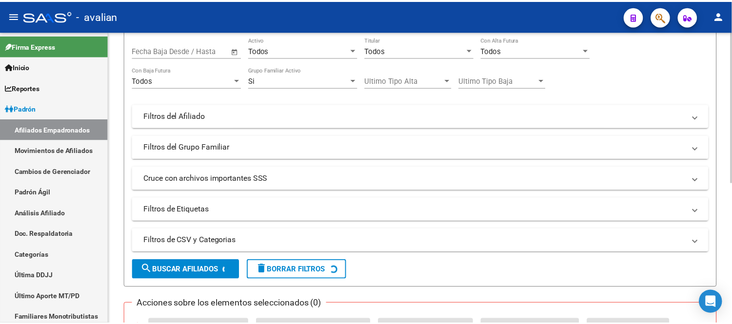
scroll to position [295, 0]
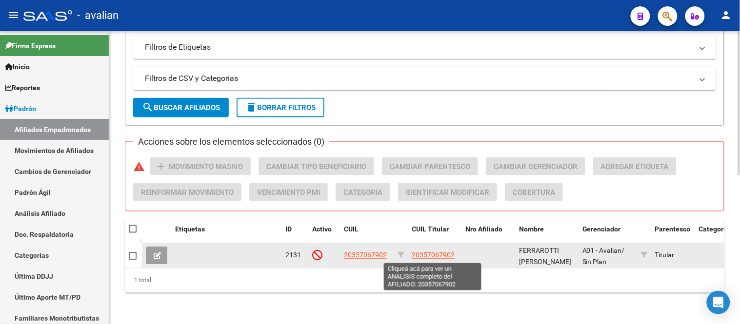
click at [431, 253] on span "20357067902" at bounding box center [433, 256] width 43 height 8
type textarea "20357067902"
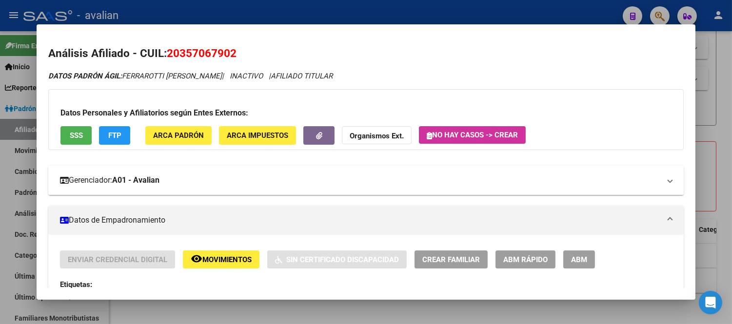
scroll to position [108, 0]
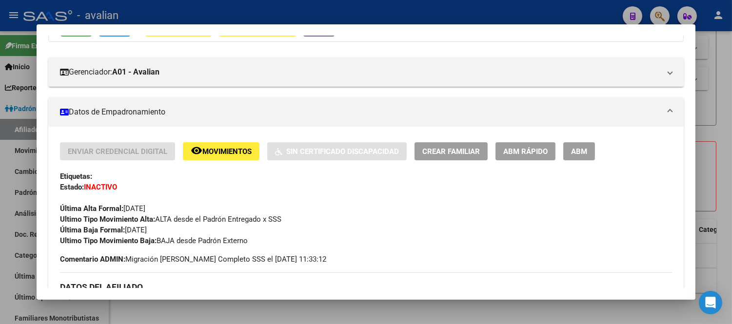
click at [577, 148] on span "ABM" at bounding box center [579, 151] width 16 height 9
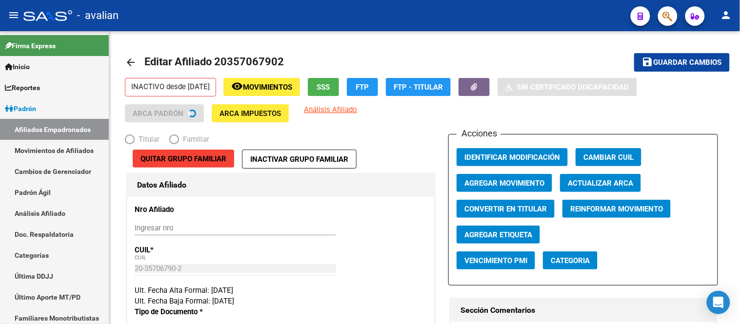
radio input "true"
type input "30-70788943-4"
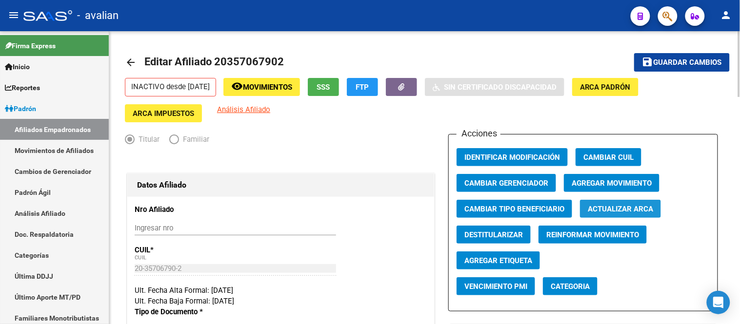
click at [622, 212] on span "Actualizar ARCA" at bounding box center [620, 209] width 65 height 9
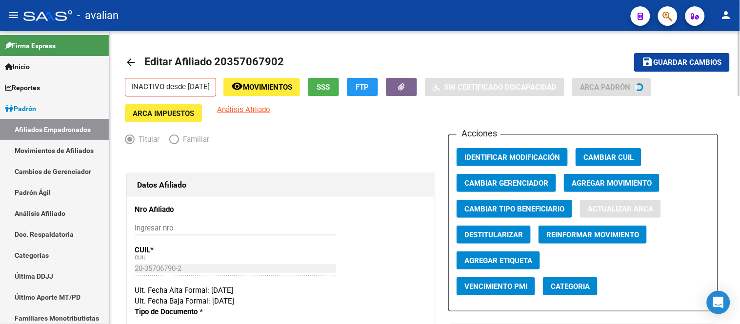
type input "FERRAROTTI HEYDA"
type input "LAUTARO"
type input "PARANA"
type input "LA PAMPA"
type input "2247"
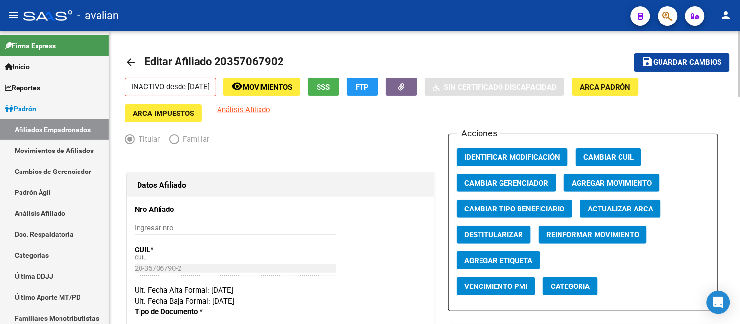
click at [613, 184] on span "Agregar Movimiento" at bounding box center [612, 183] width 80 height 9
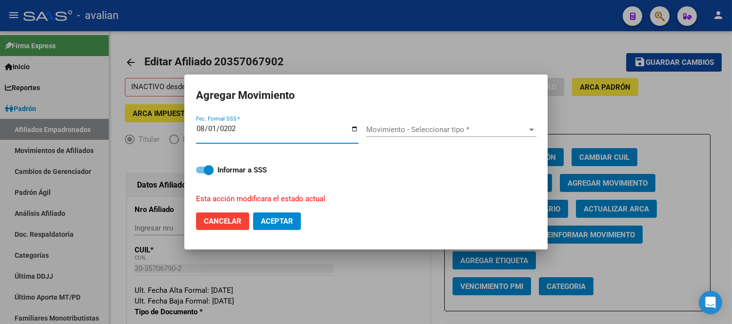
type input "[DATE]"
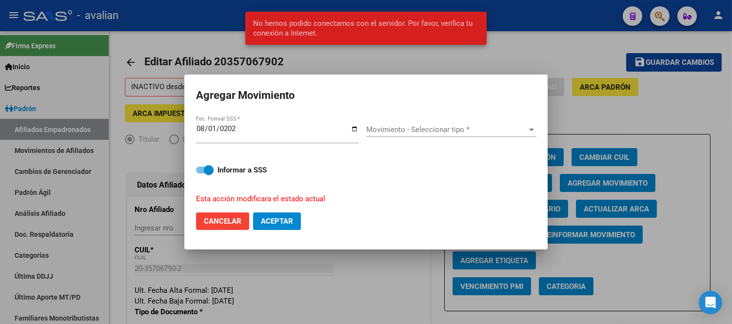
click at [439, 122] on div "Movimiento - Seleccionar tipo * Movimiento - Seleccionar tipo *" at bounding box center [451, 134] width 170 height 38
click at [431, 129] on span "Movimiento - Seleccionar tipo *" at bounding box center [446, 129] width 161 height 9
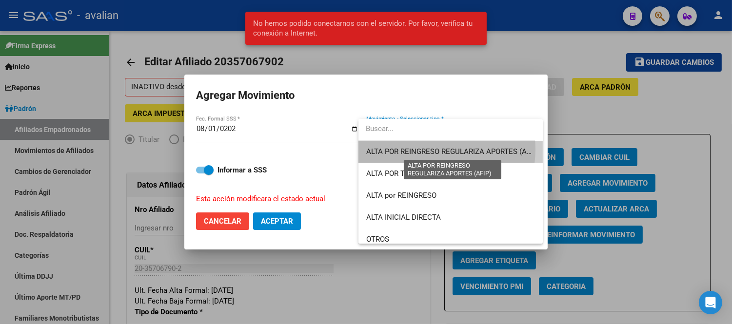
click at [427, 149] on span "ALTA POR REINGRESO REGULARIZA APORTES (AFIP)" at bounding box center [452, 151] width 173 height 9
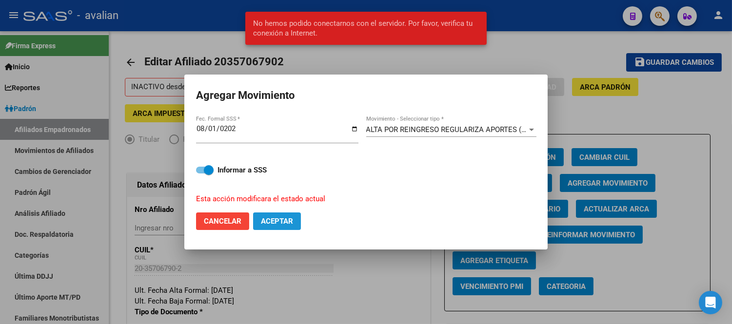
click at [278, 228] on button "Aceptar" at bounding box center [277, 222] width 48 height 18
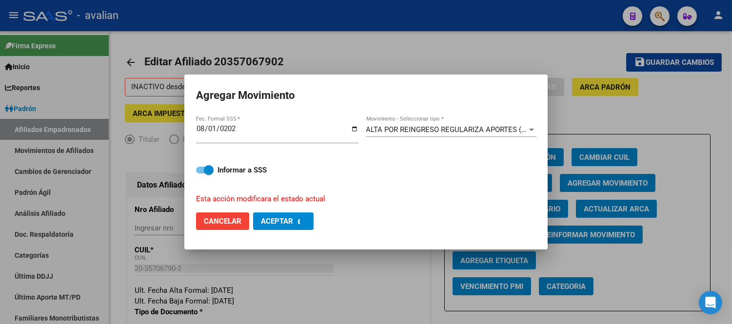
checkbox input "false"
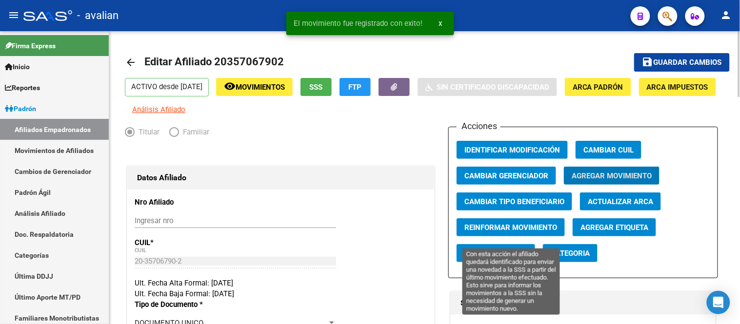
click at [519, 231] on span "Reinformar Movimiento" at bounding box center [510, 227] width 93 height 9
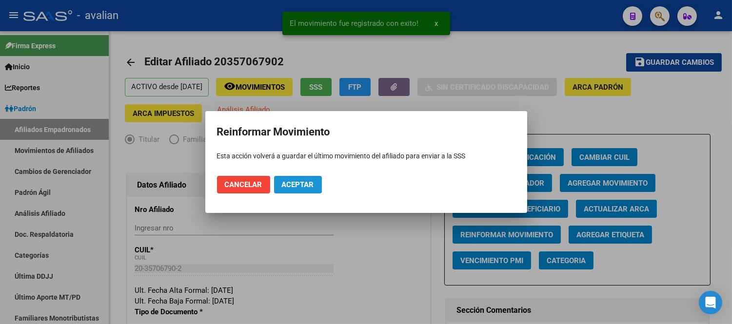
click at [300, 183] on span "Aceptar" at bounding box center [298, 184] width 32 height 9
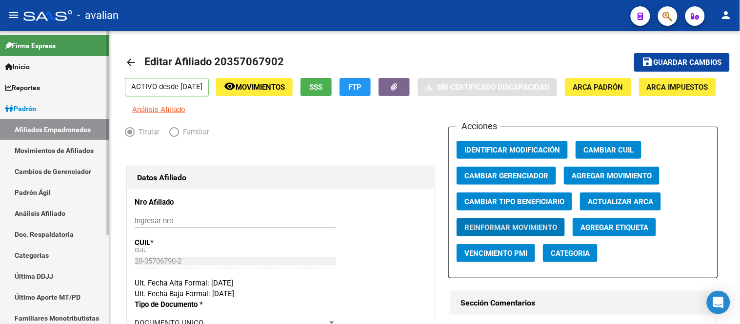
click at [55, 147] on link "Movimientos de Afiliados" at bounding box center [54, 150] width 109 height 21
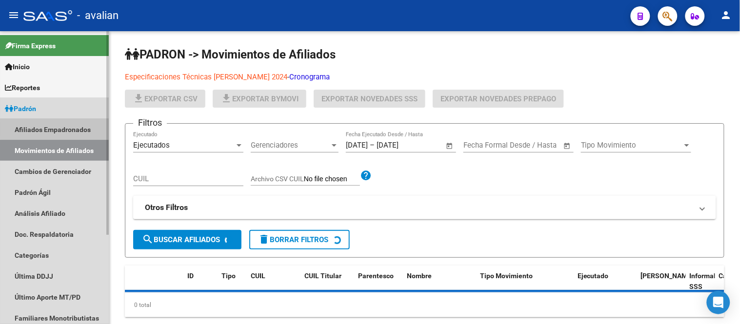
click at [57, 129] on link "Afiliados Empadronados" at bounding box center [54, 129] width 109 height 21
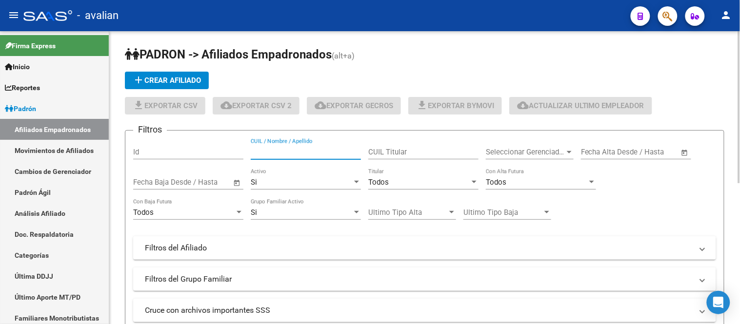
click at [316, 152] on input "CUIL / Nombre / Apellido" at bounding box center [306, 152] width 110 height 9
paste input "27245868702"
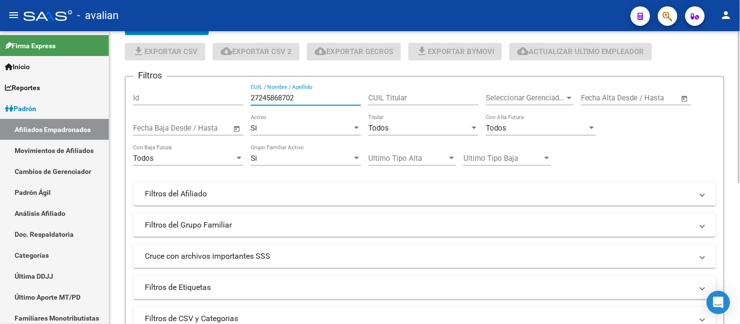
click at [344, 133] on div "Si Activo" at bounding box center [306, 125] width 110 height 21
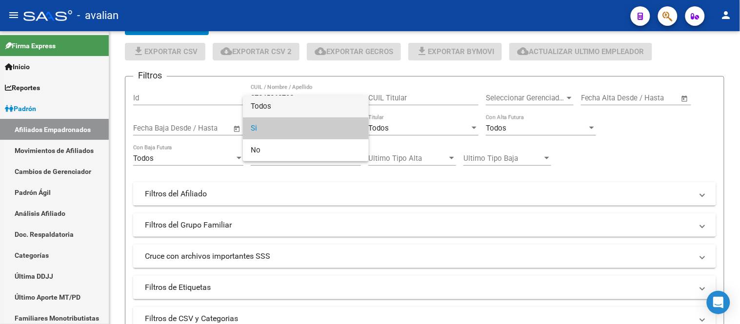
click at [300, 108] on span "Todos" at bounding box center [306, 107] width 110 height 22
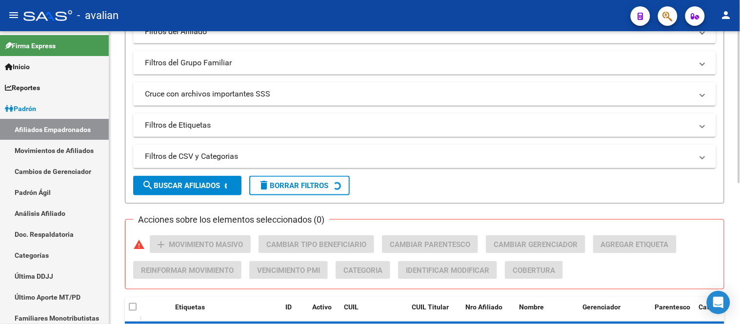
scroll to position [271, 0]
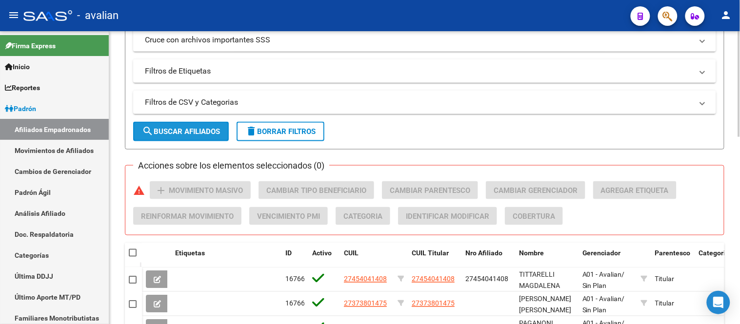
click at [206, 130] on span "search Buscar Afiliados" at bounding box center [181, 131] width 78 height 9
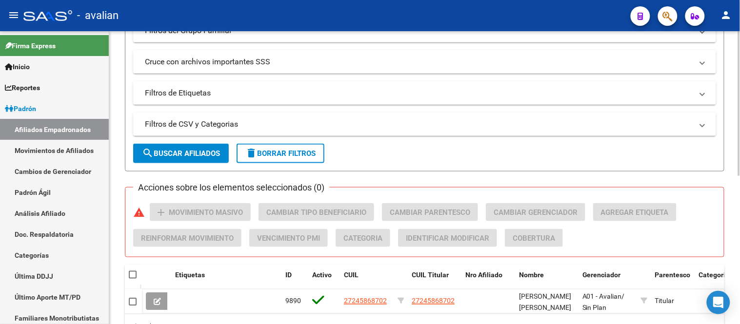
scroll to position [86, 0]
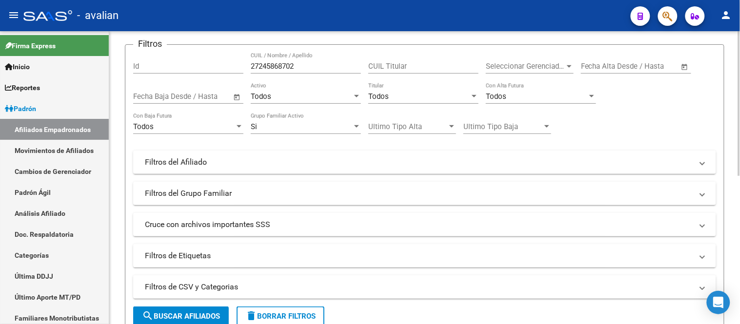
click at [334, 62] on input "27245868702" at bounding box center [306, 66] width 110 height 9
paste input "380908463"
click at [202, 314] on span "search Buscar Afiliados" at bounding box center [181, 316] width 78 height 9
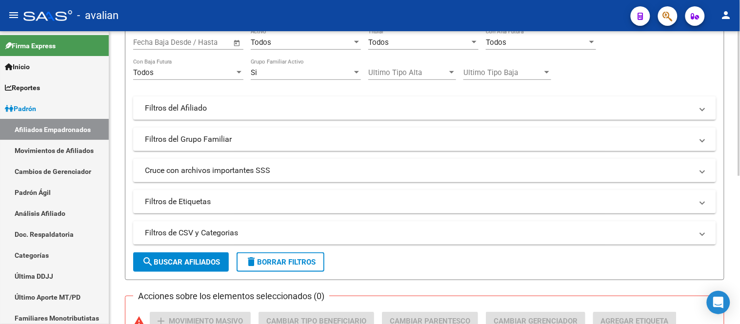
scroll to position [0, 0]
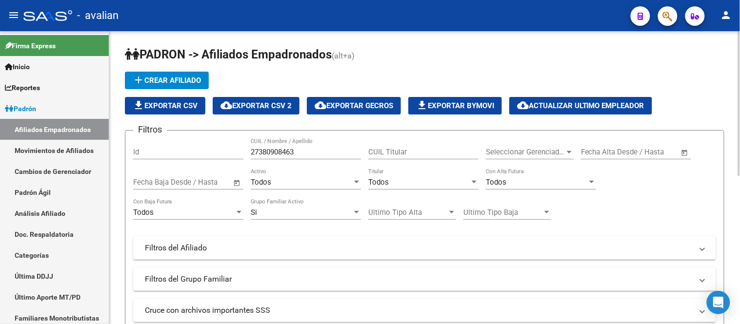
click at [298, 152] on input "27380908463" at bounding box center [306, 152] width 110 height 9
paste input "428685844"
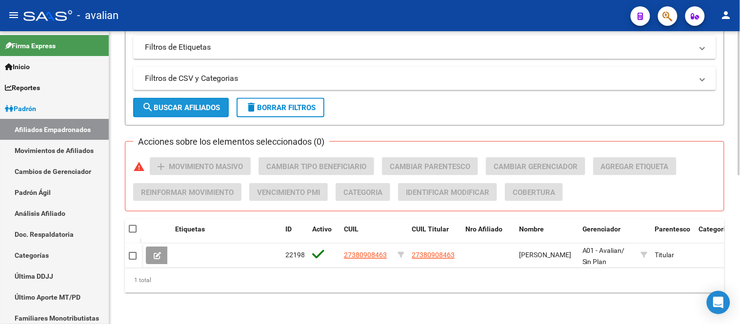
click at [176, 103] on span "search Buscar Afiliados" at bounding box center [181, 107] width 78 height 9
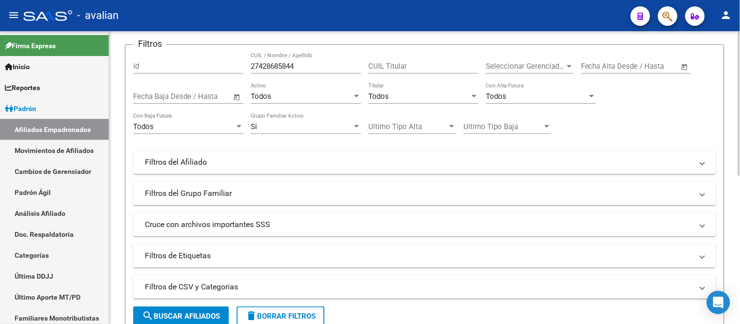
scroll to position [0, 0]
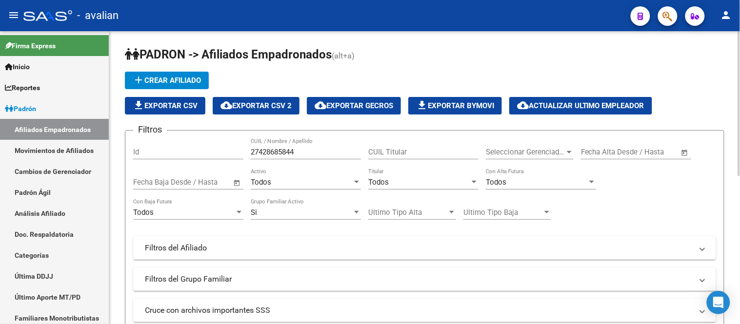
click at [325, 154] on input "27428685844" at bounding box center [306, 152] width 110 height 9
paste input "0261265045"
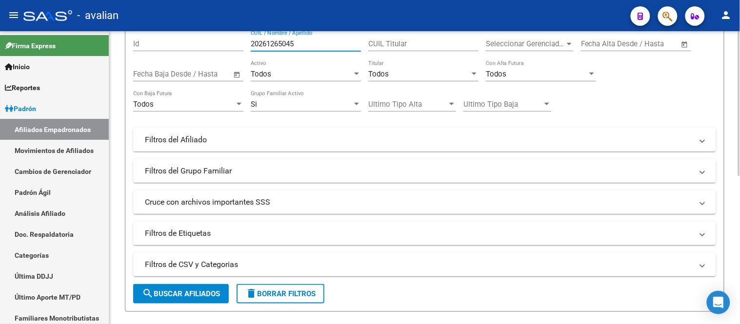
scroll to position [217, 0]
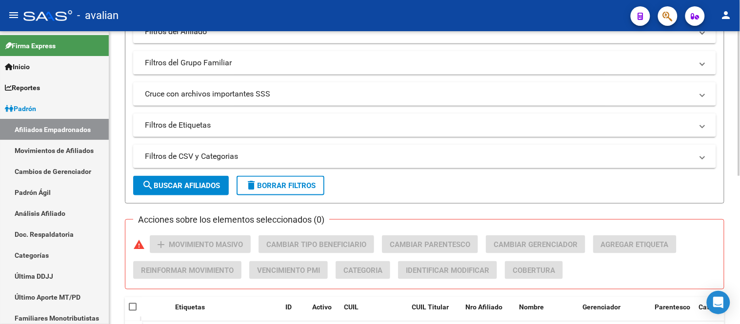
type input "20261265045"
click at [184, 188] on span "search Buscar Afiliados" at bounding box center [181, 185] width 78 height 9
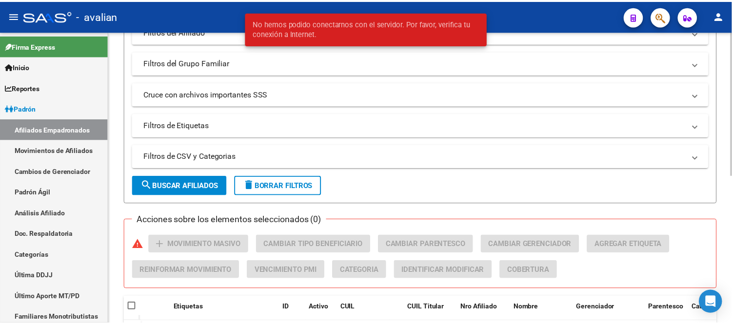
scroll to position [303, 0]
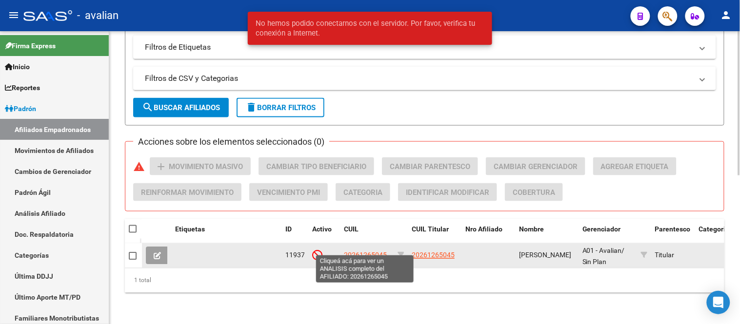
click at [377, 252] on span "20261265045" at bounding box center [365, 256] width 43 height 8
type textarea "20261265045"
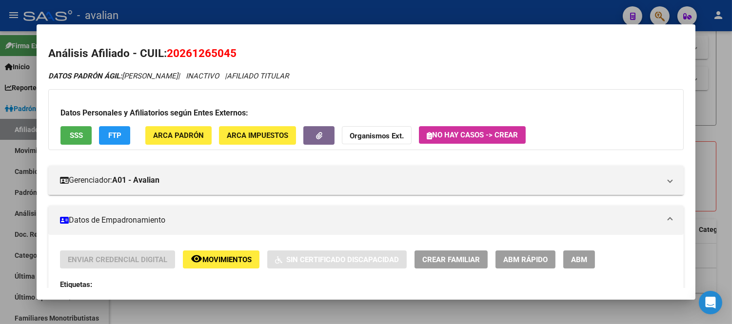
scroll to position [54, 0]
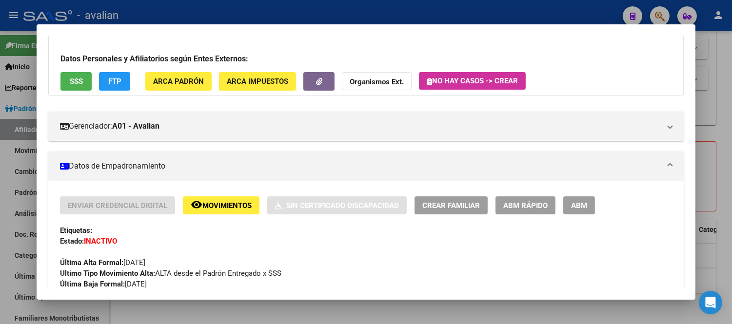
click at [578, 207] on span "ABM" at bounding box center [579, 205] width 16 height 9
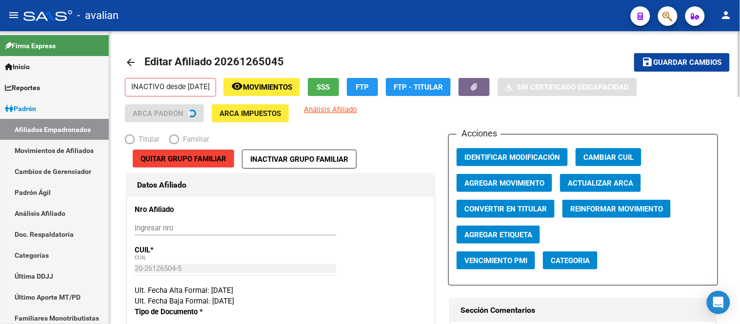
radio input "true"
type input "30-69384468-8"
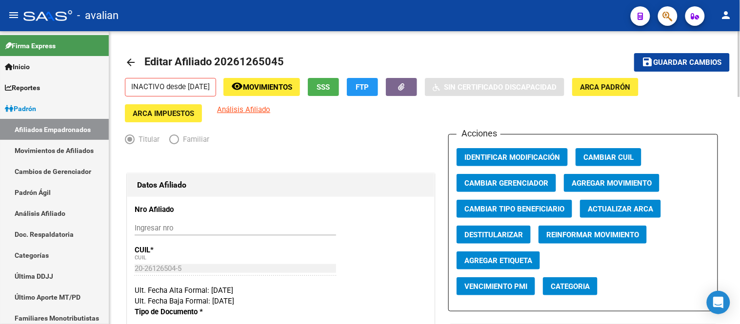
click at [628, 210] on span "Actualizar ARCA" at bounding box center [620, 209] width 65 height 9
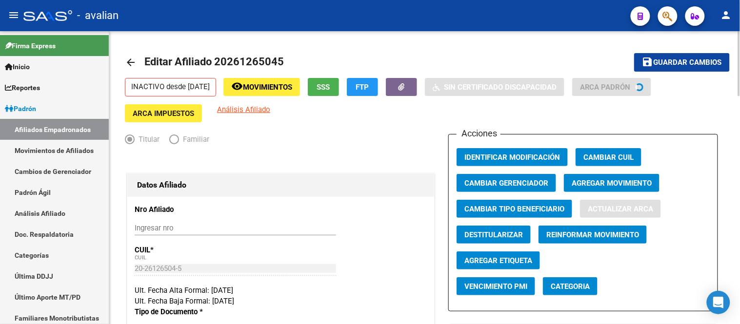
type input "ACOSTA"
type input "FERNANDO GERMAN"
type input "SAN NICOLAS DE"
type input "RICARDO FERNANDEZ IR"
type input "162"
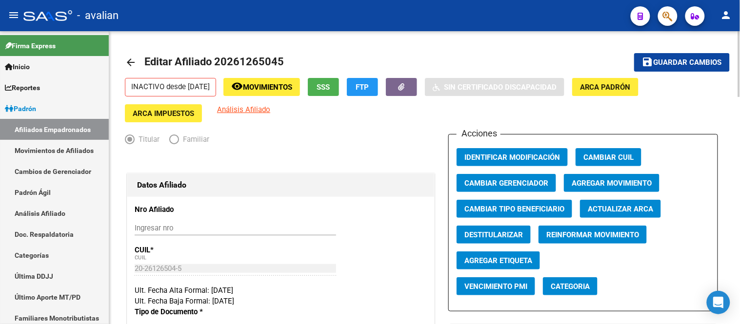
click at [596, 187] on span "Agregar Movimiento" at bounding box center [612, 183] width 80 height 9
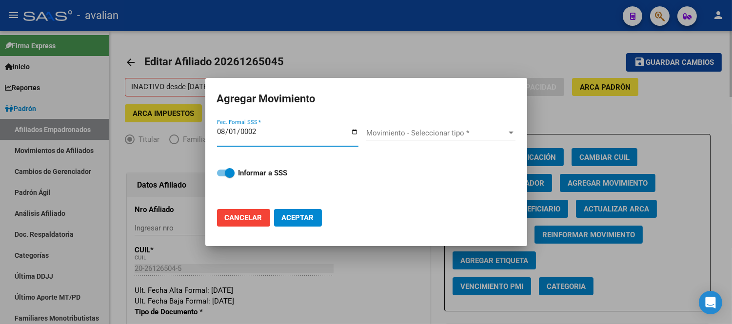
type input "0022-08-01"
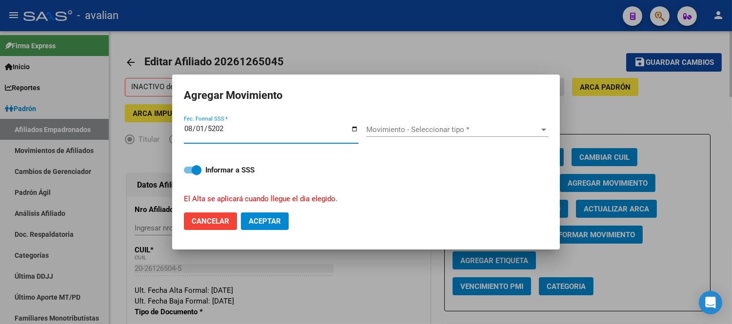
type input "[DATE]"
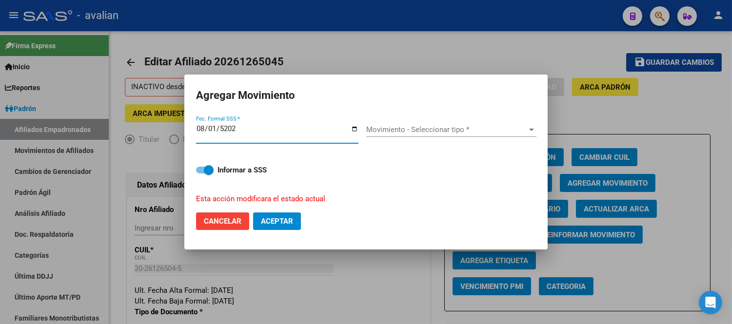
click at [437, 128] on span "Movimiento - Seleccionar tipo *" at bounding box center [446, 129] width 161 height 9
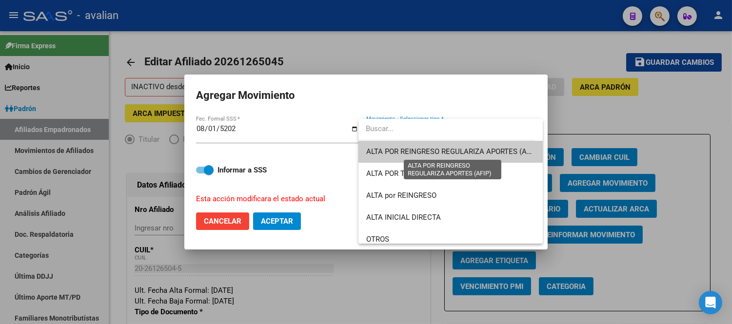
click at [436, 149] on span "ALTA POR REINGRESO REGULARIZA APORTES (AFIP)" at bounding box center [452, 151] width 173 height 9
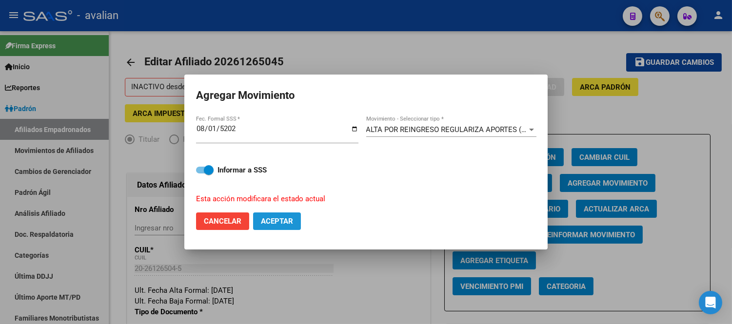
click at [288, 221] on span "Aceptar" at bounding box center [277, 221] width 32 height 9
checkbox input "false"
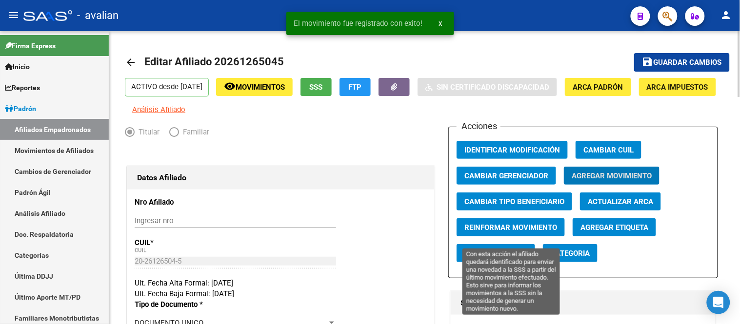
click at [527, 232] on span "Reinformar Movimiento" at bounding box center [510, 227] width 93 height 9
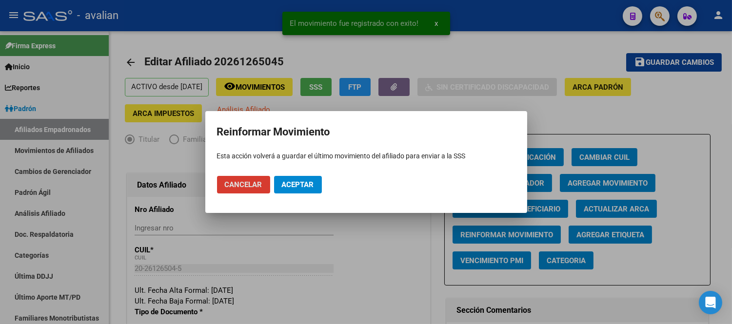
click at [294, 185] on span "Aceptar" at bounding box center [298, 184] width 32 height 9
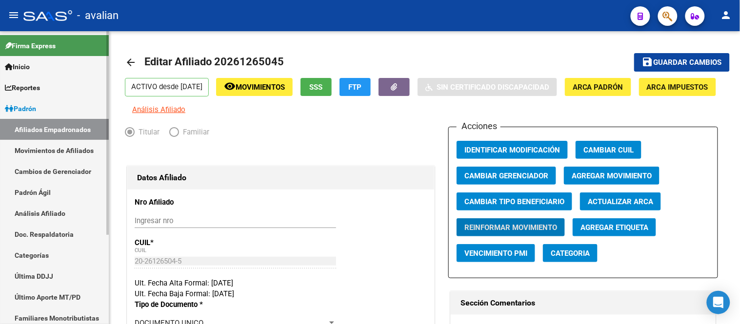
click at [40, 145] on link "Movimientos de Afiliados" at bounding box center [54, 150] width 109 height 21
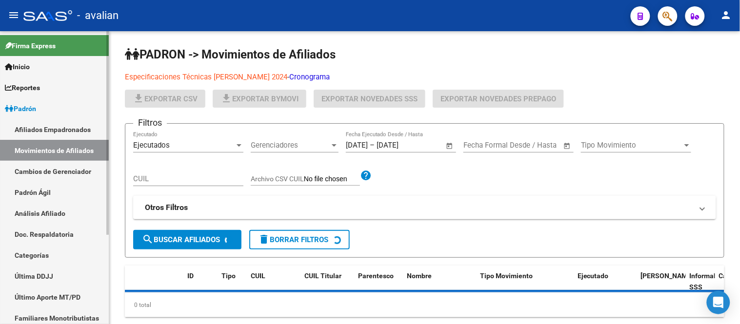
click at [44, 126] on link "Afiliados Empadronados" at bounding box center [54, 129] width 109 height 21
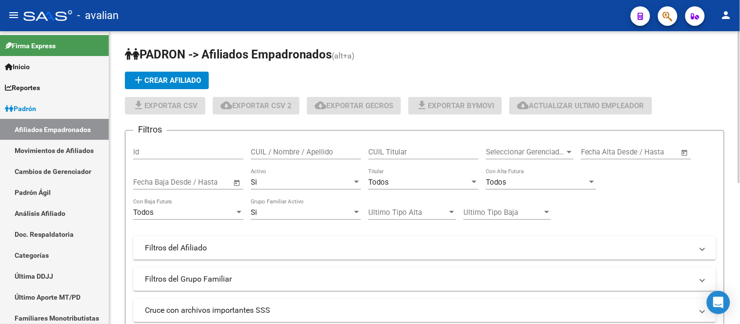
click at [390, 150] on input "CUIL Titular" at bounding box center [423, 152] width 110 height 9
paste input "20429739773"
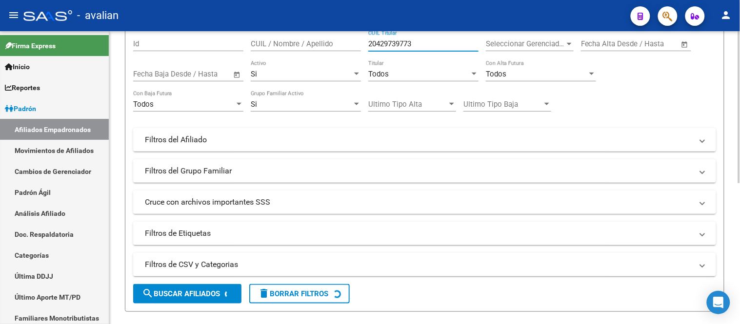
scroll to position [54, 0]
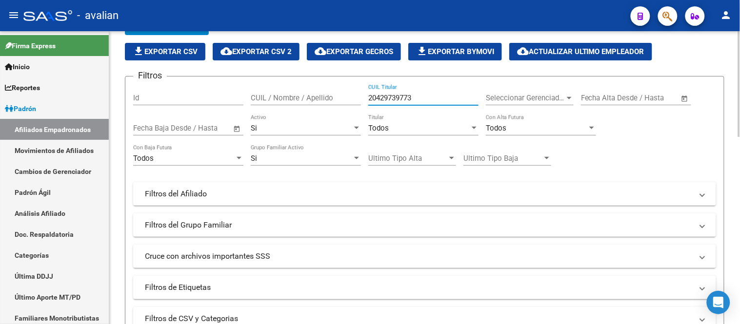
click at [301, 132] on div "Si" at bounding box center [301, 128] width 101 height 9
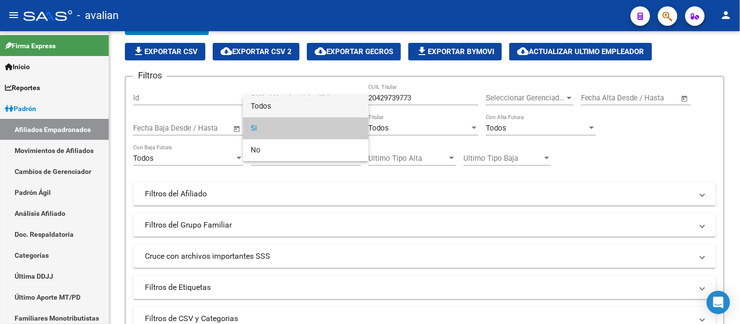
click at [287, 110] on span "Todos" at bounding box center [306, 107] width 110 height 22
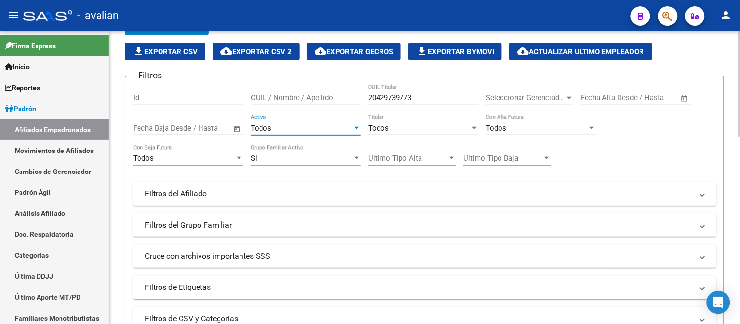
scroll to position [108, 0]
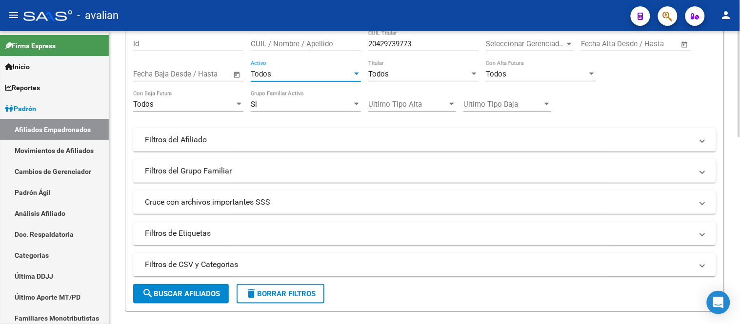
click at [194, 296] on span "search Buscar Afiliados" at bounding box center [181, 294] width 78 height 9
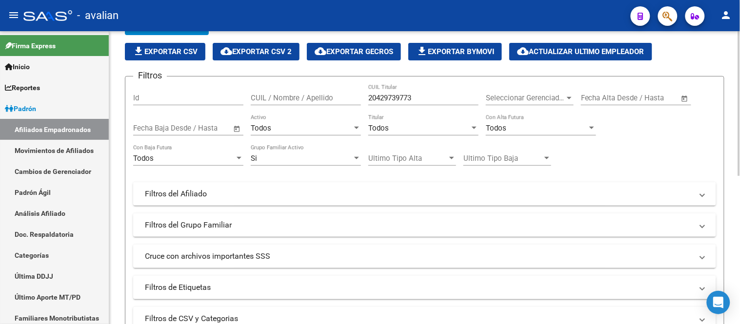
click at [421, 93] on div "20429739773 CUIL Titular" at bounding box center [423, 94] width 110 height 21
click at [422, 99] on input "20429739773" at bounding box center [423, 98] width 110 height 9
paste input "1799238"
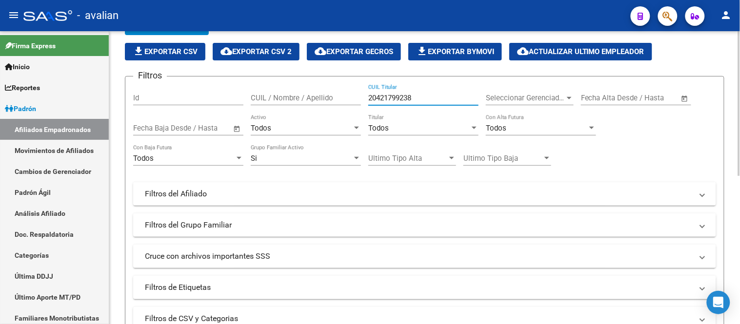
scroll to position [271, 0]
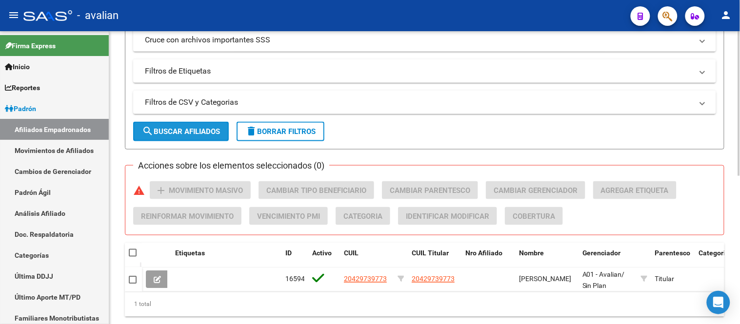
click at [189, 128] on span "search Buscar Afiliados" at bounding box center [181, 131] width 78 height 9
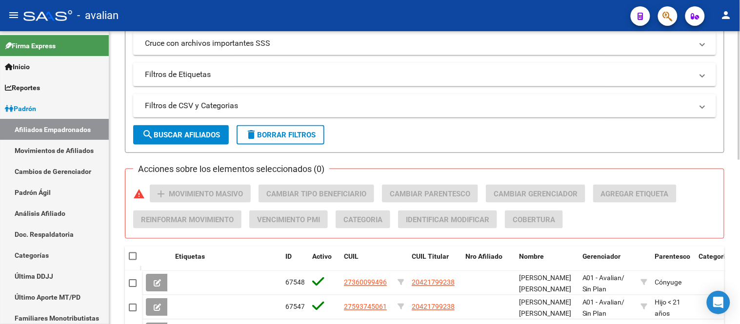
scroll to position [0, 0]
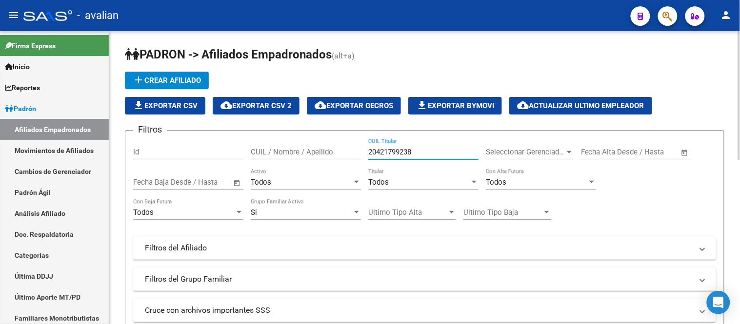
click at [420, 151] on input "20421799238" at bounding box center [423, 152] width 110 height 9
paste input "738691372"
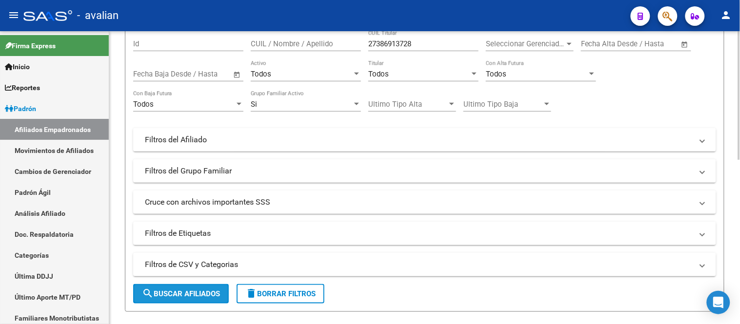
click at [182, 296] on span "search Buscar Afiliados" at bounding box center [181, 294] width 78 height 9
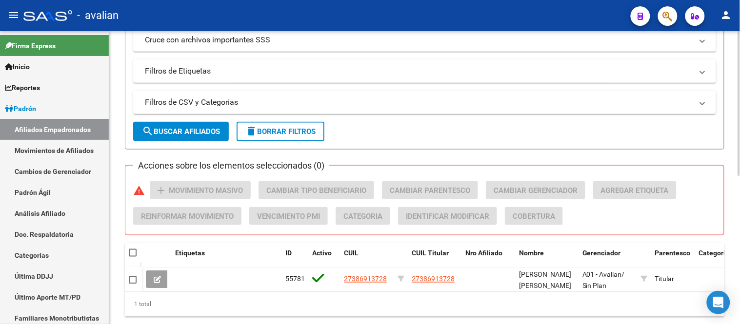
scroll to position [0, 0]
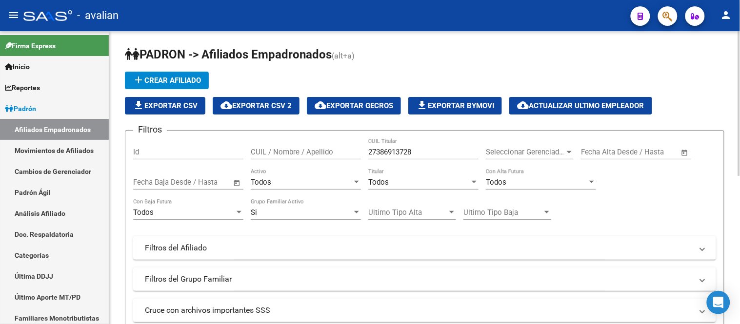
click at [417, 148] on input "27386913728" at bounding box center [423, 152] width 110 height 9
paste input "0309502370"
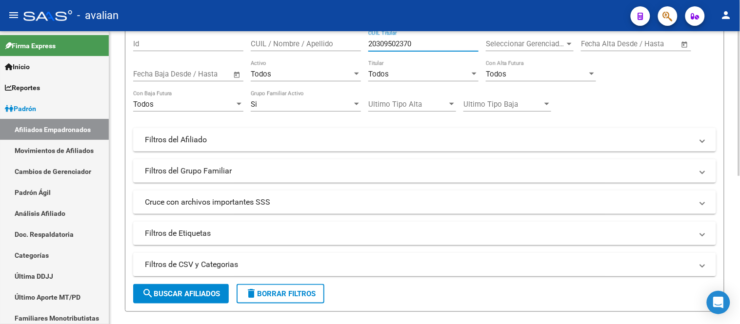
scroll to position [162, 0]
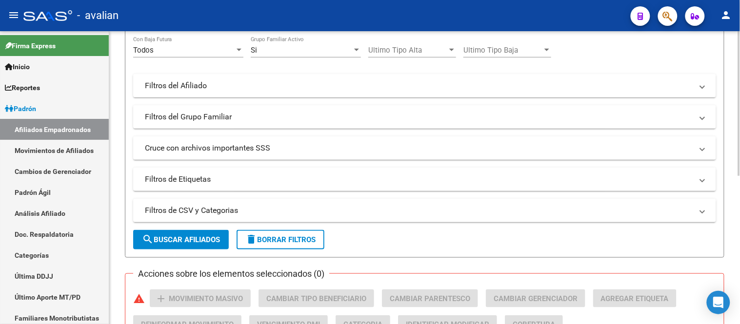
type input "20309502370"
click at [182, 240] on span "search Buscar Afiliados" at bounding box center [181, 240] width 78 height 9
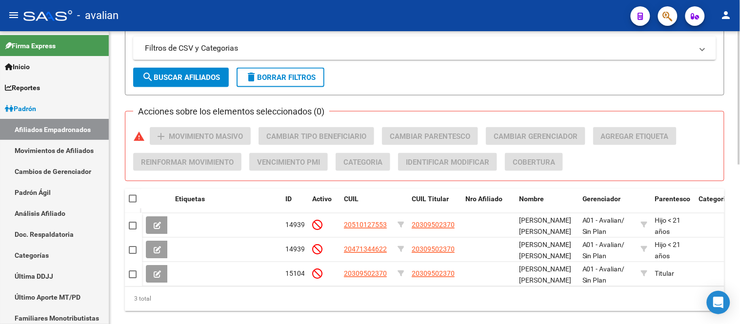
scroll to position [352, 0]
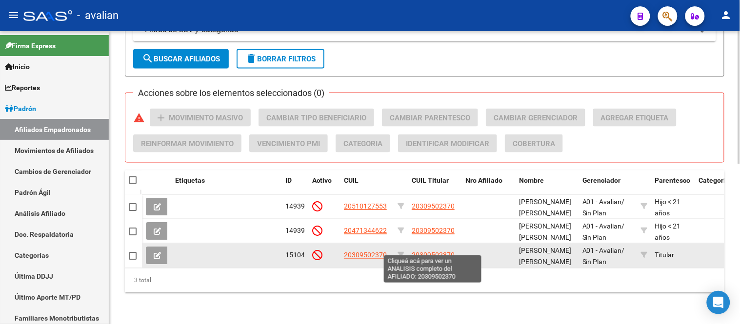
click at [437, 252] on span "20309502370" at bounding box center [433, 256] width 43 height 8
type textarea "20309502370"
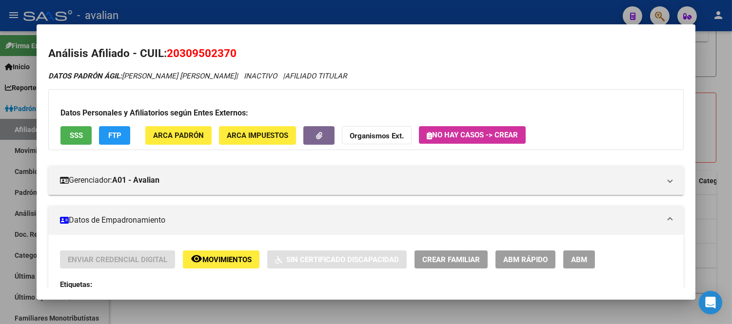
click at [577, 259] on span "ABM" at bounding box center [579, 260] width 16 height 9
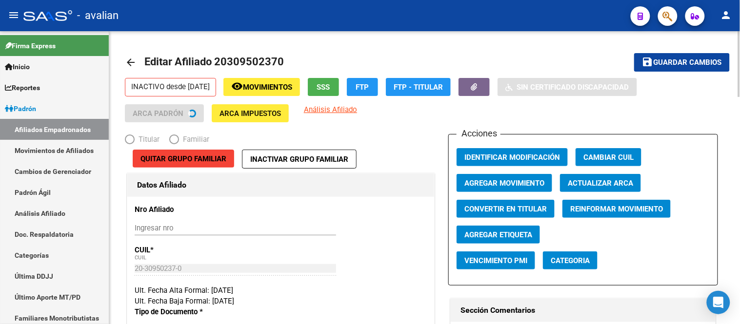
radio input "true"
type input "30-71555313-5"
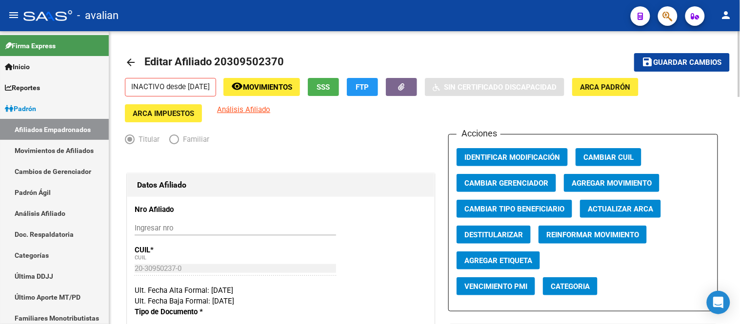
click at [617, 210] on span "Actualizar ARCA" at bounding box center [620, 209] width 65 height 9
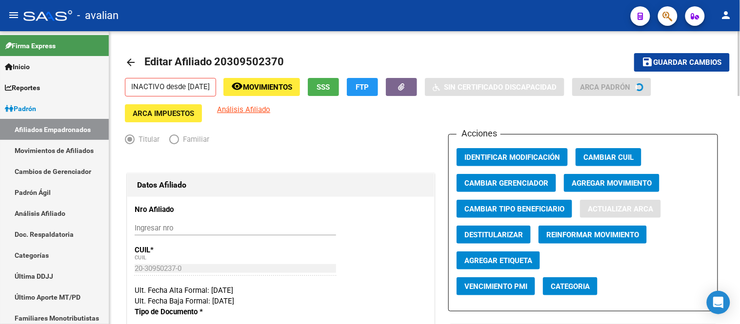
type input "RIOS"
type input "GUSTAVO DANIEL"
type input "PUEBLO ESTHER"
type input "[GEOGRAPHIC_DATA]"
type input "2485"
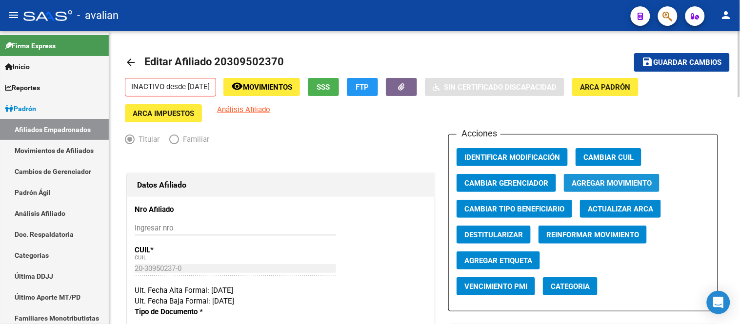
click at [595, 186] on span "Agregar Movimiento" at bounding box center [612, 183] width 80 height 9
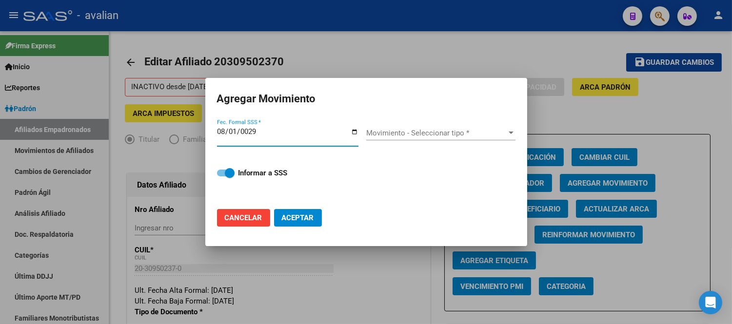
type input "0292-08-01"
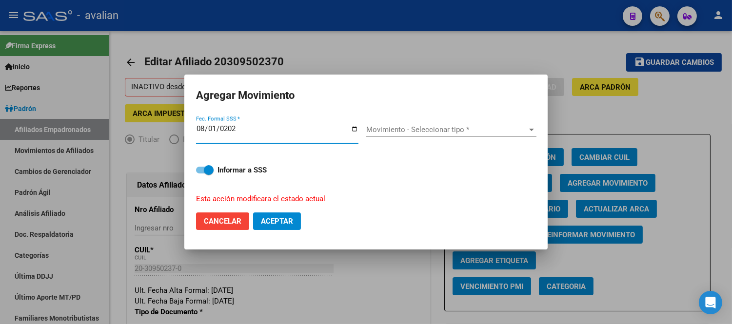
type input "[DATE]"
click at [447, 127] on span "Movimiento - Seleccionar tipo *" at bounding box center [446, 129] width 161 height 9
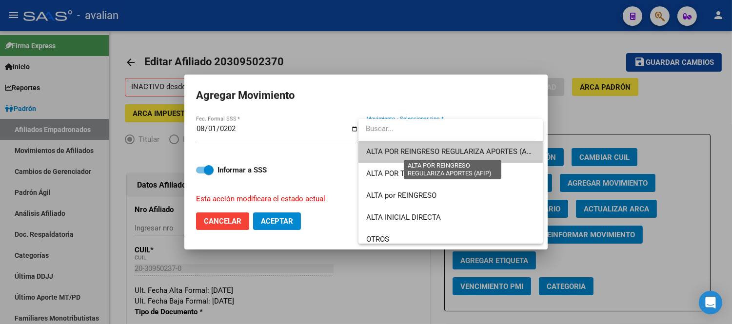
click at [432, 149] on span "ALTA POR REINGRESO REGULARIZA APORTES (AFIP)" at bounding box center [452, 151] width 173 height 9
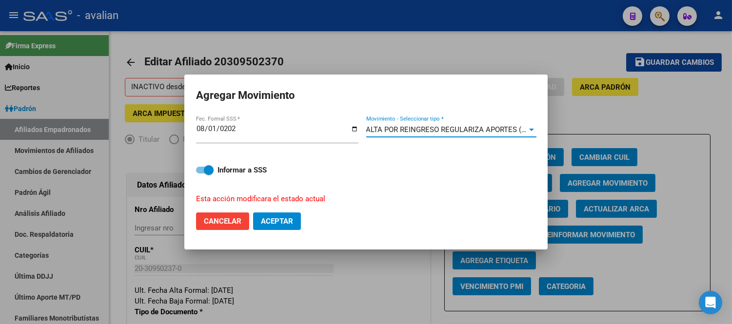
click at [300, 220] on button "Aceptar" at bounding box center [277, 222] width 48 height 18
checkbox input "false"
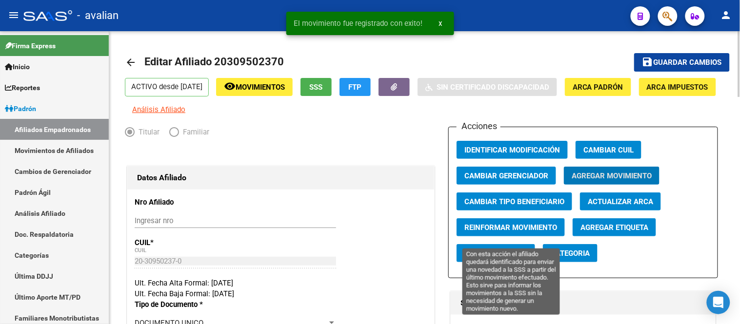
click at [537, 232] on span "Reinformar Movimiento" at bounding box center [510, 227] width 93 height 9
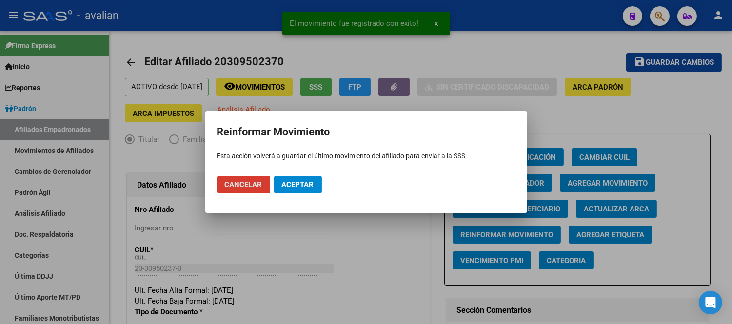
click at [311, 183] on span "Aceptar" at bounding box center [298, 184] width 32 height 9
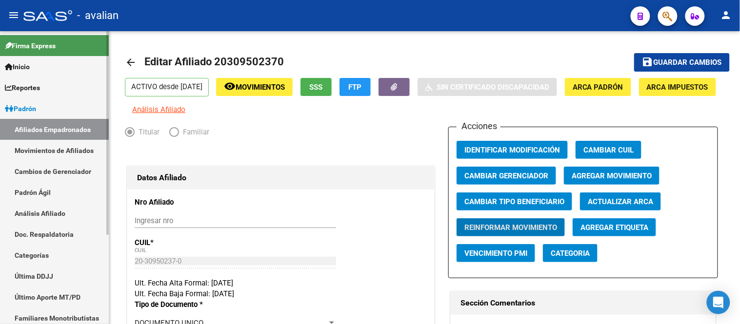
drag, startPoint x: 46, startPoint y: 150, endPoint x: 49, endPoint y: 140, distance: 10.2
click at [46, 150] on link "Movimientos de Afiliados" at bounding box center [54, 150] width 109 height 21
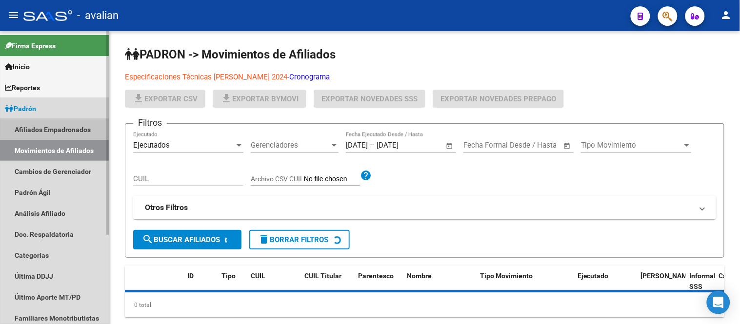
click at [51, 127] on link "Afiliados Empadronados" at bounding box center [54, 129] width 109 height 21
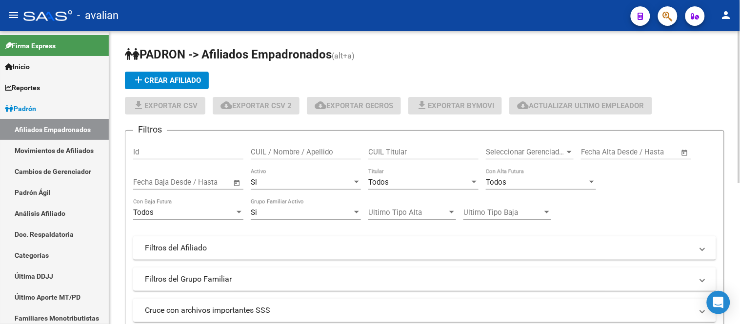
click at [300, 183] on div "Si" at bounding box center [301, 182] width 101 height 9
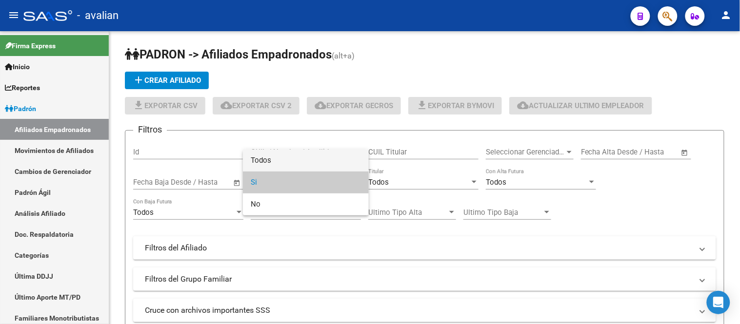
click at [293, 162] on span "Todos" at bounding box center [306, 161] width 110 height 22
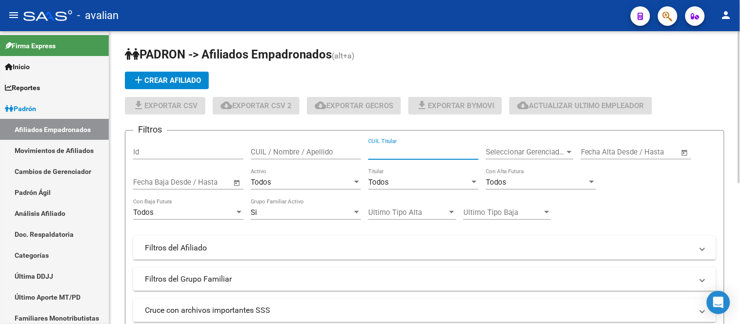
click at [396, 155] on input "CUIL Titular" at bounding box center [423, 152] width 110 height 9
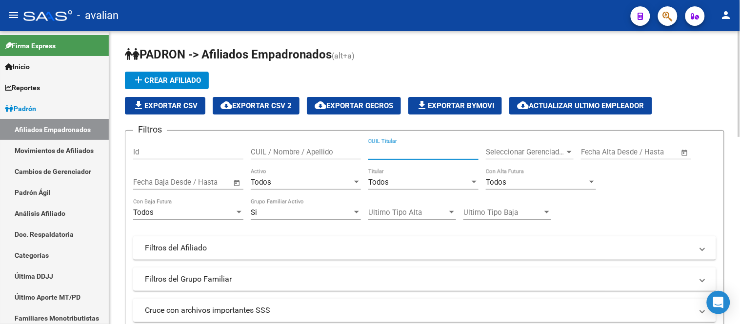
paste input "27393522661"
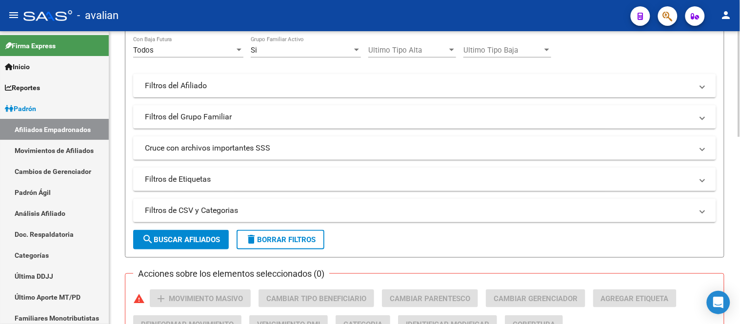
scroll to position [217, 0]
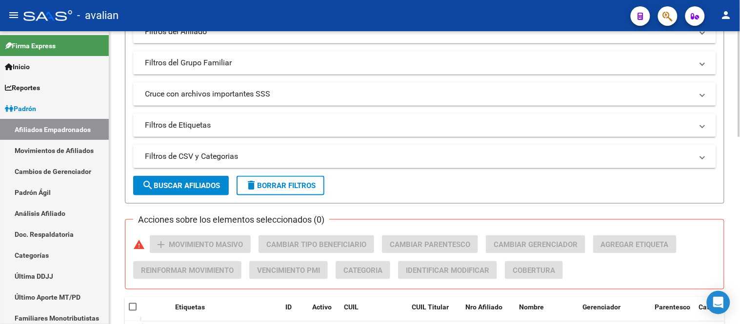
click at [202, 179] on button "search Buscar Afiliados" at bounding box center [181, 186] width 96 height 20
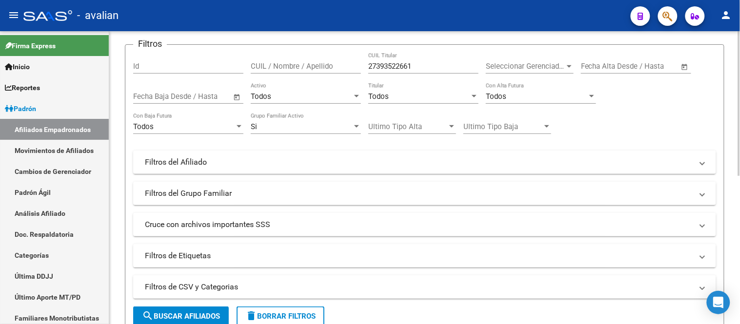
scroll to position [32, 0]
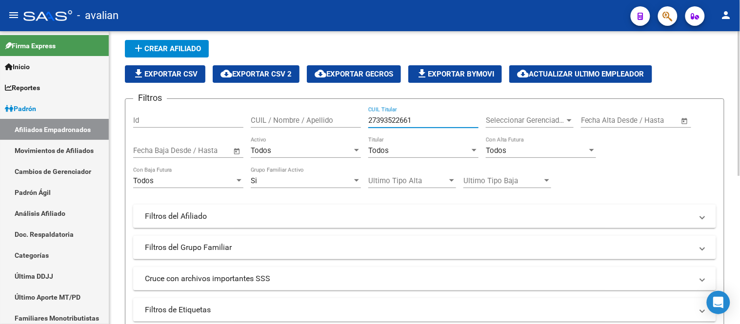
click at [415, 120] on input "27393522661" at bounding box center [423, 120] width 110 height 9
paste input "0383933863"
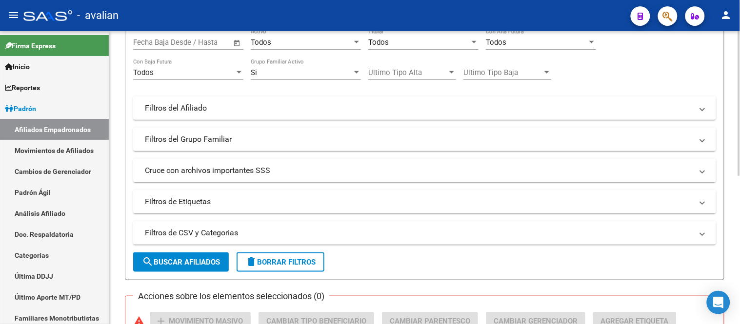
type input "20383933863"
click at [182, 259] on span "search Buscar Afiliados" at bounding box center [181, 262] width 78 height 9
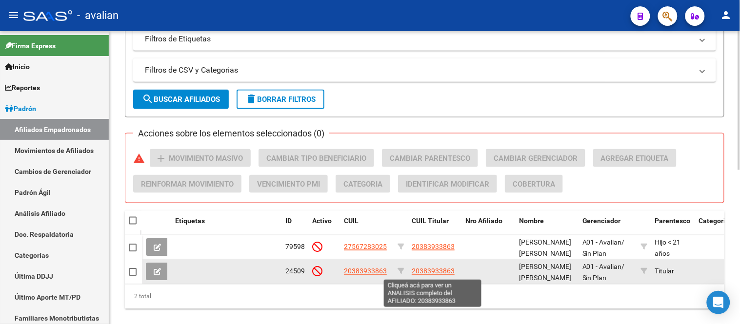
click at [442, 269] on span "20383933863" at bounding box center [433, 272] width 43 height 8
type textarea "20383933863"
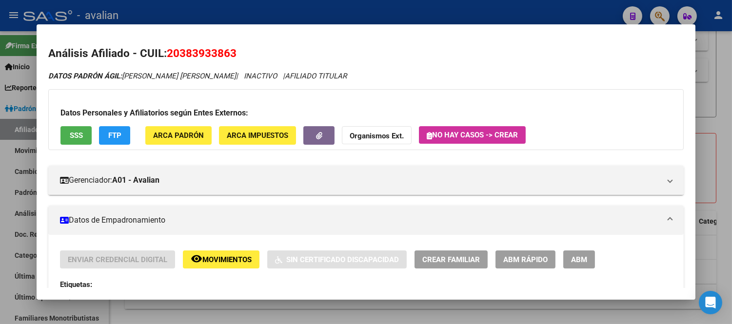
click at [578, 257] on span "ABM" at bounding box center [579, 260] width 16 height 9
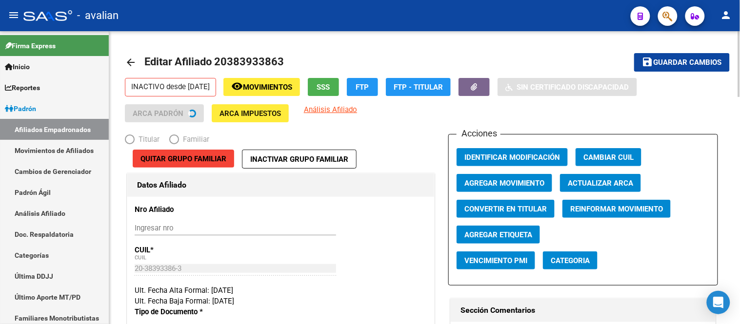
radio input "true"
type input "30-71089423-6"
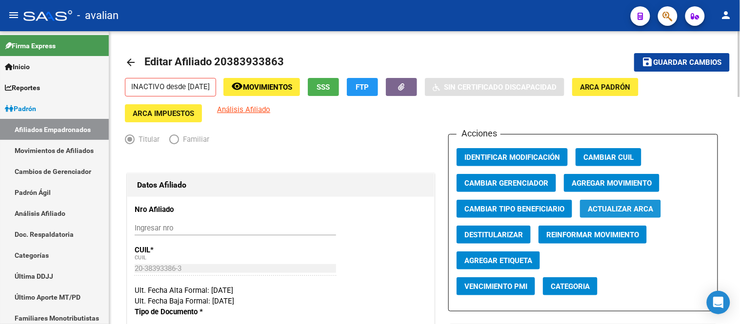
click at [617, 214] on span "Actualizar ARCA" at bounding box center [620, 209] width 65 height 9
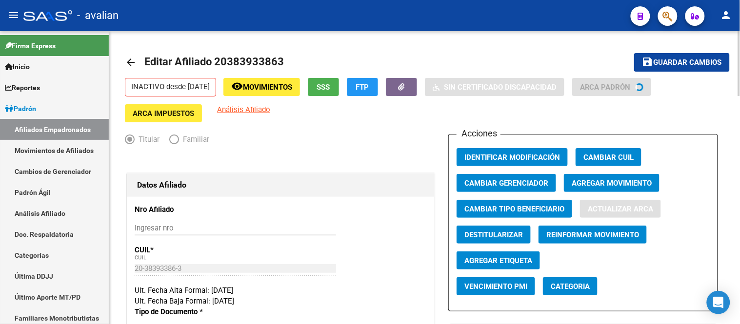
type input "RODRIGUEZ"
type input "SANTIAGO PEDRO"
type input "GENERAL PACHECO"
type input "SANTIAGO DE CHILE"
type input "852"
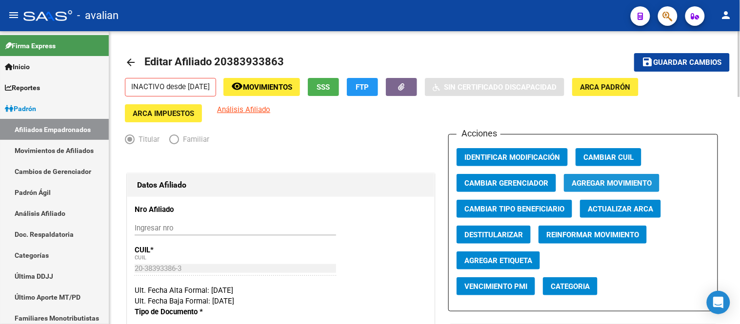
click at [598, 183] on span "Agregar Movimiento" at bounding box center [612, 183] width 80 height 9
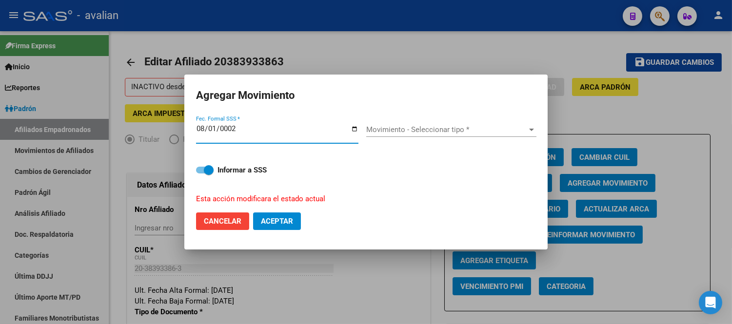
type input "0022-08-01"
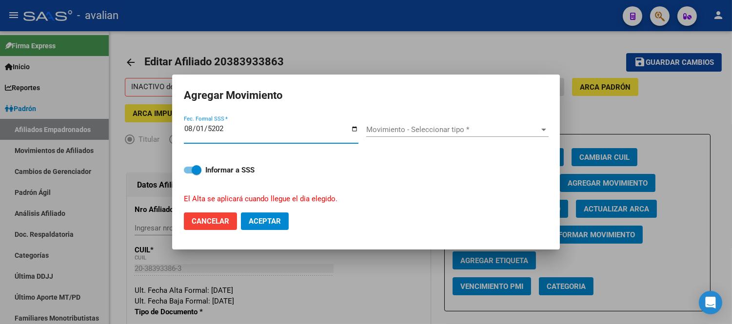
type input "[DATE]"
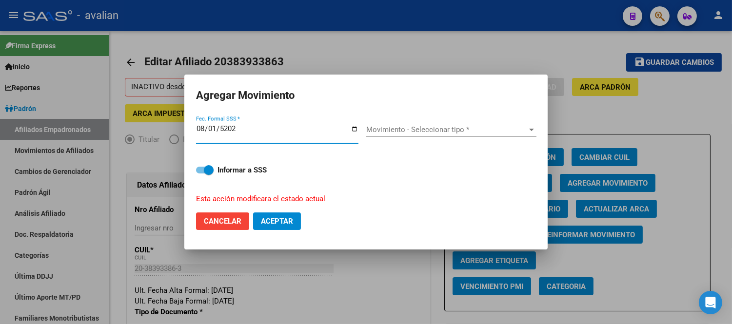
click at [437, 132] on span "Movimiento - Seleccionar tipo *" at bounding box center [446, 129] width 161 height 9
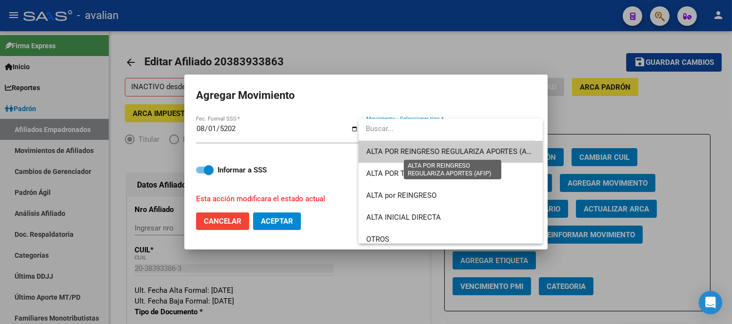
click at [437, 147] on span "ALTA POR REINGRESO REGULARIZA APORTES (AFIP)" at bounding box center [452, 151] width 173 height 9
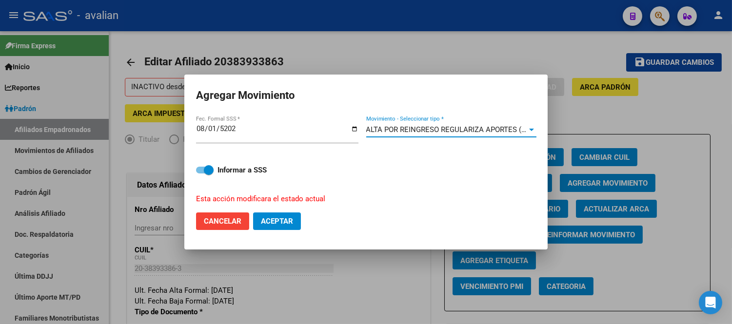
click at [288, 221] on span "Aceptar" at bounding box center [277, 221] width 32 height 9
checkbox input "false"
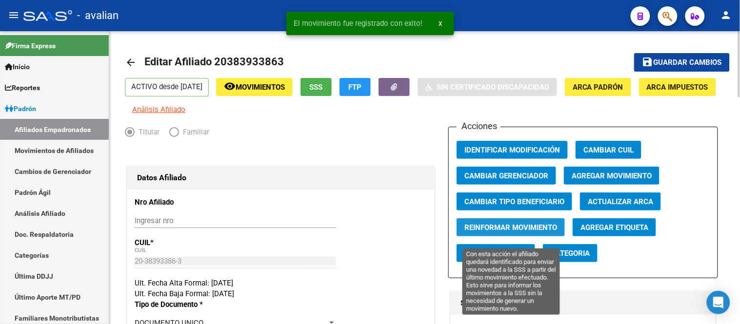
click at [526, 232] on span "Reinformar Movimiento" at bounding box center [510, 227] width 93 height 9
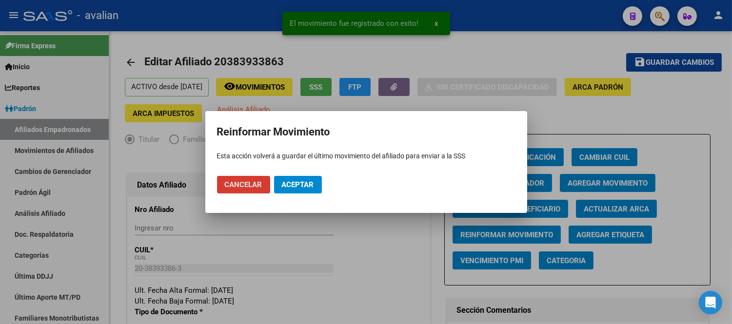
click at [302, 179] on button "Aceptar" at bounding box center [298, 185] width 48 height 18
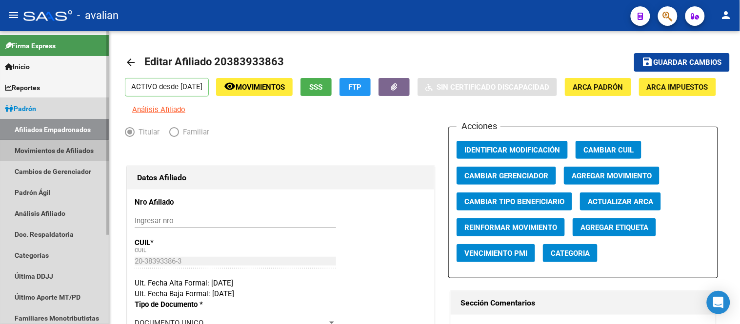
click at [40, 153] on link "Movimientos de Afiliados" at bounding box center [54, 150] width 109 height 21
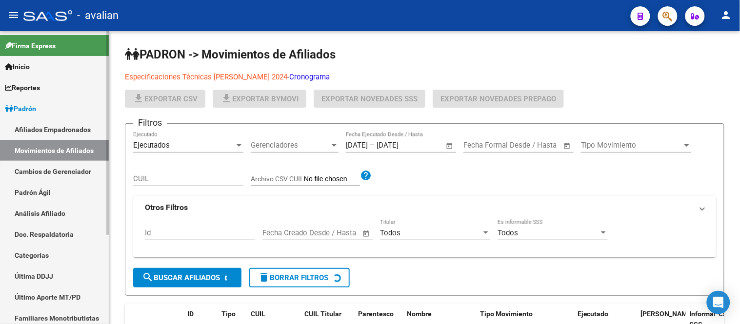
click at [43, 132] on link "Afiliados Empadronados" at bounding box center [54, 129] width 109 height 21
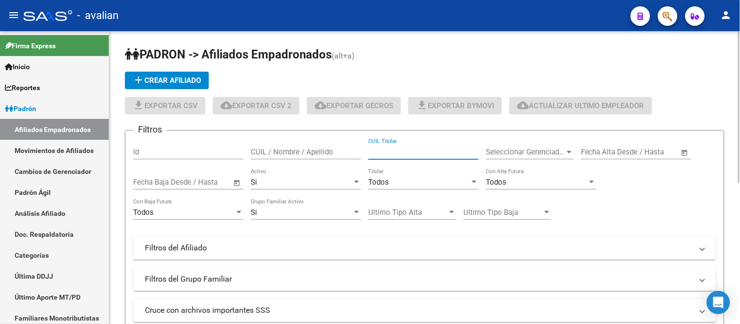
click at [369, 153] on input "CUIL Titular" at bounding box center [423, 152] width 110 height 9
paste input "20412060513"
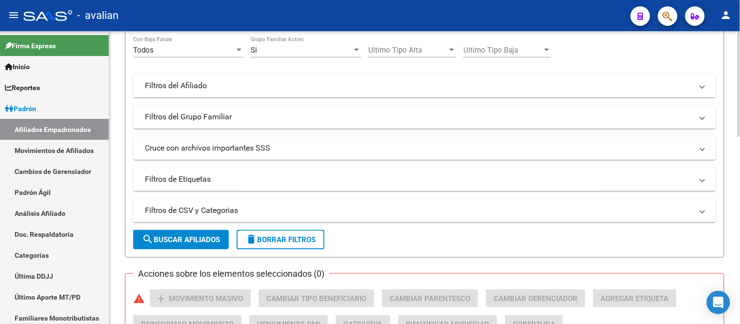
type input "20412060513"
click at [188, 240] on span "search Buscar Afiliados" at bounding box center [181, 240] width 78 height 9
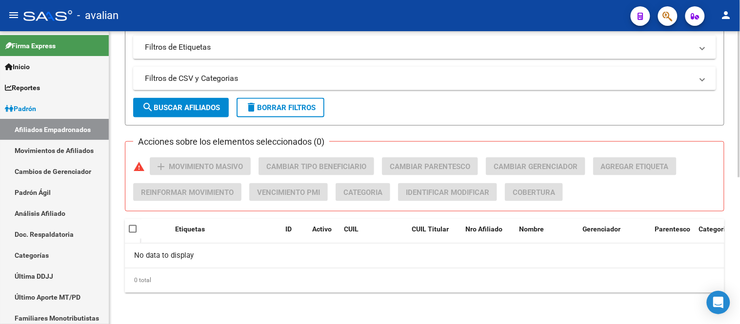
scroll to position [0, 0]
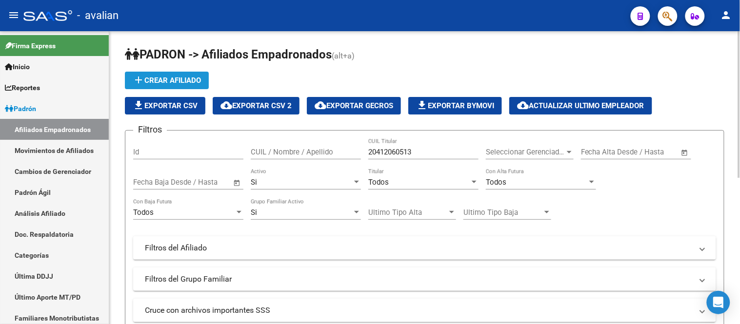
click at [173, 79] on span "add Crear Afiliado" at bounding box center [167, 80] width 68 height 9
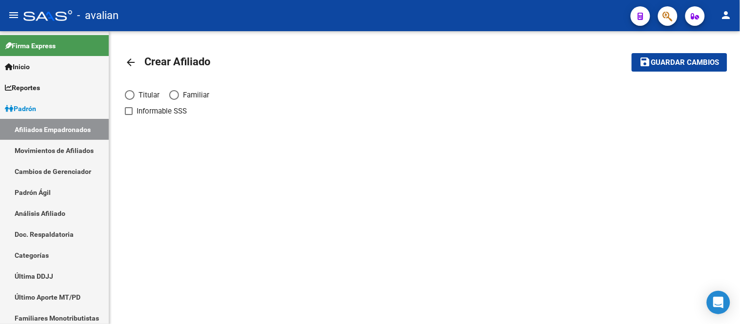
click at [139, 93] on span "Titular" at bounding box center [147, 95] width 25 height 11
click at [135, 93] on input "Titular" at bounding box center [130, 95] width 10 height 10
radio input "true"
checkbox input "true"
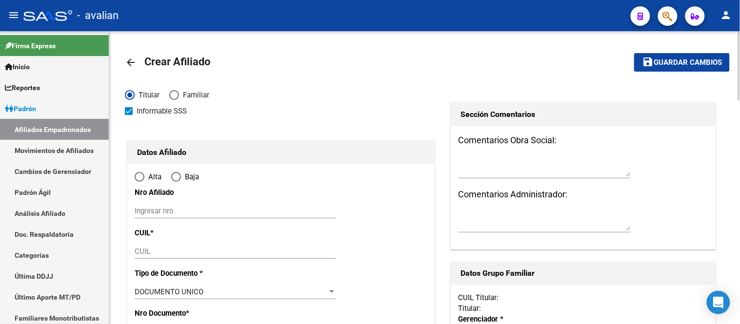
radio input "true"
click at [194, 210] on input "Ingresar nro" at bounding box center [235, 211] width 201 height 9
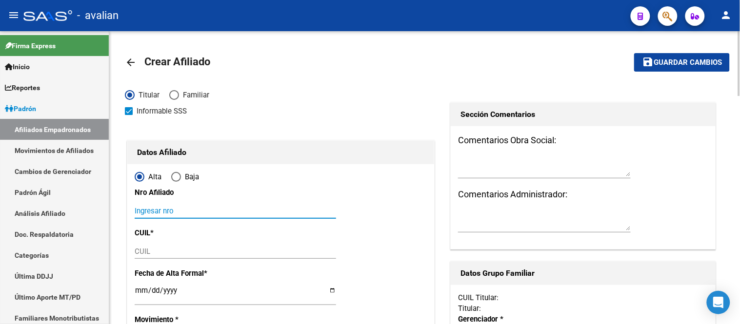
paste input "20412060513"
type input "20412060513"
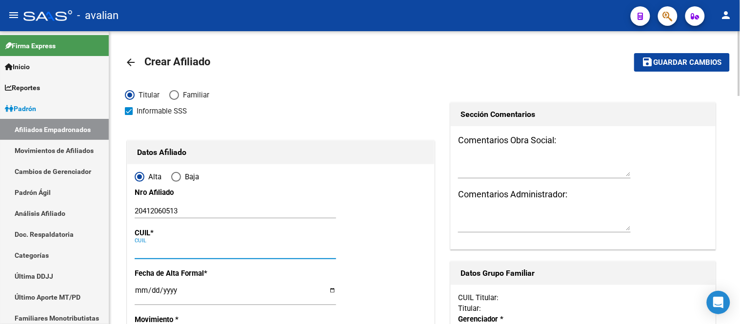
paste input "20-41206051-3"
type input "20-41206051-3"
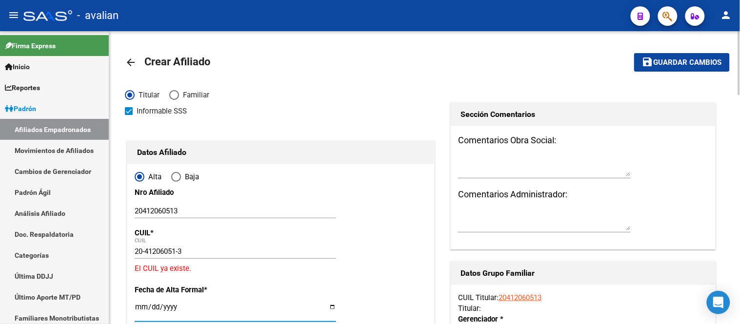
type input "41206051"
type input "ZALAZAR"
type input "FABRICIO ENRIQUE"
type input "1998-06-26"
type input "RECONQUISTA"
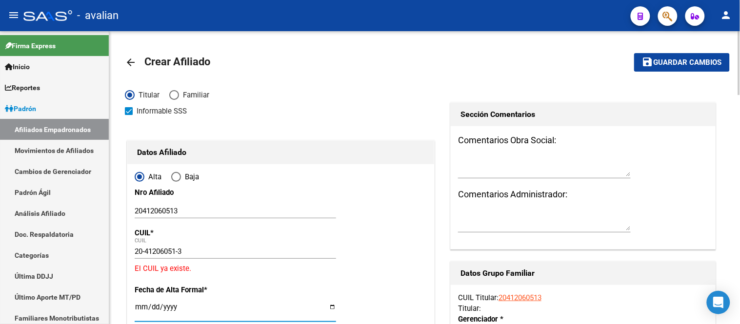
type input "3560"
type input "CALLE 50"
type input "1560"
type input "1"
click at [61, 140] on mat-nav-list "Afiliados Empadronados Movimientos de Afiliados Cambios de Gerenciador Padrón Á…" at bounding box center [54, 234] width 109 height 231
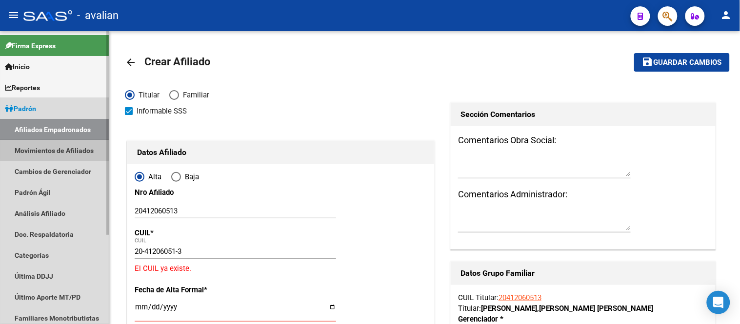
click at [64, 145] on link "Movimientos de Afiliados" at bounding box center [54, 150] width 109 height 21
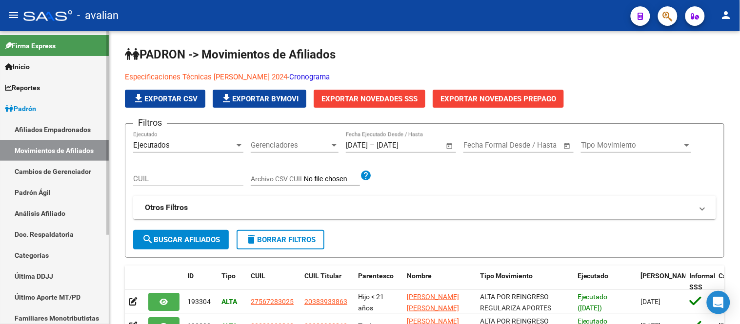
click at [49, 128] on link "Afiliados Empadronados" at bounding box center [54, 129] width 109 height 21
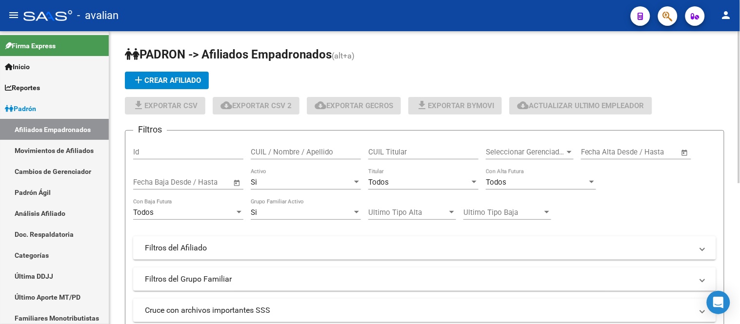
click at [301, 185] on div "Si" at bounding box center [301, 182] width 101 height 9
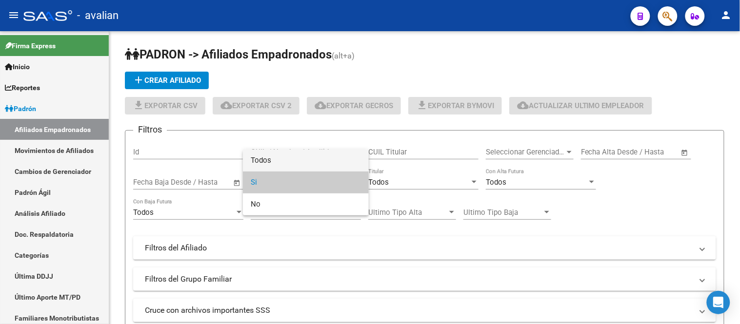
click at [279, 161] on span "Todos" at bounding box center [306, 161] width 110 height 22
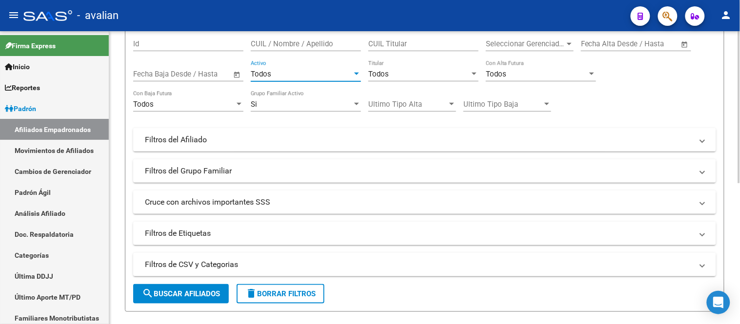
scroll to position [217, 0]
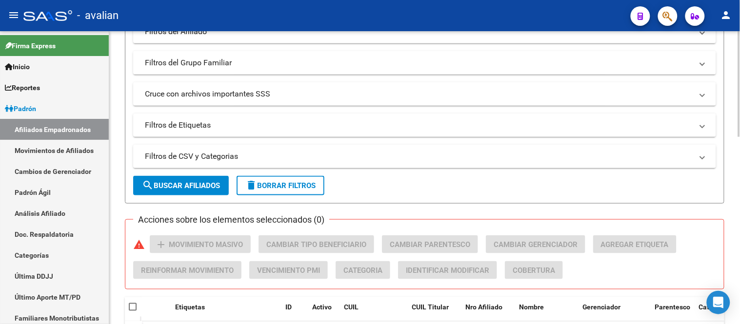
click at [197, 181] on button "search Buscar Afiliados" at bounding box center [181, 186] width 96 height 20
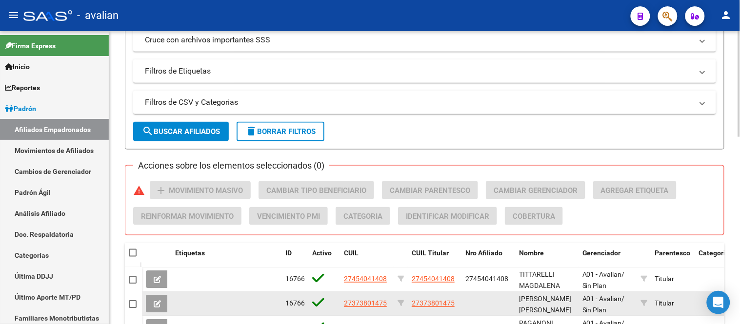
scroll to position [0, 0]
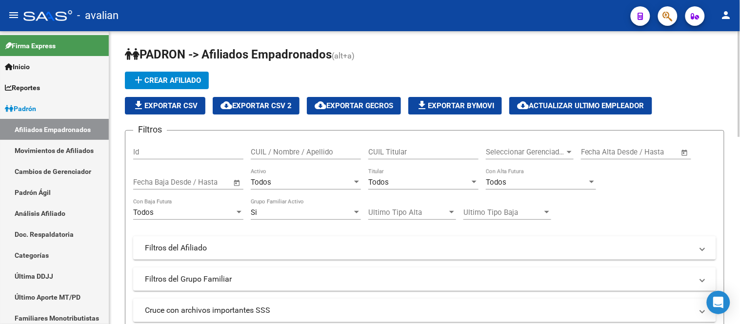
click at [421, 152] on input "CUIL Titular" at bounding box center [423, 152] width 110 height 9
paste input "20412060513"
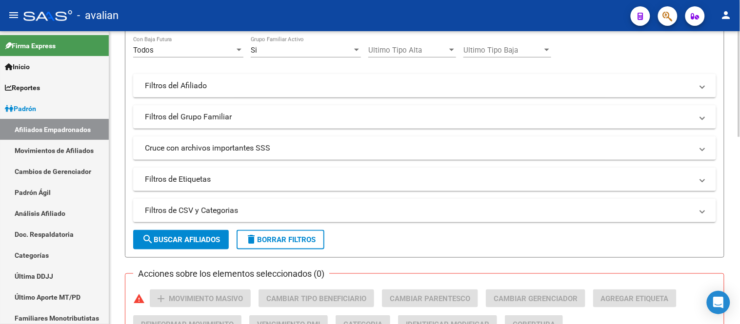
type input "20412060513"
click at [183, 241] on span "search Buscar Afiliados" at bounding box center [181, 240] width 78 height 9
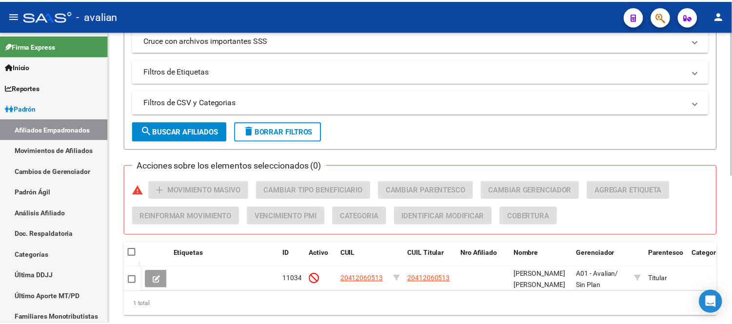
scroll to position [303, 0]
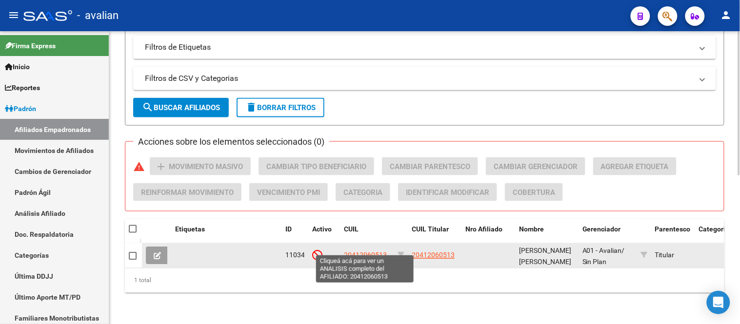
click at [367, 252] on span "20412060513" at bounding box center [365, 256] width 43 height 8
type textarea "20412060513"
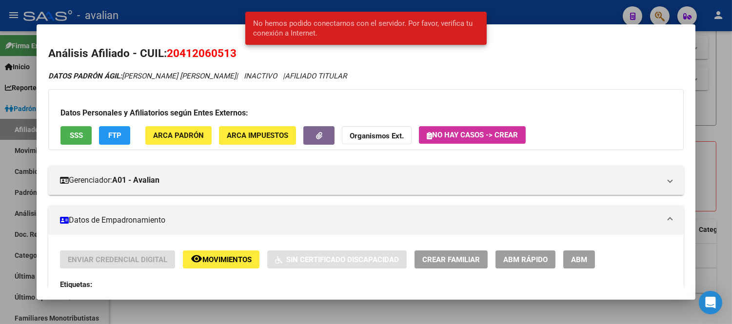
click at [586, 255] on button "ABM" at bounding box center [579, 260] width 32 height 18
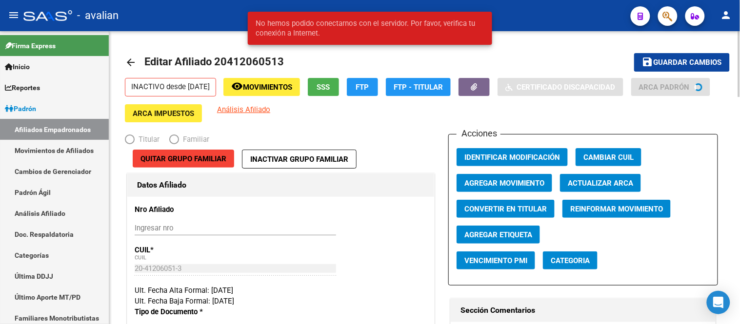
radio input "true"
type input "30-71657247-8"
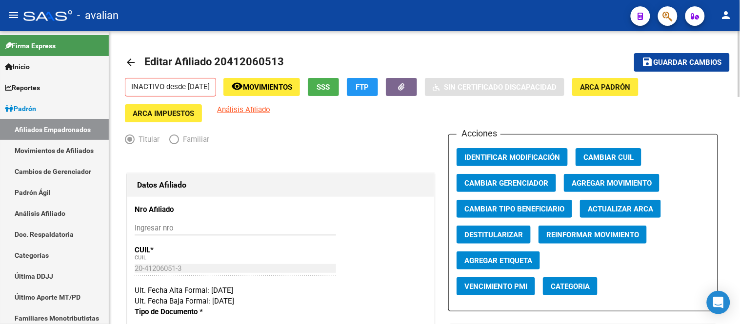
click at [619, 212] on span "Actualizar ARCA" at bounding box center [620, 209] width 65 height 9
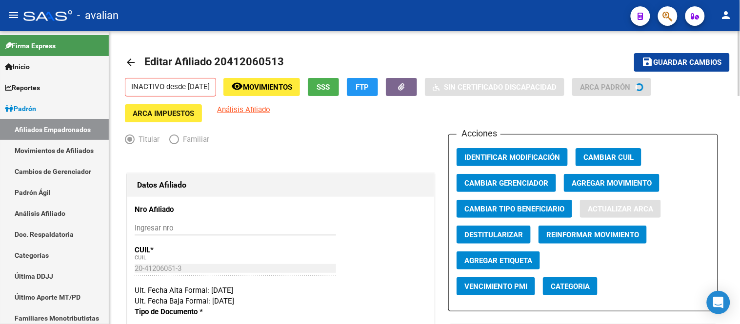
type input "ZALAZAR"
type input "FABRICIO ENRIQUE"
type input "RECONQUISTA"
type input "CALLE 50"
type input "1560"
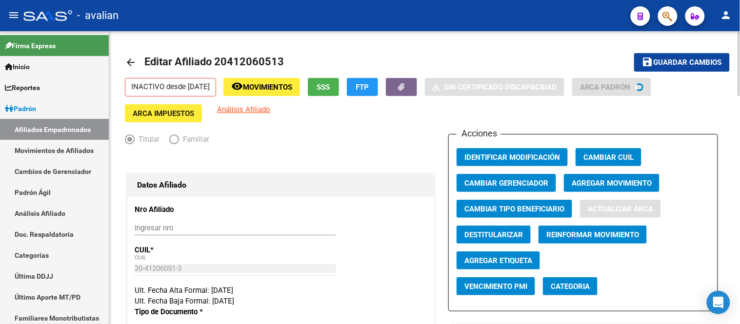
type input "1"
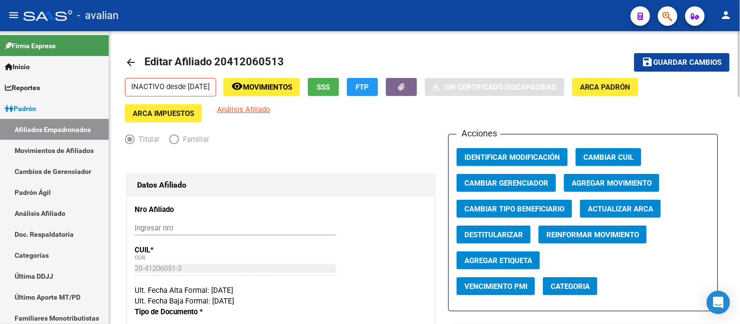
click at [616, 183] on span "Agregar Movimiento" at bounding box center [612, 183] width 80 height 9
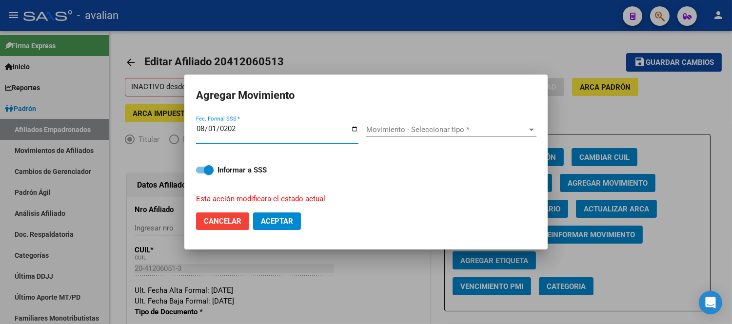
type input "[DATE]"
click at [448, 130] on span "Movimiento - Seleccionar tipo *" at bounding box center [446, 129] width 161 height 9
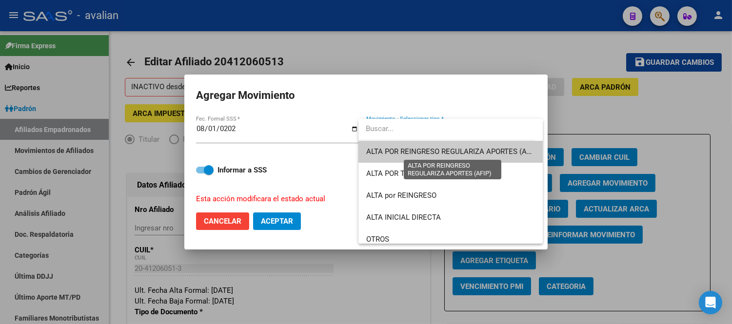
click at [421, 152] on span "ALTA POR REINGRESO REGULARIZA APORTES (AFIP)" at bounding box center [452, 151] width 173 height 9
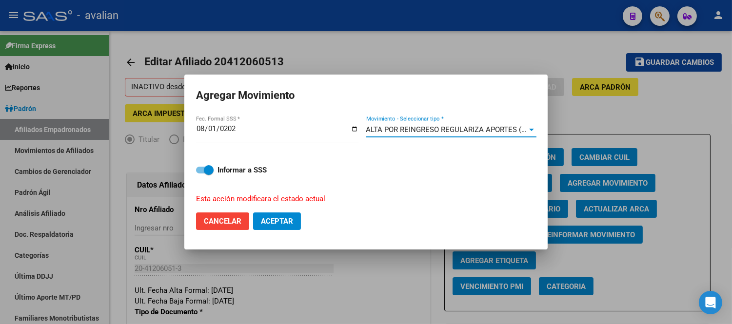
click at [281, 221] on span "Aceptar" at bounding box center [277, 221] width 32 height 9
checkbox input "false"
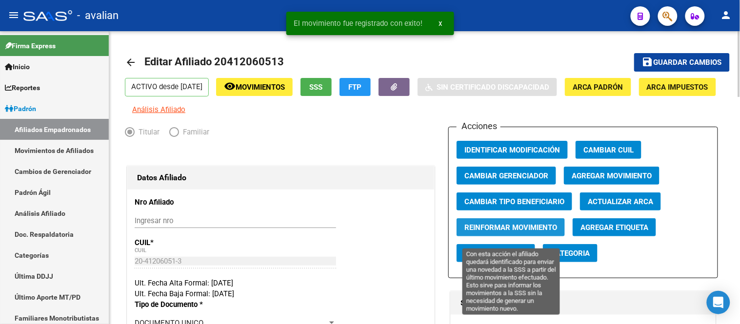
click at [522, 228] on button "Reinformar Movimiento" at bounding box center [510, 227] width 108 height 18
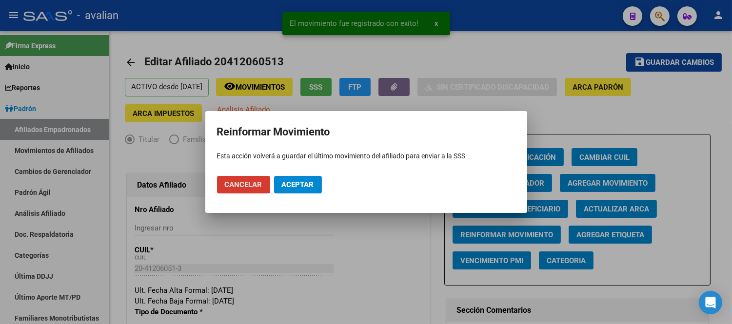
click at [317, 184] on button "Aceptar" at bounding box center [298, 185] width 48 height 18
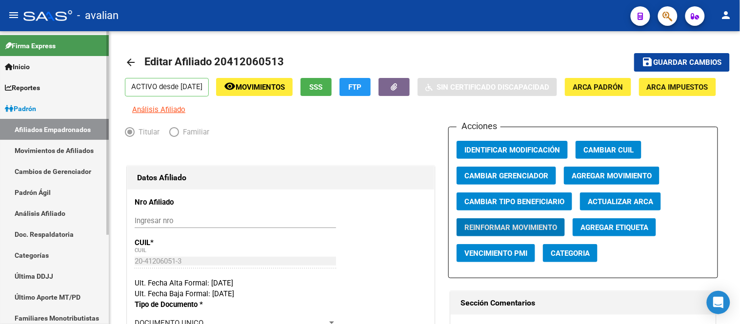
click at [38, 152] on link "Movimientos de Afiliados" at bounding box center [54, 150] width 109 height 21
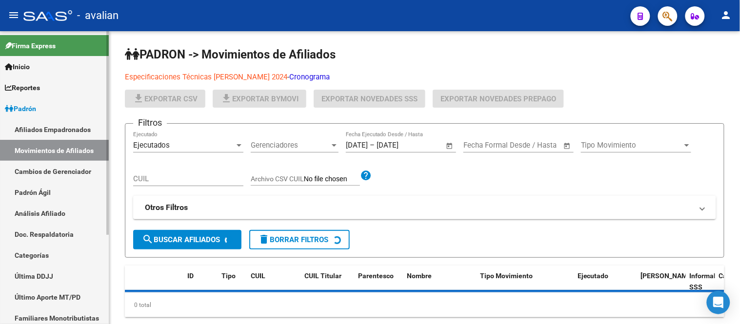
click at [44, 133] on link "Afiliados Empadronados" at bounding box center [54, 129] width 109 height 21
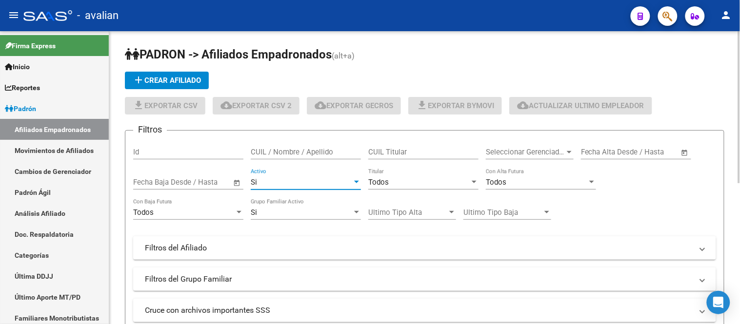
click at [321, 178] on div "Si" at bounding box center [301, 182] width 101 height 9
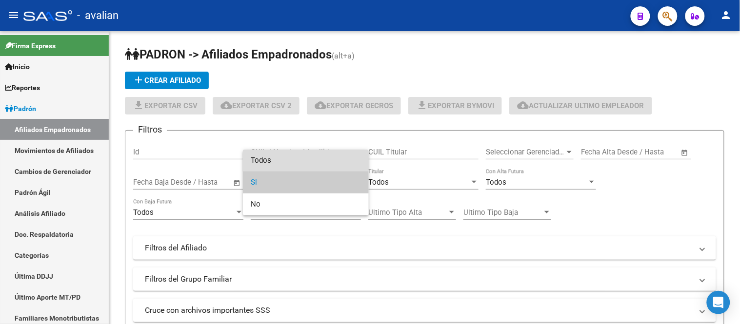
click at [305, 161] on span "Todos" at bounding box center [306, 161] width 110 height 22
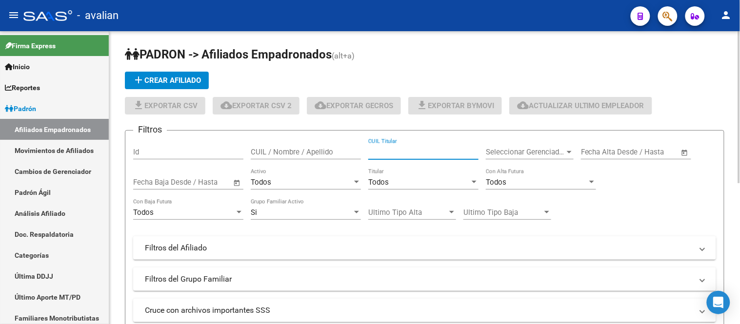
click at [393, 152] on input "CUIL Titular" at bounding box center [423, 152] width 110 height 9
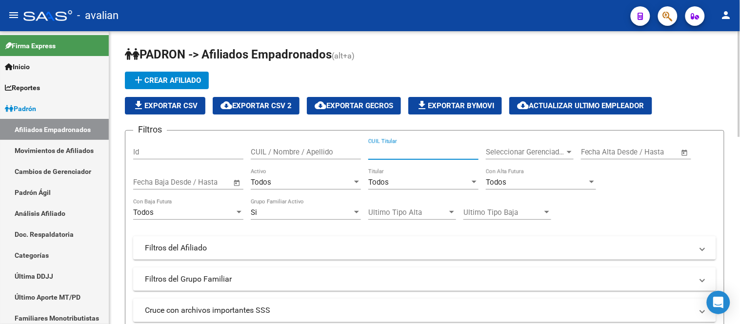
paste input "20383950903"
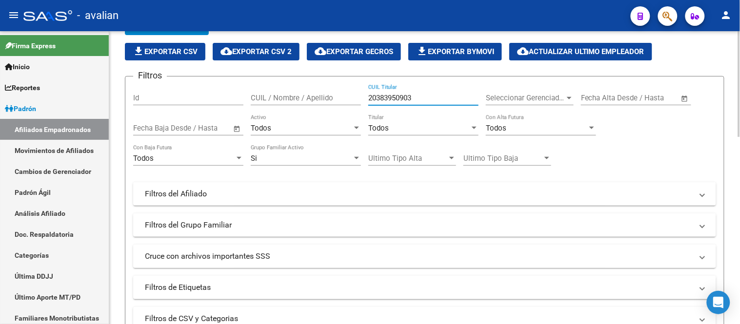
scroll to position [108, 0]
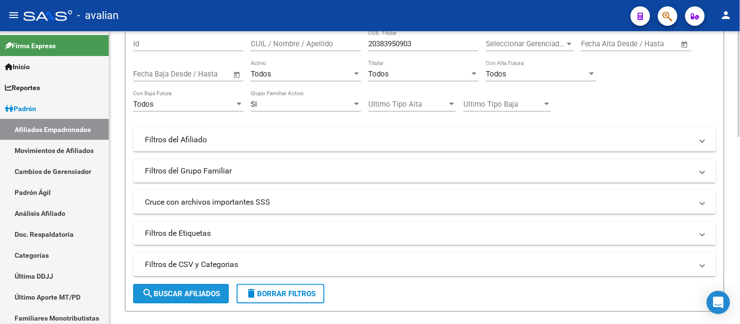
click at [177, 300] on button "search Buscar Afiliados" at bounding box center [181, 294] width 96 height 20
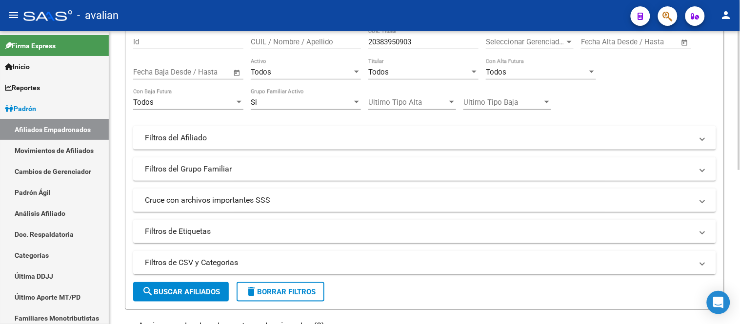
scroll to position [2, 0]
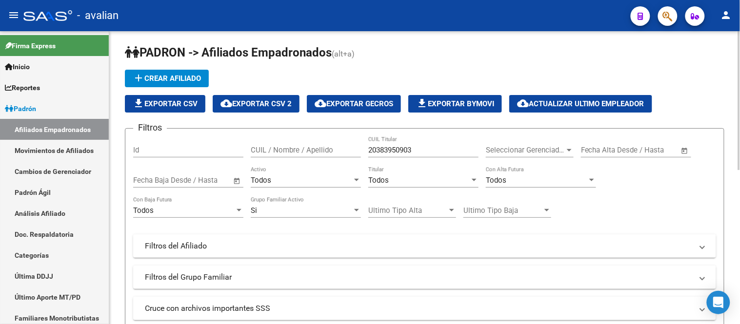
click at [432, 152] on input "20383950903" at bounding box center [423, 150] width 110 height 9
paste input "55764886"
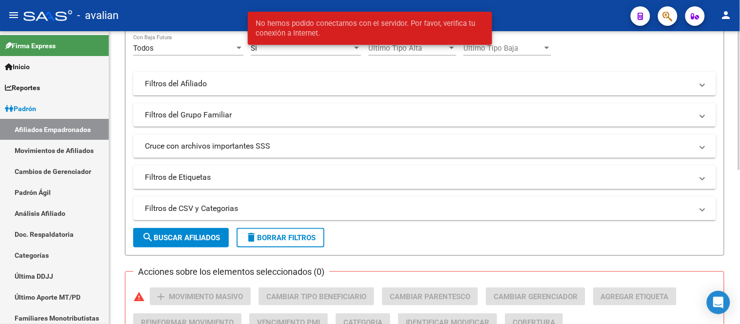
type input "20355764886"
click at [196, 236] on span "search Buscar Afiliados" at bounding box center [181, 238] width 78 height 9
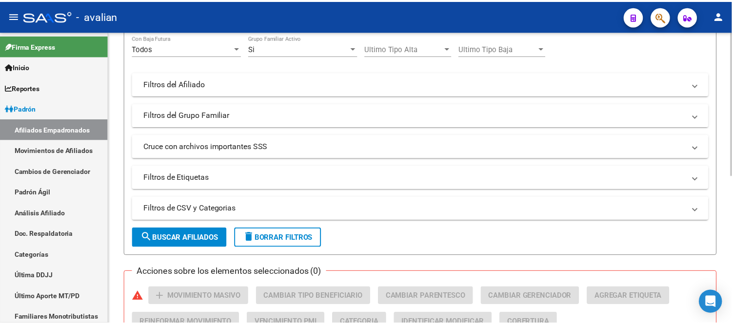
scroll to position [273, 0]
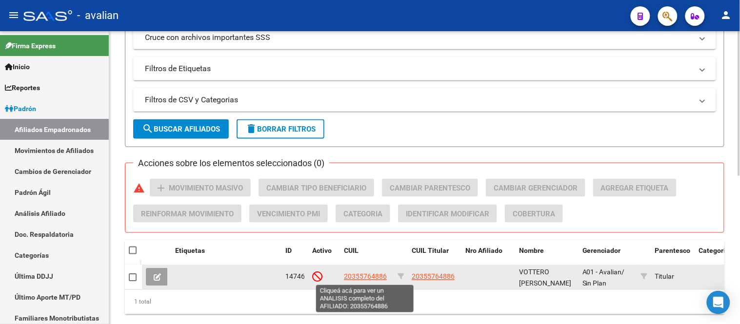
click at [358, 276] on span "20355764886" at bounding box center [365, 277] width 43 height 8
type textarea "20355764886"
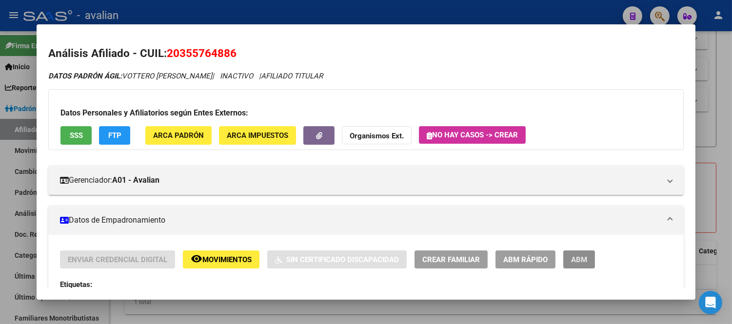
click at [573, 262] on span "ABM" at bounding box center [579, 260] width 16 height 9
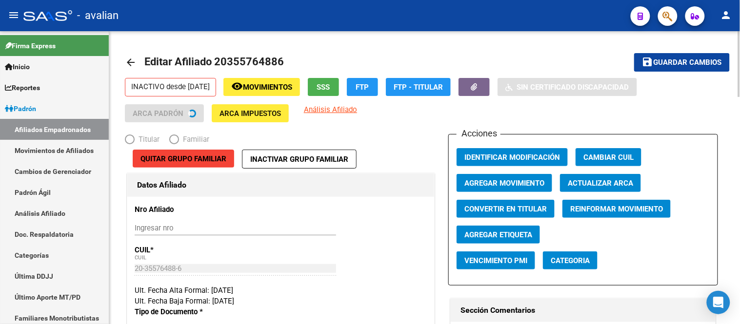
radio input "true"
type input "30-71418460-8"
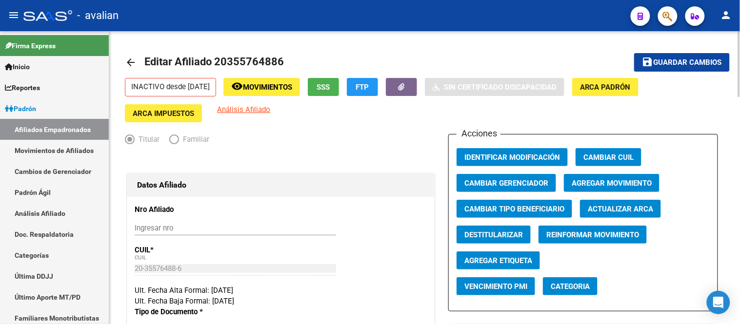
click at [627, 203] on button "Actualizar ARCA" at bounding box center [620, 209] width 81 height 18
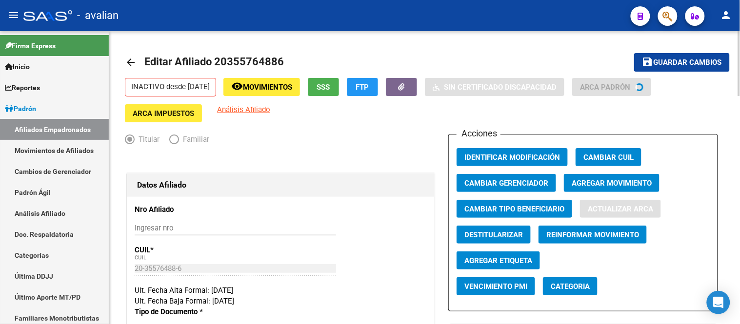
type input "VOTTERO"
type input "MARTIN NICOLAS"
type input "CORDOBA"
type input "[GEOGRAPHIC_DATA]"
type input "4300"
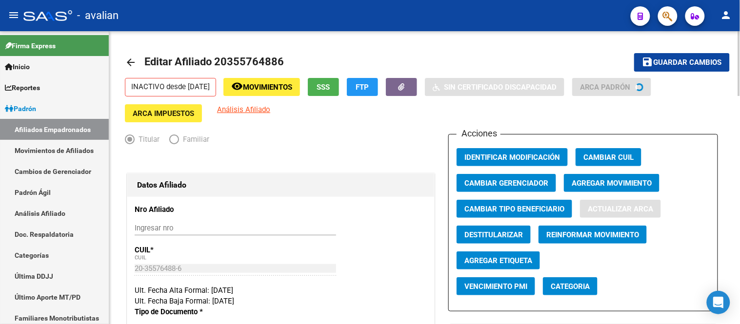
type input "8"
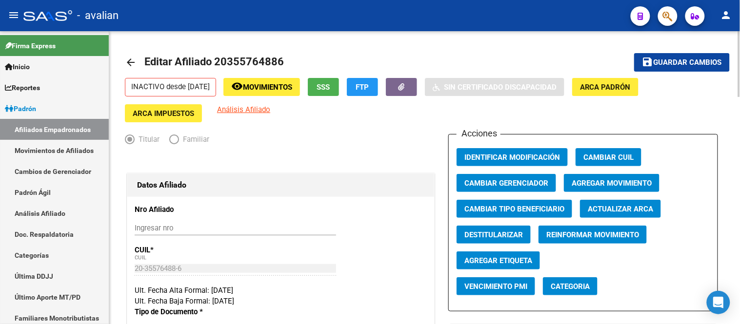
click at [602, 181] on span "Agregar Movimiento" at bounding box center [612, 183] width 80 height 9
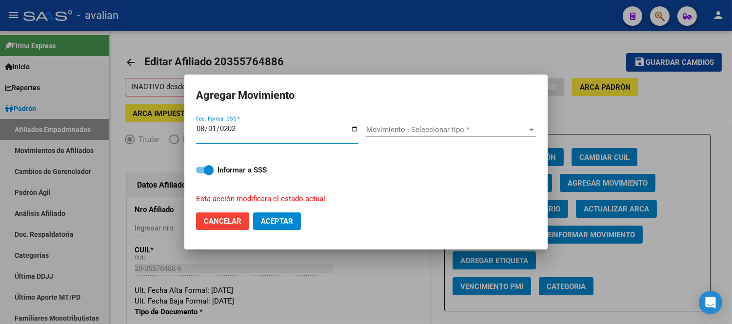
type input "[DATE]"
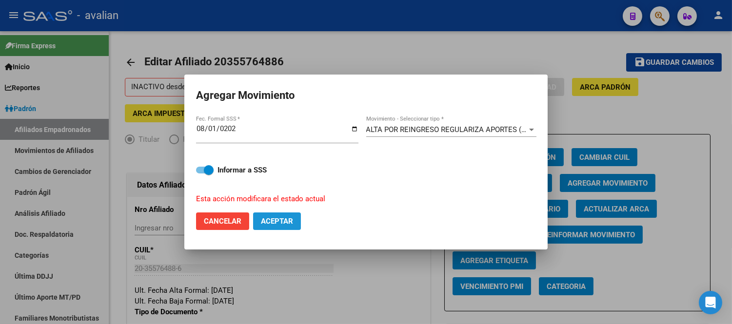
click at [278, 227] on button "Aceptar" at bounding box center [277, 222] width 48 height 18
checkbox input "false"
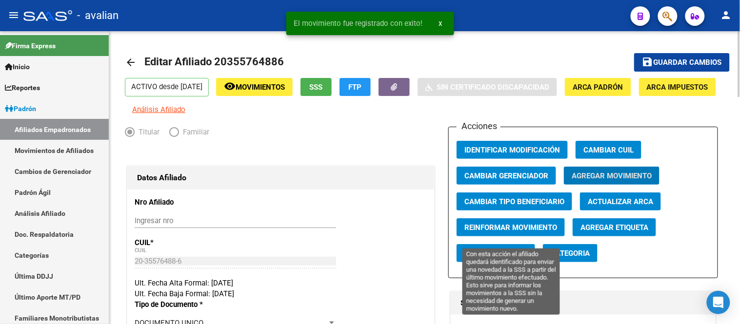
click at [510, 232] on span "Reinformar Movimiento" at bounding box center [510, 227] width 93 height 9
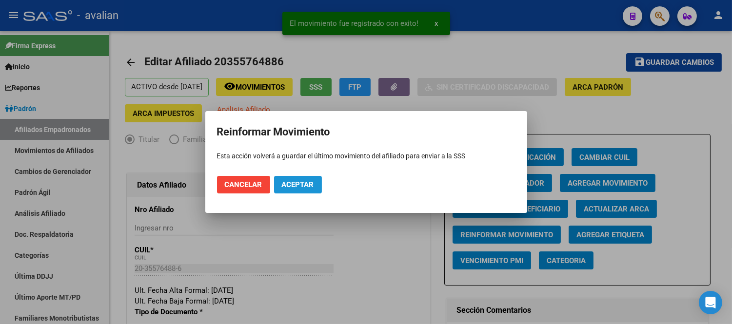
click at [291, 182] on span "Aceptar" at bounding box center [298, 184] width 32 height 9
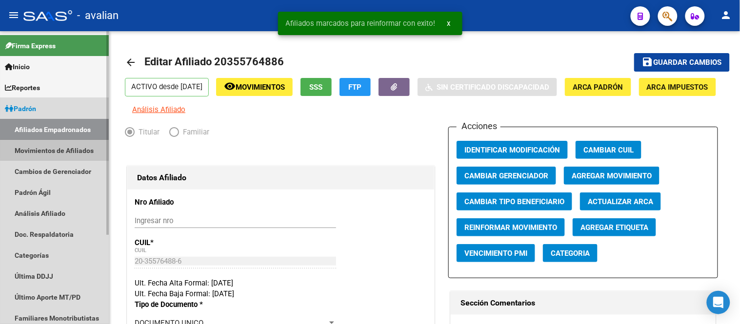
click at [72, 147] on link "Movimientos de Afiliados" at bounding box center [54, 150] width 109 height 21
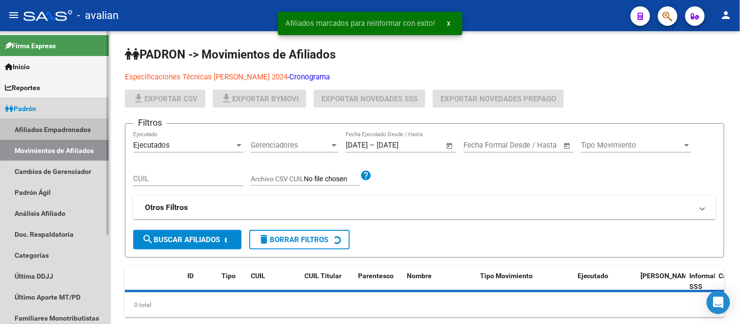
click at [59, 127] on link "Afiliados Empadronados" at bounding box center [54, 129] width 109 height 21
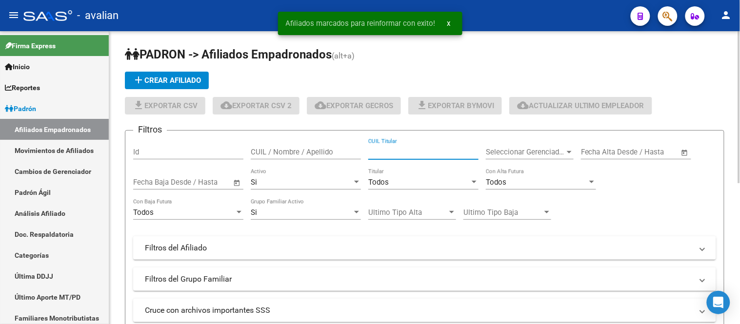
click at [396, 148] on input "CUIL Titular" at bounding box center [423, 152] width 110 height 9
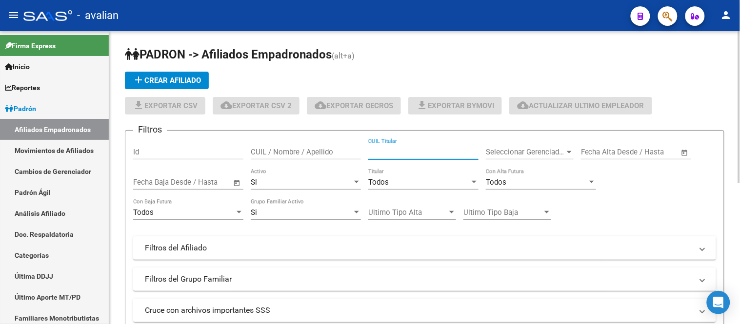
paste input "27367938469"
type input "27367938469"
click at [311, 181] on div "Si" at bounding box center [301, 182] width 101 height 9
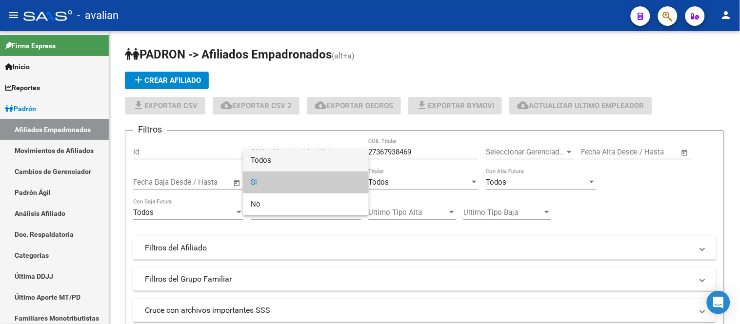
click at [302, 167] on span "Todos" at bounding box center [306, 161] width 110 height 22
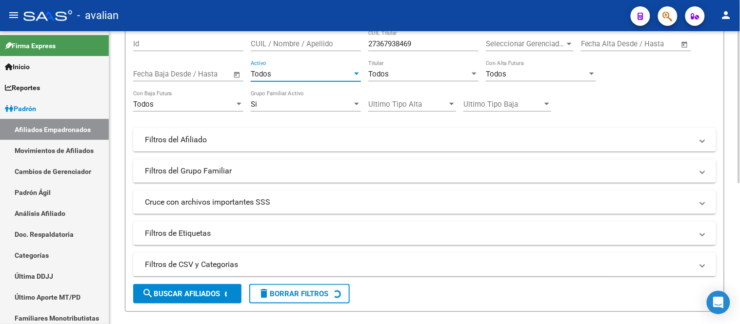
scroll to position [162, 0]
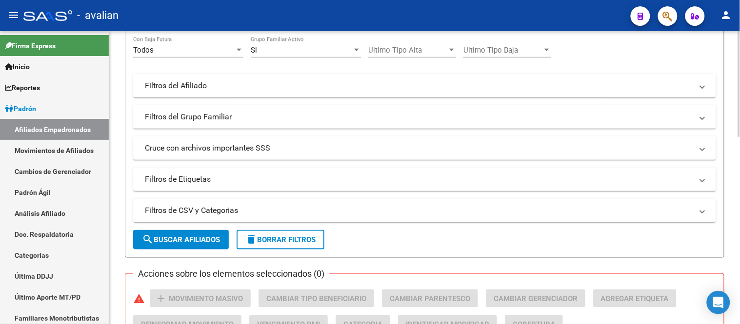
click at [196, 241] on span "search Buscar Afiliados" at bounding box center [181, 240] width 78 height 9
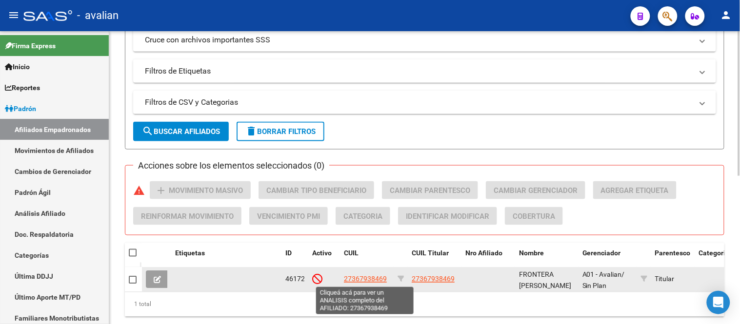
click at [379, 277] on span "27367938469" at bounding box center [365, 280] width 43 height 8
type textarea "27367938469"
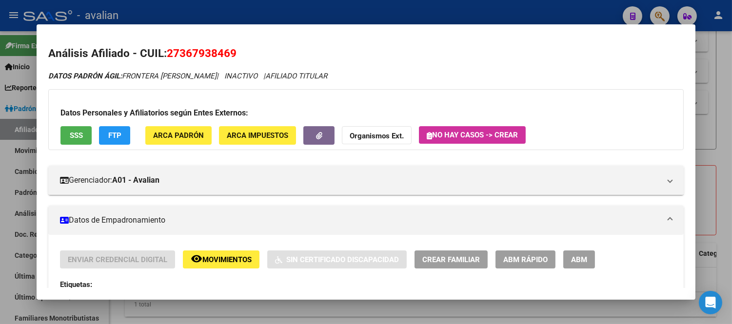
click at [574, 262] on span "ABM" at bounding box center [579, 260] width 16 height 9
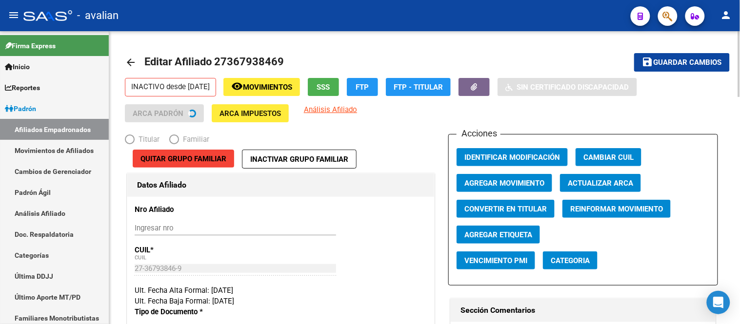
radio input "true"
type input "30-71018653-3"
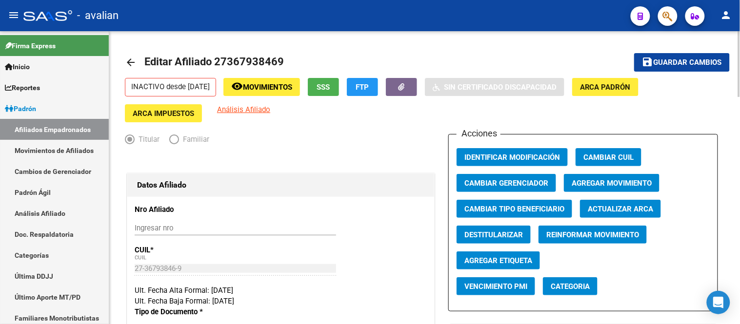
click at [620, 208] on span "Actualizar ARCA" at bounding box center [620, 209] width 65 height 9
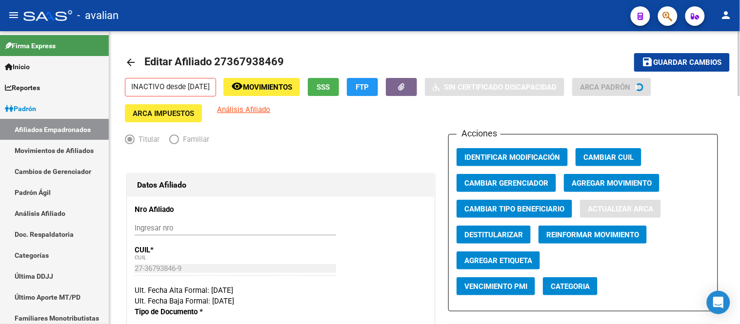
type input "FRONTERA AGUSTINA BELEN"
type input "V MARIA"
type input "5900"
type input "JUJUY 1322"
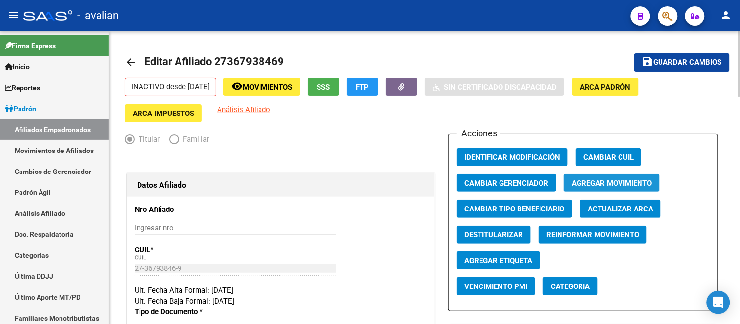
click at [596, 184] on span "Agregar Movimiento" at bounding box center [612, 183] width 80 height 9
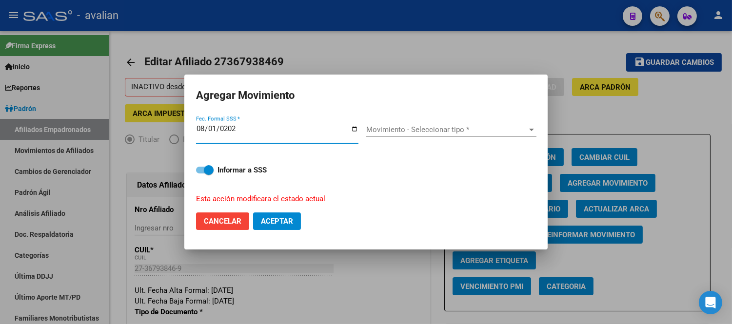
type input "[DATE]"
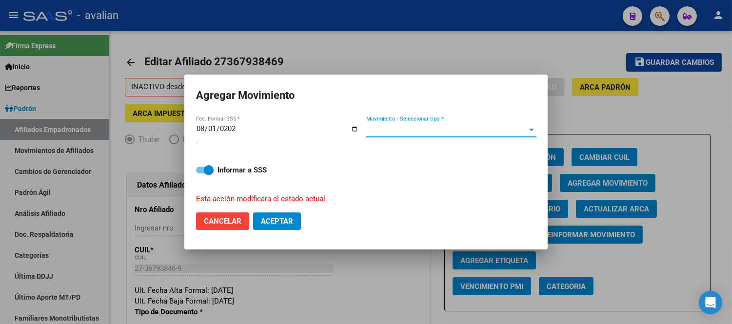
click at [377, 132] on span "Movimiento - Seleccionar tipo *" at bounding box center [446, 129] width 161 height 9
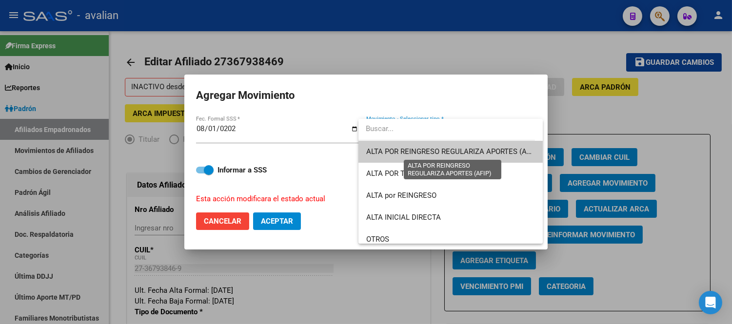
click at [425, 148] on span "ALTA POR REINGRESO REGULARIZA APORTES (AFIP)" at bounding box center [452, 151] width 173 height 9
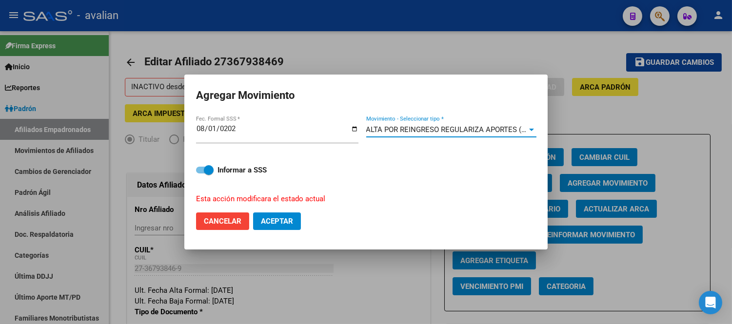
click at [296, 221] on button "Aceptar" at bounding box center [277, 222] width 48 height 18
checkbox input "false"
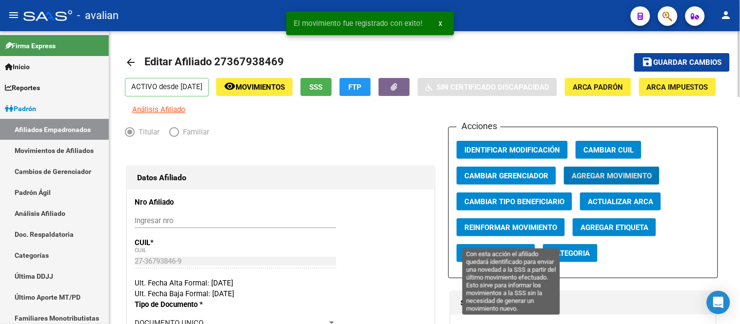
click at [528, 232] on span "Reinformar Movimiento" at bounding box center [510, 227] width 93 height 9
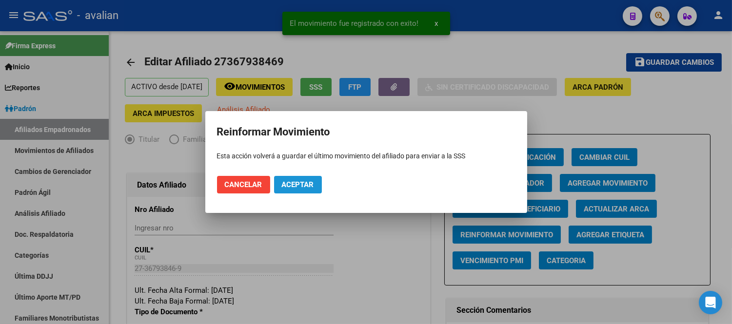
click at [302, 184] on span "Aceptar" at bounding box center [298, 184] width 32 height 9
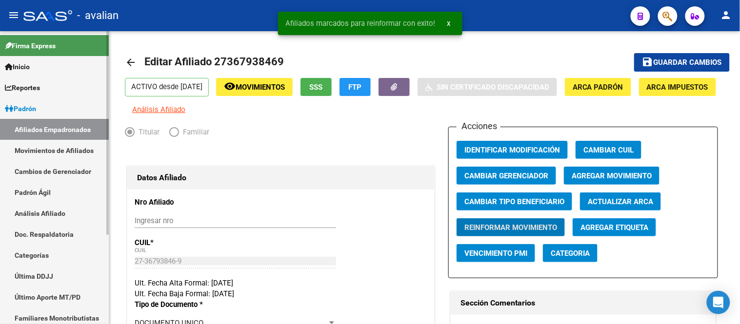
click at [60, 145] on link "Movimientos de Afiliados" at bounding box center [54, 150] width 109 height 21
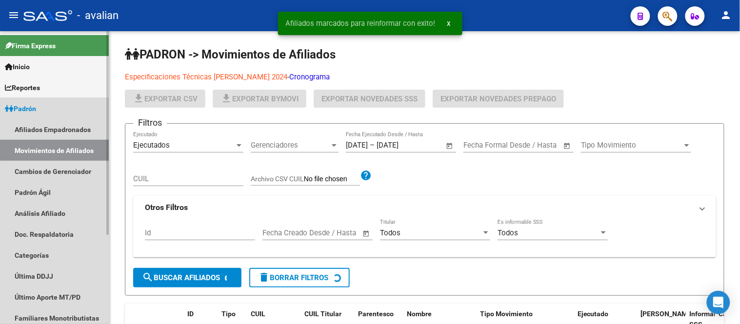
click at [59, 129] on link "Afiliados Empadronados" at bounding box center [54, 129] width 109 height 21
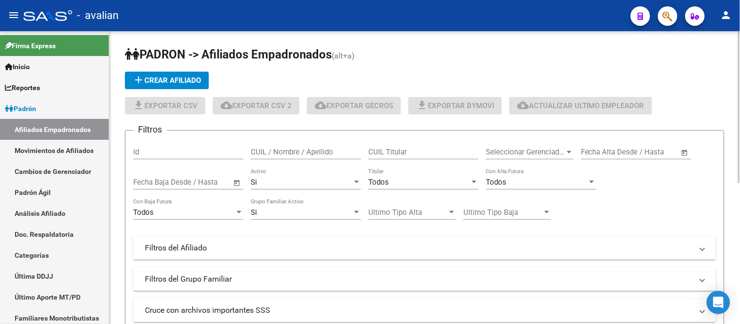
click at [415, 152] on input "CUIL Titular" at bounding box center [423, 152] width 110 height 9
paste input "27436389170"
click at [296, 181] on div "Si" at bounding box center [301, 182] width 101 height 9
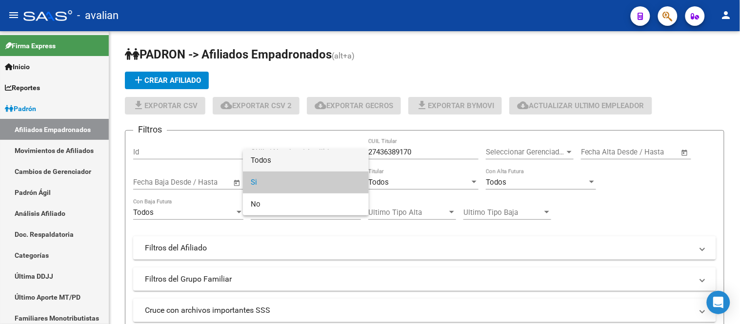
click at [281, 167] on span "Todos" at bounding box center [306, 161] width 110 height 22
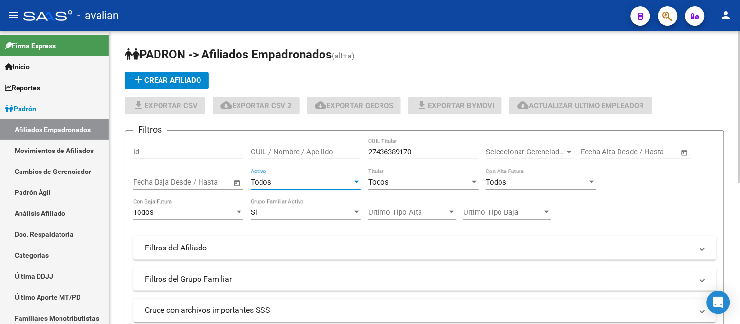
scroll to position [162, 0]
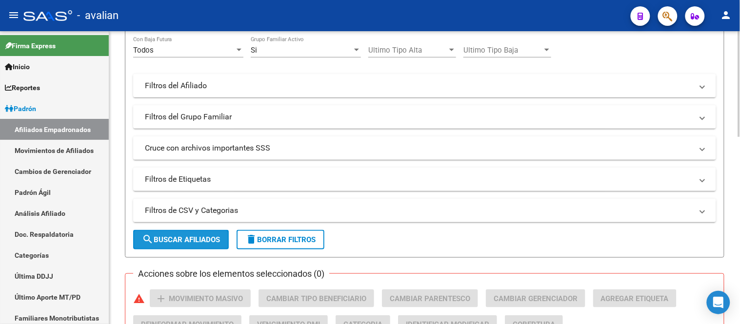
click at [182, 240] on span "search Buscar Afiliados" at bounding box center [181, 240] width 78 height 9
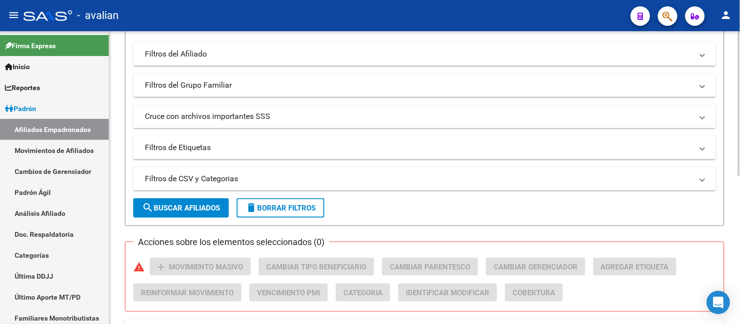
scroll to position [32, 0]
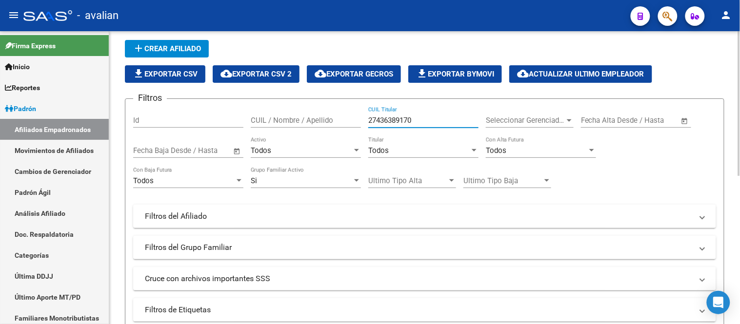
click at [419, 122] on input "27436389170" at bounding box center [423, 120] width 110 height 9
paste input "0363181938"
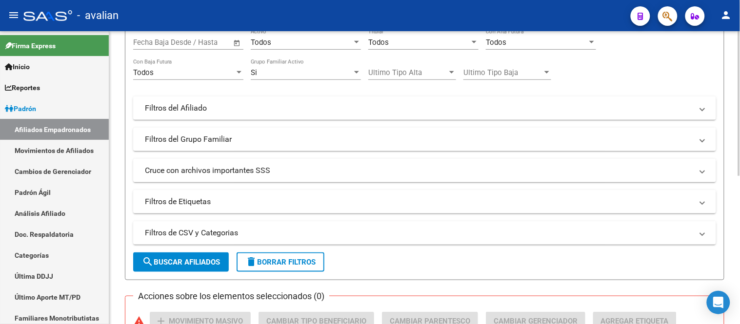
scroll to position [194, 0]
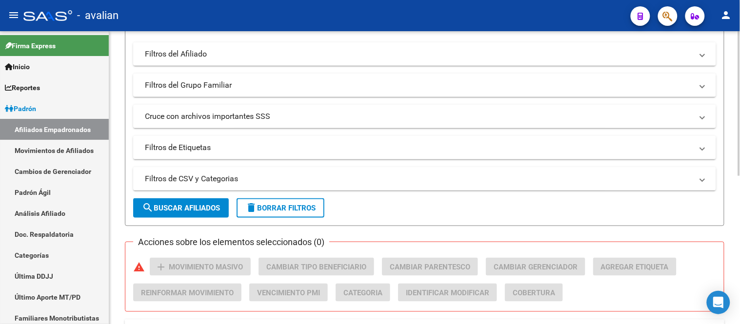
type input "20363181938"
click at [184, 207] on span "search Buscar Afiliados" at bounding box center [181, 208] width 78 height 9
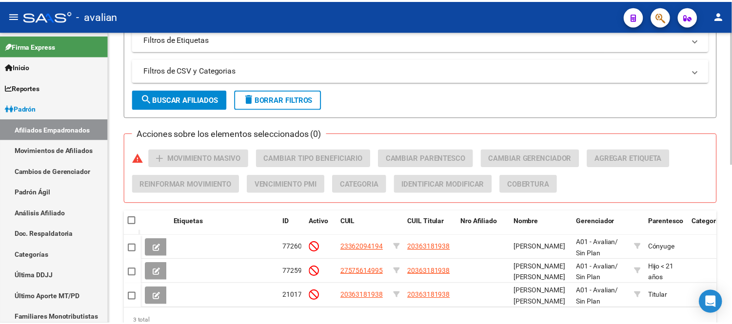
scroll to position [352, 0]
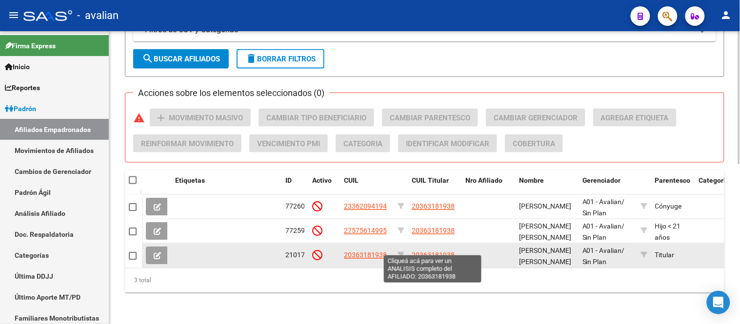
click at [435, 252] on span "20363181938" at bounding box center [433, 256] width 43 height 8
type textarea "20363181938"
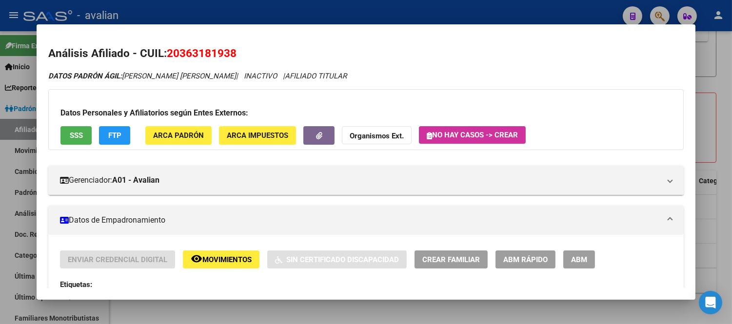
click at [576, 264] on span "ABM" at bounding box center [579, 260] width 16 height 9
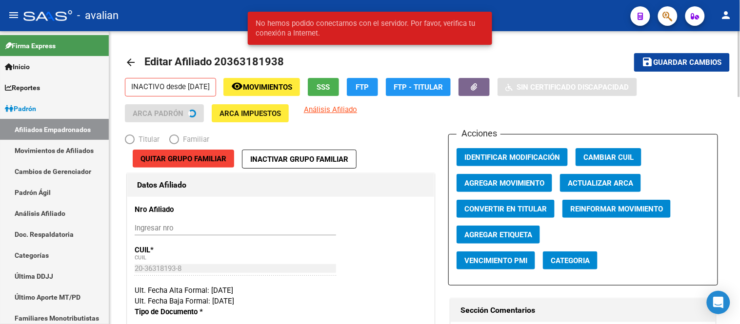
radio input "true"
type input "30-71521656-2"
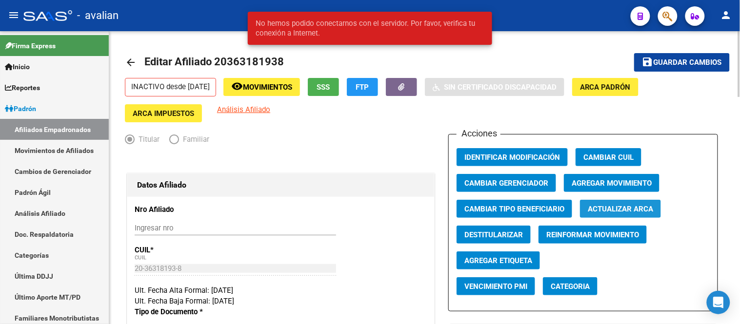
click at [620, 208] on span "Actualizar ARCA" at bounding box center [620, 209] width 65 height 9
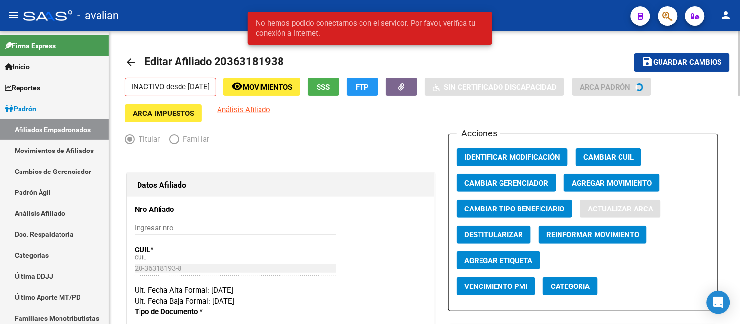
type input "BENEDETTI REBORA GIOVANNI"
type input "GUALEGUAYCHU"
type input "ESTRADA"
type input "616"
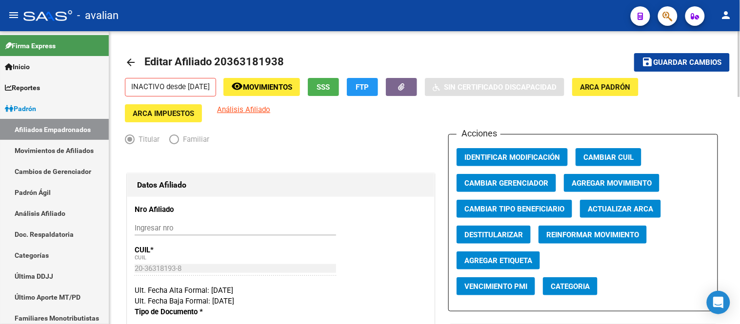
click at [601, 182] on span "Agregar Movimiento" at bounding box center [612, 183] width 80 height 9
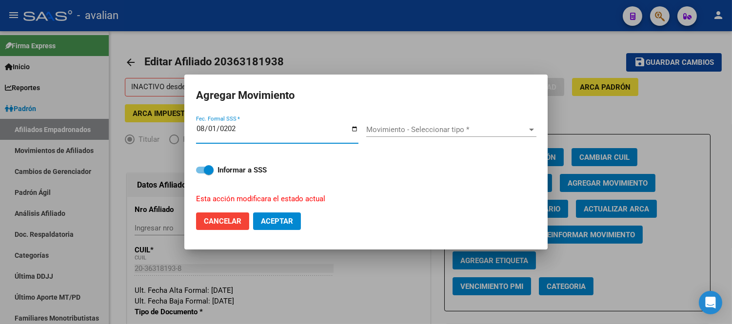
type input "[DATE]"
click at [450, 133] on span "Movimiento - Seleccionar tipo *" at bounding box center [446, 129] width 161 height 9
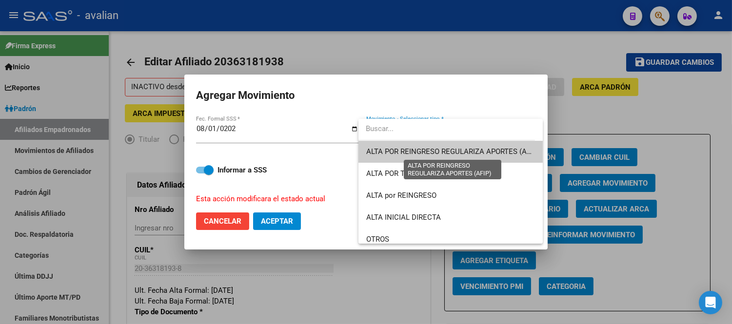
click at [426, 148] on span "ALTA POR REINGRESO REGULARIZA APORTES (AFIP)" at bounding box center [452, 151] width 173 height 9
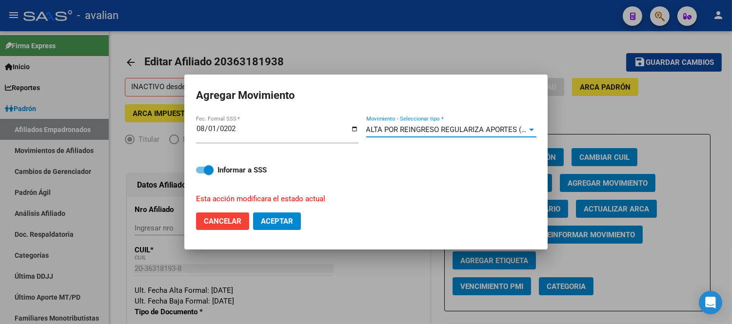
click at [277, 226] on button "Aceptar" at bounding box center [277, 222] width 48 height 18
checkbox input "false"
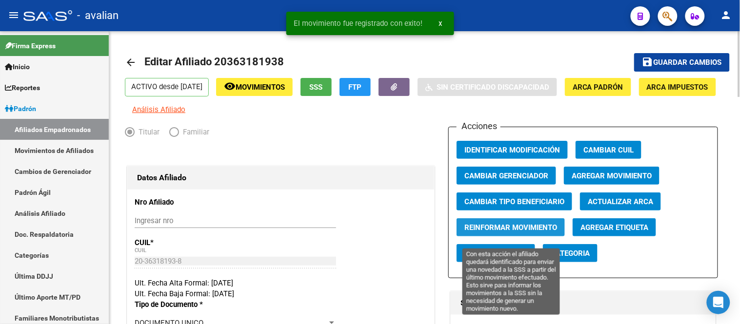
click at [532, 232] on span "Reinformar Movimiento" at bounding box center [510, 227] width 93 height 9
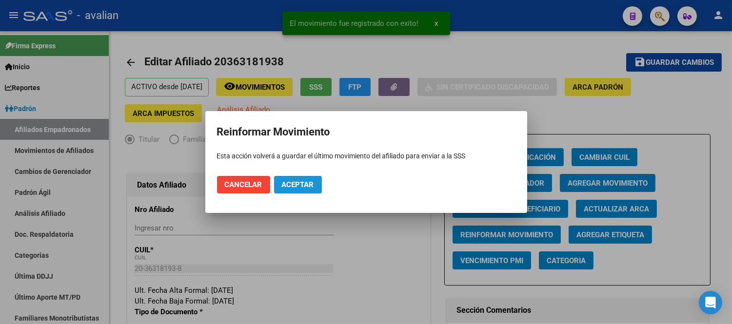
click at [301, 182] on span "Aceptar" at bounding box center [298, 184] width 32 height 9
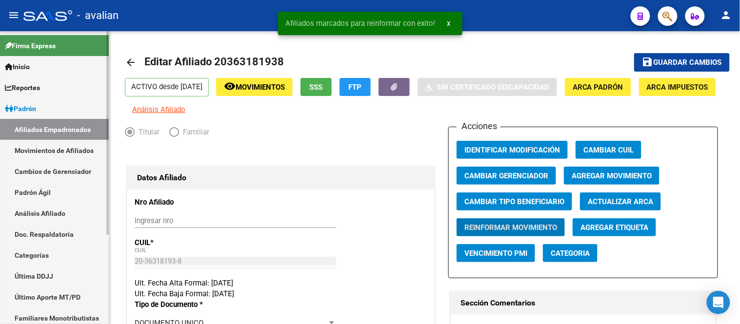
click at [52, 151] on link "Movimientos de Afiliados" at bounding box center [54, 150] width 109 height 21
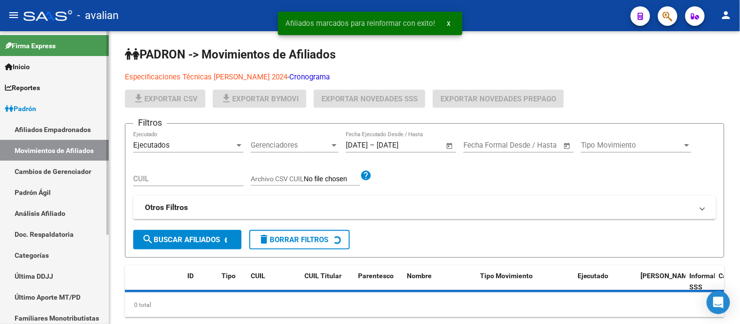
click at [51, 130] on link "Afiliados Empadronados" at bounding box center [54, 129] width 109 height 21
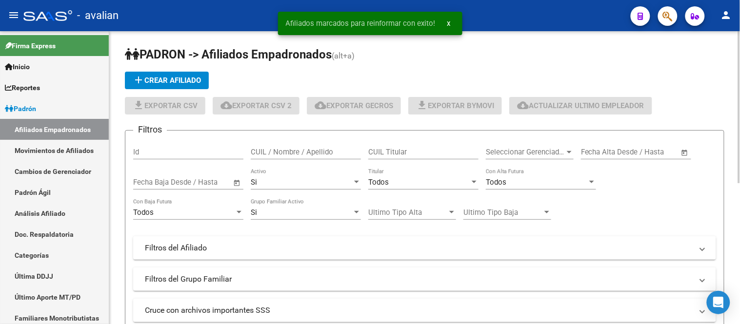
click at [395, 153] on input "CUIL Titular" at bounding box center [423, 152] width 110 height 9
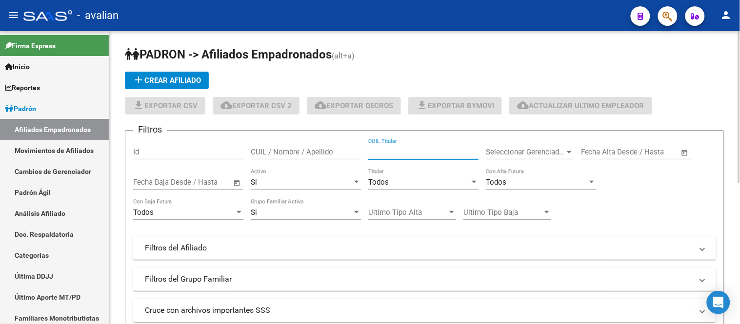
paste input "27386844262"
type input "27386844262"
click at [288, 183] on div "Si" at bounding box center [301, 182] width 101 height 9
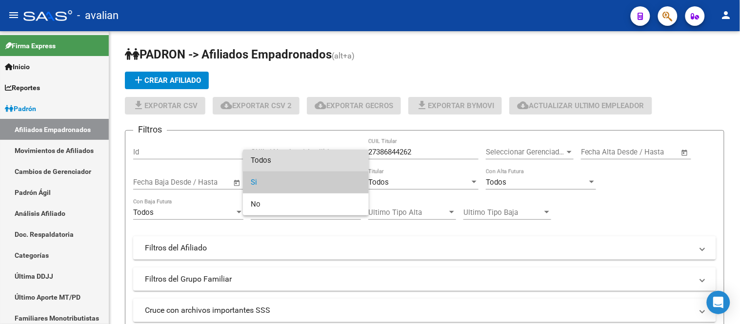
click at [284, 171] on span "Todos" at bounding box center [306, 161] width 110 height 22
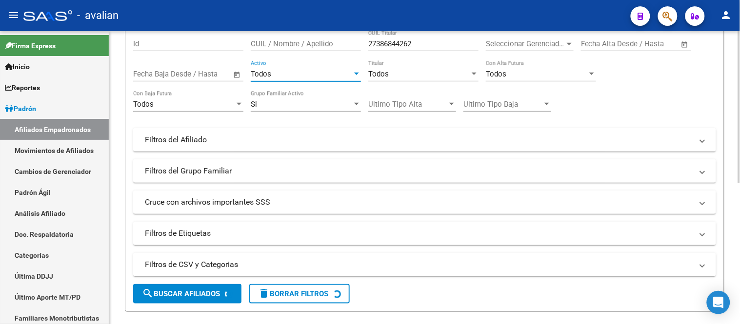
scroll to position [162, 0]
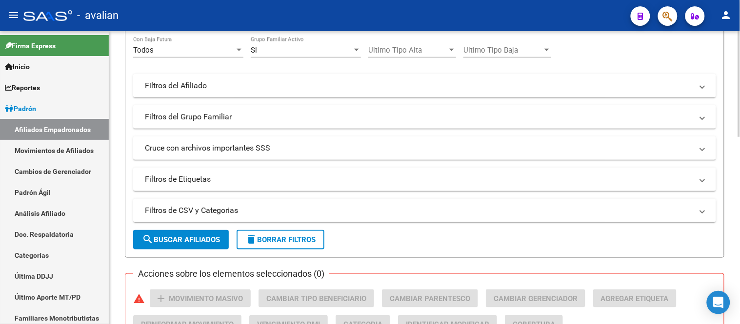
click at [192, 240] on span "search Buscar Afiliados" at bounding box center [181, 240] width 78 height 9
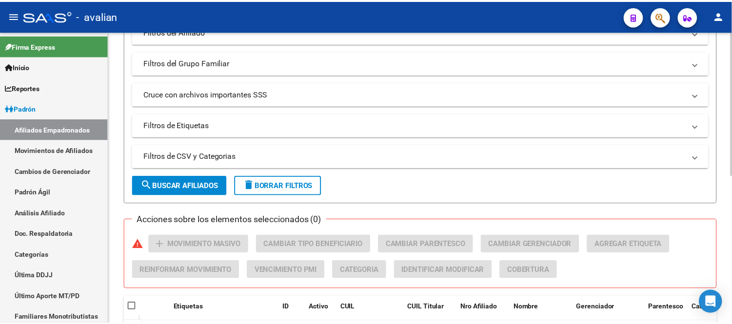
scroll to position [303, 0]
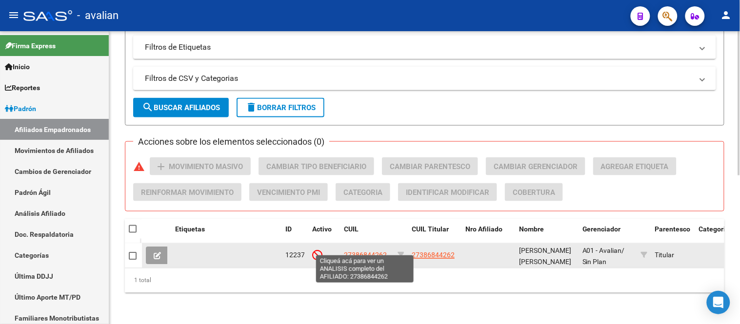
click at [368, 252] on span "27386844262" at bounding box center [365, 256] width 43 height 8
type textarea "27386844262"
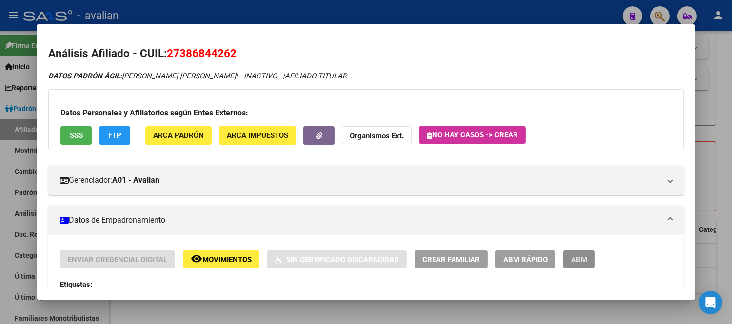
click at [583, 258] on span "ABM" at bounding box center [579, 260] width 16 height 9
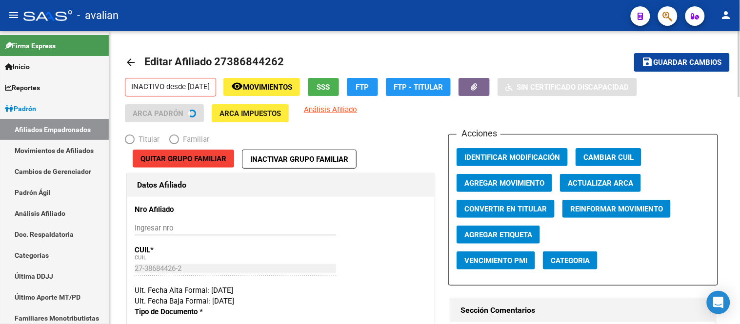
radio input "true"
type input "30-70735232-5"
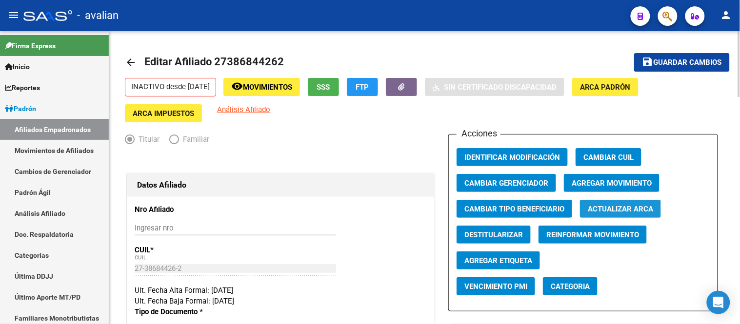
click at [640, 211] on span "Actualizar ARCA" at bounding box center [620, 209] width 65 height 9
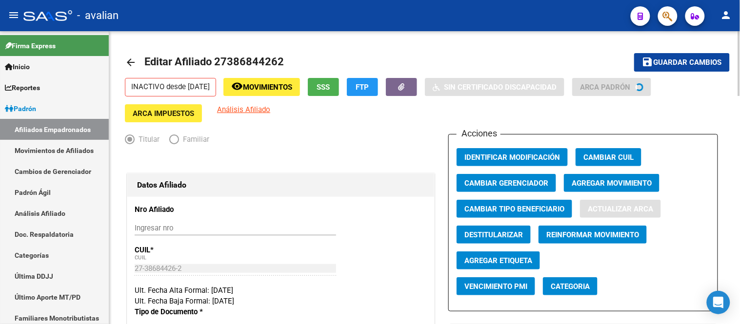
type input "GONZALEZ"
type input "NUBIA AGUSTINA"
type input "MONTE CHINGOLO"
type input "BV RAUL ALFONSIN"
type input "3410"
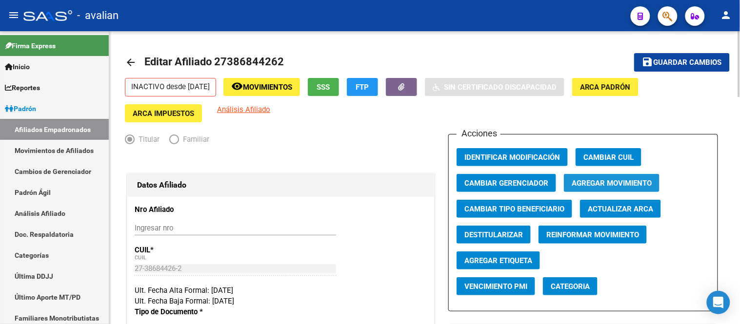
click at [593, 186] on span "Agregar Movimiento" at bounding box center [612, 183] width 80 height 9
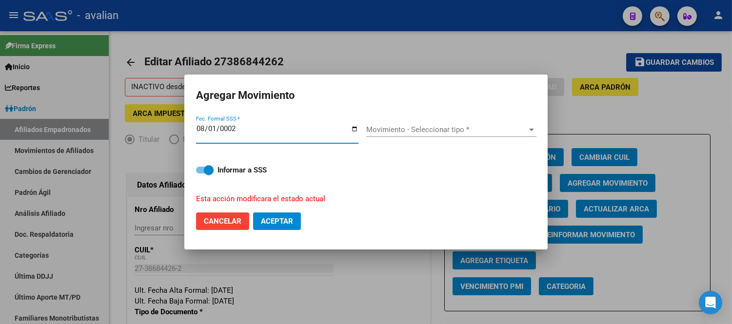
type input "0022-08-01"
type input "[DATE]"
click at [426, 134] on span "Movimiento - Seleccionar tipo *" at bounding box center [446, 129] width 161 height 9
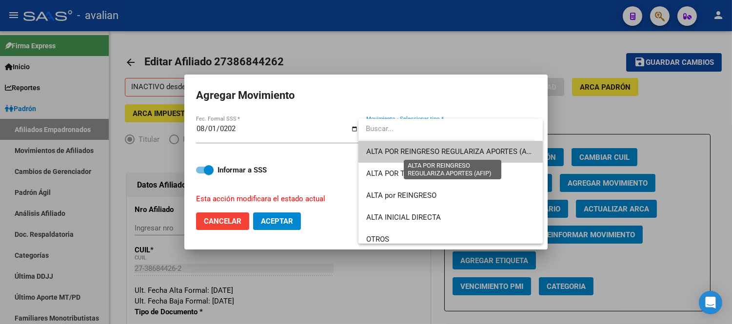
click at [428, 149] on span "ALTA POR REINGRESO REGULARIZA APORTES (AFIP)" at bounding box center [452, 151] width 173 height 9
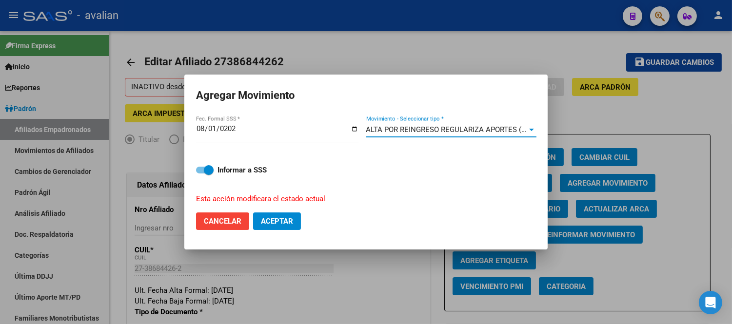
click at [278, 221] on span "Aceptar" at bounding box center [277, 221] width 32 height 9
checkbox input "false"
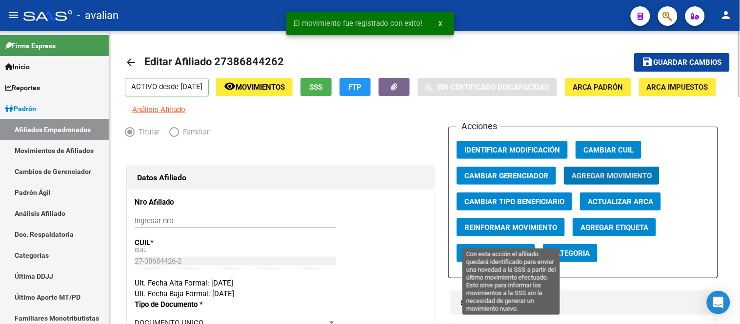
click at [536, 232] on span "Reinformar Movimiento" at bounding box center [510, 227] width 93 height 9
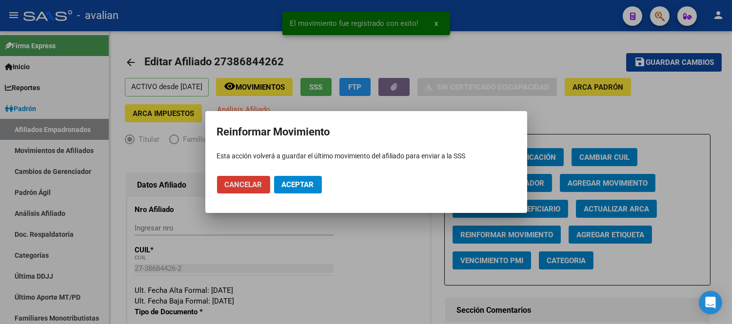
click at [305, 187] on span "Aceptar" at bounding box center [298, 184] width 32 height 9
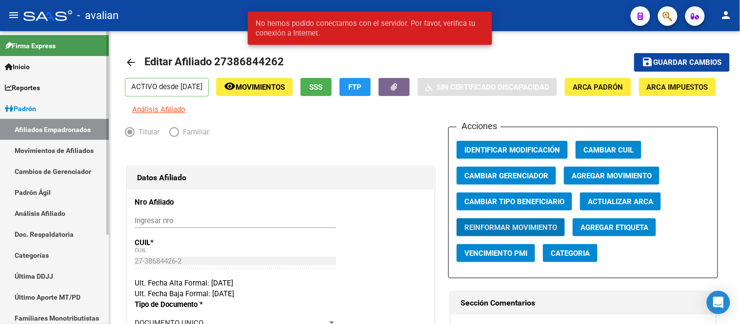
click at [85, 150] on link "Movimientos de Afiliados" at bounding box center [54, 150] width 109 height 21
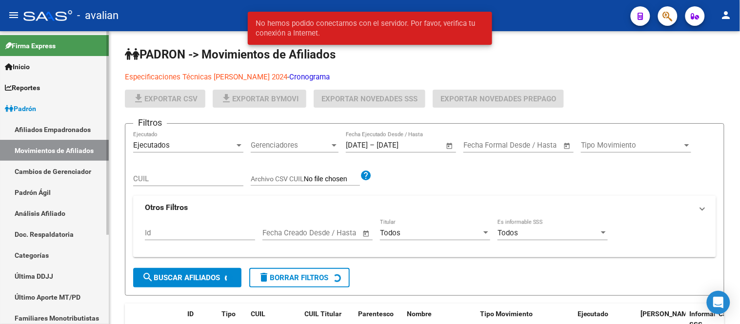
click at [71, 130] on link "Afiliados Empadronados" at bounding box center [54, 129] width 109 height 21
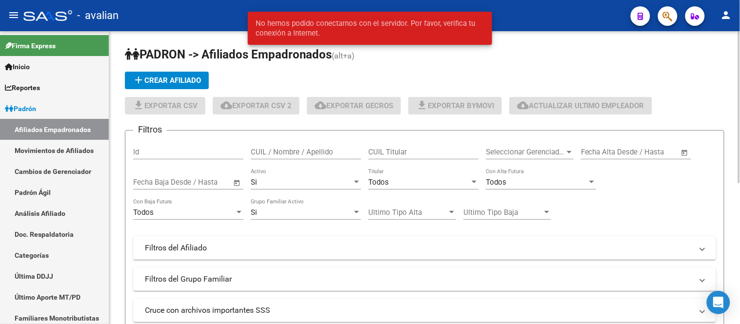
click at [286, 181] on div "Si" at bounding box center [301, 182] width 101 height 9
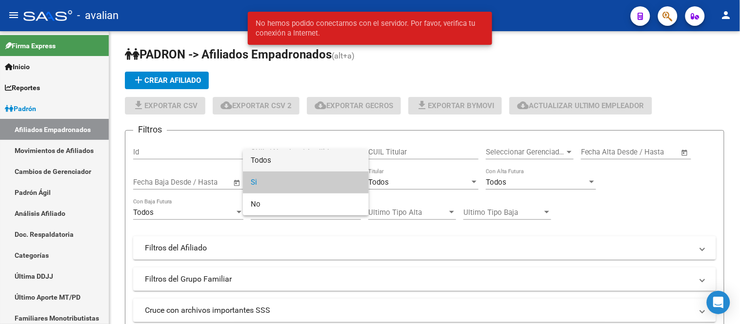
click at [281, 164] on span "Todos" at bounding box center [306, 161] width 110 height 22
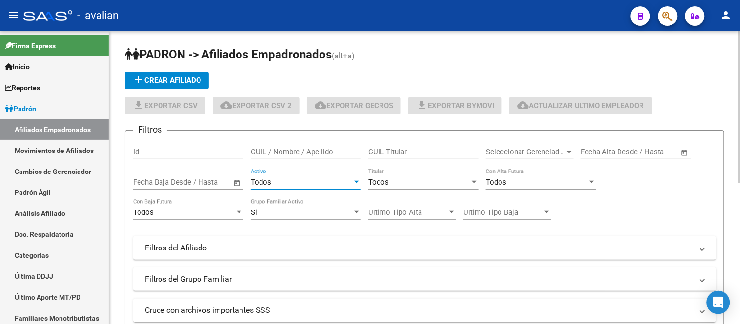
click at [398, 158] on div "CUIL Titular" at bounding box center [423, 149] width 110 height 21
paste input "27406060514"
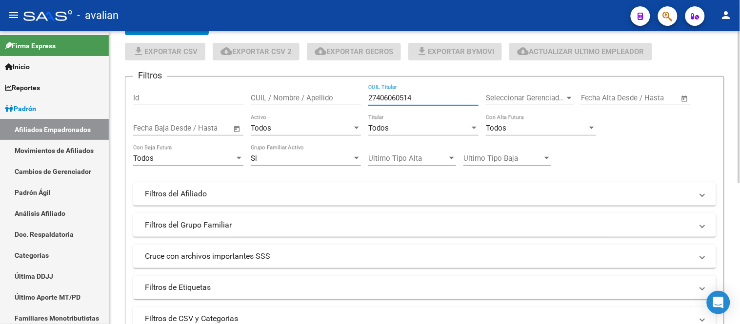
scroll to position [162, 0]
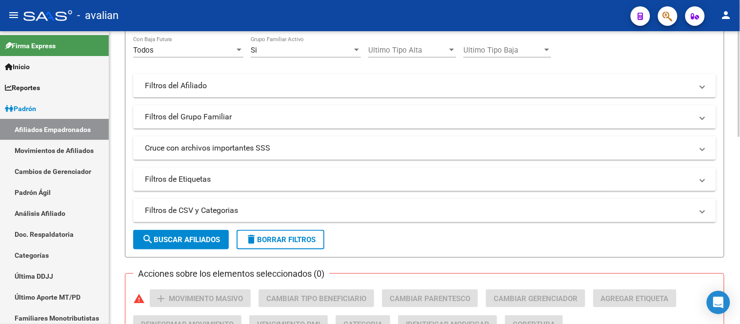
type input "27406060514"
click at [201, 242] on span "search Buscar Afiliados" at bounding box center [181, 240] width 78 height 9
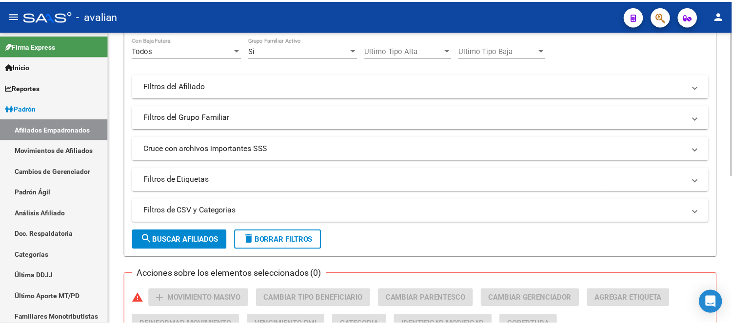
scroll to position [271, 0]
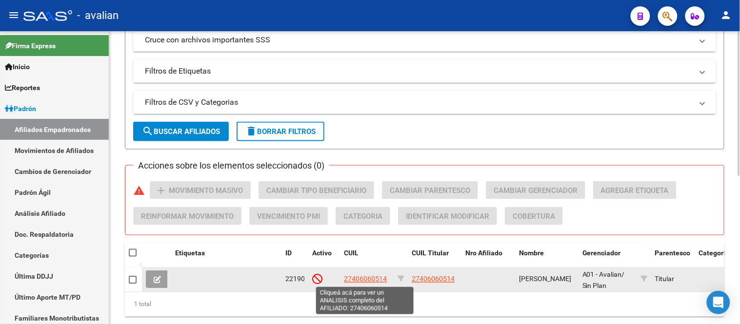
click at [364, 278] on span "27406060514" at bounding box center [365, 280] width 43 height 8
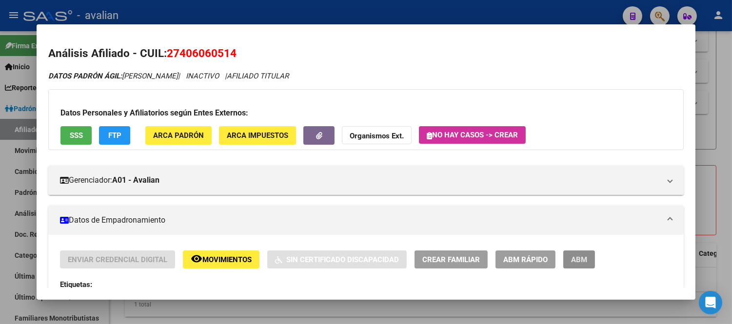
click at [576, 263] on span "ABM" at bounding box center [579, 260] width 16 height 9
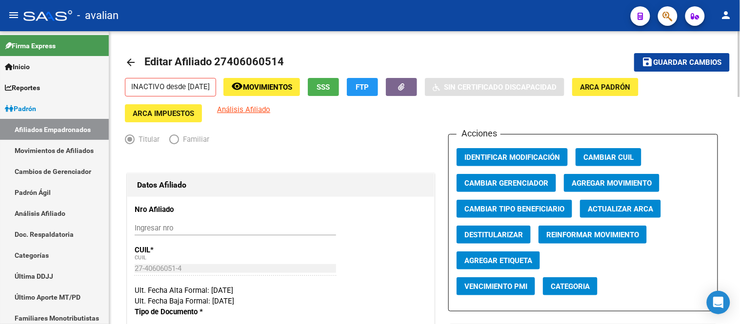
click at [619, 211] on span "Actualizar ARCA" at bounding box center [620, 209] width 65 height 9
click at [611, 183] on span "Agregar Movimiento" at bounding box center [612, 183] width 80 height 9
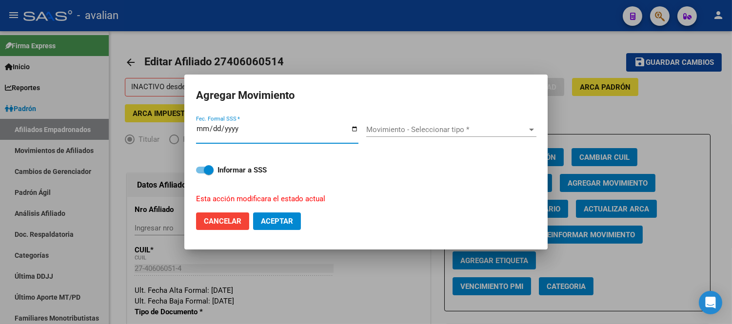
click at [404, 135] on div "Movimiento - Seleccionar tipo * Movimiento - Seleccionar tipo *" at bounding box center [451, 129] width 170 height 15
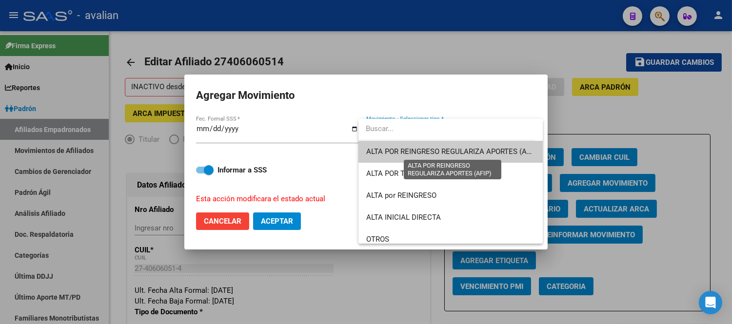
click at [416, 153] on span "ALTA POR REINGRESO REGULARIZA APORTES (AFIP)" at bounding box center [452, 151] width 173 height 9
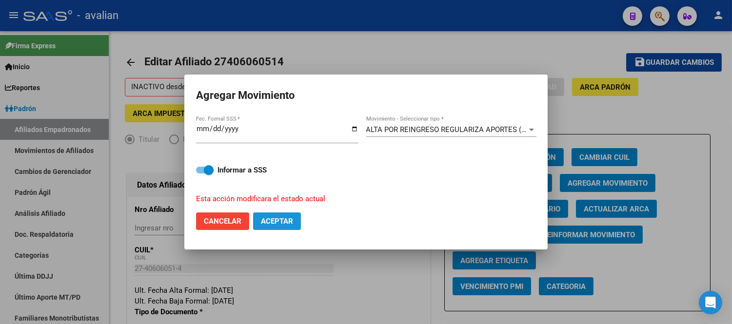
click at [285, 217] on span "Aceptar" at bounding box center [277, 221] width 32 height 9
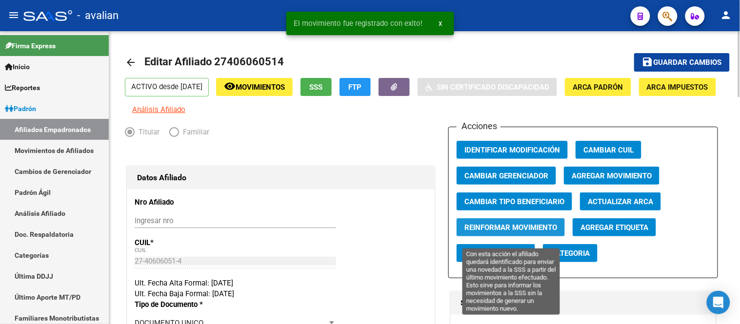
click at [539, 232] on span "Reinformar Movimiento" at bounding box center [510, 227] width 93 height 9
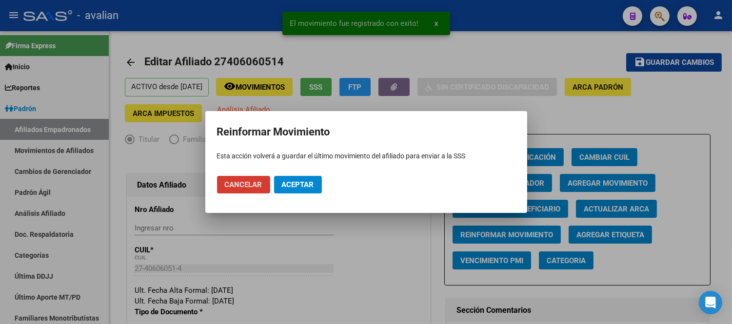
click at [300, 187] on span "Aceptar" at bounding box center [298, 184] width 32 height 9
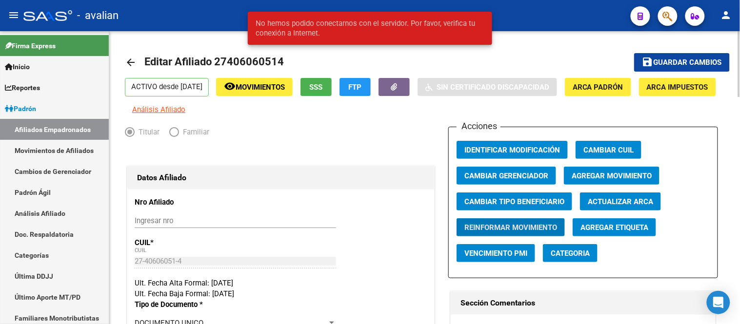
scroll to position [54, 0]
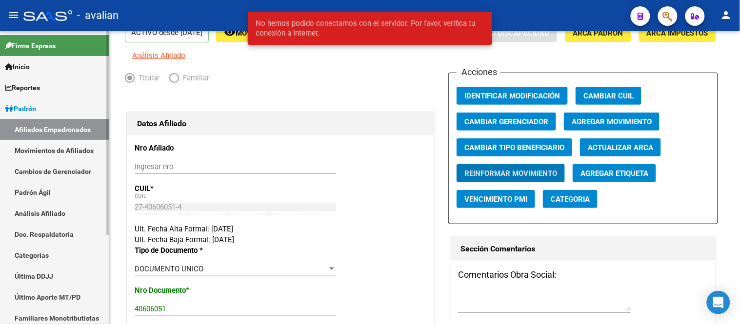
drag, startPoint x: 38, startPoint y: 150, endPoint x: 42, endPoint y: 137, distance: 13.7
click at [38, 150] on link "Movimientos de Afiliados" at bounding box center [54, 150] width 109 height 21
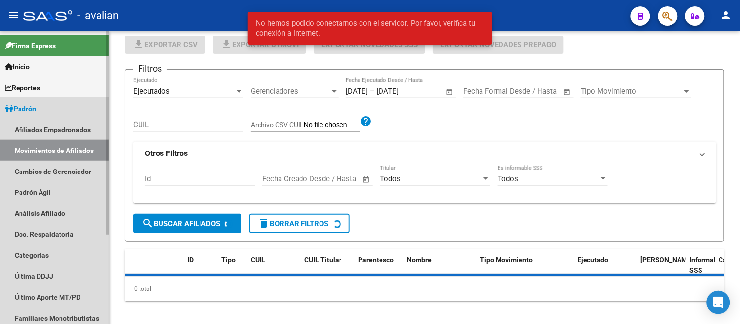
scroll to position [24, 0]
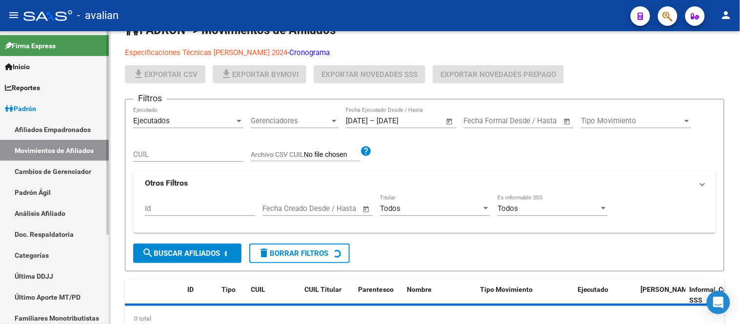
click at [44, 118] on link "Padrón" at bounding box center [54, 108] width 109 height 21
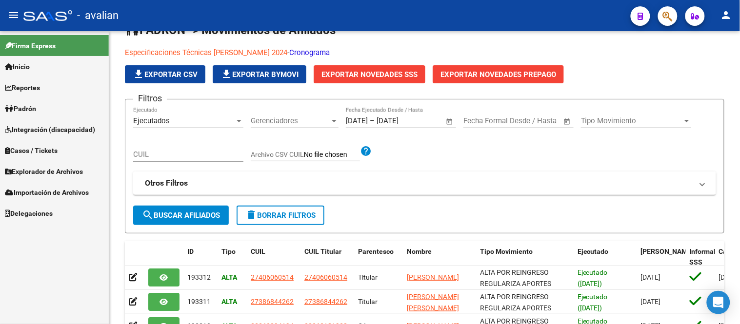
scroll to position [54, 0]
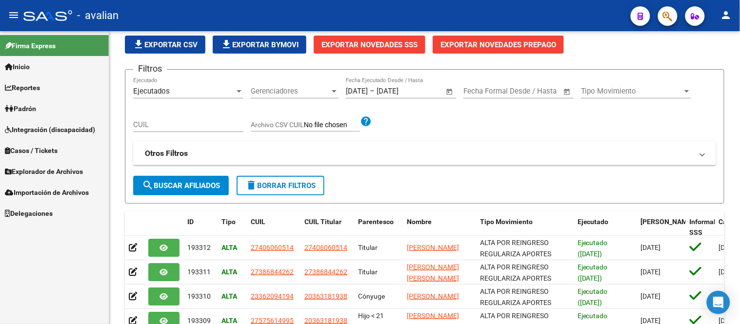
click at [47, 129] on span "Integración (discapacidad)" at bounding box center [50, 129] width 90 height 11
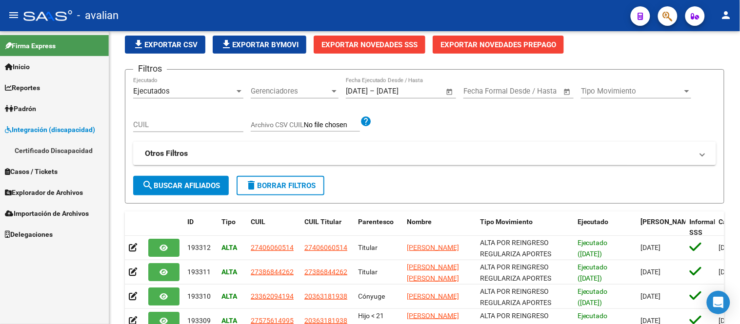
click at [45, 109] on link "Padrón" at bounding box center [54, 108] width 109 height 21
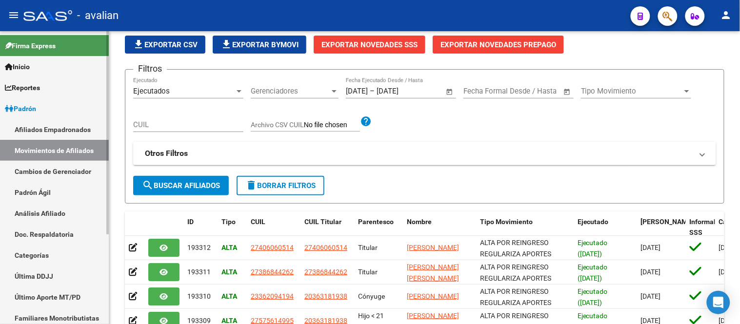
click at [54, 128] on link "Afiliados Empadronados" at bounding box center [54, 129] width 109 height 21
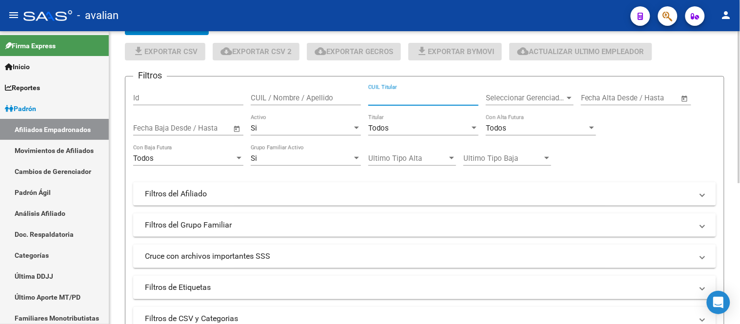
click at [396, 99] on input "CUIL Titular" at bounding box center [423, 98] width 110 height 9
paste input "27377555533"
click at [293, 129] on div "Si" at bounding box center [301, 128] width 101 height 9
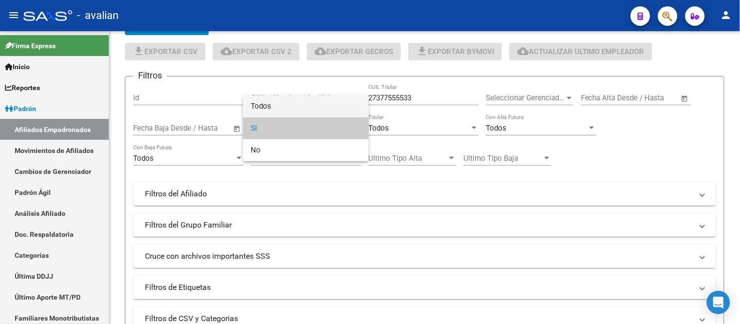
click at [284, 106] on span "Todos" at bounding box center [306, 107] width 110 height 22
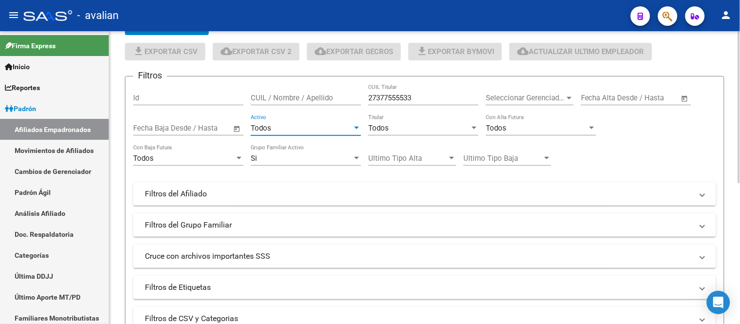
scroll to position [217, 0]
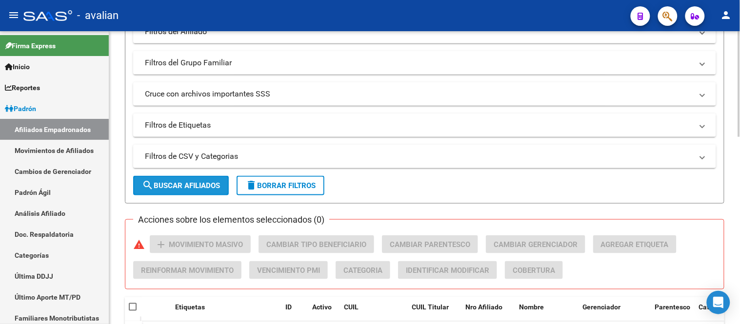
click at [189, 178] on button "search Buscar Afiliados" at bounding box center [181, 186] width 96 height 20
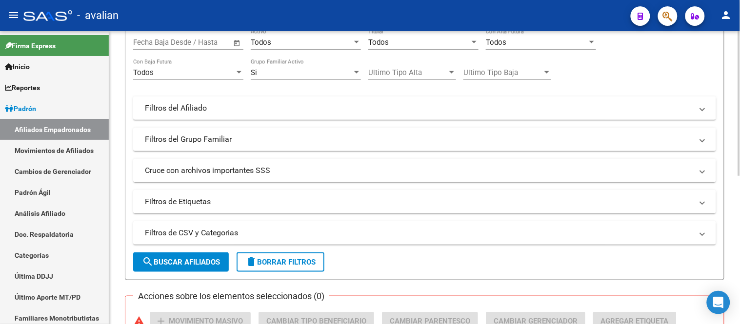
scroll to position [32, 0]
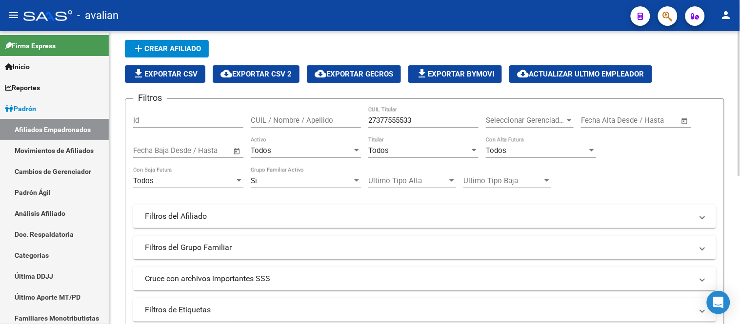
click at [421, 114] on div "27377555533 CUIL Titular" at bounding box center [423, 117] width 110 height 21
click at [419, 120] on input "27377555533" at bounding box center [423, 120] width 110 height 9
paste input "0328402786"
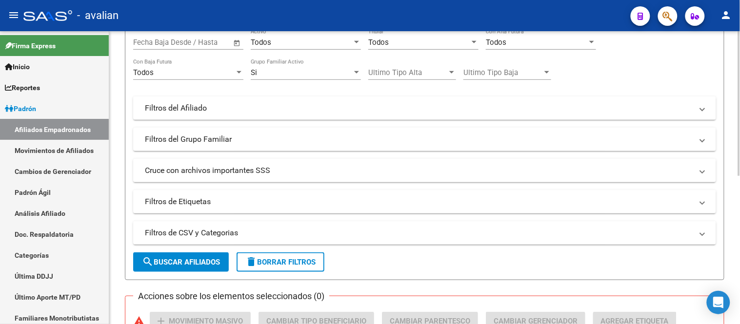
scroll to position [194, 0]
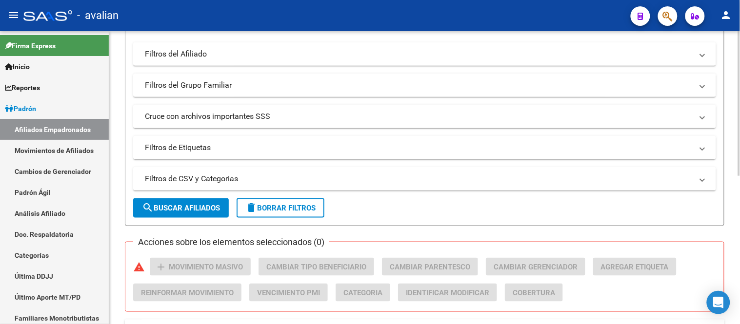
click at [194, 208] on span "search Buscar Afiliados" at bounding box center [181, 208] width 78 height 9
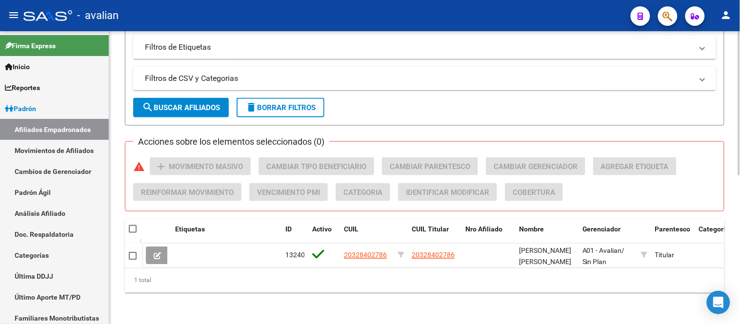
scroll to position [32, 0]
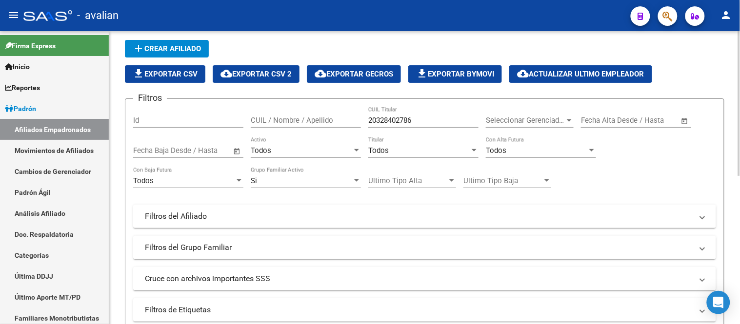
click at [416, 119] on input "20328402786" at bounding box center [423, 120] width 110 height 9
paste input "427080707"
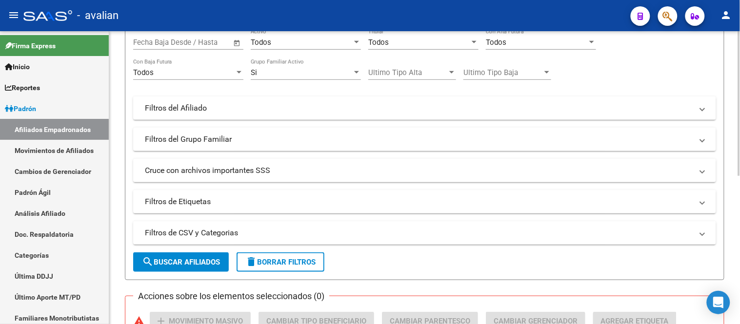
click at [196, 260] on span "search Buscar Afiliados" at bounding box center [181, 262] width 78 height 9
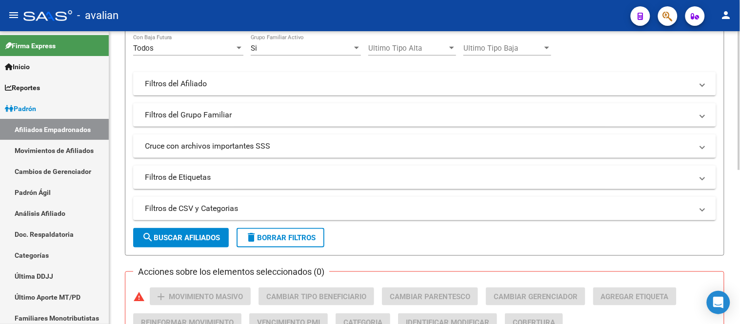
scroll to position [56, 0]
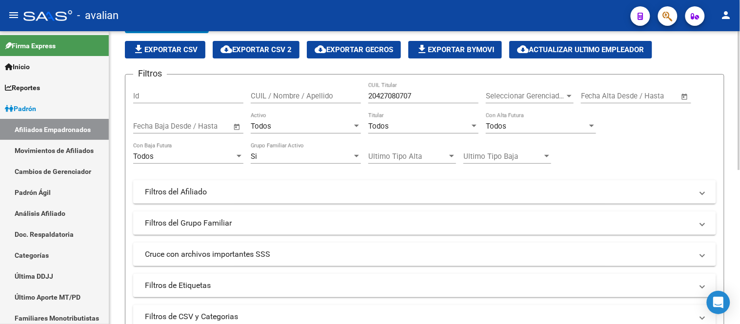
click at [416, 93] on input "20427080707" at bounding box center [423, 96] width 110 height 9
paste input "3302543534"
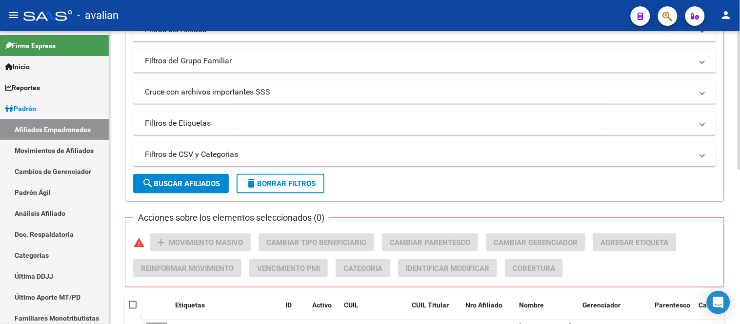
scroll to position [273, 0]
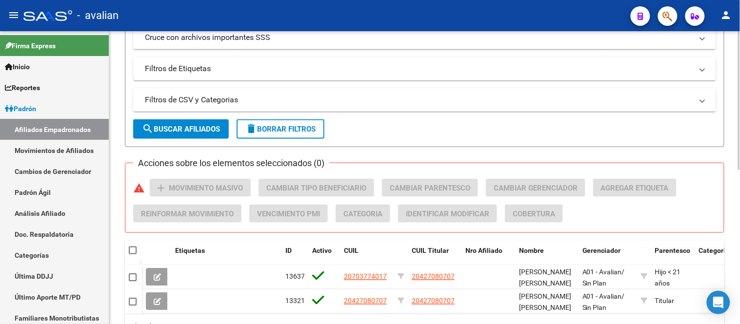
click at [210, 125] on span "search Buscar Afiliados" at bounding box center [181, 129] width 78 height 9
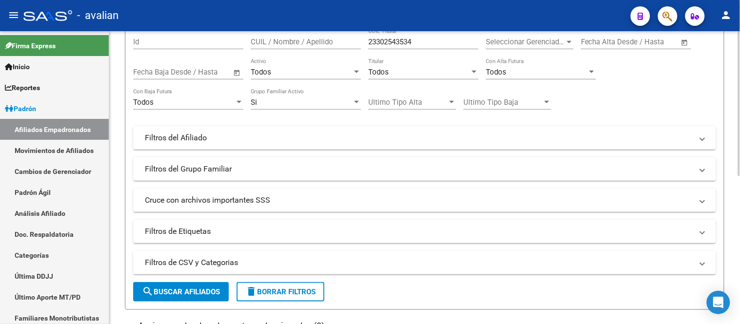
scroll to position [56, 0]
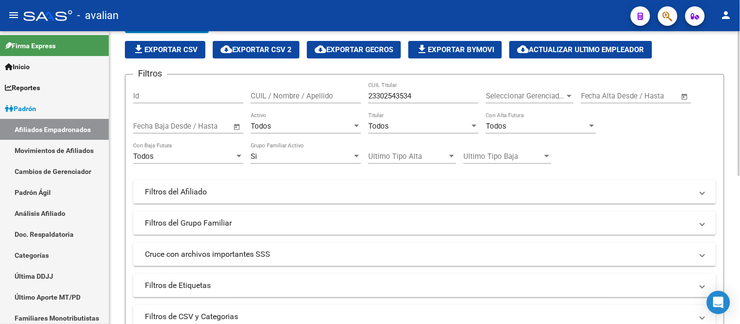
click at [409, 95] on input "23302543534" at bounding box center [423, 96] width 110 height 9
paste input "7308512792"
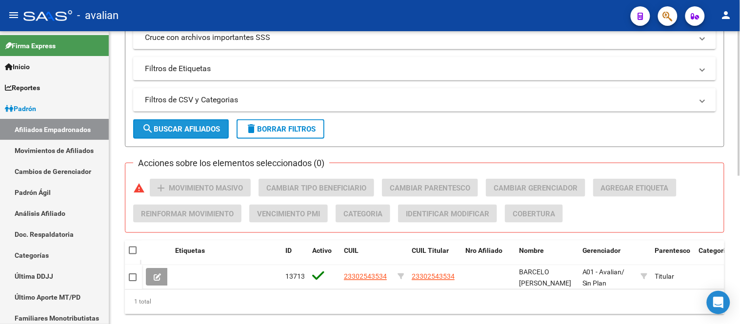
click at [208, 123] on button "search Buscar Afiliados" at bounding box center [181, 129] width 96 height 20
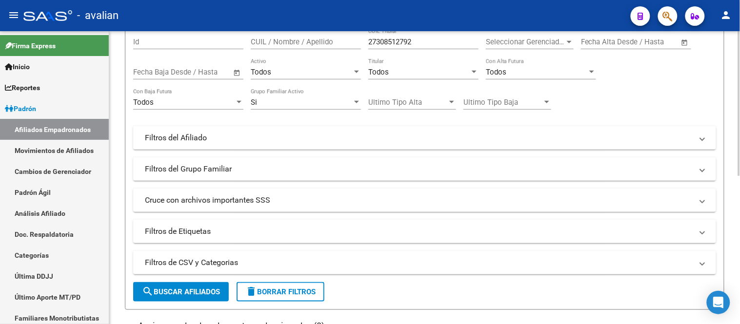
scroll to position [56, 0]
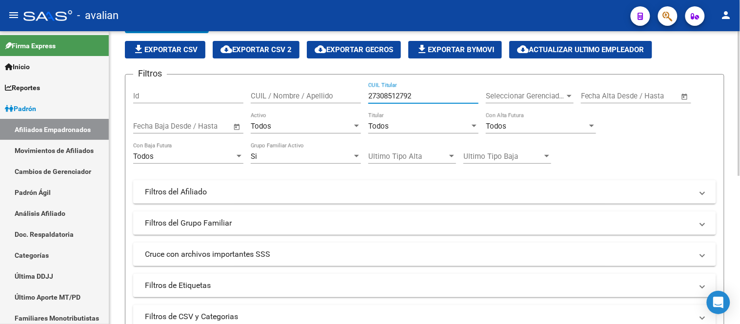
click at [427, 99] on input "27308512792" at bounding box center [423, 96] width 110 height 9
paste input "257077875"
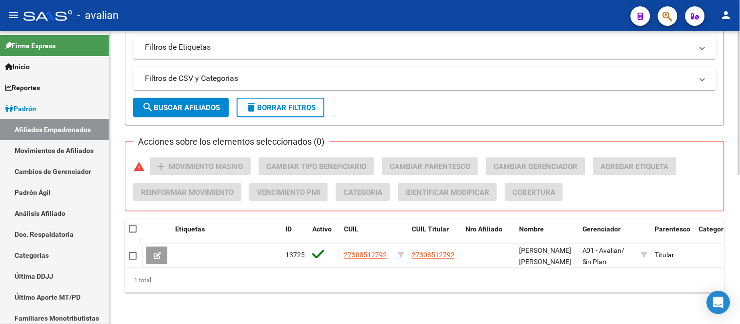
click at [193, 103] on span "search Buscar Afiliados" at bounding box center [181, 107] width 78 height 9
